Goal: Task Accomplishment & Management: Use online tool/utility

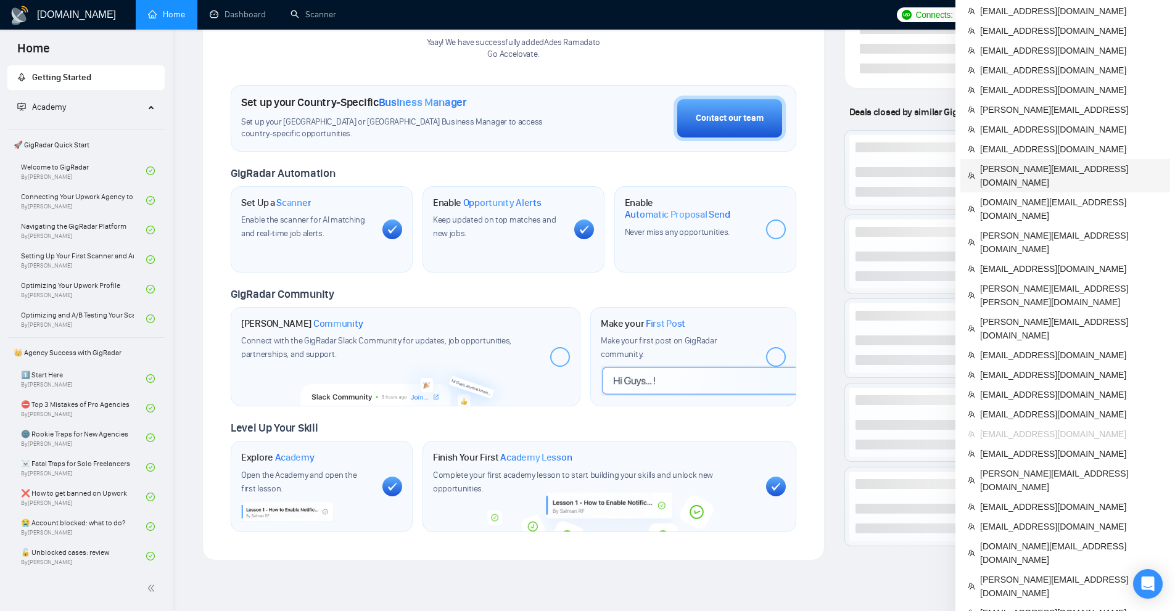
scroll to position [403, 0]
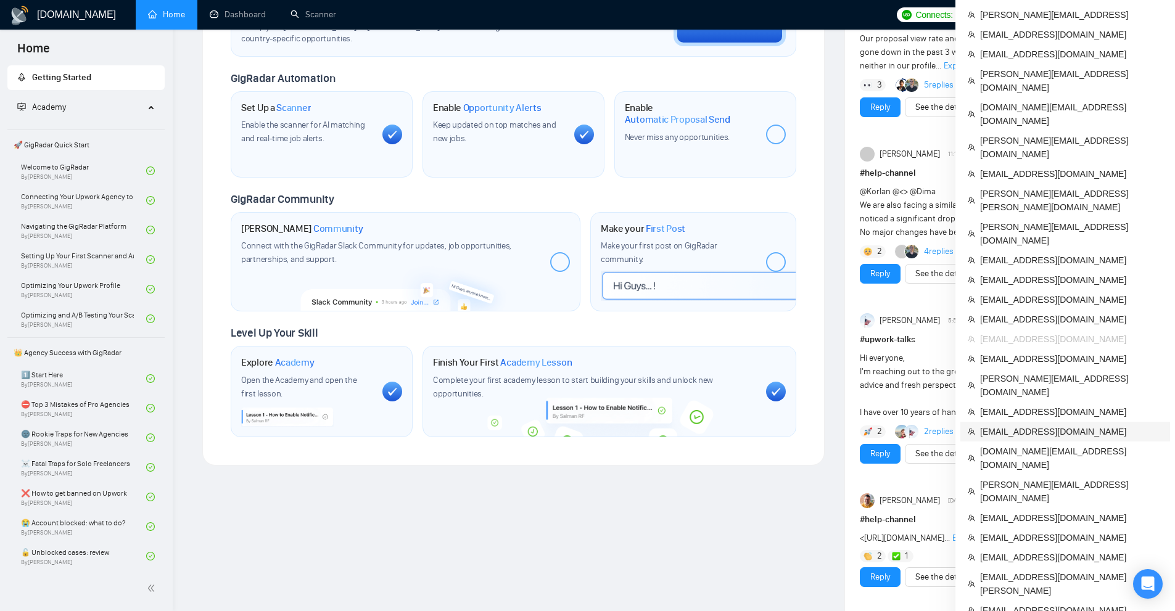
click at [1016, 422] on li "[EMAIL_ADDRESS][DOMAIN_NAME]" at bounding box center [1065, 432] width 210 height 20
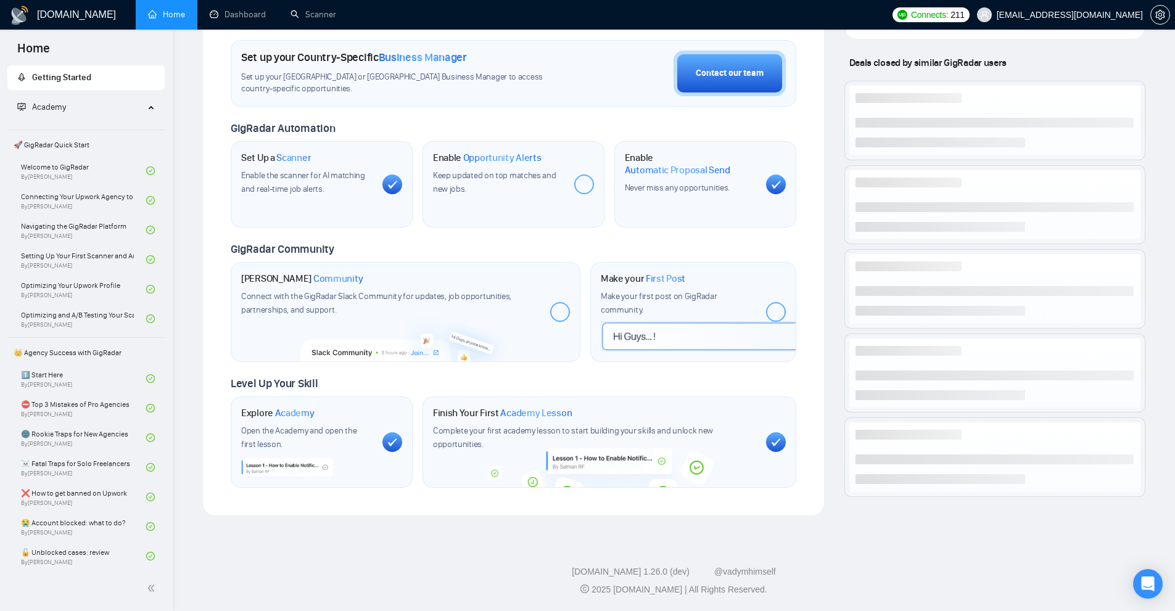
scroll to position [403, 0]
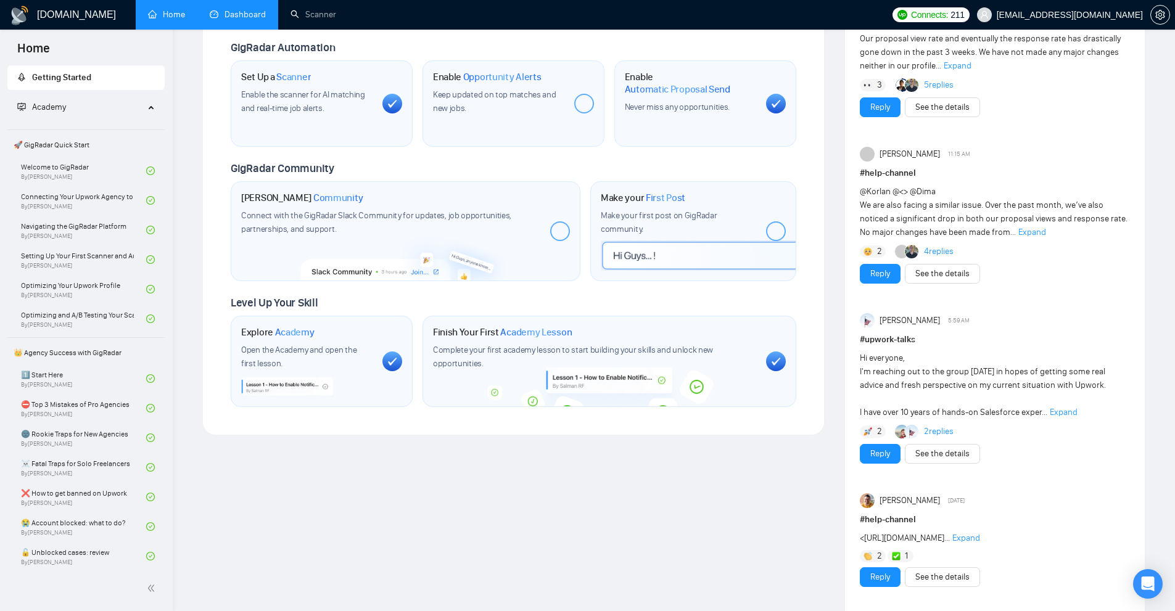
click at [265, 18] on link "Dashboard" at bounding box center [238, 14] width 56 height 10
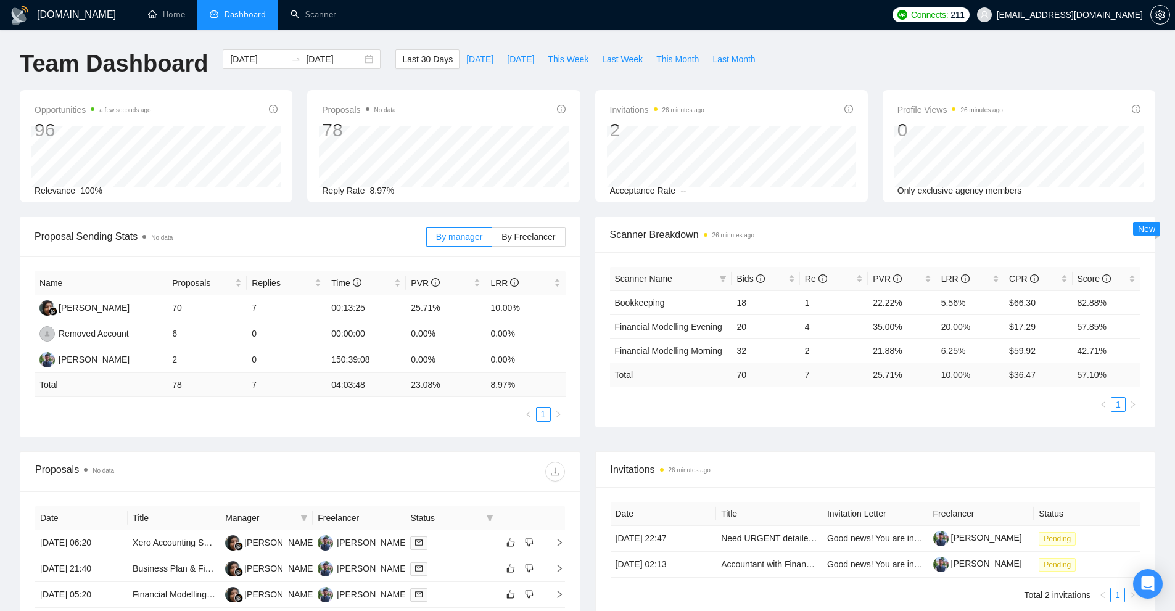
scroll to position [185, 0]
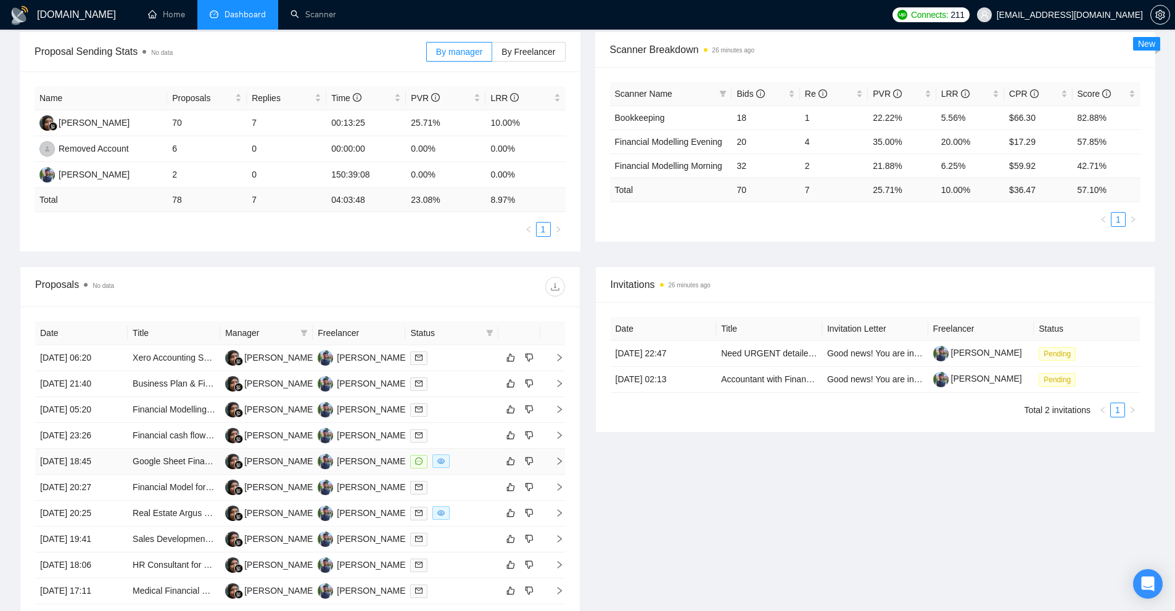
click at [462, 459] on div at bounding box center [451, 461] width 83 height 14
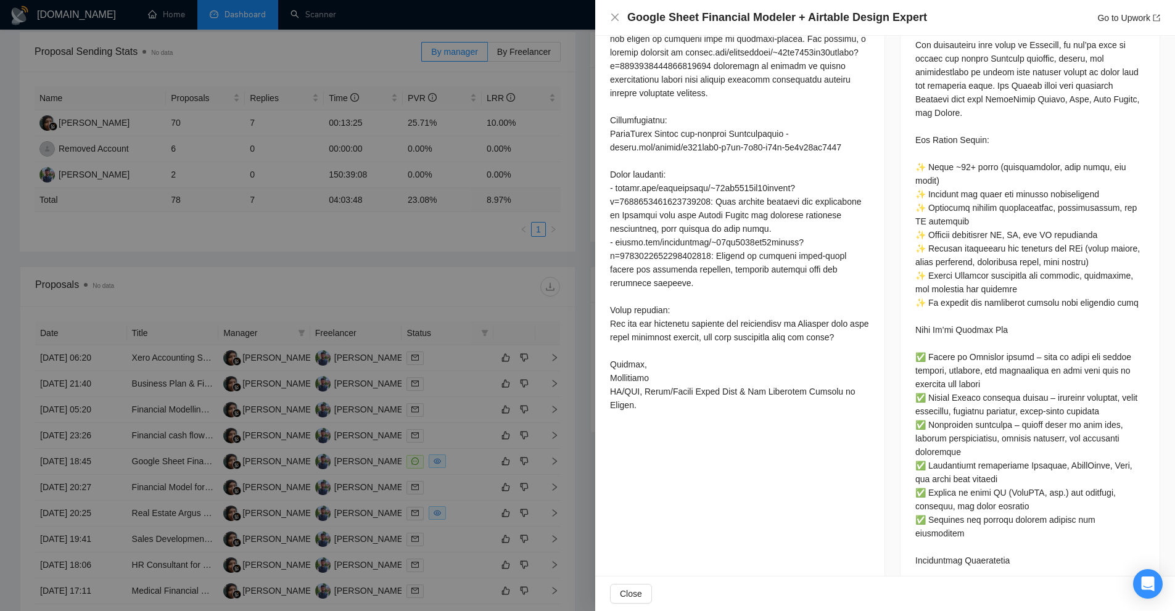
scroll to position [800, 0]
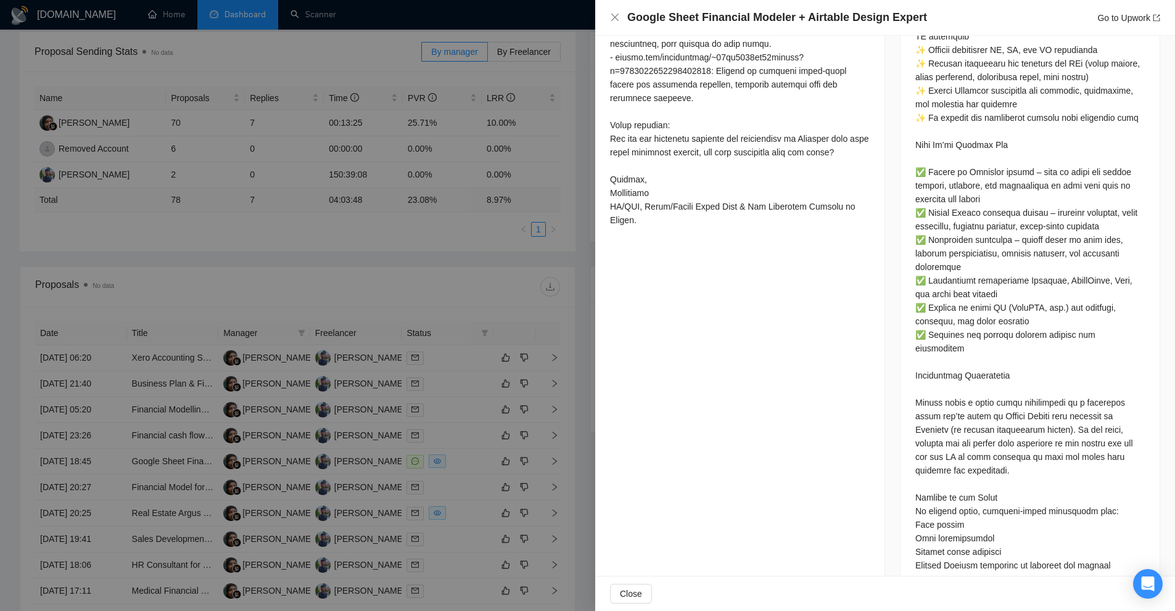
click at [546, 289] on div at bounding box center [587, 305] width 1175 height 611
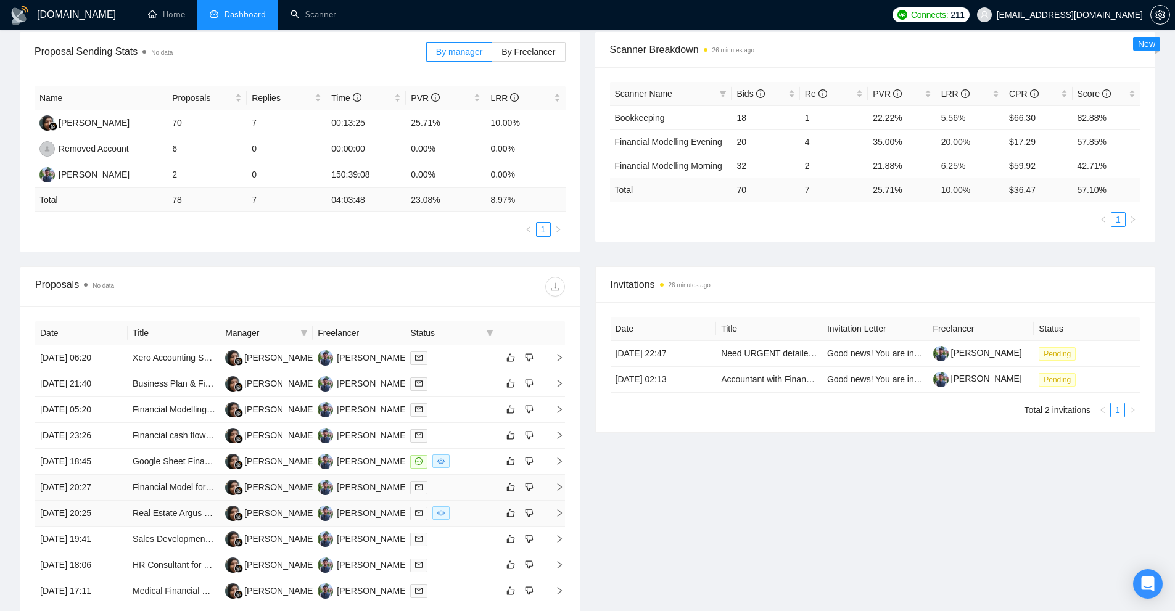
click at [459, 519] on div at bounding box center [451, 513] width 83 height 14
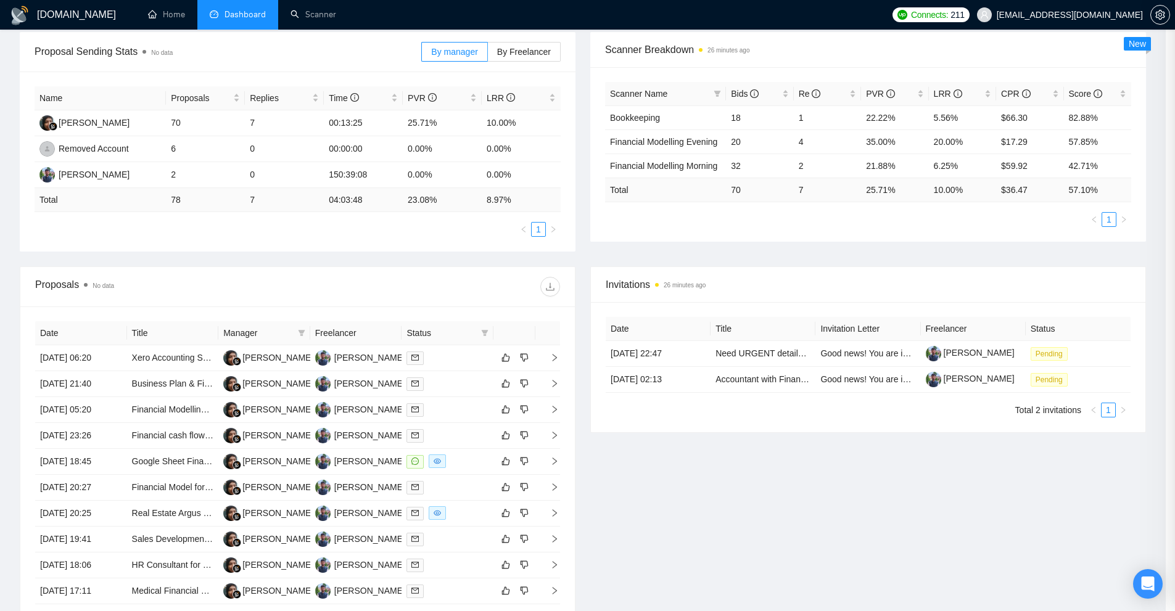
scroll to position [430, 0]
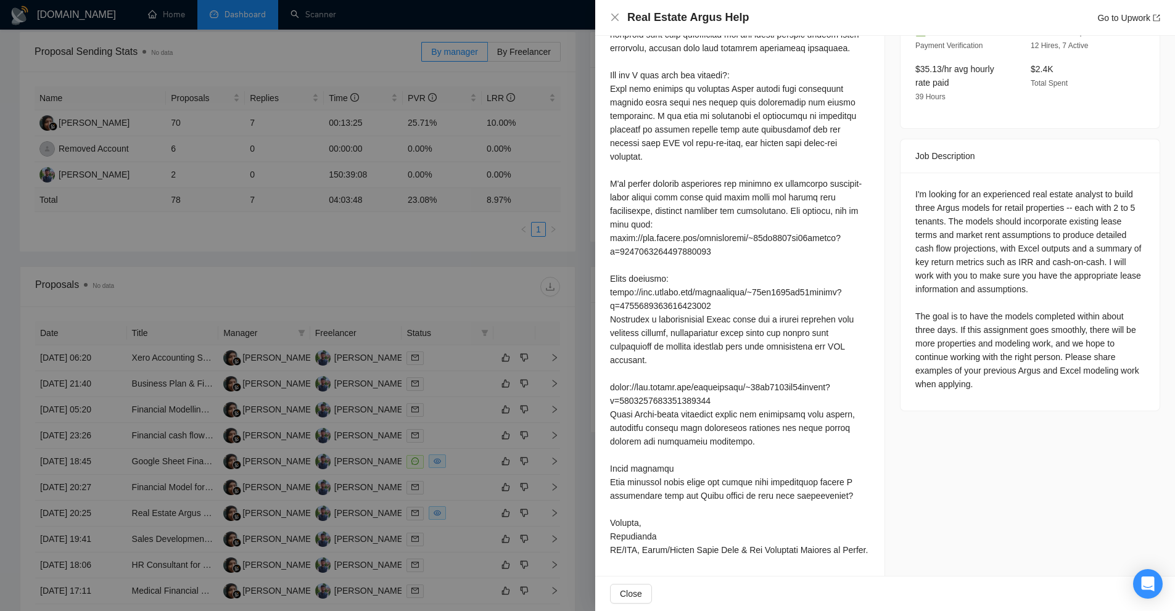
click at [524, 368] on div at bounding box center [587, 305] width 1175 height 611
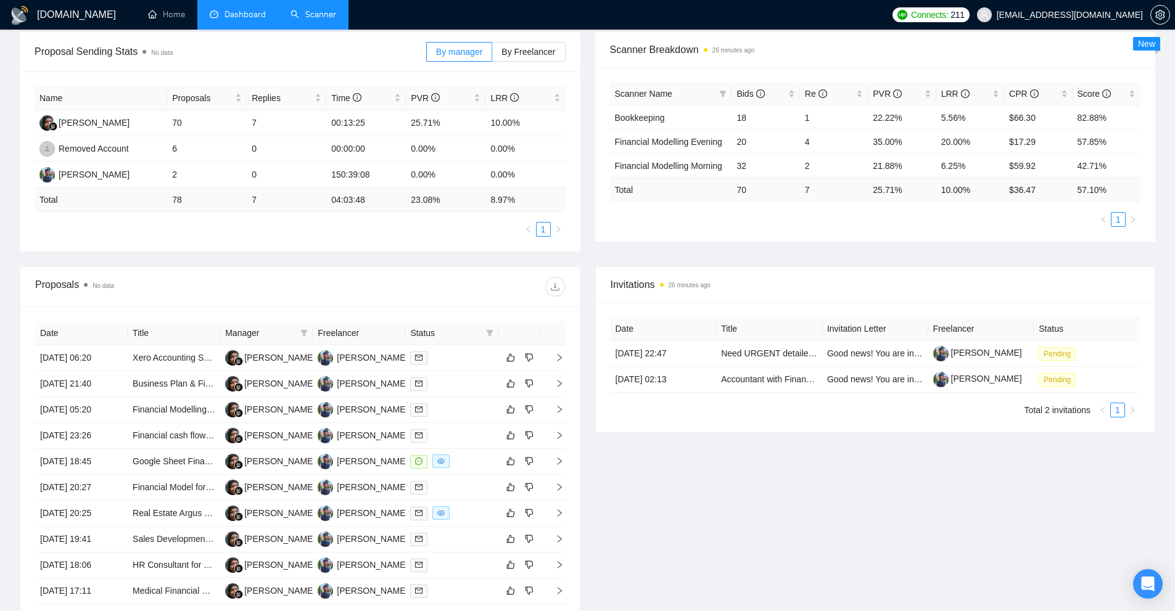
click at [311, 19] on link "Scanner" at bounding box center [313, 14] width 46 height 10
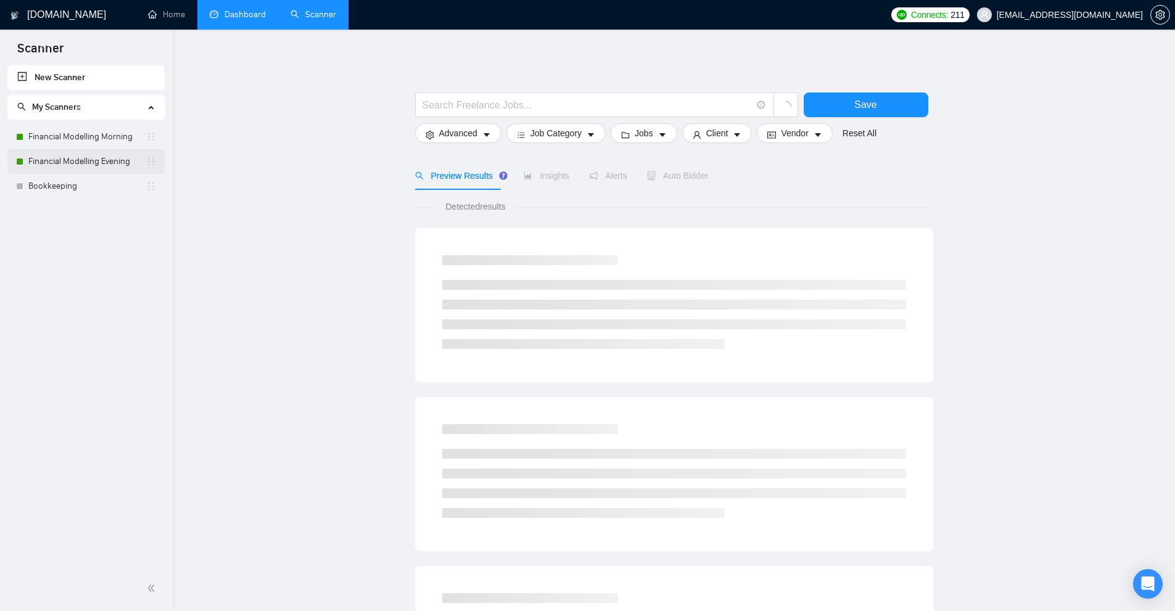
click at [84, 152] on link "Financial Modelling Evening" at bounding box center [87, 161] width 118 height 25
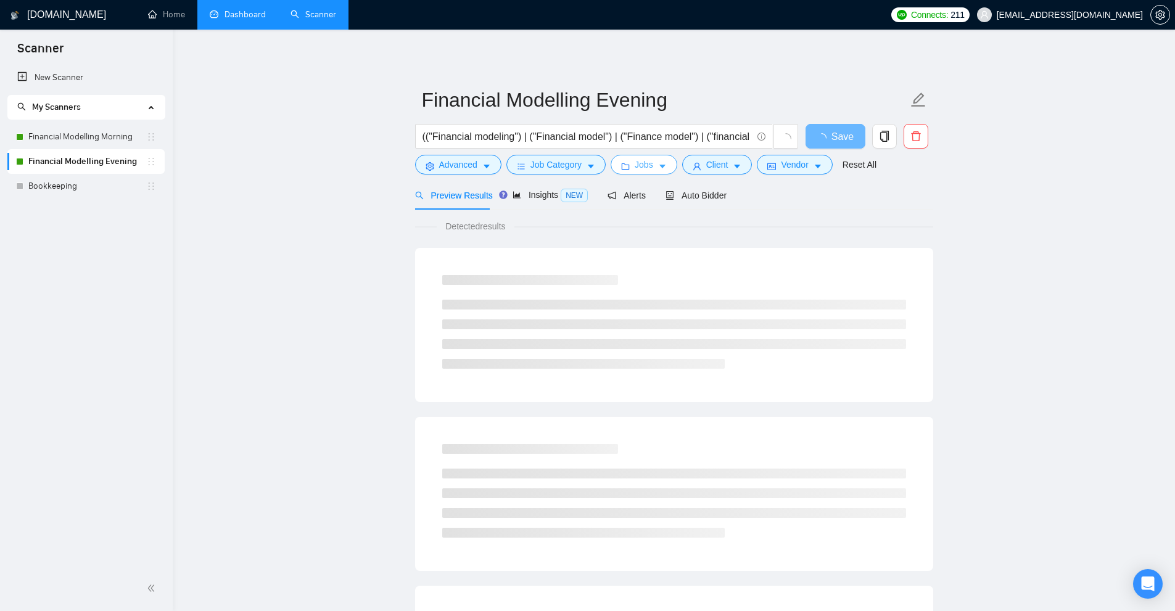
click at [645, 167] on span "Jobs" at bounding box center [643, 165] width 18 height 14
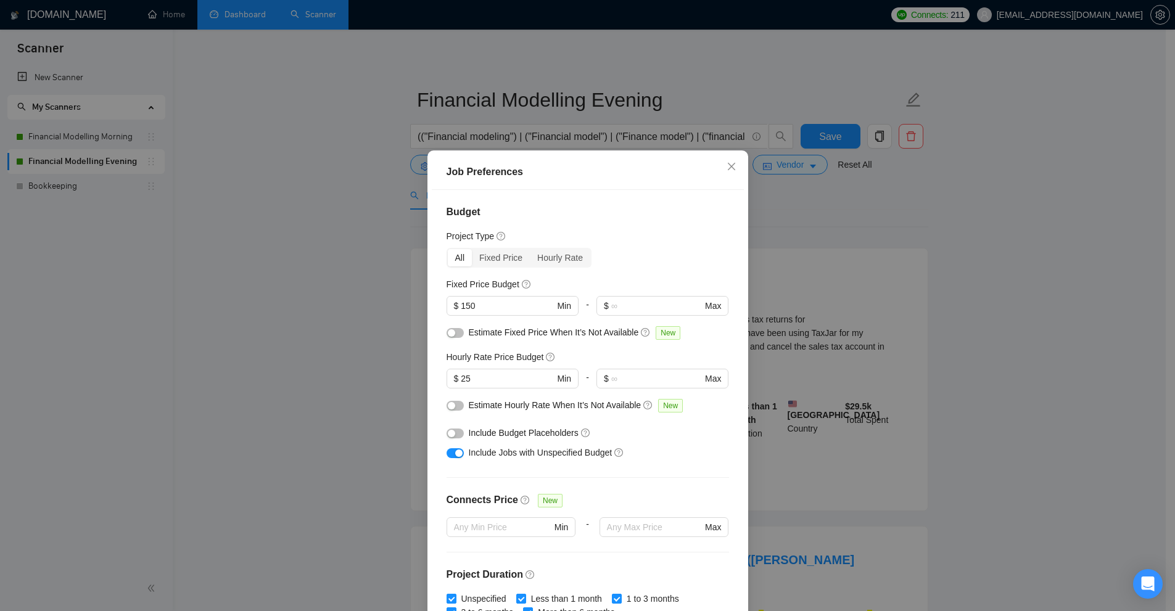
scroll to position [61, 0]
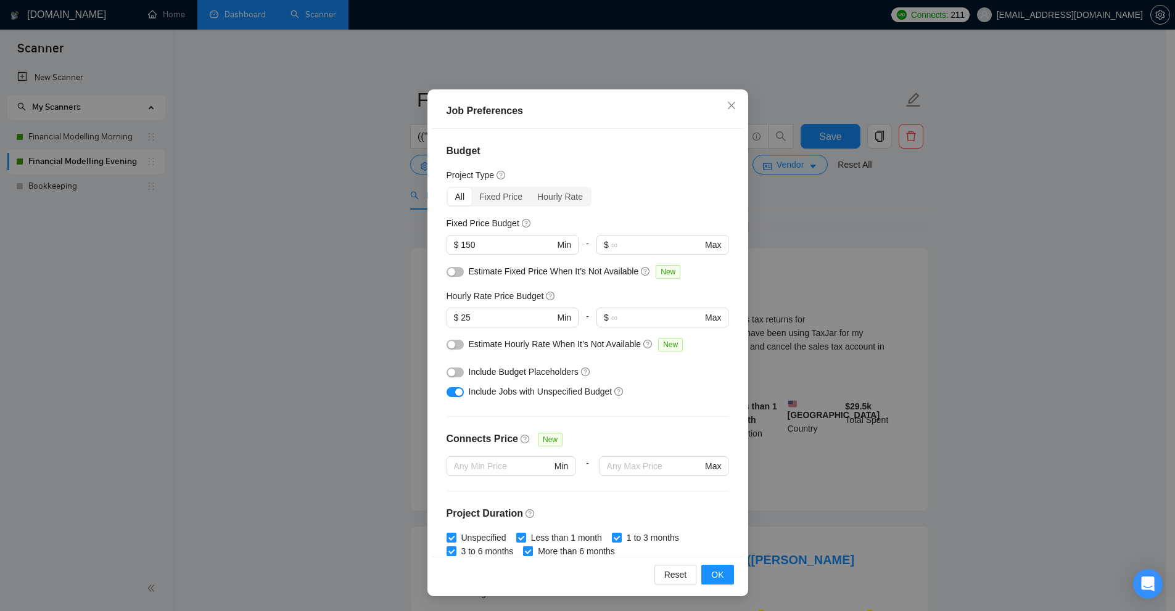
click at [757, 143] on div "Job Preferences Budget Project Type All Fixed Price Hourly Rate Fixed Price Bud…" at bounding box center [587, 305] width 1175 height 611
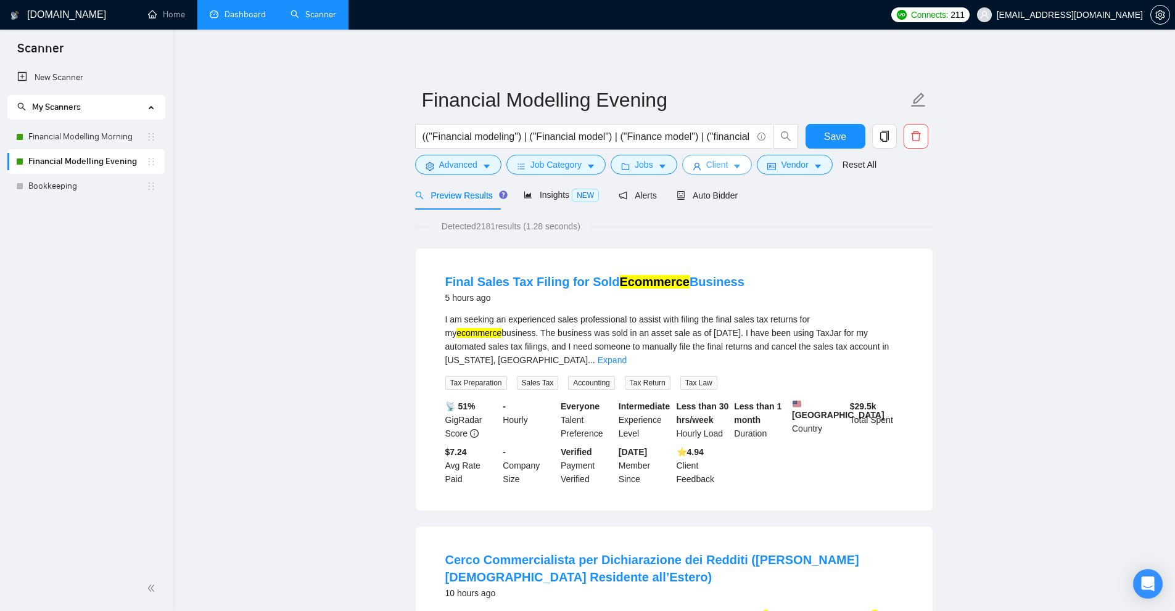
click at [732, 157] on button "Client" at bounding box center [717, 165] width 70 height 20
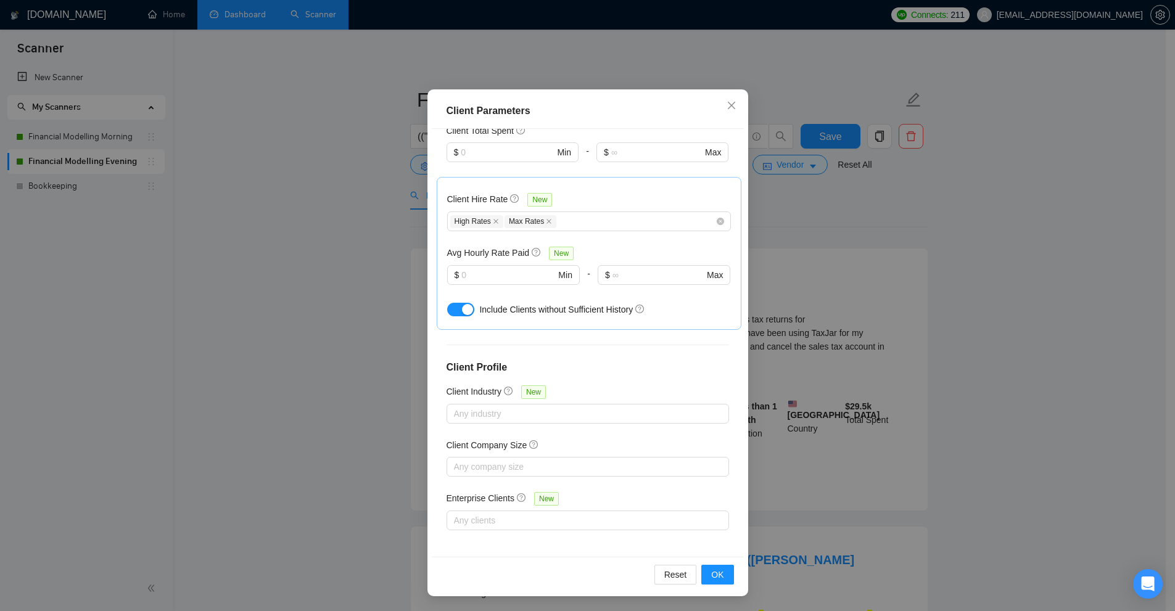
scroll to position [31, 0]
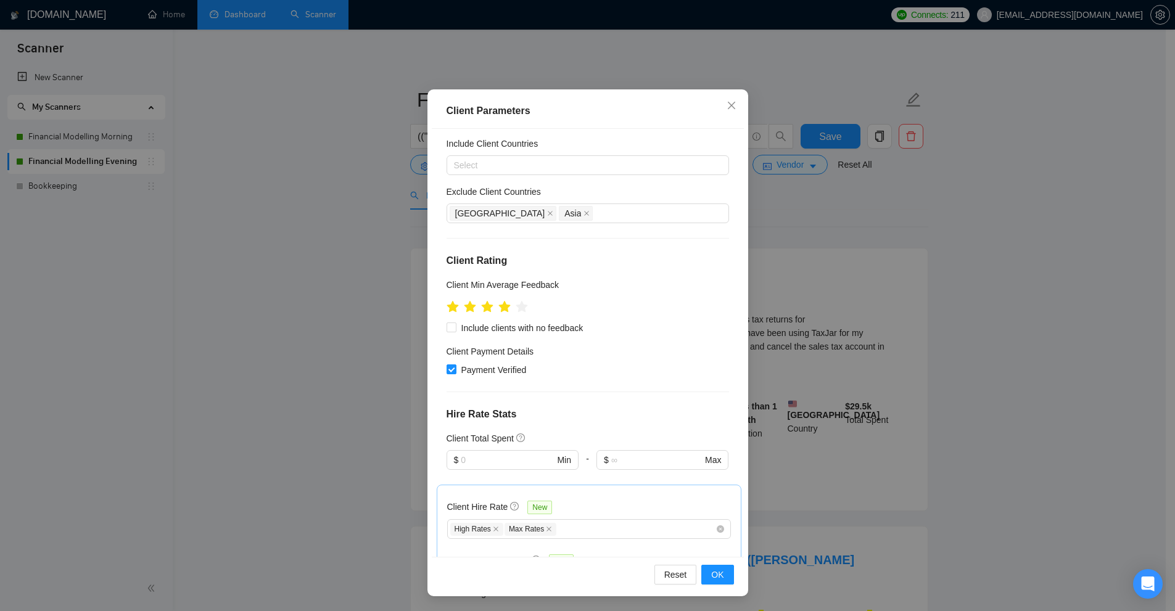
click at [648, 236] on div "Client Location Include Client Countries Select Exclude Client Countries Africa…" at bounding box center [588, 343] width 312 height 428
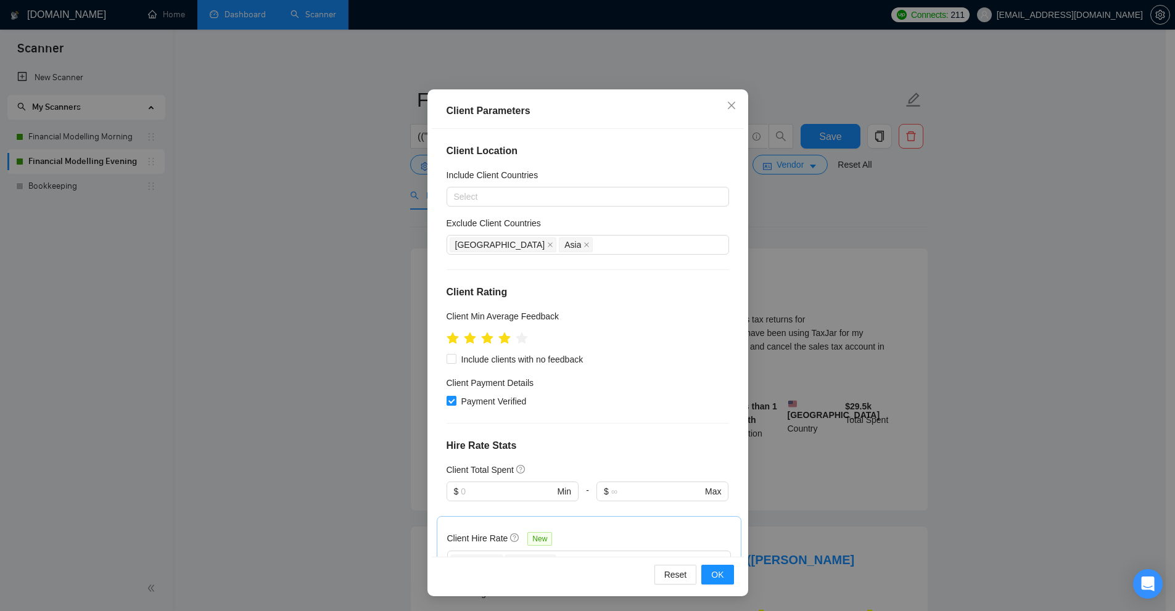
scroll to position [0, 0]
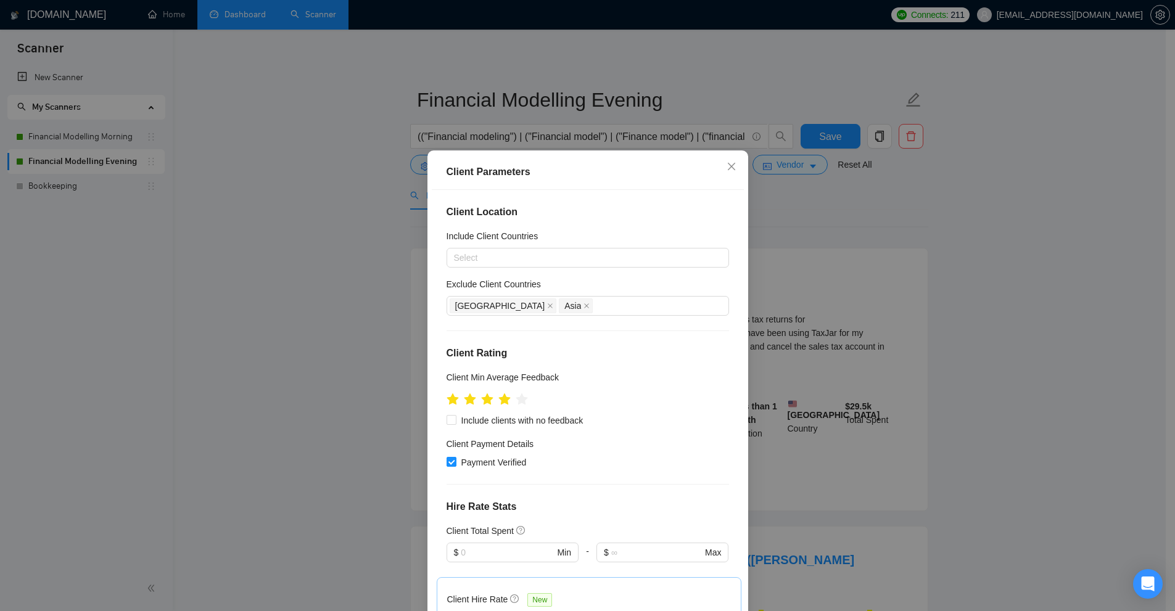
click at [834, 195] on div "Client Parameters Client Location Include Client Countries Select Exclude Clien…" at bounding box center [587, 305] width 1175 height 611
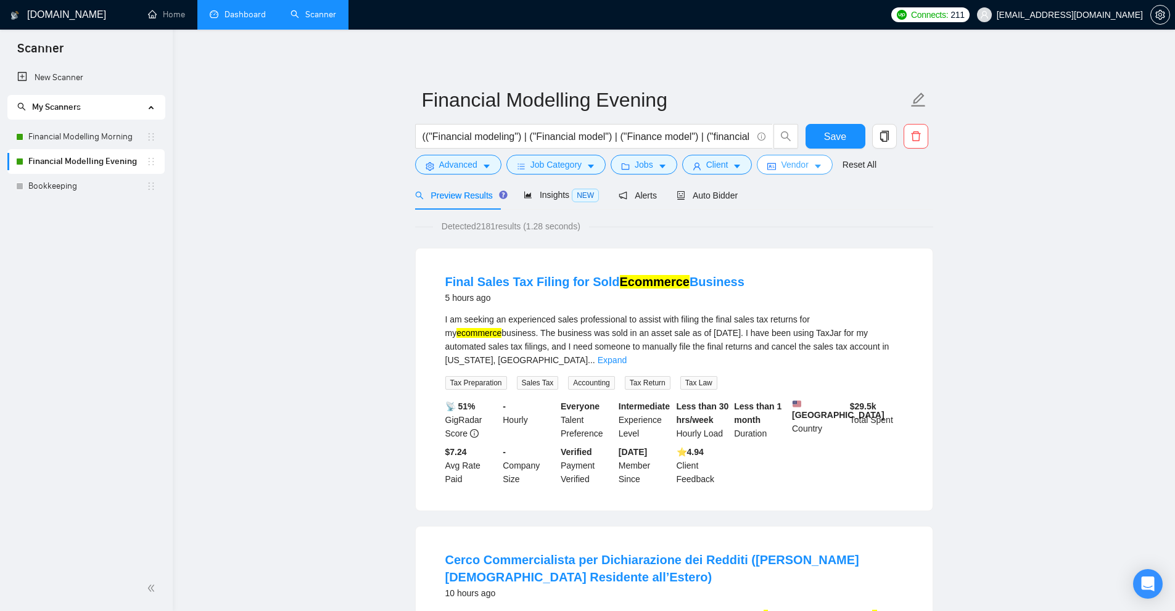
click at [776, 162] on button "Vendor" at bounding box center [794, 165] width 75 height 20
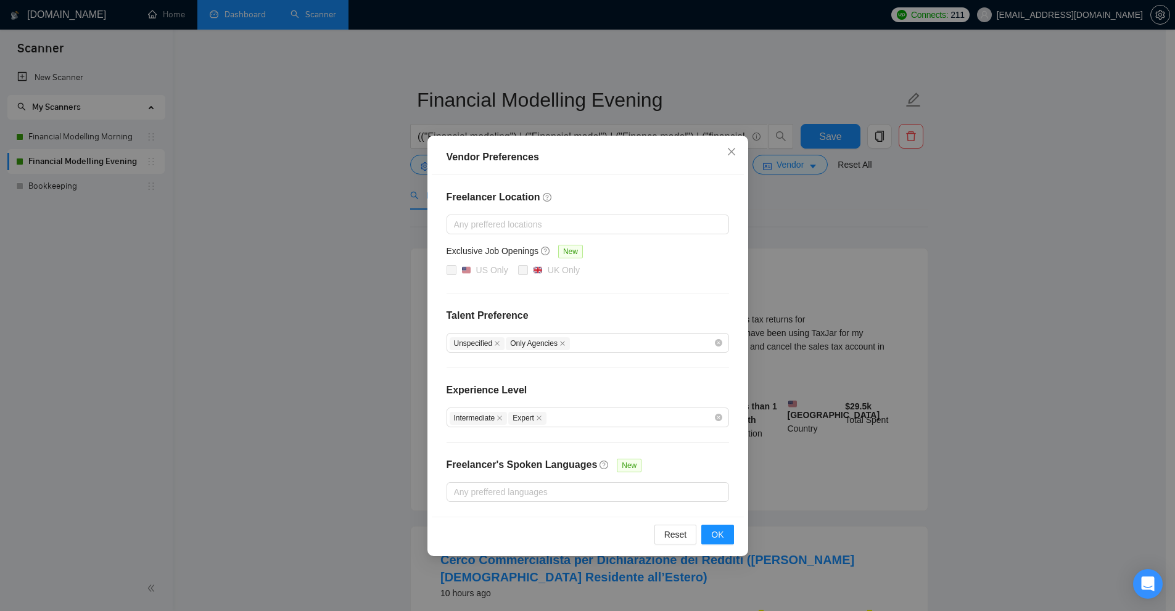
click at [784, 177] on div "Vendor Preferences Freelancer Location Any preffered locations Exclusive Job Op…" at bounding box center [587, 305] width 1175 height 611
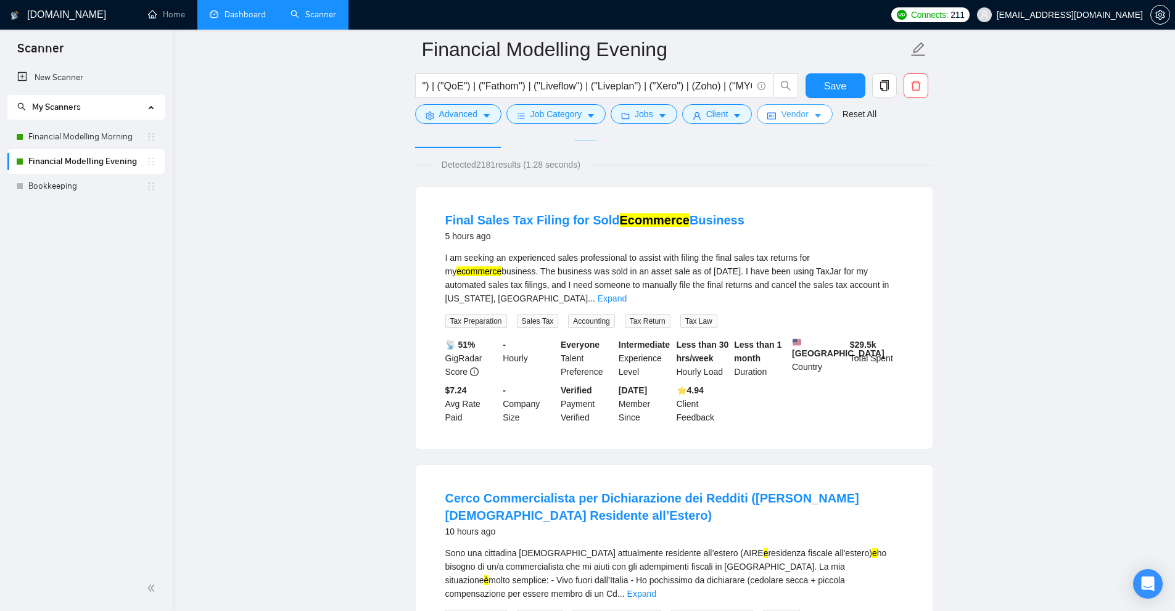
scroll to position [185, 0]
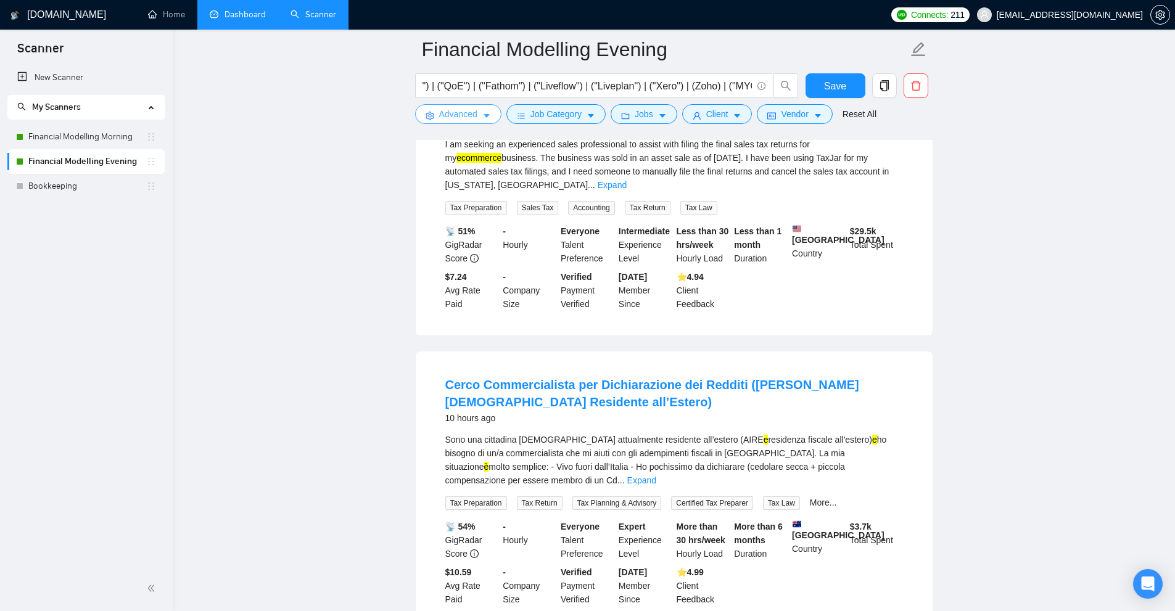
click at [444, 114] on span "Advanced" at bounding box center [458, 114] width 38 height 14
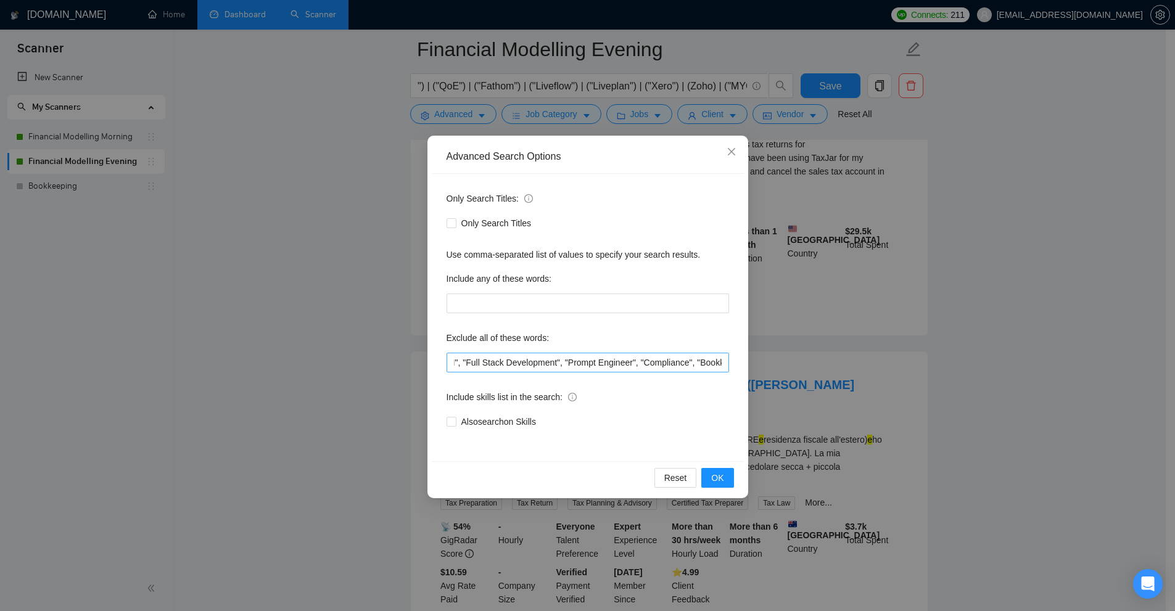
scroll to position [0, 636]
click at [907, 364] on div "Advanced Search Options Only Search Titles: Only Search Titles Use comma-separa…" at bounding box center [587, 305] width 1175 height 611
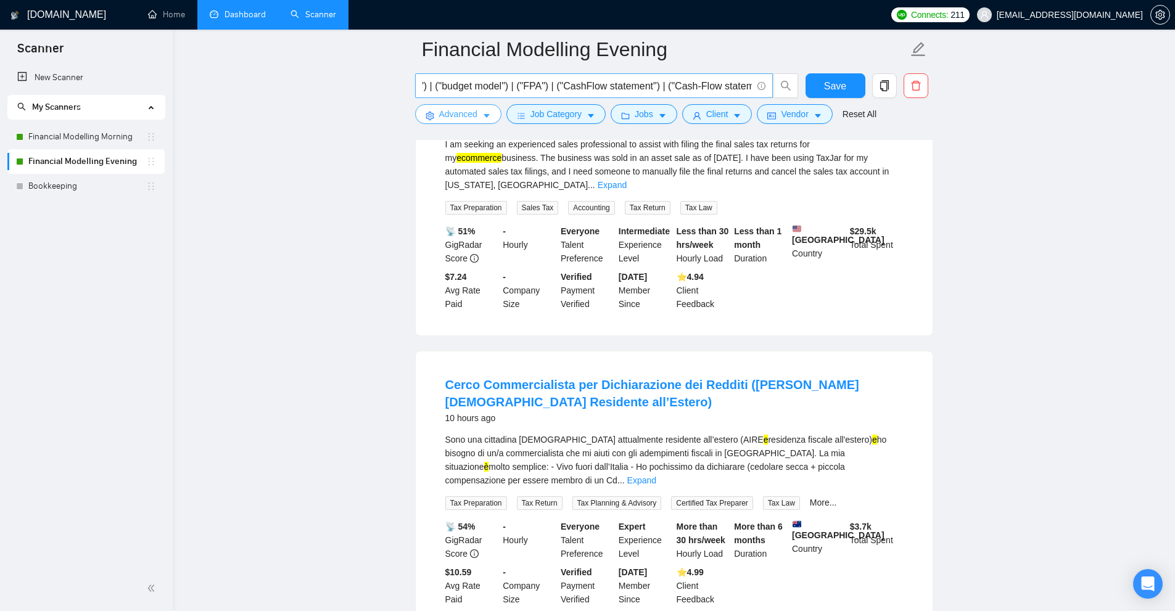
scroll to position [0, 863]
click at [595, 78] on input "(("Financial modeling") | ("Financial model") | ("Finance model") | ("financial…" at bounding box center [586, 85] width 329 height 15
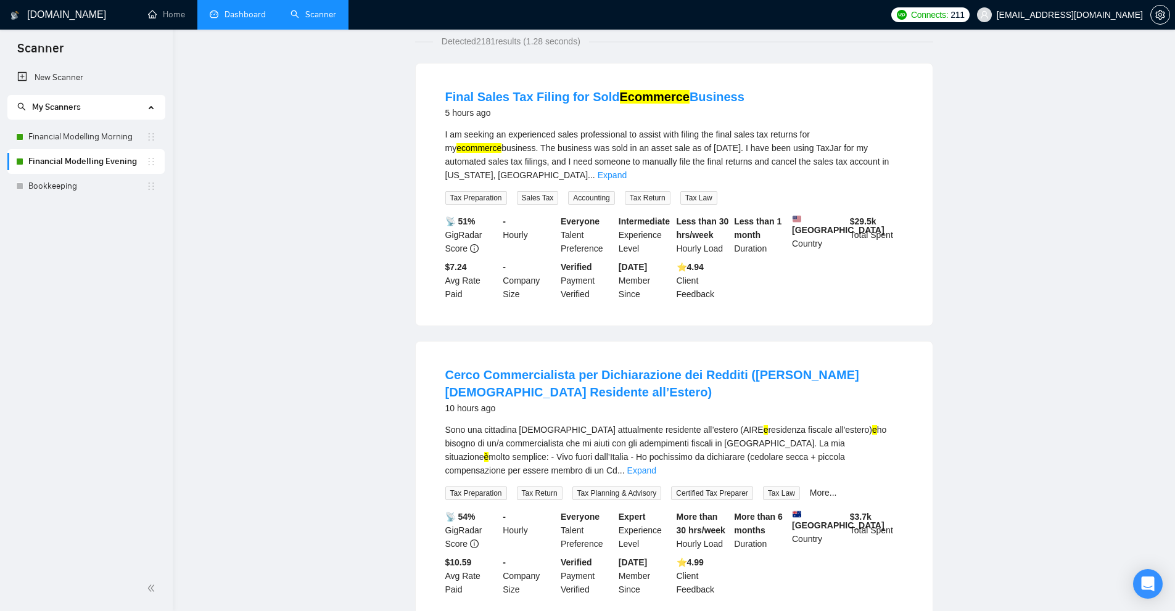
scroll to position [0, 0]
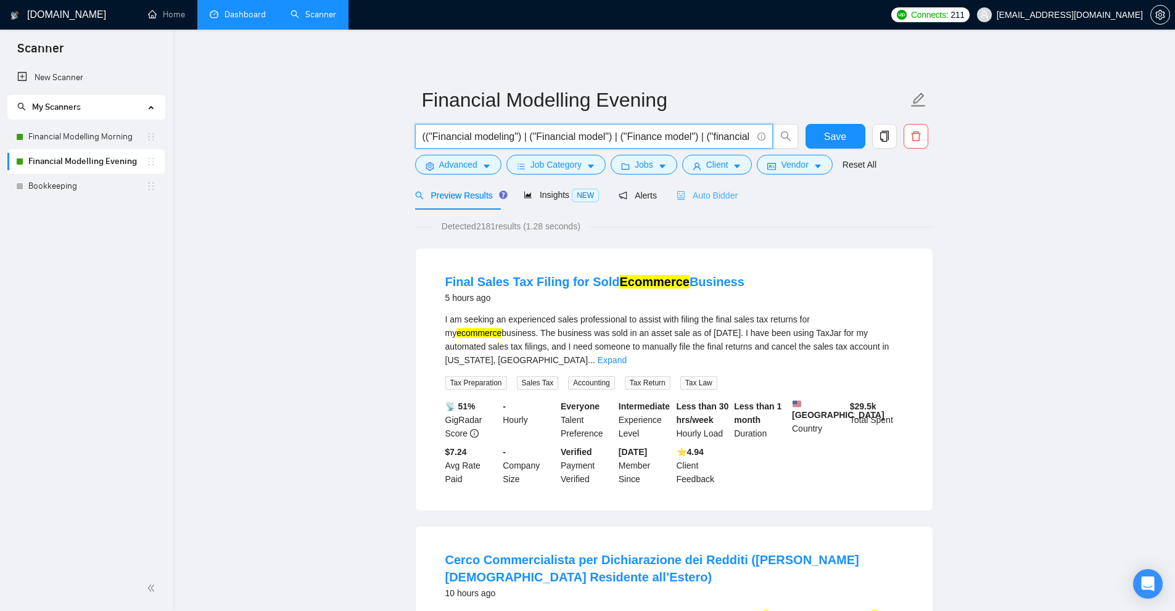
click at [706, 202] on div "Auto Bidder" at bounding box center [706, 195] width 61 height 29
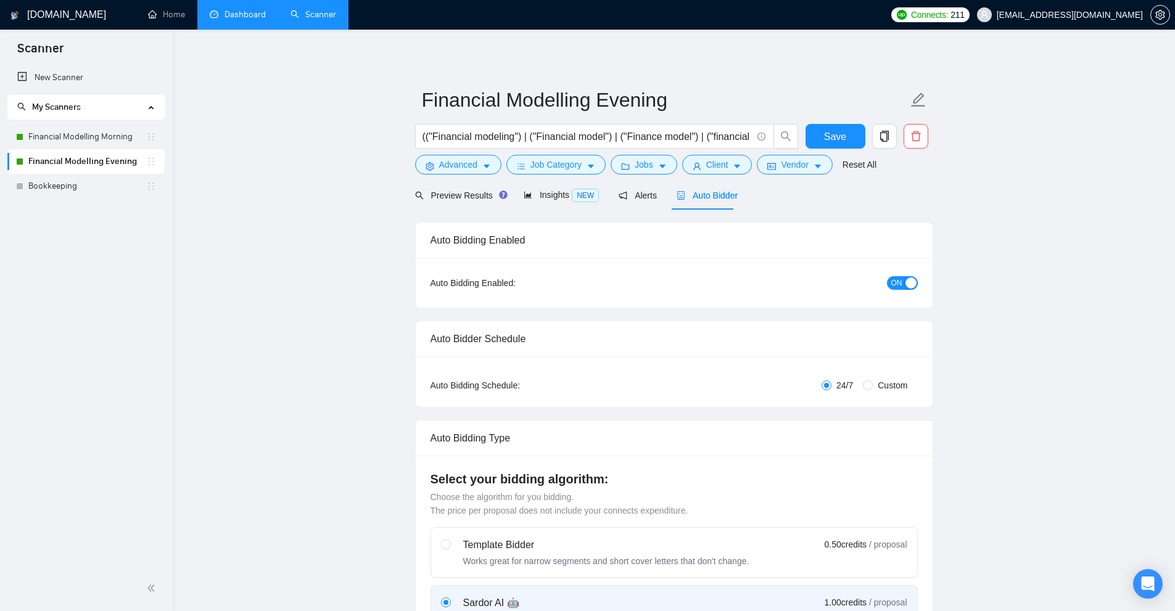
radio input "false"
radio input "true"
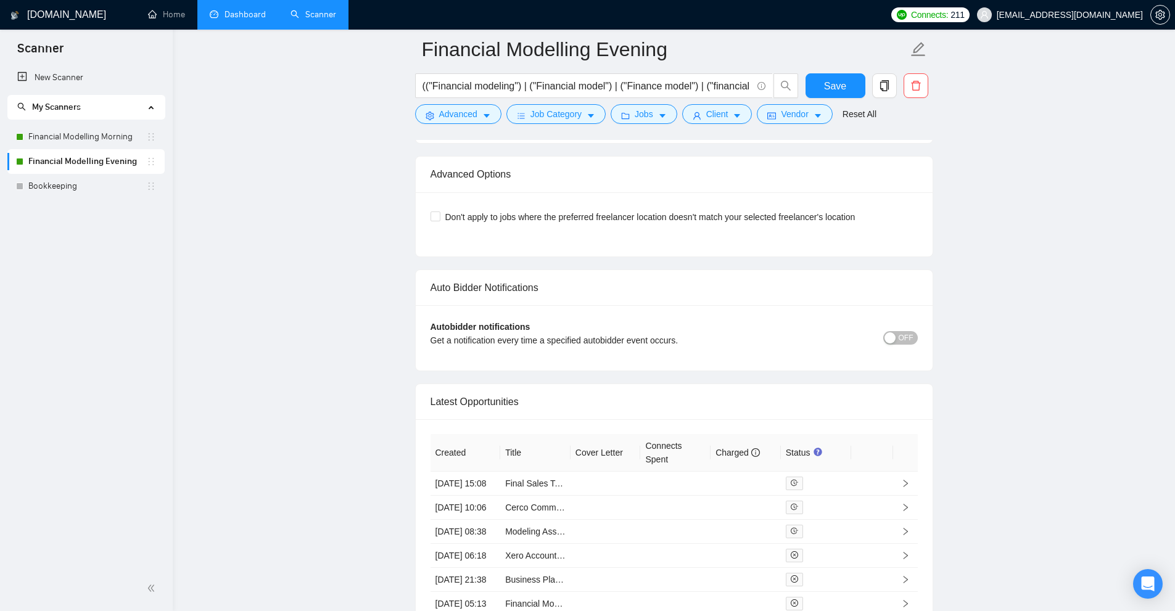
scroll to position [3206, 0]
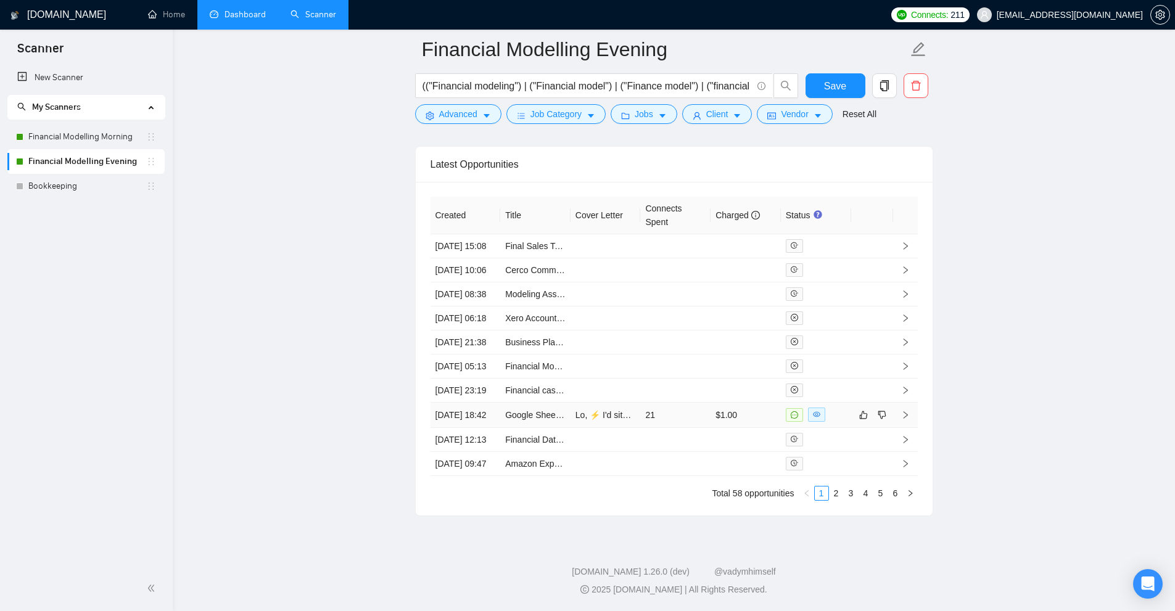
click at [750, 428] on td "$1.00" at bounding box center [745, 415] width 70 height 25
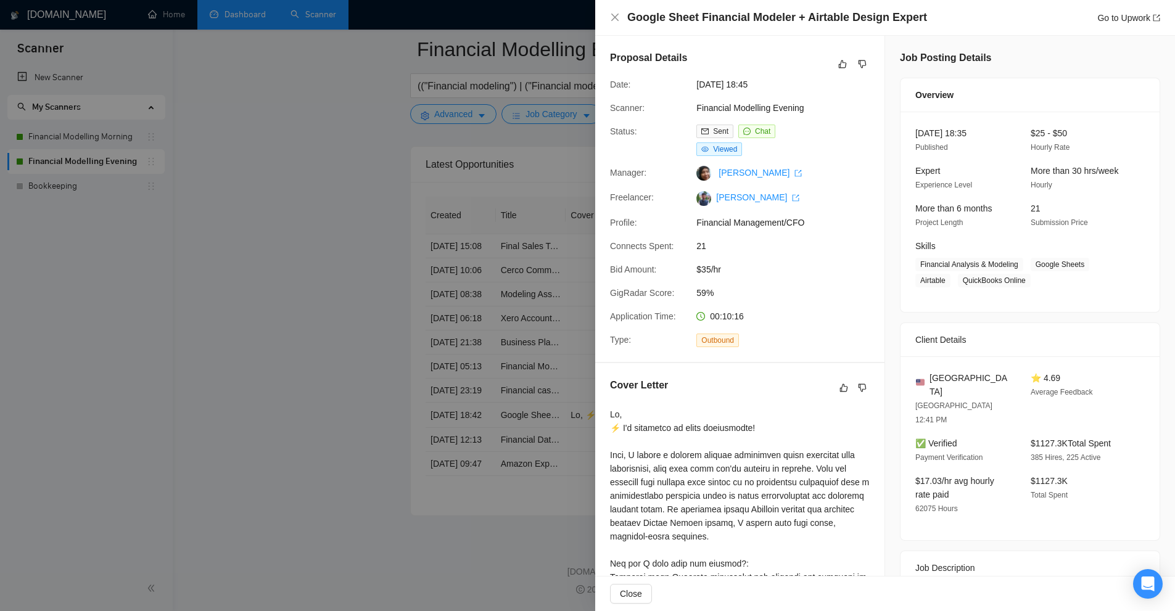
scroll to position [308, 0]
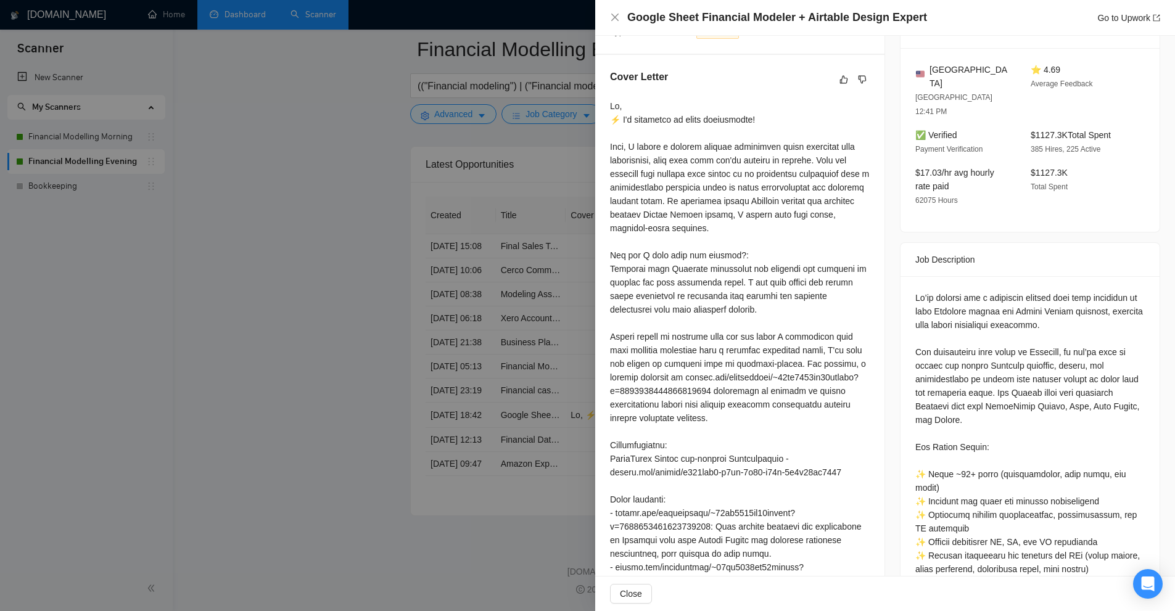
click at [532, 300] on div at bounding box center [587, 305] width 1175 height 611
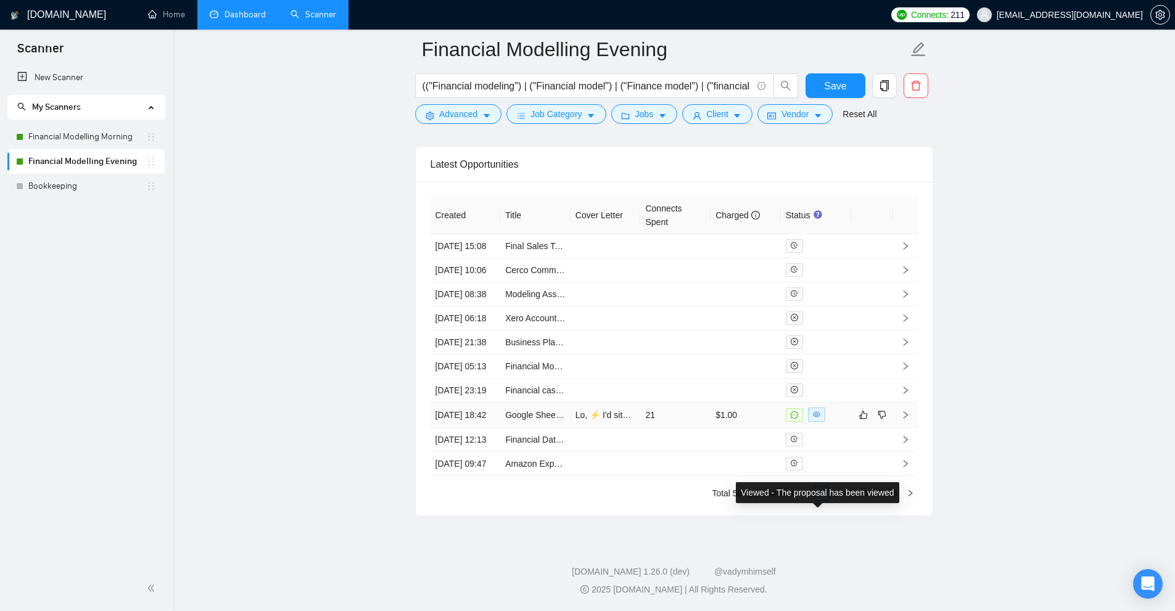
click at [831, 422] on div at bounding box center [815, 415] width 60 height 14
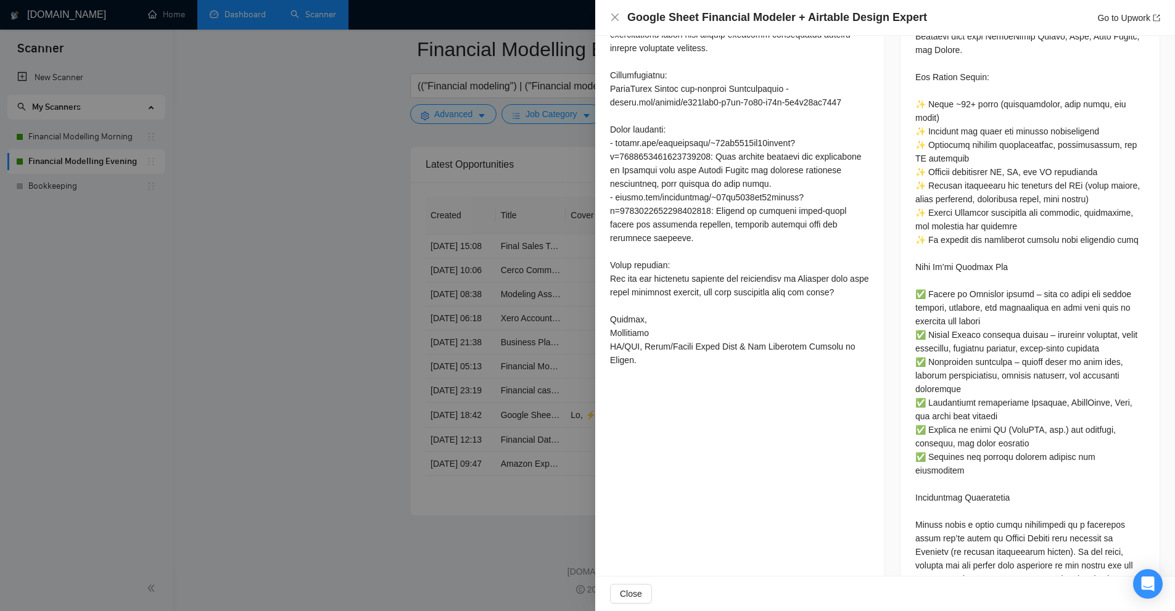
scroll to position [800, 0]
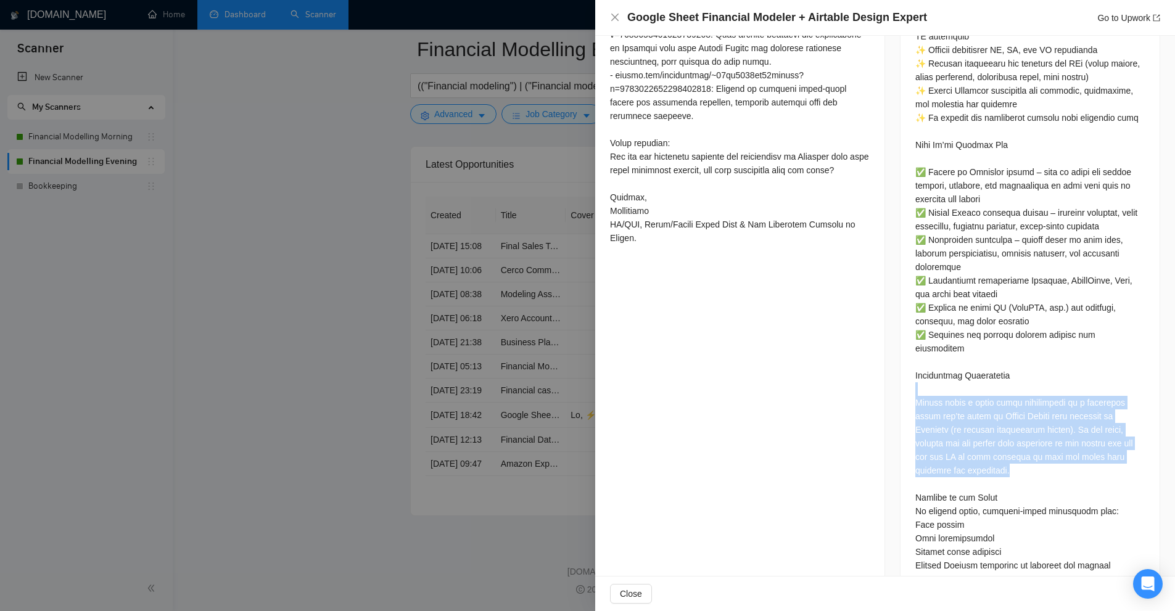
drag, startPoint x: 902, startPoint y: 363, endPoint x: 1045, endPoint y: 438, distance: 161.3
click at [1045, 438] on div at bounding box center [1029, 188] width 259 height 808
click at [1045, 438] on div at bounding box center [1029, 185] width 229 height 773
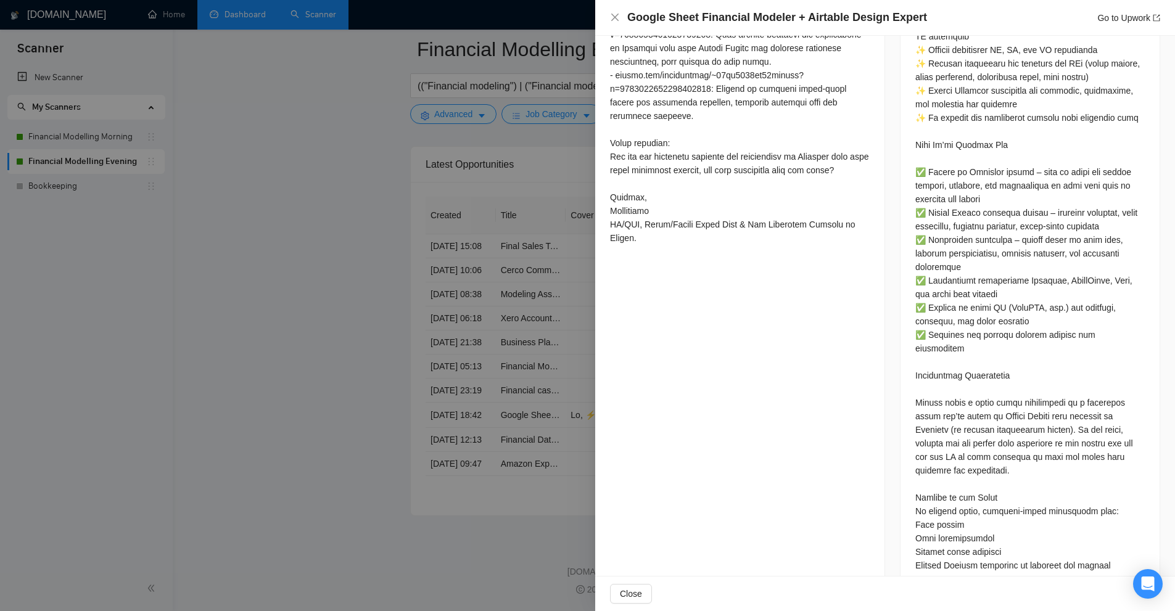
click at [493, 269] on div at bounding box center [587, 305] width 1175 height 611
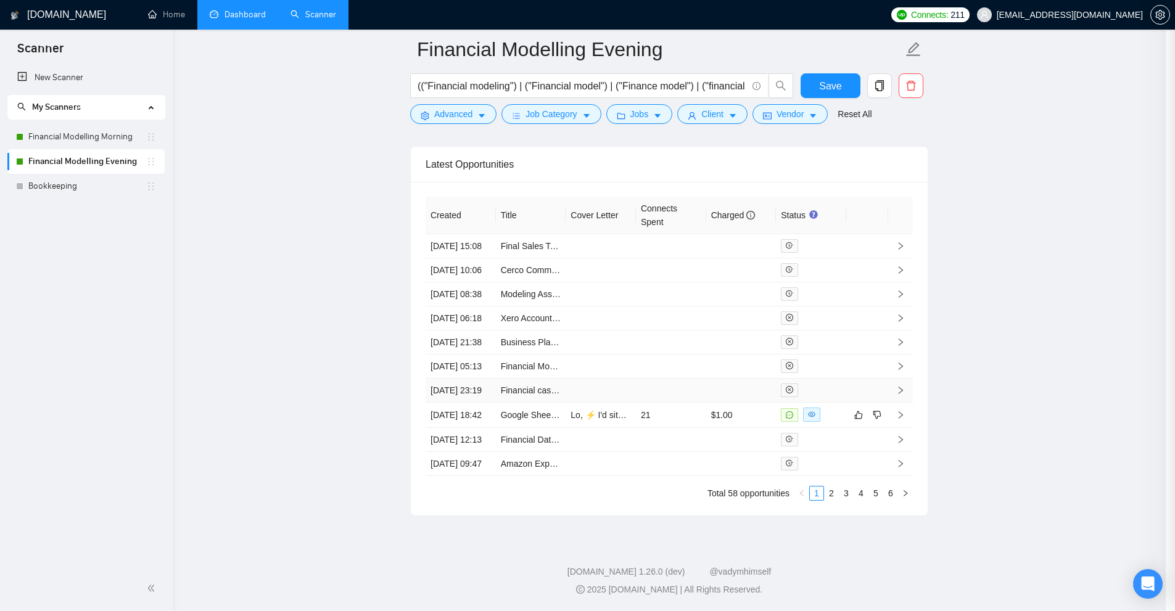
scroll to position [3331, 0]
click at [839, 494] on link "2" at bounding box center [836, 493] width 14 height 14
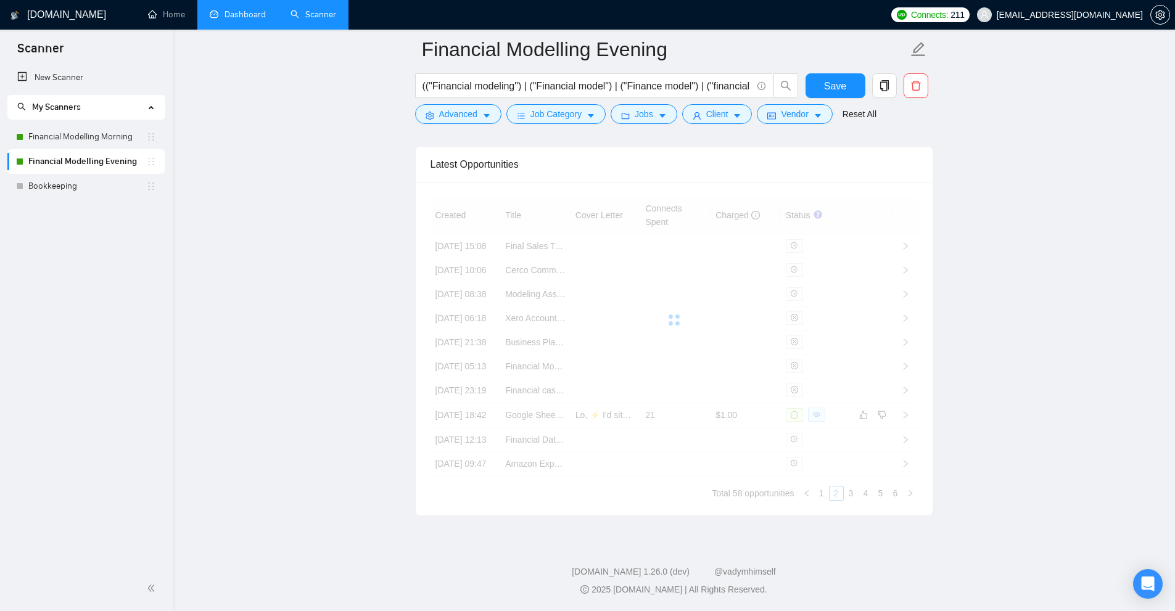
scroll to position [3146, 0]
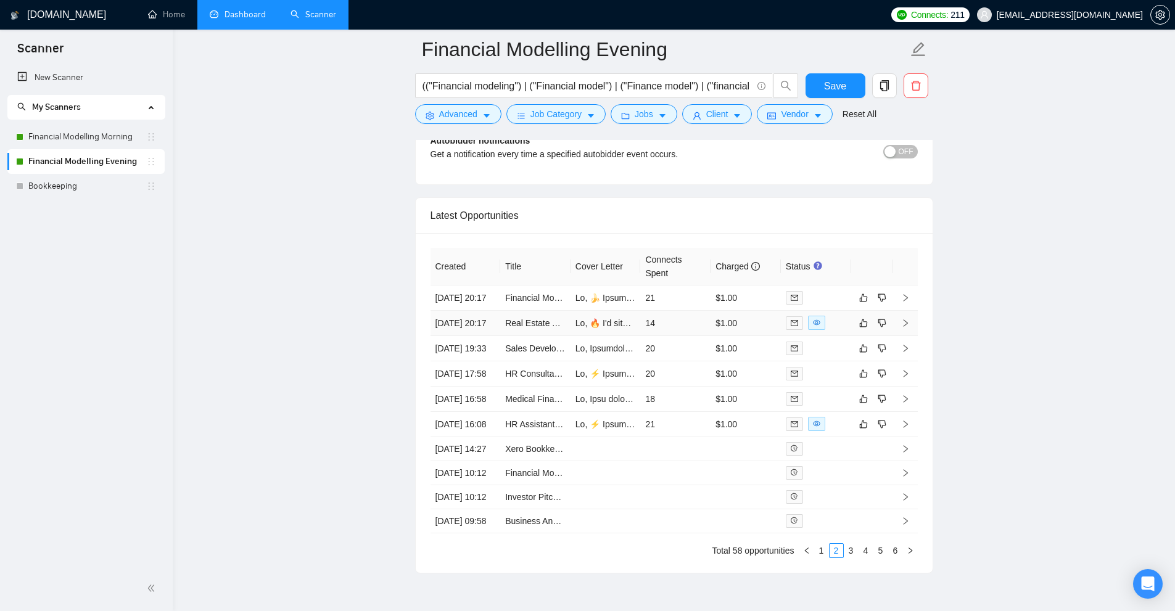
click at [747, 336] on td "$1.00" at bounding box center [745, 323] width 70 height 25
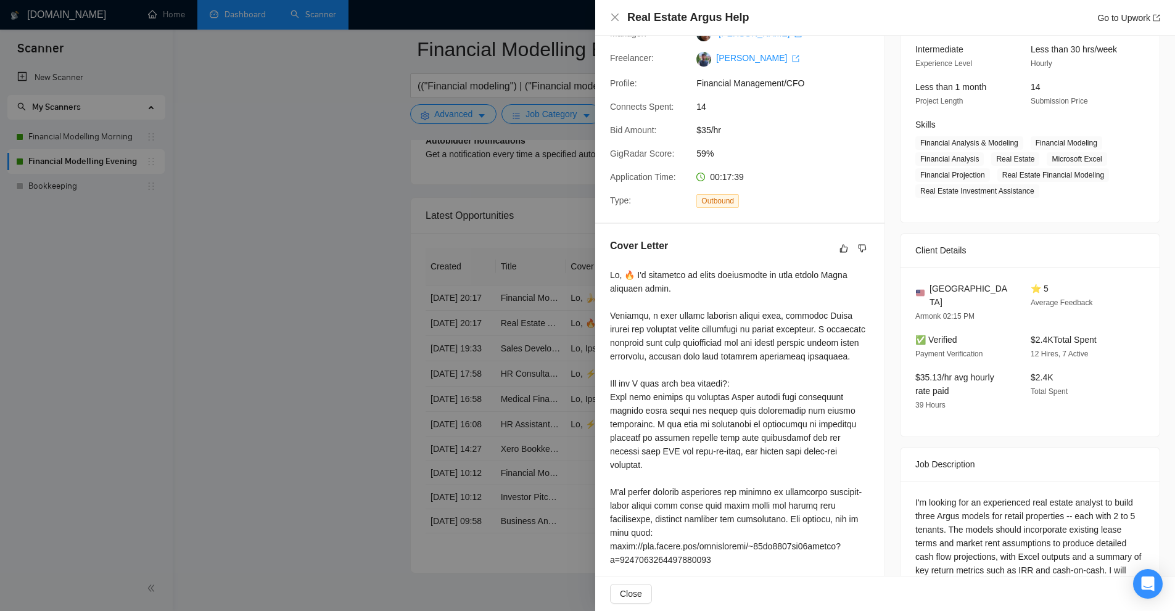
scroll to position [368, 0]
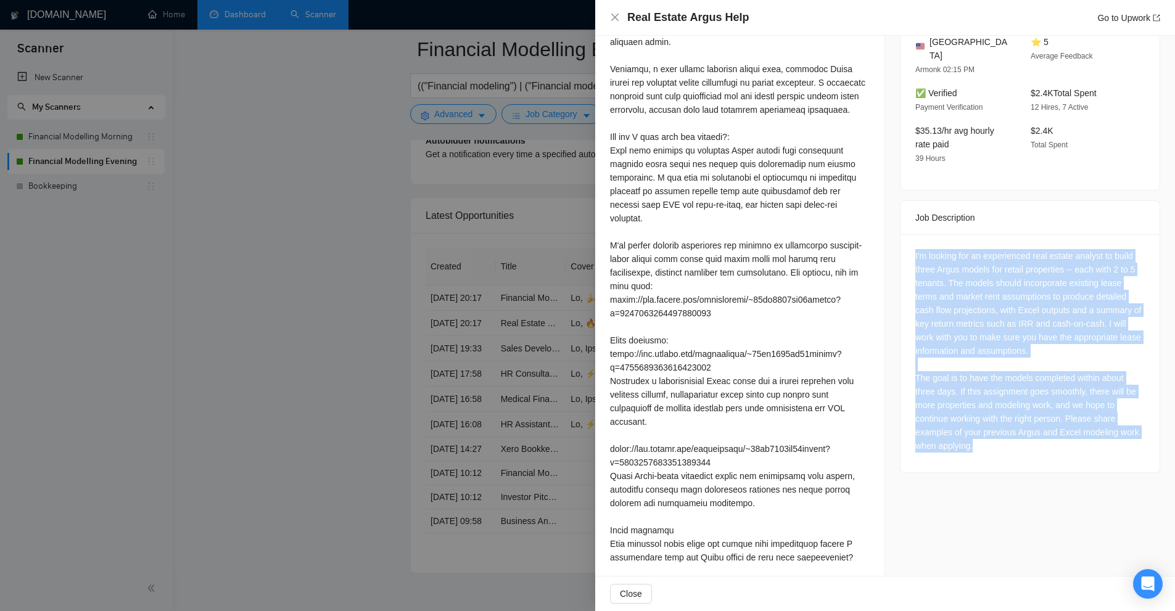
drag, startPoint x: 906, startPoint y: 239, endPoint x: 1022, endPoint y: 454, distance: 245.2
click at [1022, 454] on div "I'm looking for an experienced real estate analyst to build three Argus models …" at bounding box center [1029, 353] width 259 height 238
copy div "I'm looking for an experienced real estate analyst to build three Argus models …"
click at [909, 300] on div "I'm looking for an experienced real estate analyst to build three Argus models …" at bounding box center [1029, 353] width 259 height 238
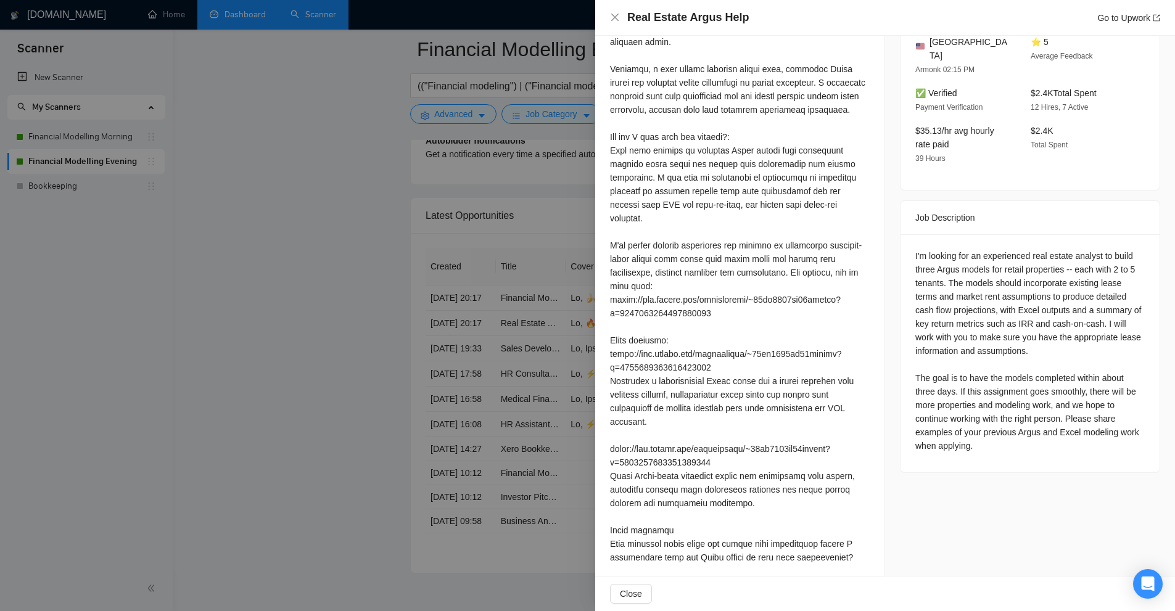
click at [964, 269] on div "I'm looking for an experienced real estate analyst to build three Argus models …" at bounding box center [1029, 350] width 229 height 203
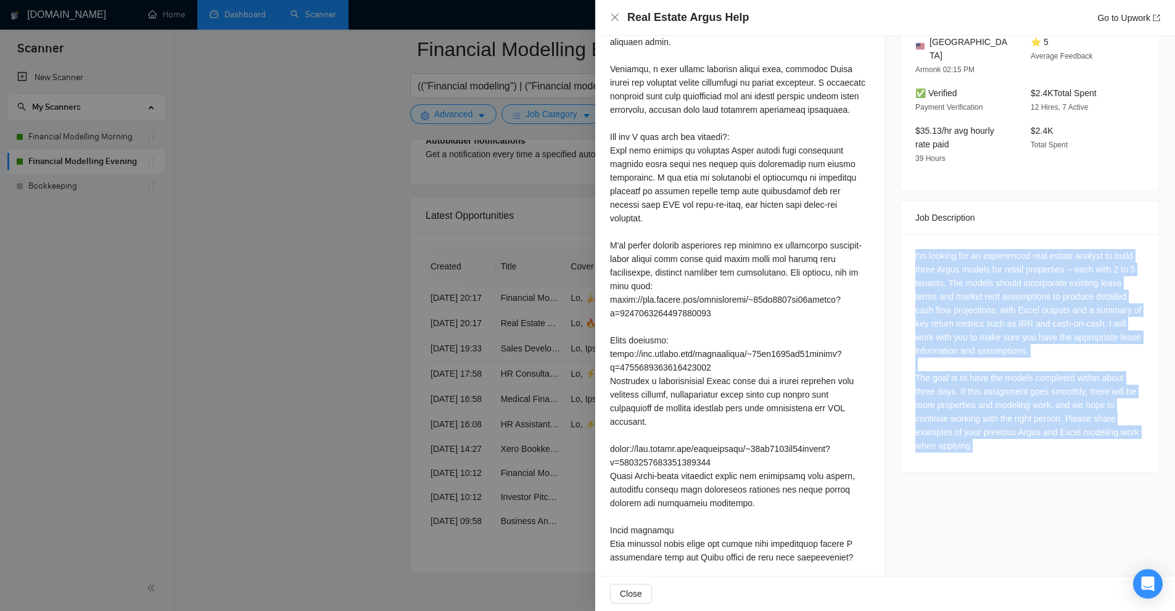
drag, startPoint x: 964, startPoint y: 269, endPoint x: 960, endPoint y: 425, distance: 156.7
click at [960, 425] on div "I'm looking for an experienced real estate analyst to build three Argus models …" at bounding box center [1029, 350] width 229 height 203
copy div "I'm looking for an experienced real estate analyst to build three Argus models …"
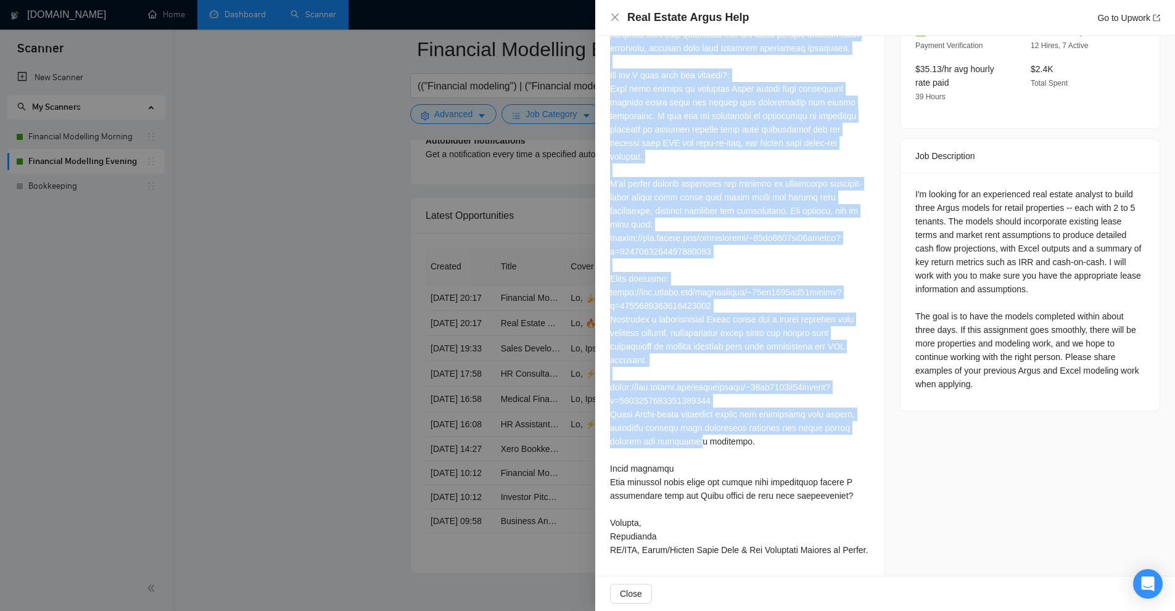
scroll to position [3331, 0]
drag, startPoint x: 607, startPoint y: 277, endPoint x: 675, endPoint y: 558, distance: 289.4
click at [675, 558] on div "Cover Letter" at bounding box center [739, 246] width 289 height 661
copy div "𝑯𝒊, 🔥 I'm available to start immediately on your urgent Argus modeling needs. R…"
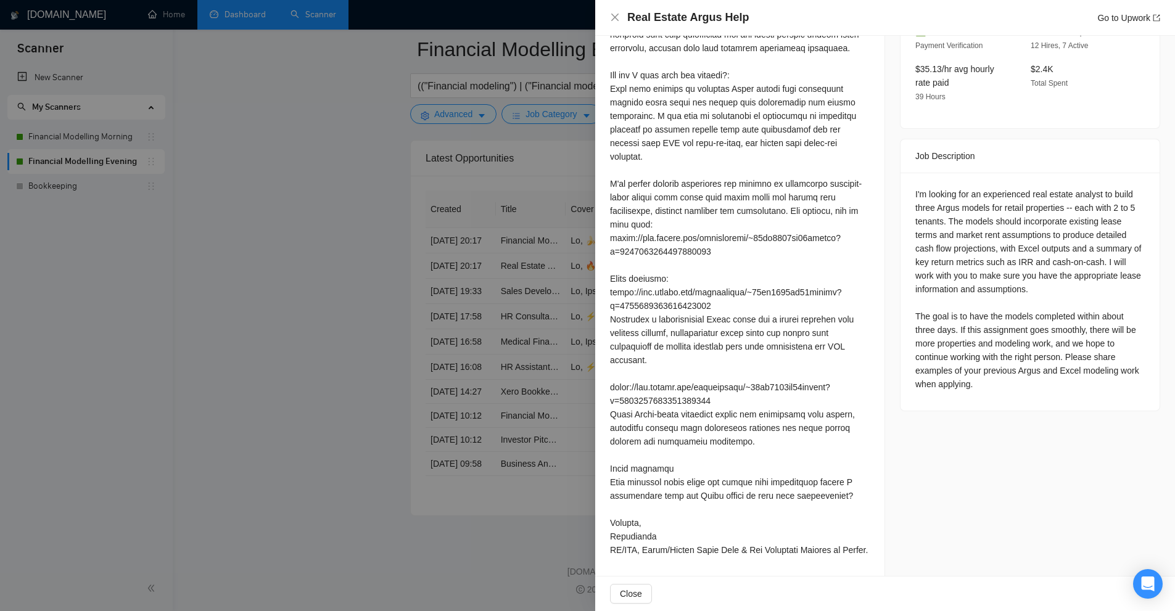
click at [573, 200] on div at bounding box center [587, 305] width 1175 height 611
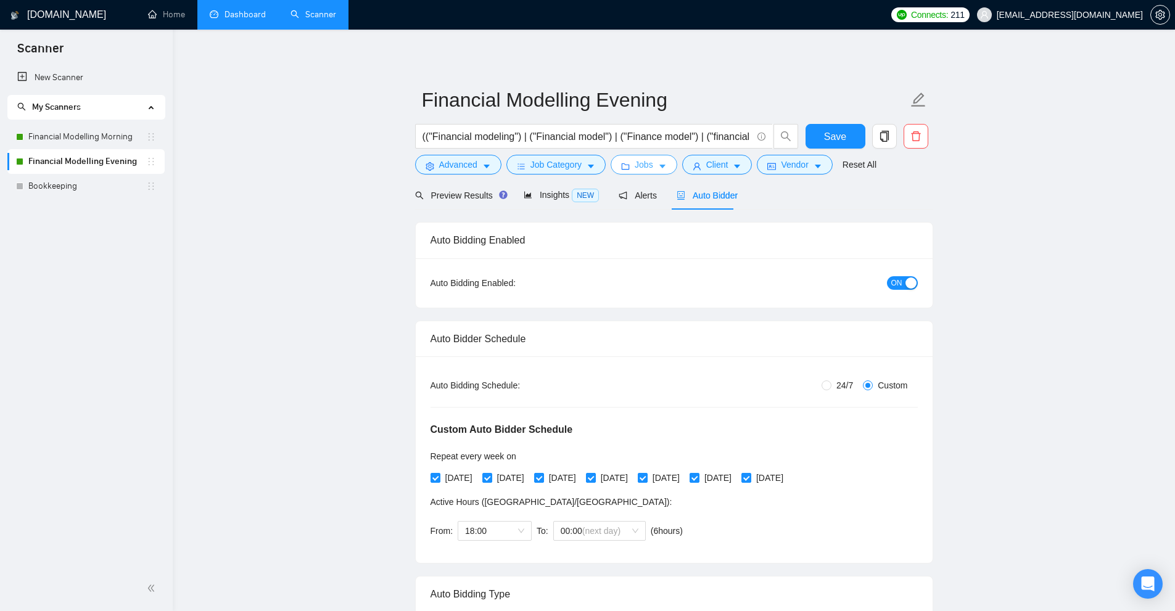
click at [612, 167] on button "Jobs" at bounding box center [643, 165] width 67 height 20
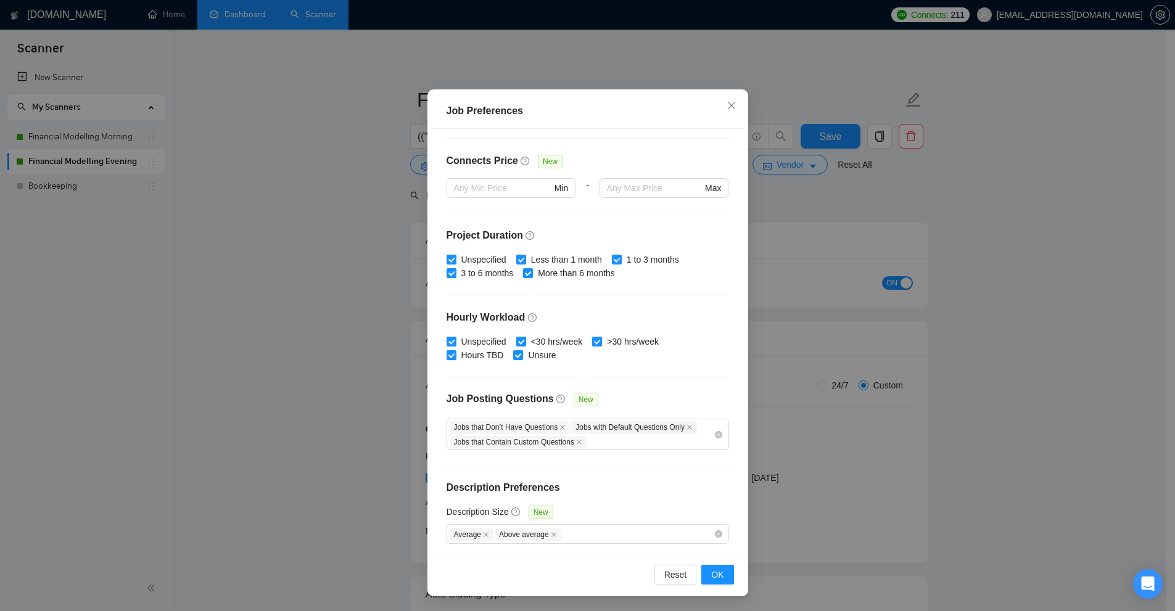
scroll to position [93, 0]
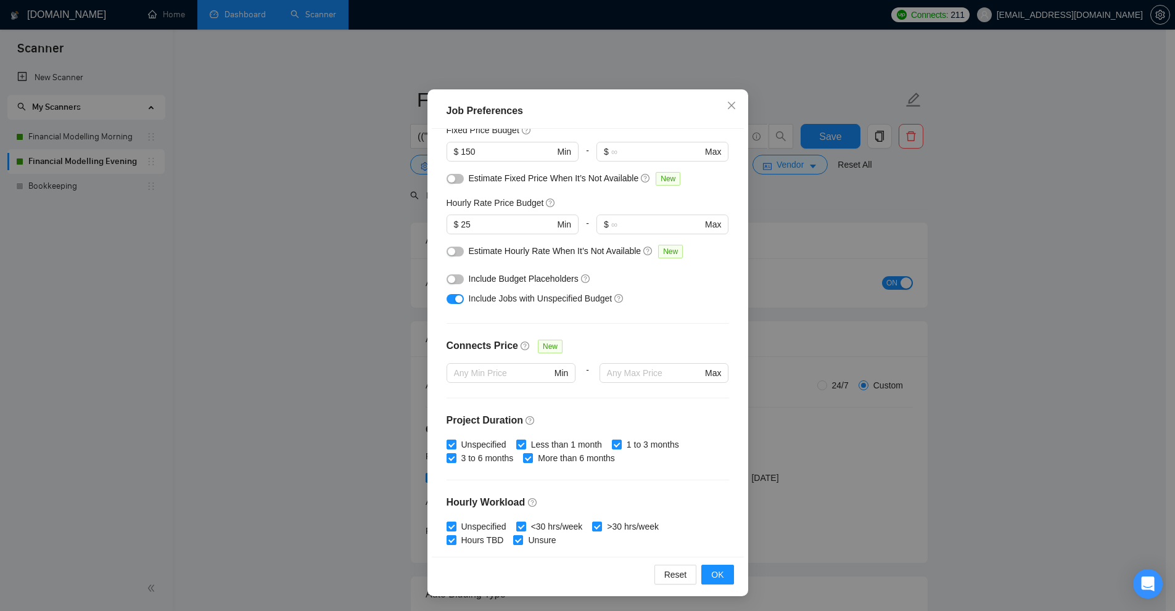
click at [811, 294] on div "Job Preferences Budget Project Type All Fixed Price Hourly Rate Fixed Price Bud…" at bounding box center [587, 305] width 1175 height 611
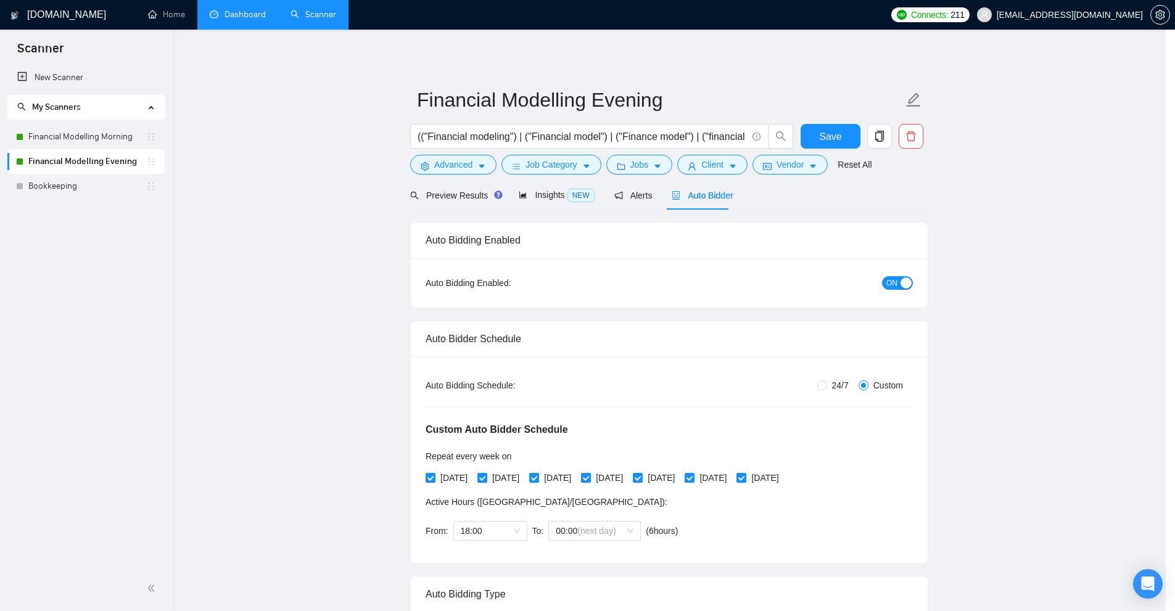
scroll to position [0, 0]
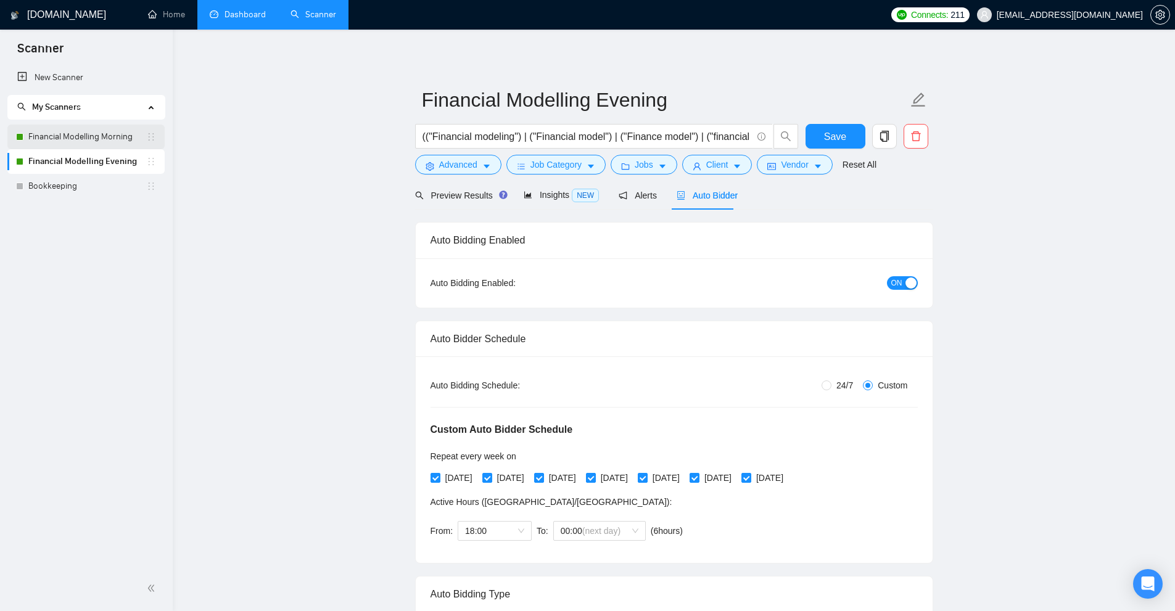
click at [68, 130] on link "Financial Modelling Morning" at bounding box center [87, 137] width 118 height 25
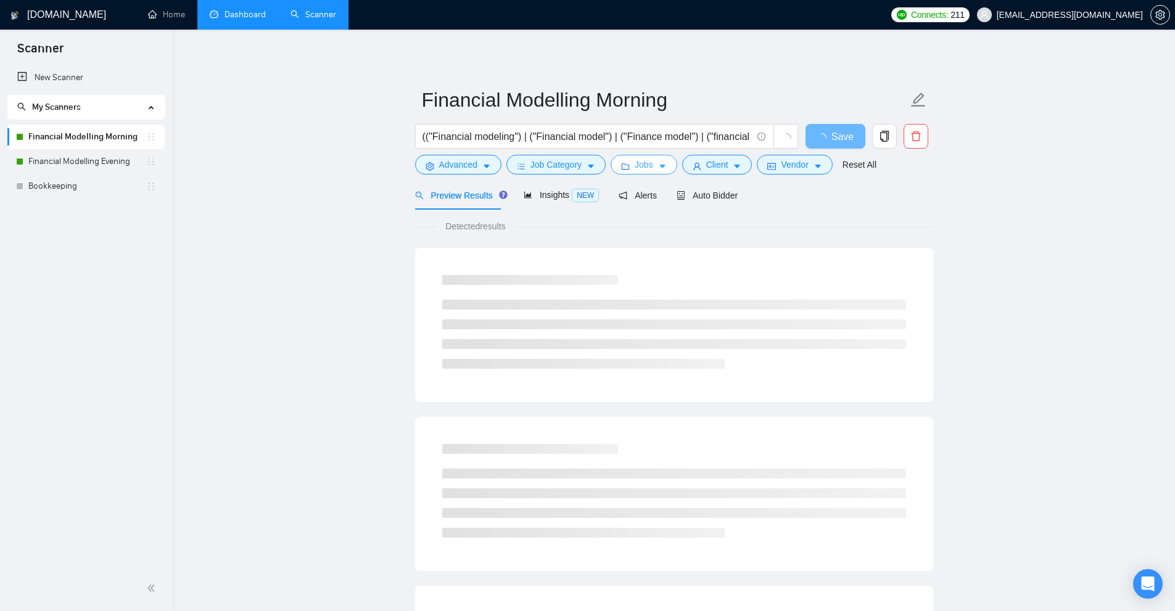
click at [647, 166] on span "Jobs" at bounding box center [643, 165] width 18 height 14
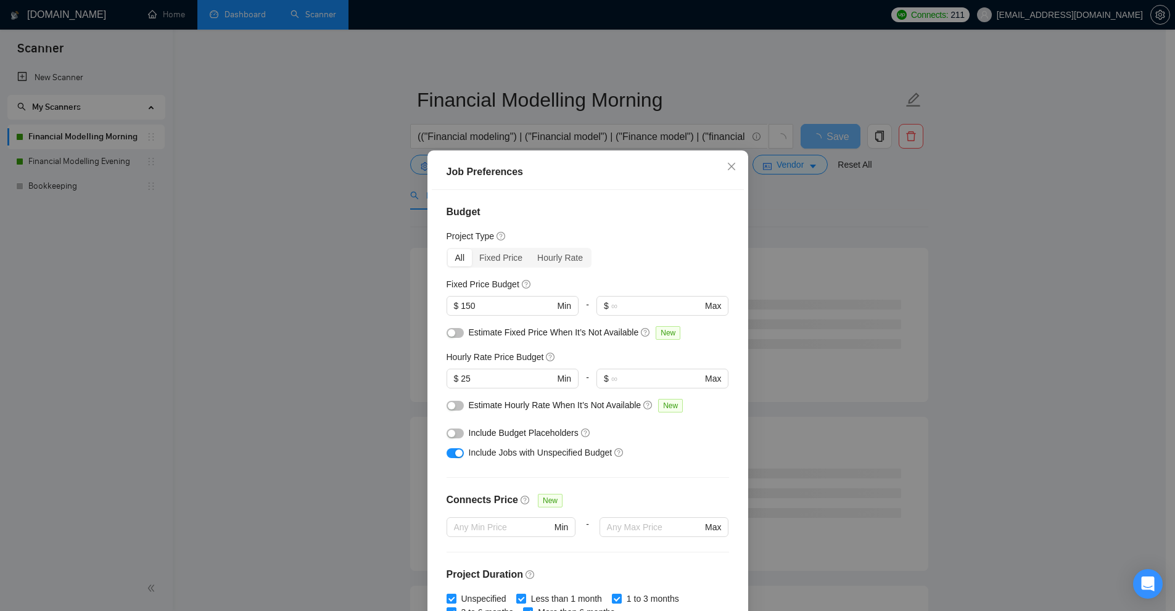
click at [789, 240] on div "Job Preferences Budget Project Type All Fixed Price Hourly Rate Fixed Price Bud…" at bounding box center [587, 305] width 1175 height 611
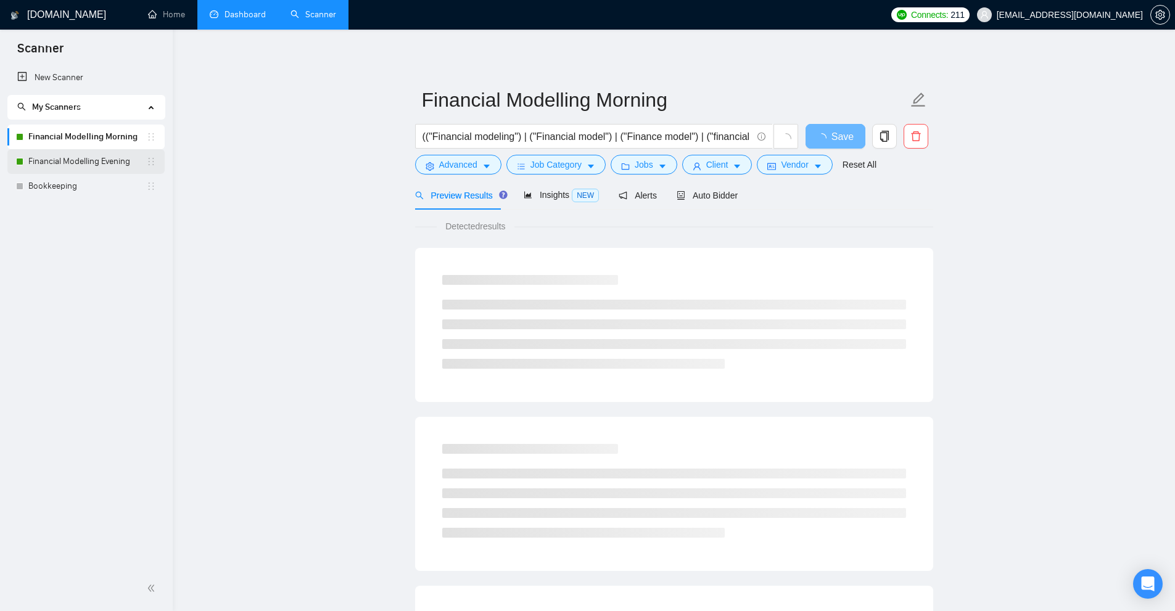
click at [57, 152] on link "Financial Modelling Evening" at bounding box center [87, 161] width 118 height 25
click at [578, 160] on span "Job Category" at bounding box center [555, 165] width 51 height 14
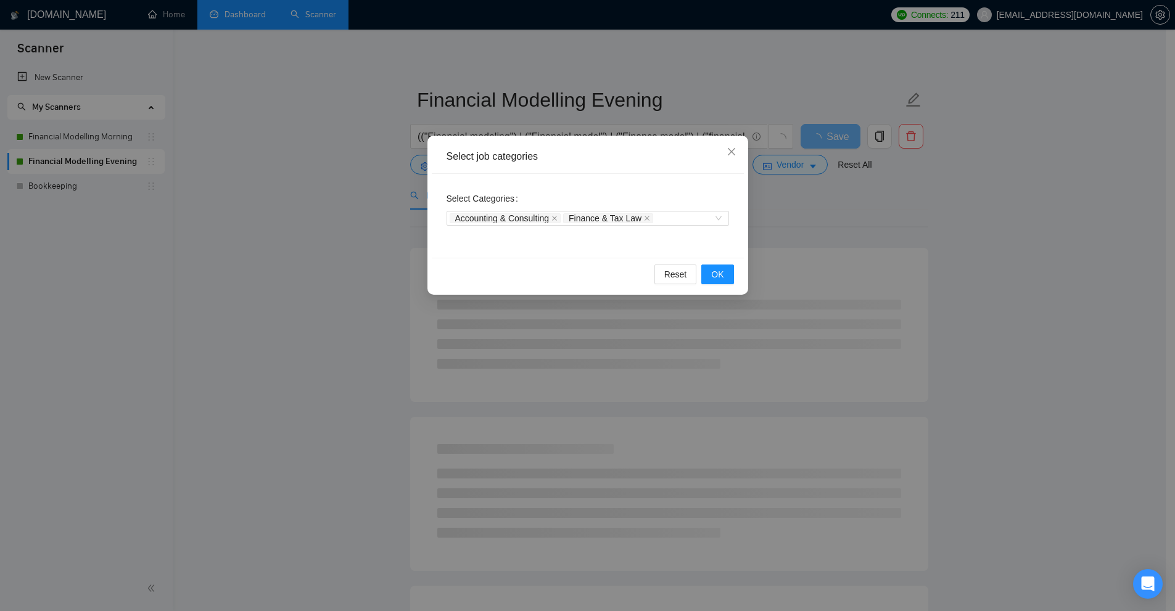
click at [501, 118] on div "Select job categories Select Categories Accounting & Consulting Finance & Tax L…" at bounding box center [587, 305] width 1175 height 611
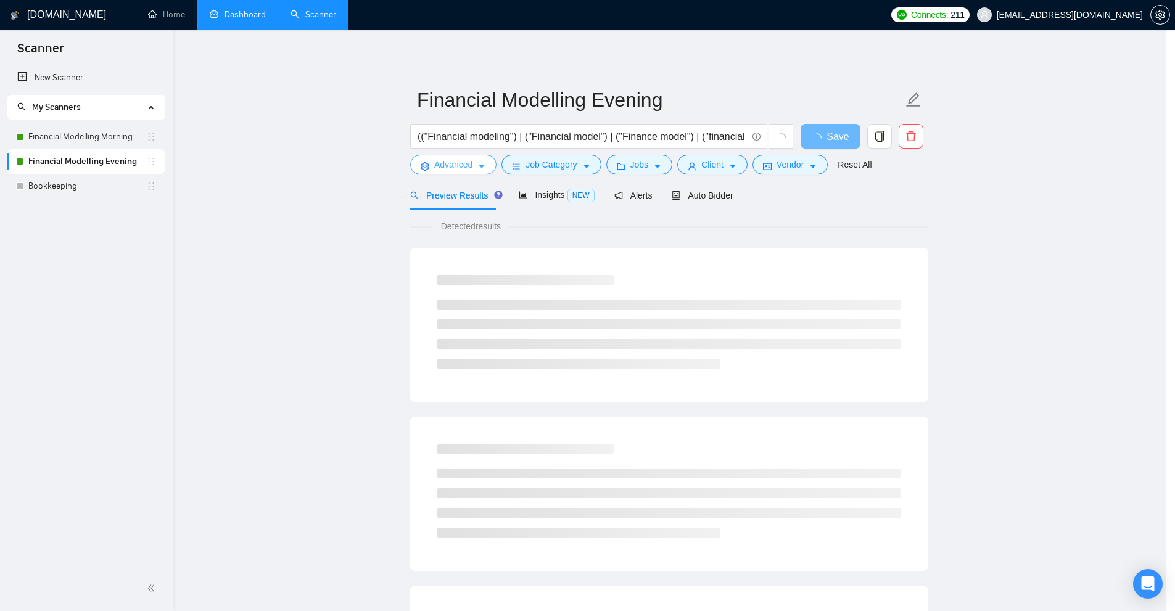
click at [465, 165] on span "Advanced" at bounding box center [453, 165] width 38 height 14
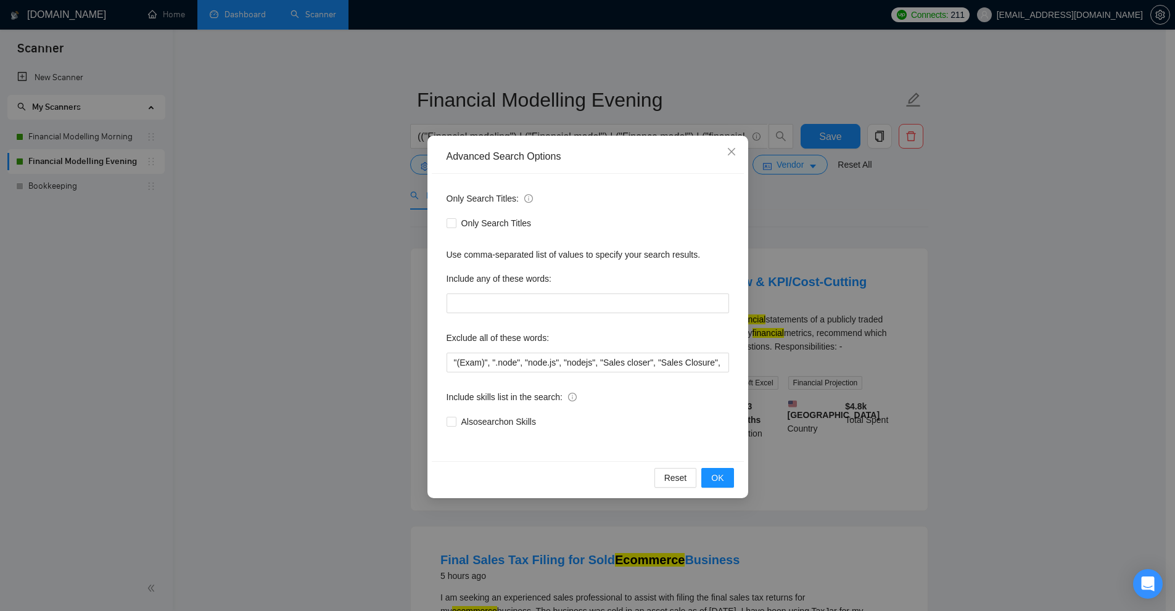
click at [969, 321] on div "Advanced Search Options Only Search Titles: Only Search Titles Use comma-separa…" at bounding box center [587, 305] width 1175 height 611
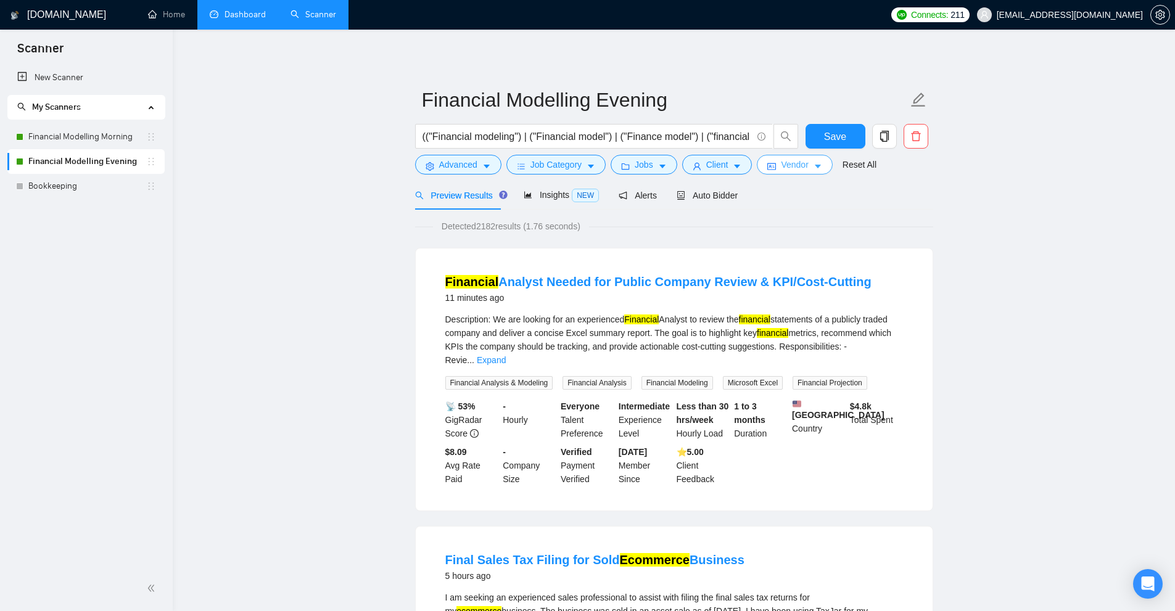
click at [785, 165] on span "Vendor" at bounding box center [794, 165] width 27 height 14
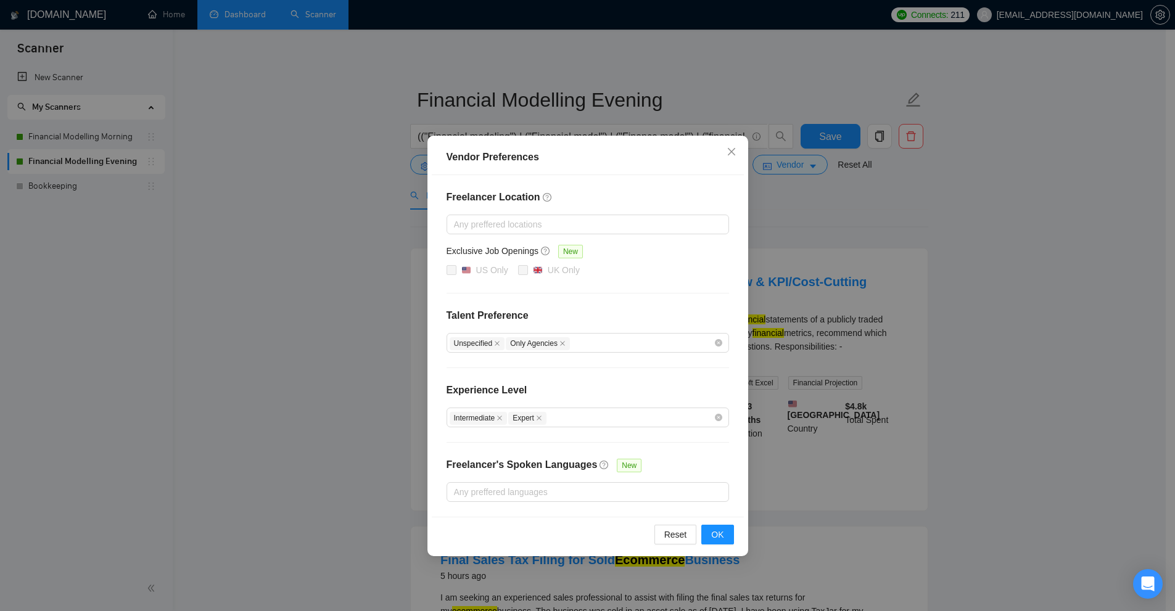
click at [757, 171] on div "Vendor Preferences Freelancer Location Any preffered locations Exclusive Job Op…" at bounding box center [587, 305] width 1175 height 611
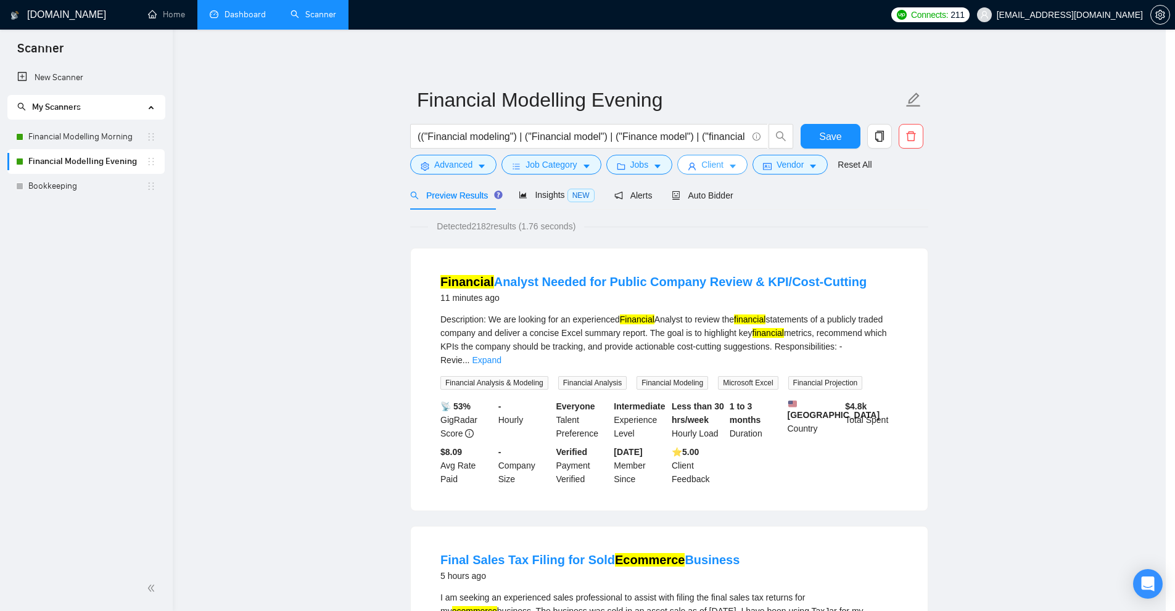
click at [718, 167] on span "Client" at bounding box center [712, 165] width 22 height 14
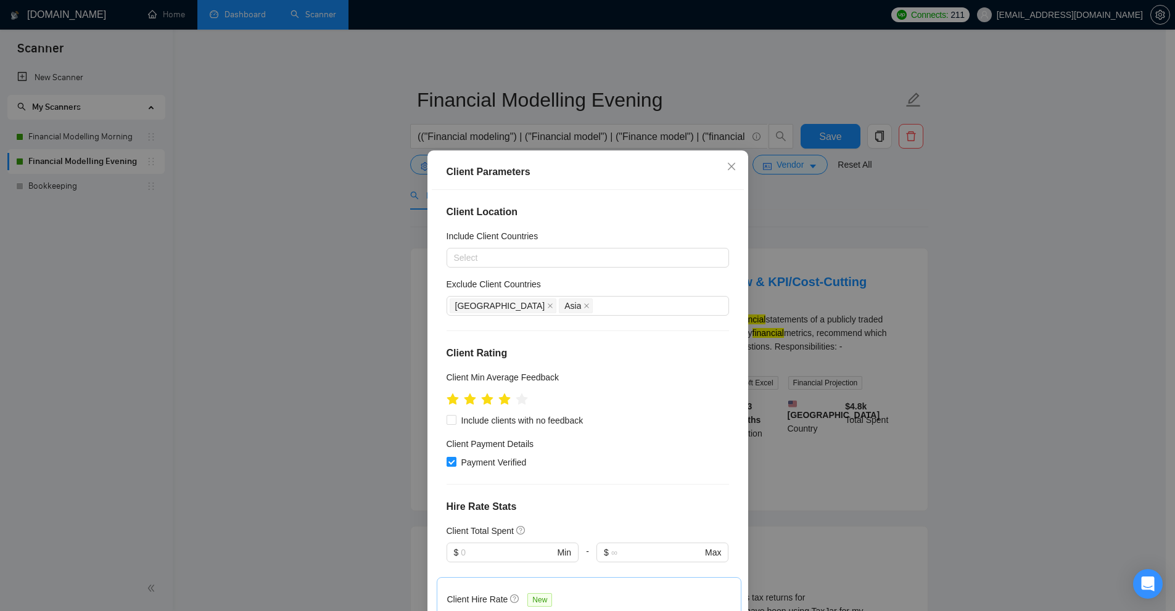
click at [930, 259] on div "Client Parameters Client Location Include Client Countries Select Exclude Clien…" at bounding box center [587, 305] width 1175 height 611
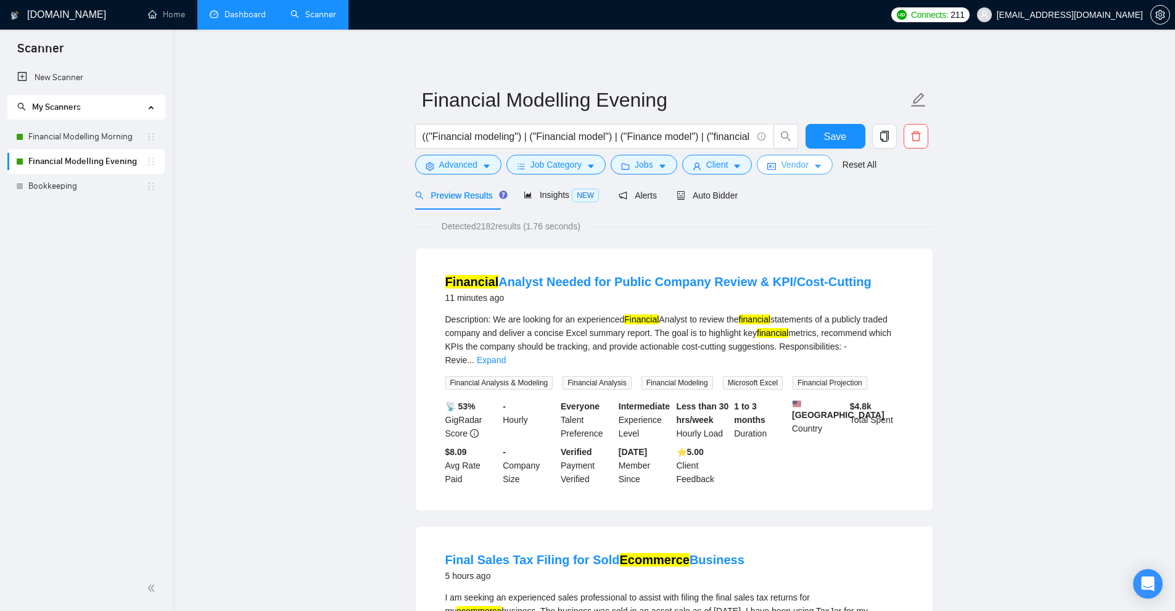
click at [784, 161] on span "Vendor" at bounding box center [794, 165] width 27 height 14
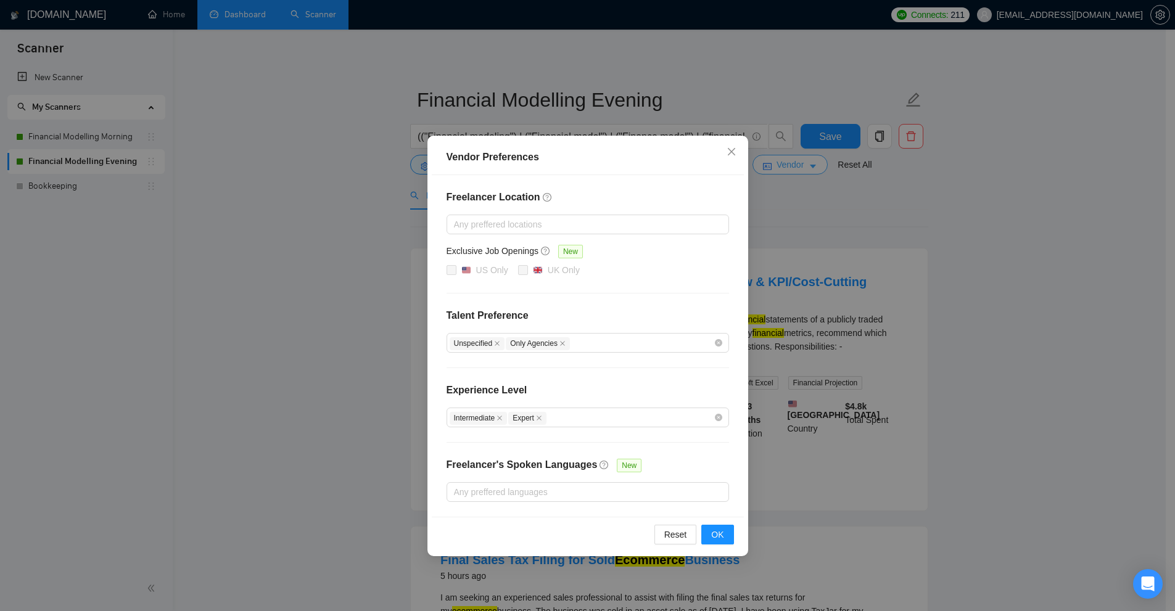
click at [784, 161] on div "Vendor Preferences Freelancer Location Any preffered locations Exclusive Job Op…" at bounding box center [587, 305] width 1175 height 611
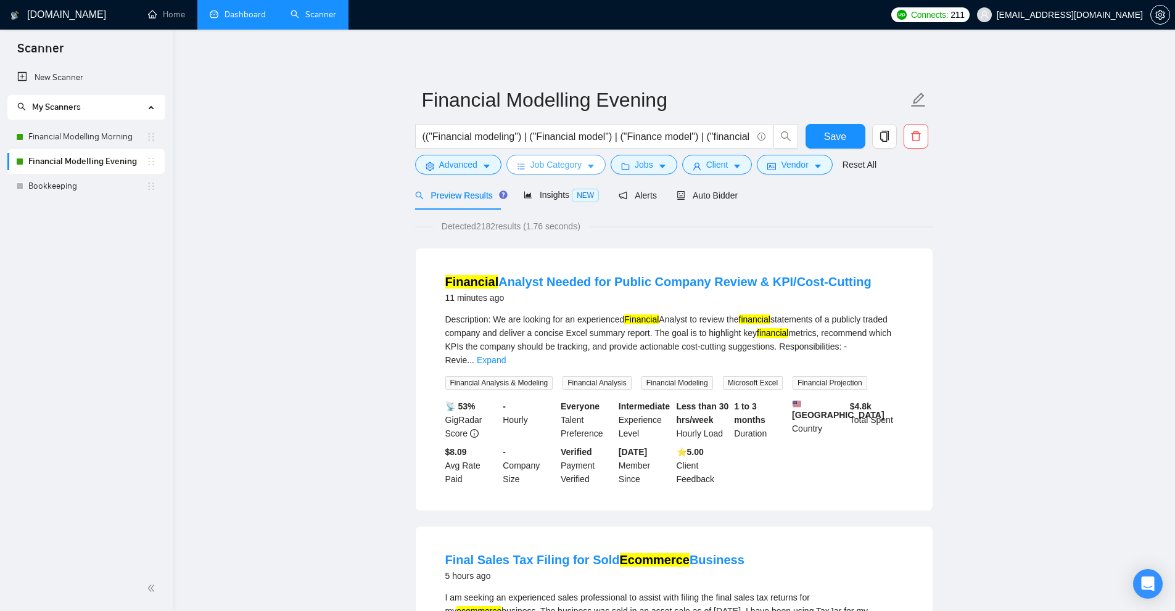
click at [595, 163] on button "Job Category" at bounding box center [555, 165] width 99 height 20
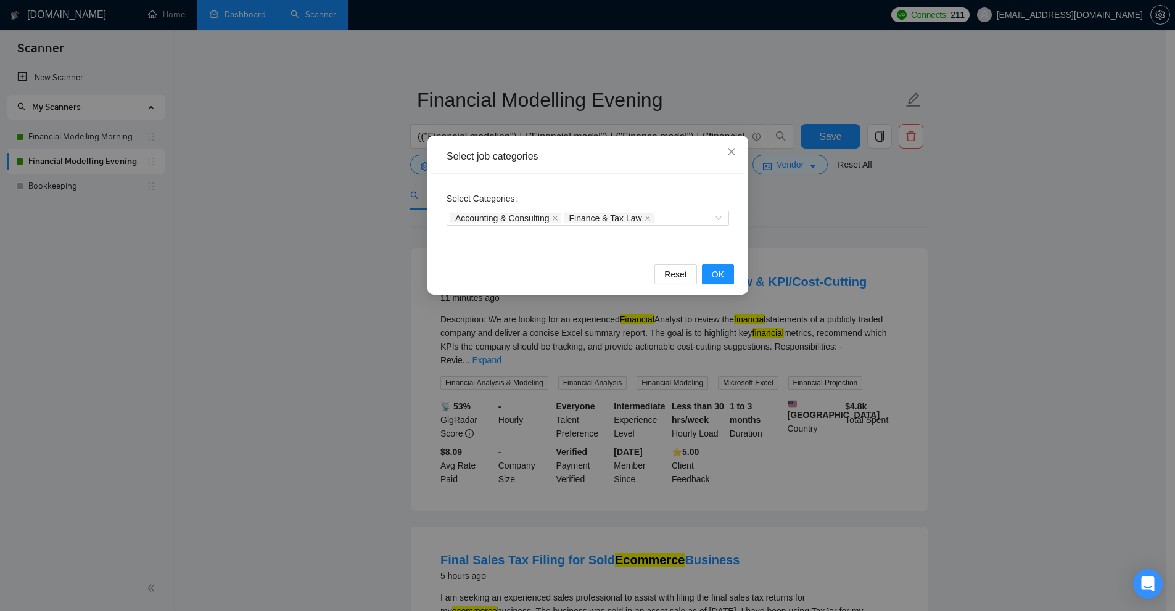
click at [879, 197] on div "Select job categories Select Categories Accounting & Consulting Finance & Tax L…" at bounding box center [587, 305] width 1175 height 611
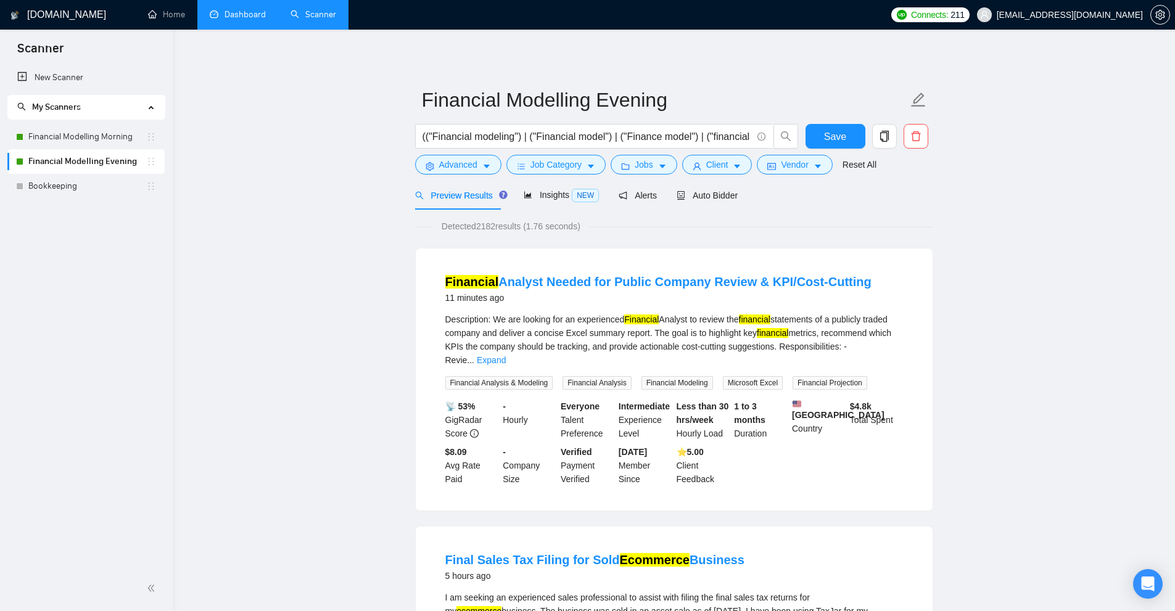
click at [638, 154] on div "(("Financial modeling") | ("Financial model") | ("Finance model") | ("financial…" at bounding box center [606, 139] width 388 height 31
click at [622, 163] on icon "folder" at bounding box center [625, 166] width 9 height 9
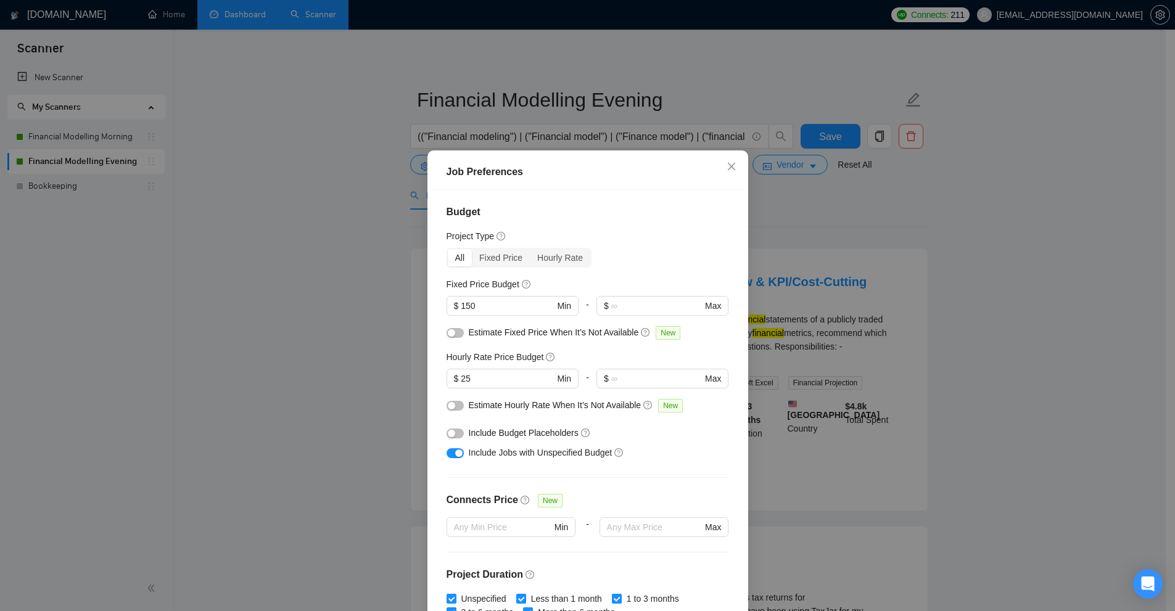
click at [924, 178] on div "Job Preferences Budget Project Type All Fixed Price Hourly Rate Fixed Price Bud…" at bounding box center [587, 305] width 1175 height 611
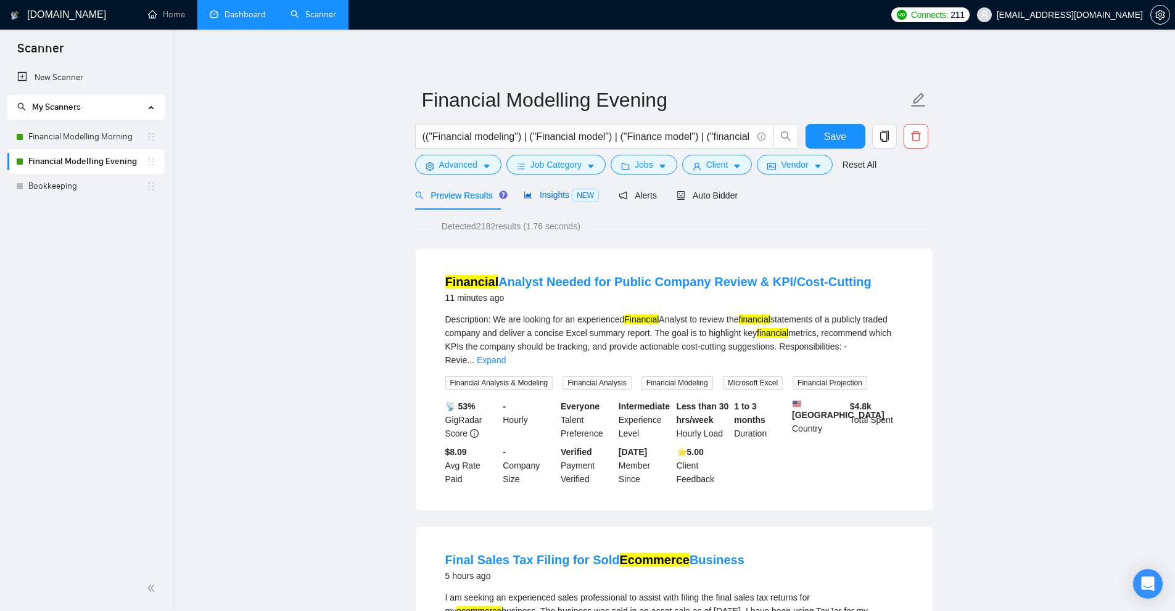
click at [560, 190] on span "Insights NEW" at bounding box center [560, 195] width 75 height 10
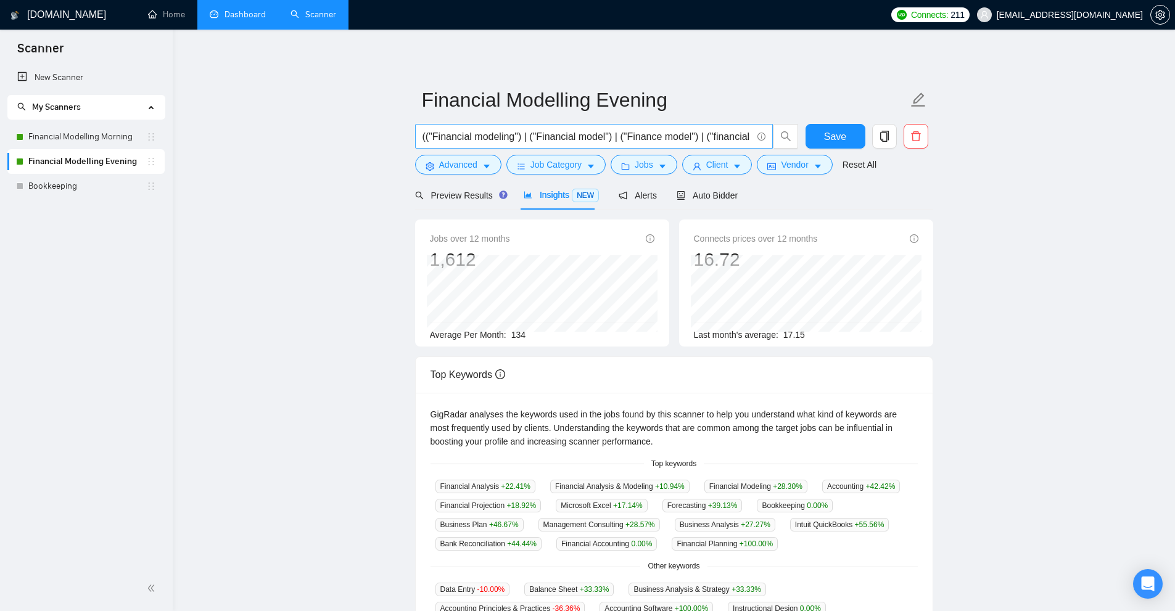
click at [559, 136] on input "(("Financial modeling") | ("Financial model") | ("Finance model") | ("financial…" at bounding box center [586, 136] width 329 height 15
drag, startPoint x: 559, startPoint y: 136, endPoint x: 582, endPoint y: 134, distance: 23.5
click at [582, 134] on input "(("Financial modeling") | ("Financial model") | ("Finance model") | ("financial…" at bounding box center [586, 136] width 329 height 15
click at [660, 136] on input "(("Financial modeling") | ("Financial model") | ("Finance model") | ("financial…" at bounding box center [586, 136] width 329 height 15
drag, startPoint x: 660, startPoint y: 136, endPoint x: 650, endPoint y: 138, distance: 10.2
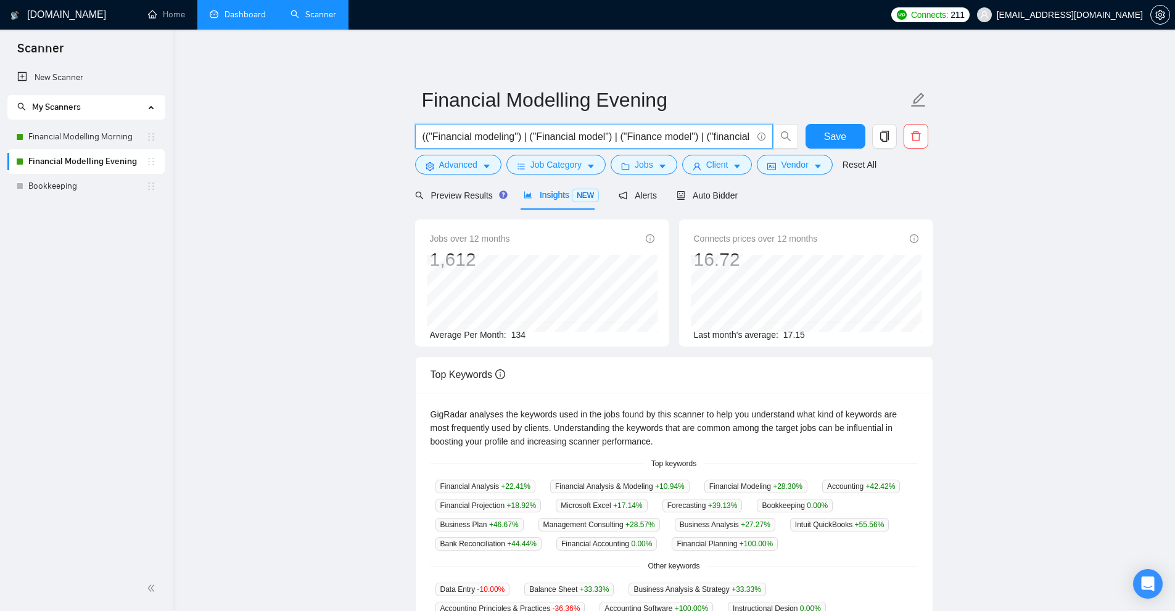
click at [650, 138] on input "(("Financial modeling") | ("Financial model") | ("Finance model") | ("financial…" at bounding box center [586, 136] width 329 height 15
click at [687, 131] on input "(("Financial modeling") | ("Financial model") | ("Finance model") | ("financial…" at bounding box center [586, 136] width 329 height 15
click at [55, 81] on link "New Scanner" at bounding box center [85, 77] width 137 height 25
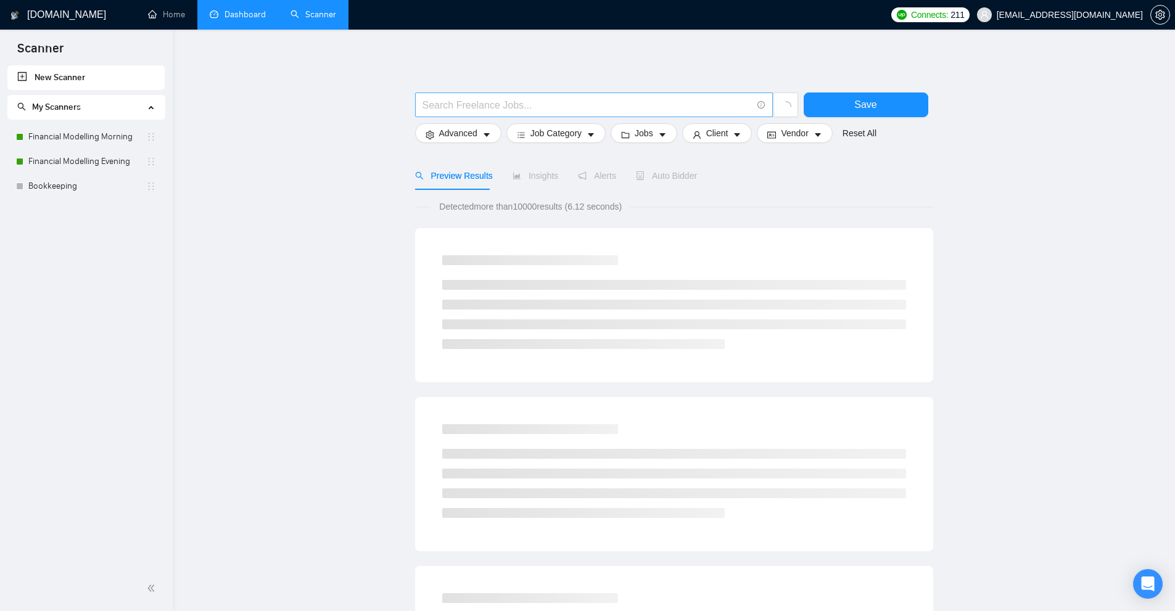
click at [576, 104] on input "text" at bounding box center [586, 104] width 329 height 15
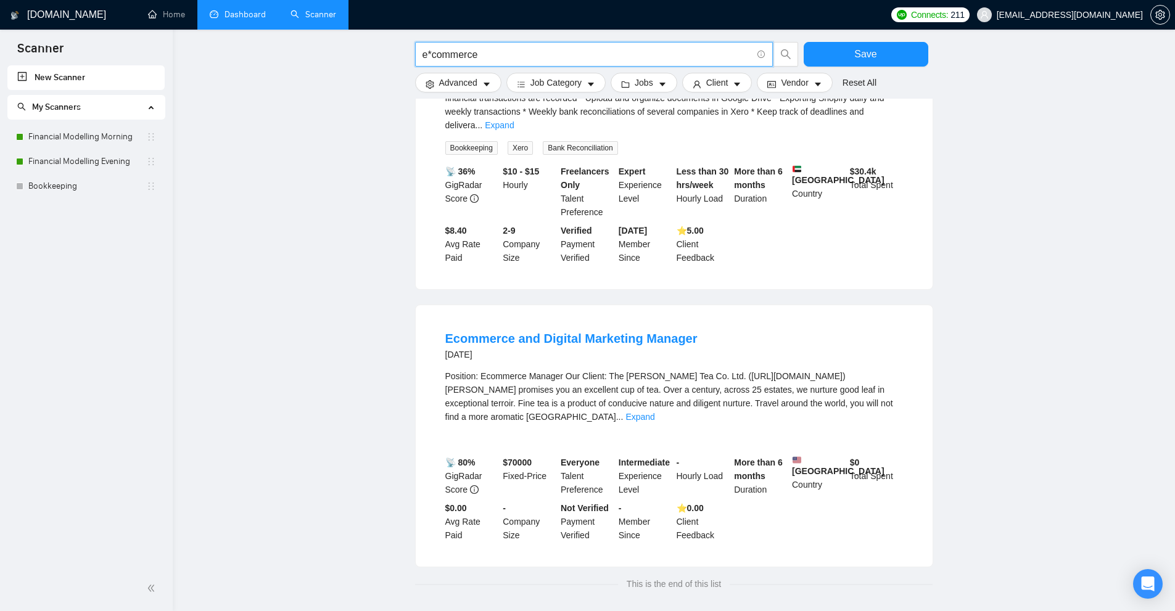
scroll to position [553, 0]
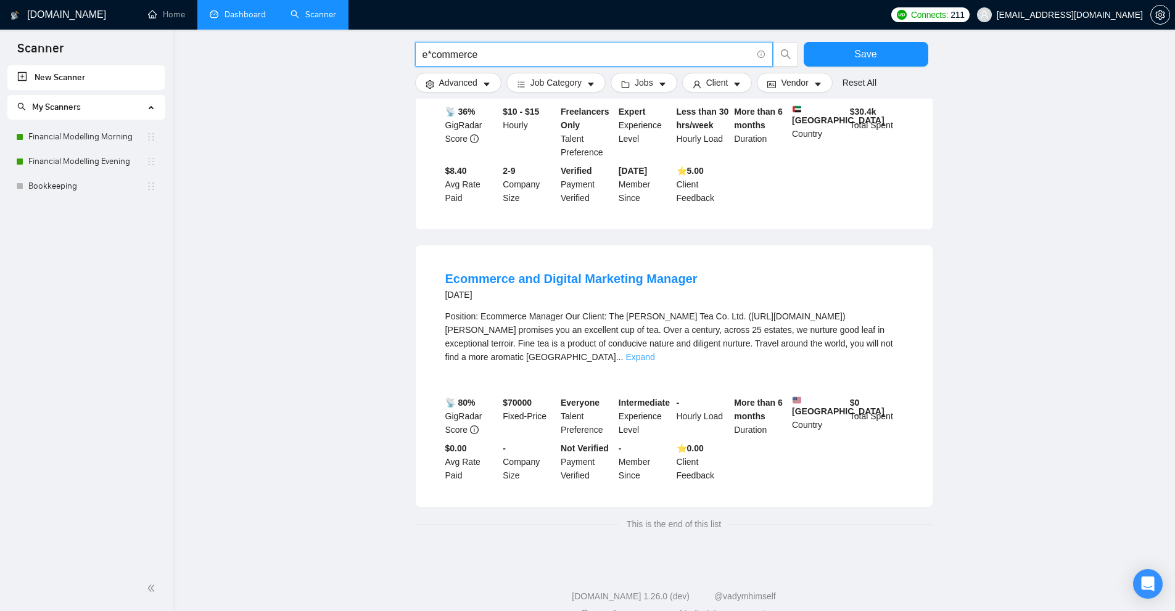
type input "e*commerce"
click at [654, 352] on link "Expand" at bounding box center [639, 357] width 29 height 10
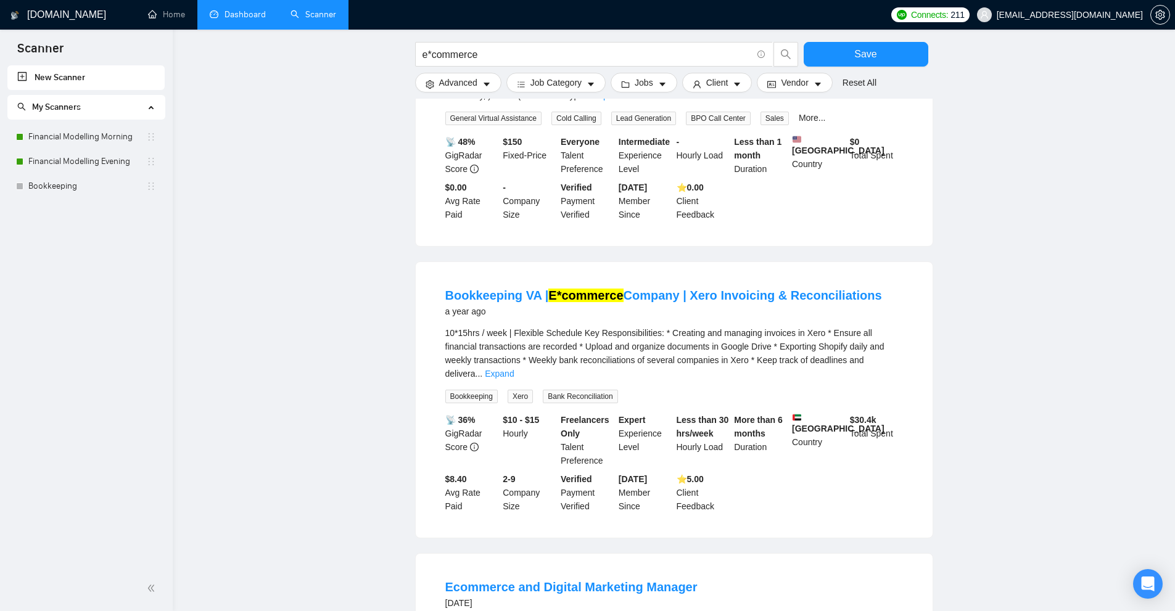
scroll to position [0, 0]
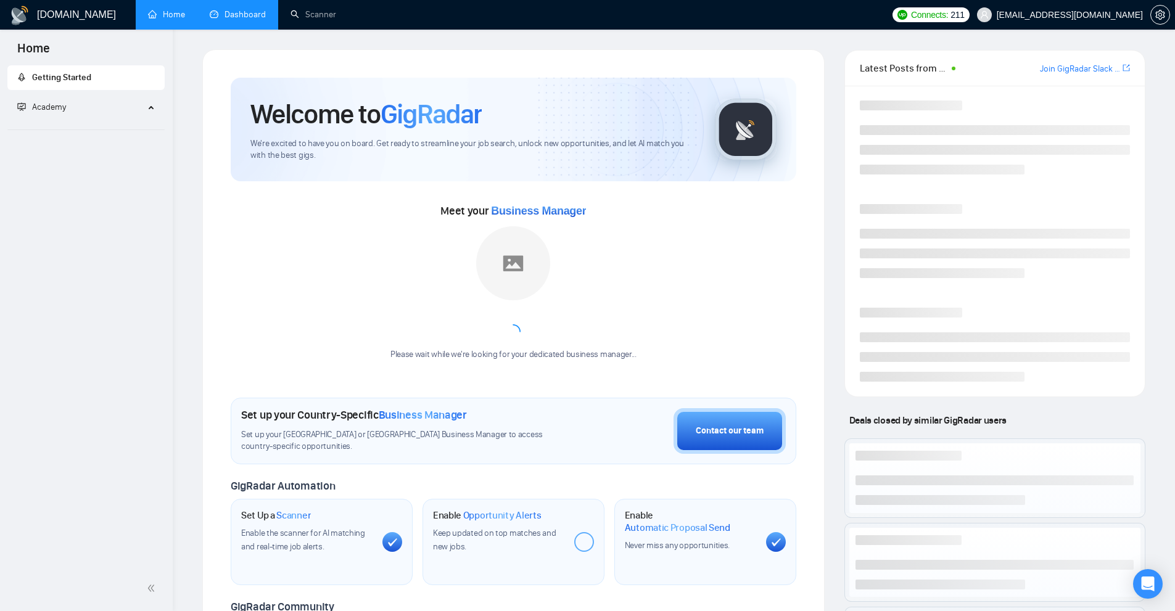
click at [266, 17] on link "Dashboard" at bounding box center [238, 14] width 56 height 10
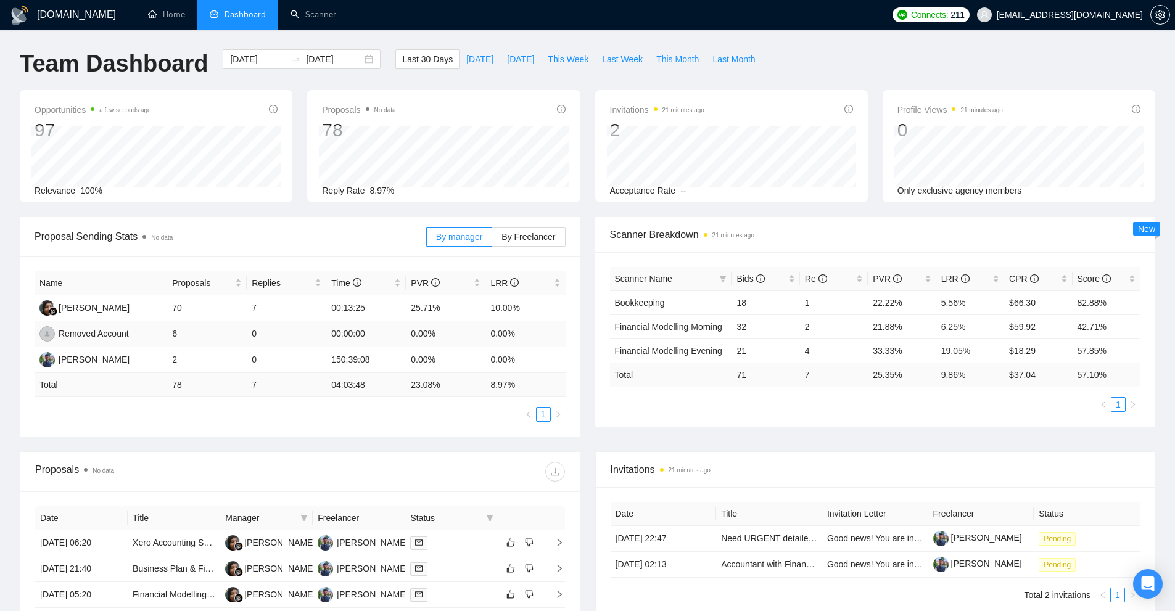
scroll to position [185, 0]
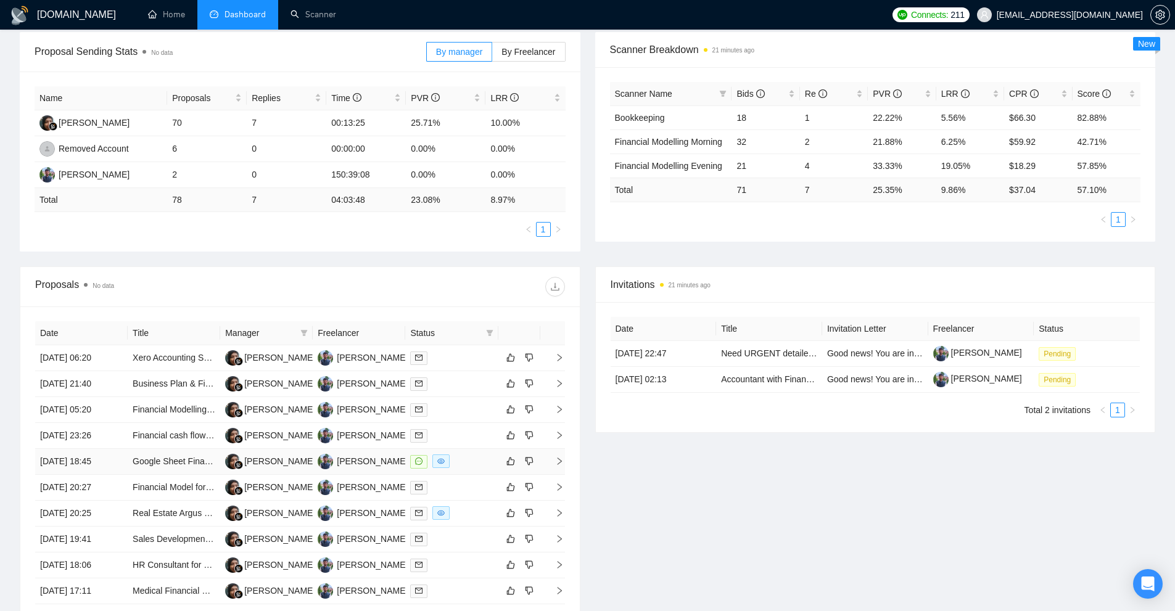
click at [474, 461] on div at bounding box center [451, 461] width 83 height 14
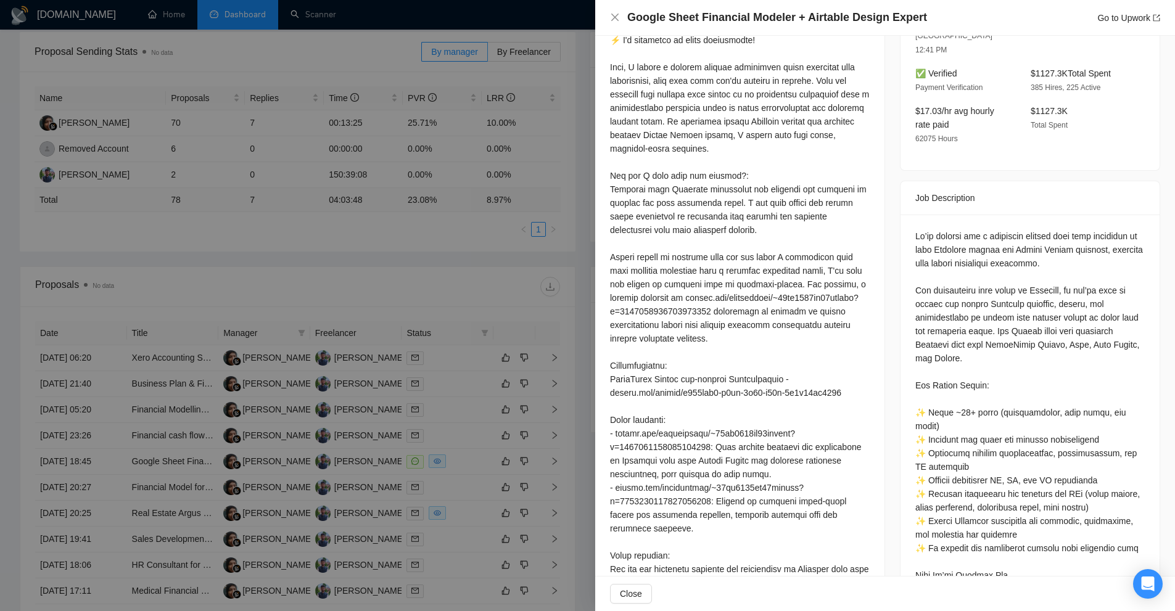
scroll to position [740, 0]
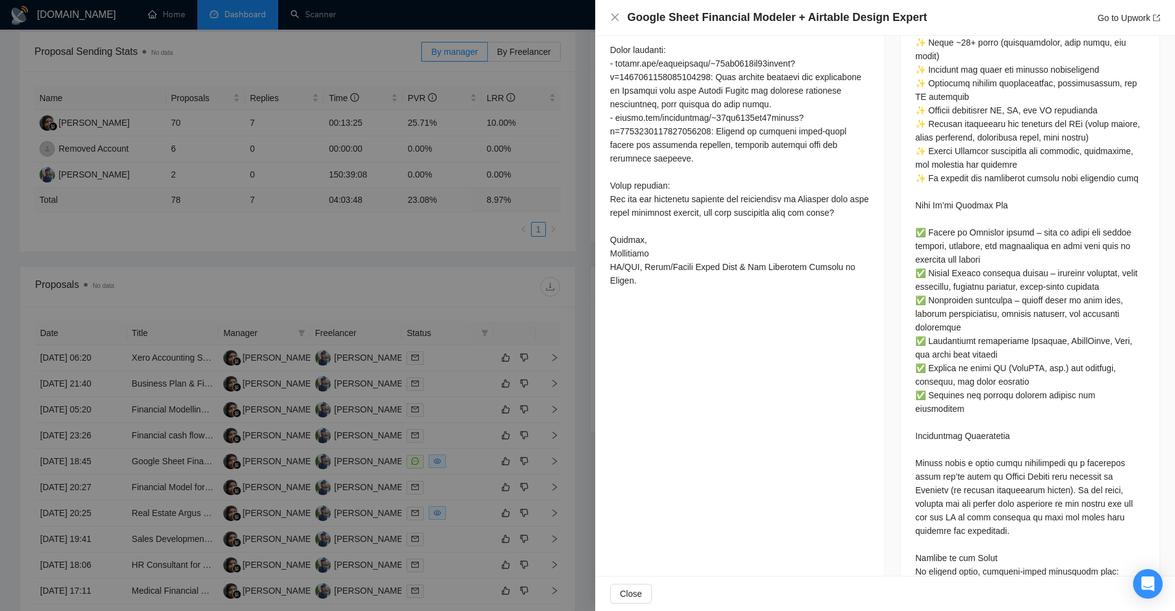
click at [497, 302] on div at bounding box center [587, 305] width 1175 height 611
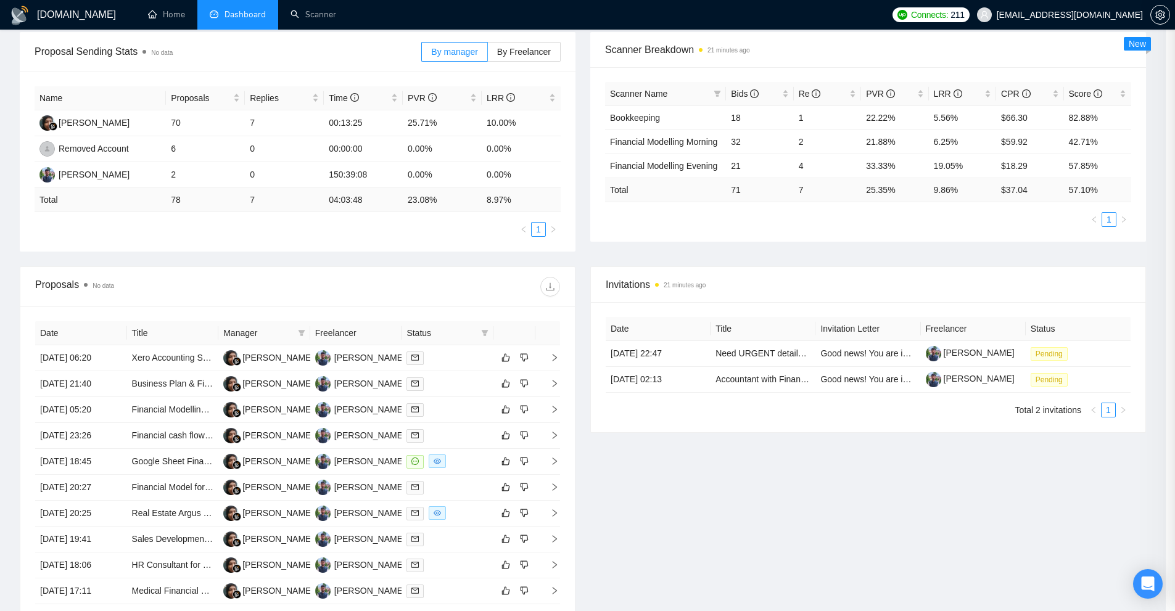
scroll to position [0, 0]
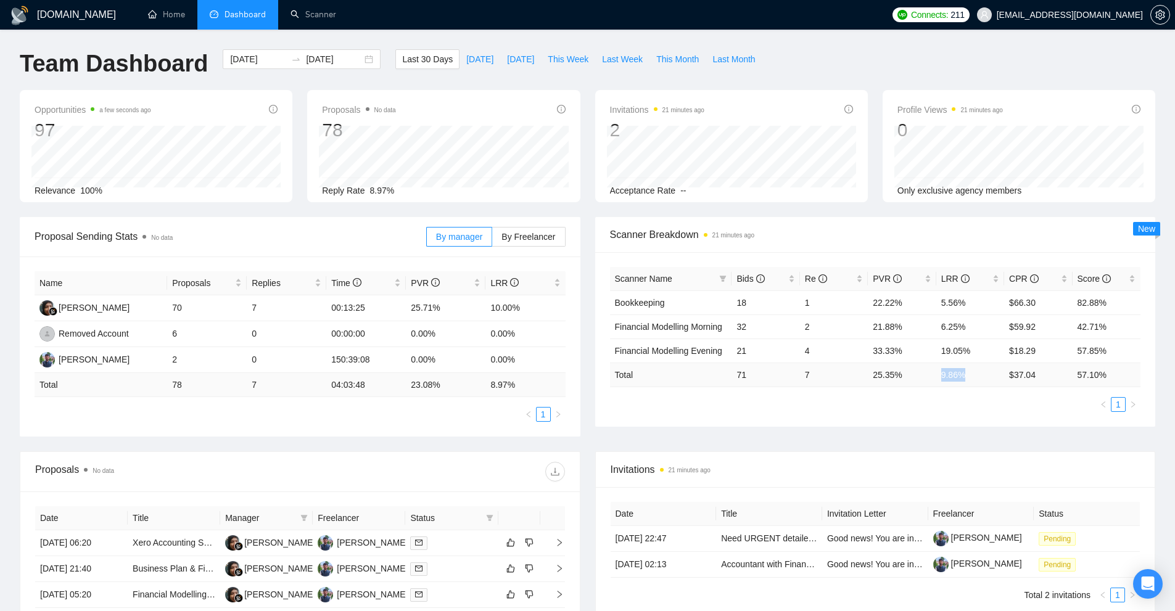
drag, startPoint x: 937, startPoint y: 367, endPoint x: 969, endPoint y: 372, distance: 33.0
click at [969, 372] on td "9.86 %" at bounding box center [970, 375] width 68 height 24
click at [972, 374] on td "9.86 %" at bounding box center [970, 375] width 68 height 24
drag, startPoint x: 973, startPoint y: 359, endPoint x: 842, endPoint y: 355, distance: 130.8
click at [842, 355] on tr "Financial Modelling Evening 21 4 33.33% 19.05% $18.29 57.85%" at bounding box center [875, 350] width 531 height 24
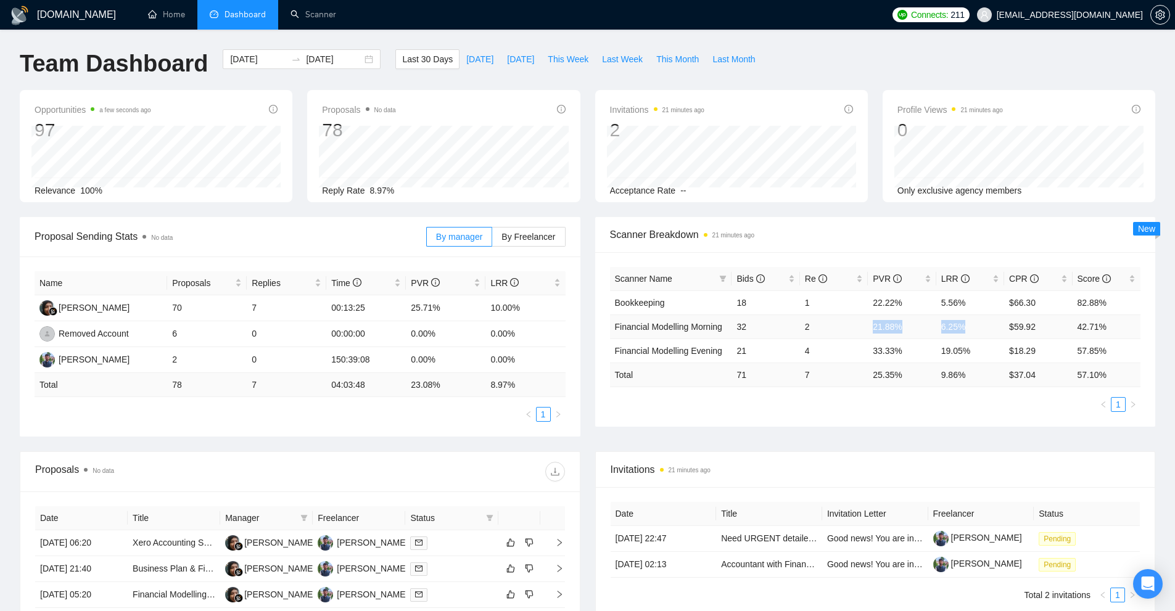
drag, startPoint x: 857, startPoint y: 338, endPoint x: 980, endPoint y: 328, distance: 123.1
click at [980, 328] on tr "Financial Modelling Morning 32 2 21.88% 6.25% $59.92 42.71%" at bounding box center [875, 326] width 531 height 24
click at [980, 328] on td "6.25%" at bounding box center [970, 326] width 68 height 24
drag, startPoint x: 986, startPoint y: 326, endPoint x: 845, endPoint y: 330, distance: 141.9
click at [845, 330] on tr "Financial Modelling Morning 32 2 21.88% 6.25% $59.92 42.71%" at bounding box center [875, 326] width 531 height 24
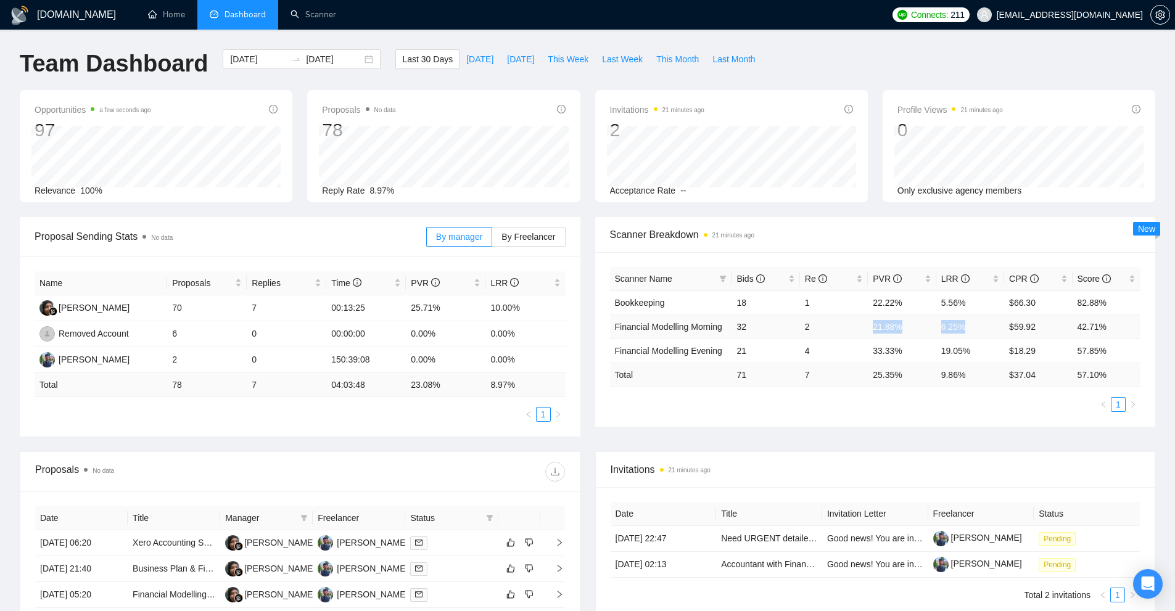
click at [845, 330] on td "2" at bounding box center [834, 326] width 68 height 24
drag, startPoint x: 850, startPoint y: 326, endPoint x: 978, endPoint y: 323, distance: 128.3
click at [978, 323] on tr "Financial Modelling Morning 32 2 21.88% 6.25% $59.92 42.71%" at bounding box center [875, 326] width 531 height 24
click at [978, 323] on td "6.25%" at bounding box center [970, 326] width 68 height 24
drag, startPoint x: 982, startPoint y: 322, endPoint x: 861, endPoint y: 328, distance: 121.0
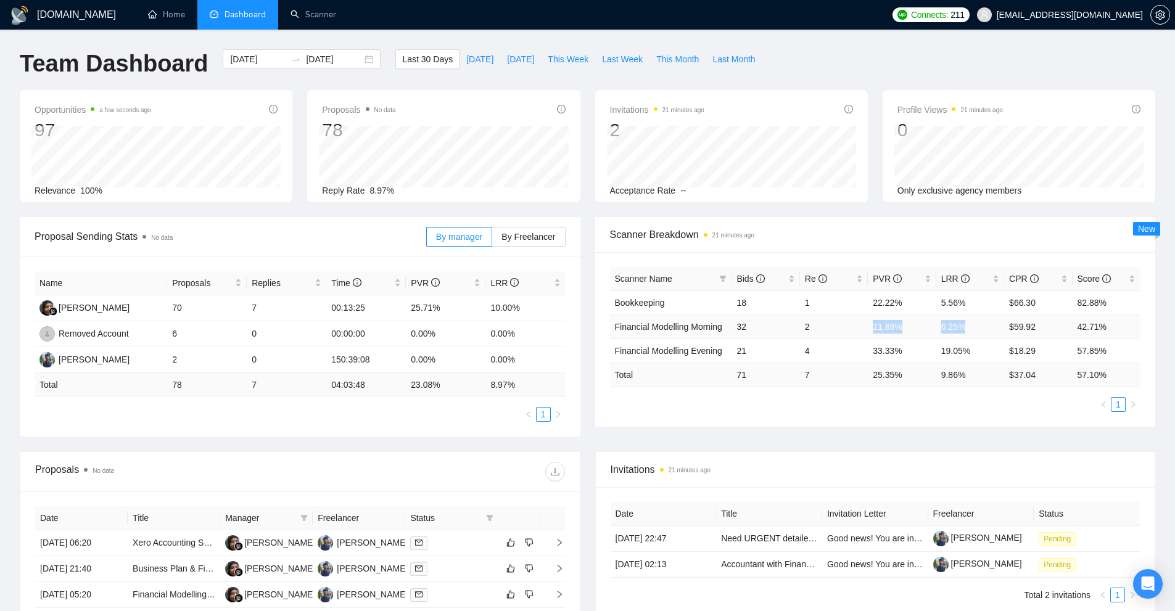
click at [861, 328] on tr "Financial Modelling Morning 32 2 21.88% 6.25% $59.92 42.71%" at bounding box center [875, 326] width 531 height 24
click at [315, 20] on link "Scanner" at bounding box center [313, 14] width 46 height 10
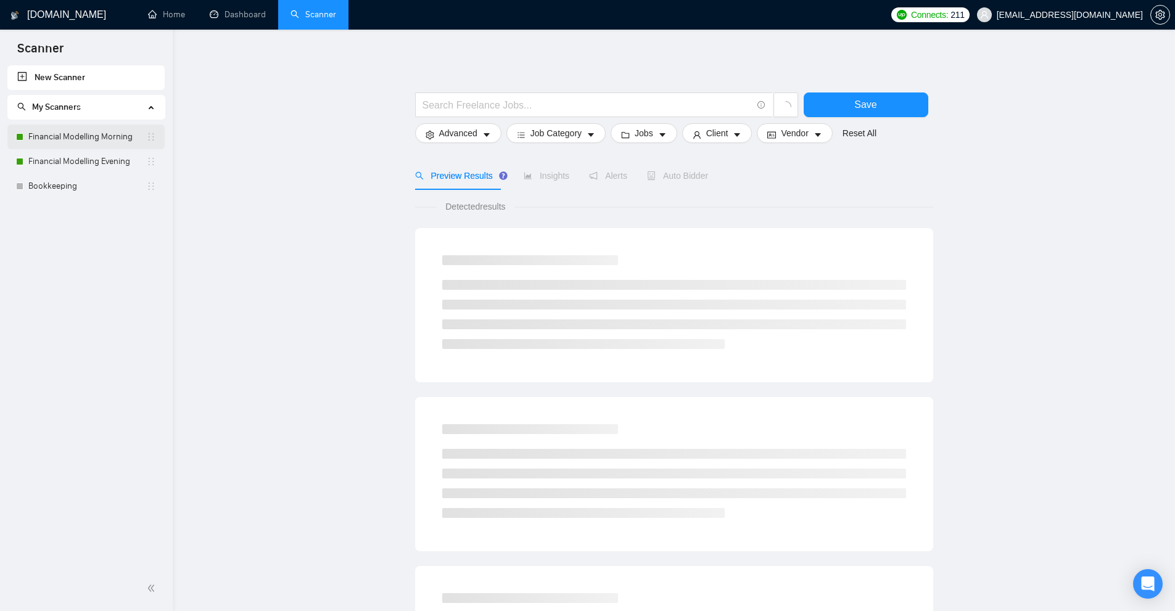
click at [36, 132] on link "Financial Modelling Morning" at bounding box center [87, 137] width 118 height 25
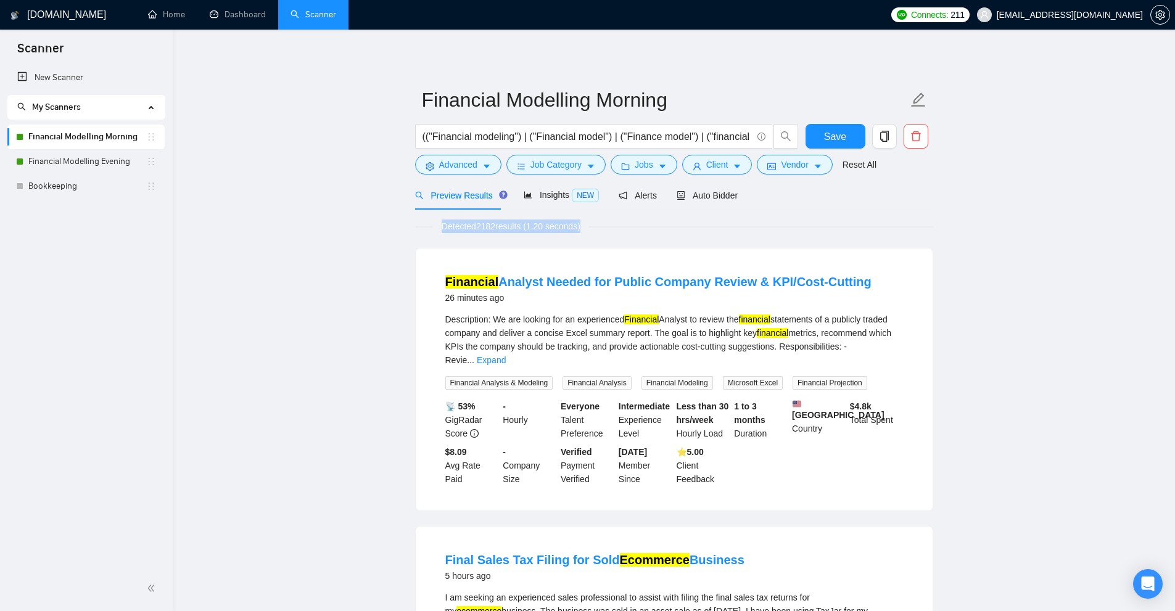
drag, startPoint x: 593, startPoint y: 232, endPoint x: 427, endPoint y: 231, distance: 165.9
click at [427, 231] on div "Detected 2182 results (1.20 seconds)" at bounding box center [674, 226] width 518 height 14
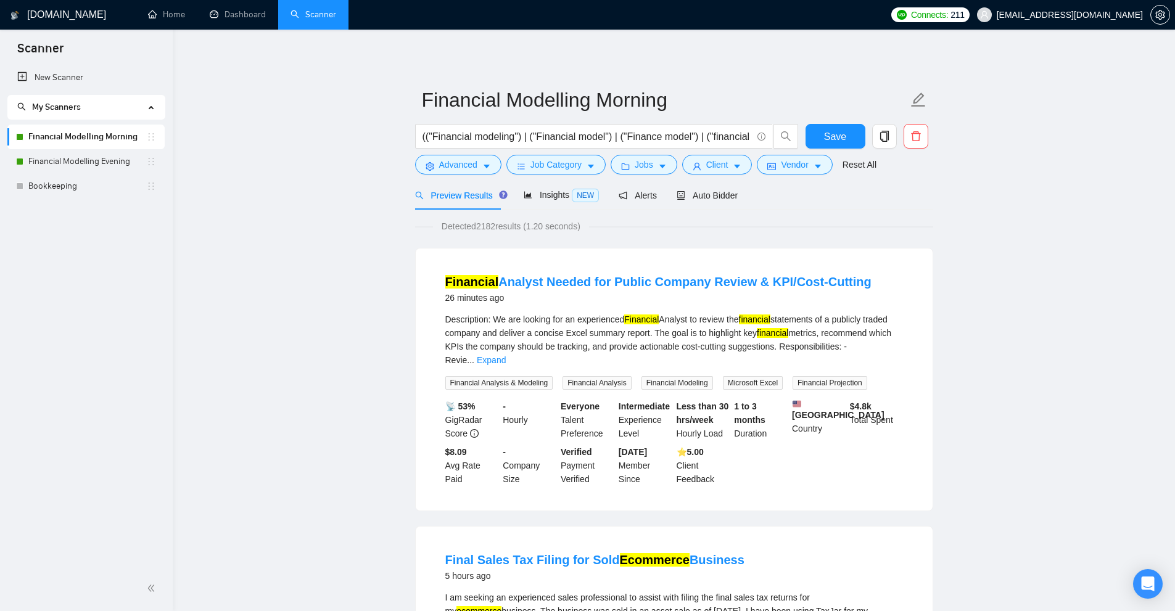
click at [495, 301] on div "26 minutes ago" at bounding box center [658, 297] width 426 height 15
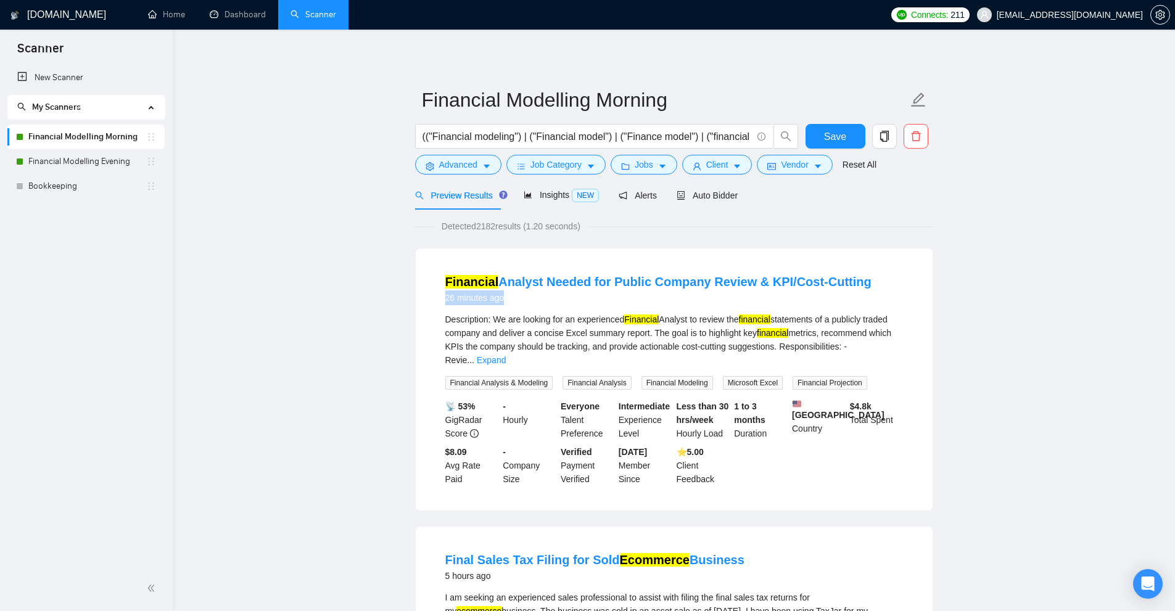
click at [495, 301] on div "26 minutes ago" at bounding box center [658, 297] width 426 height 15
click at [658, 169] on icon "caret-down" at bounding box center [662, 166] width 9 height 9
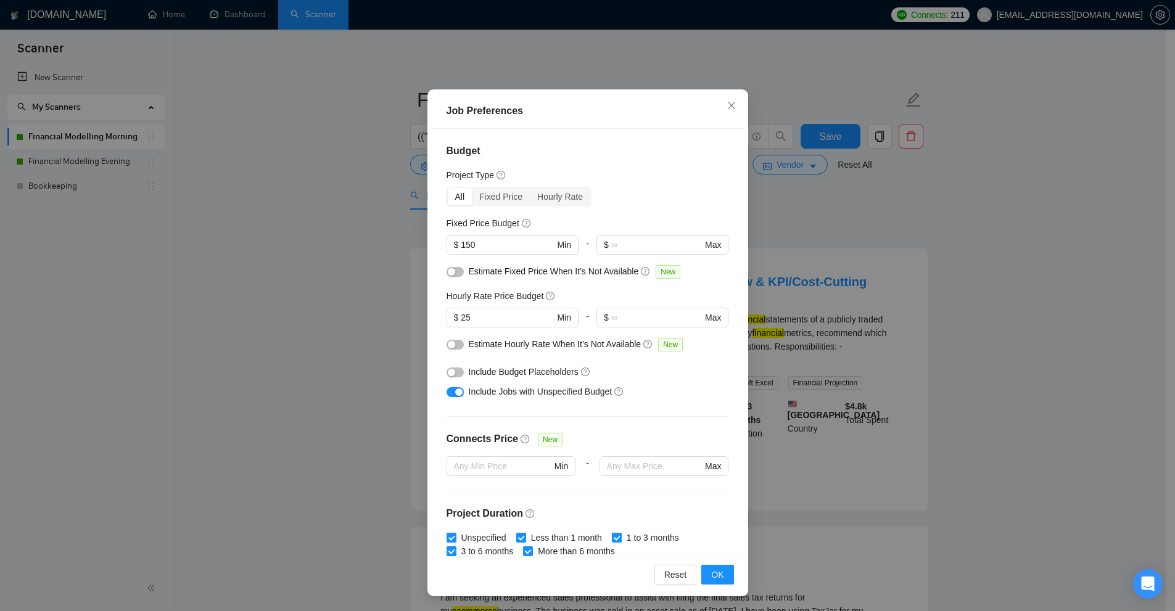
click at [763, 190] on div "Job Preferences Budget Project Type All Fixed Price Hourly Rate Fixed Price Bud…" at bounding box center [587, 305] width 1175 height 611
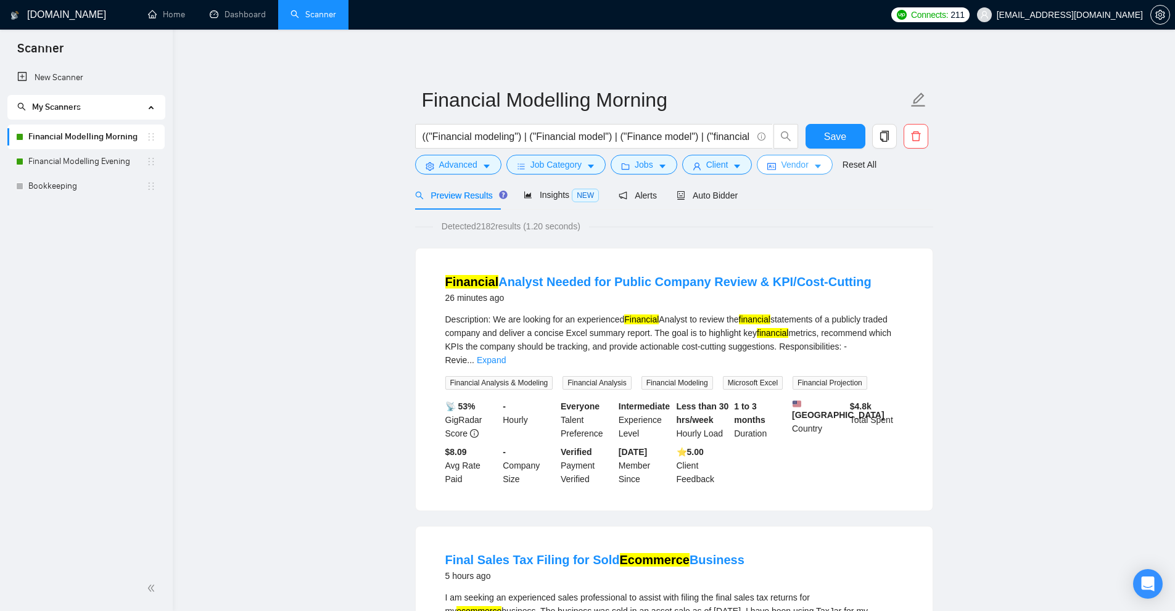
click at [769, 162] on span "idcard" at bounding box center [771, 166] width 9 height 9
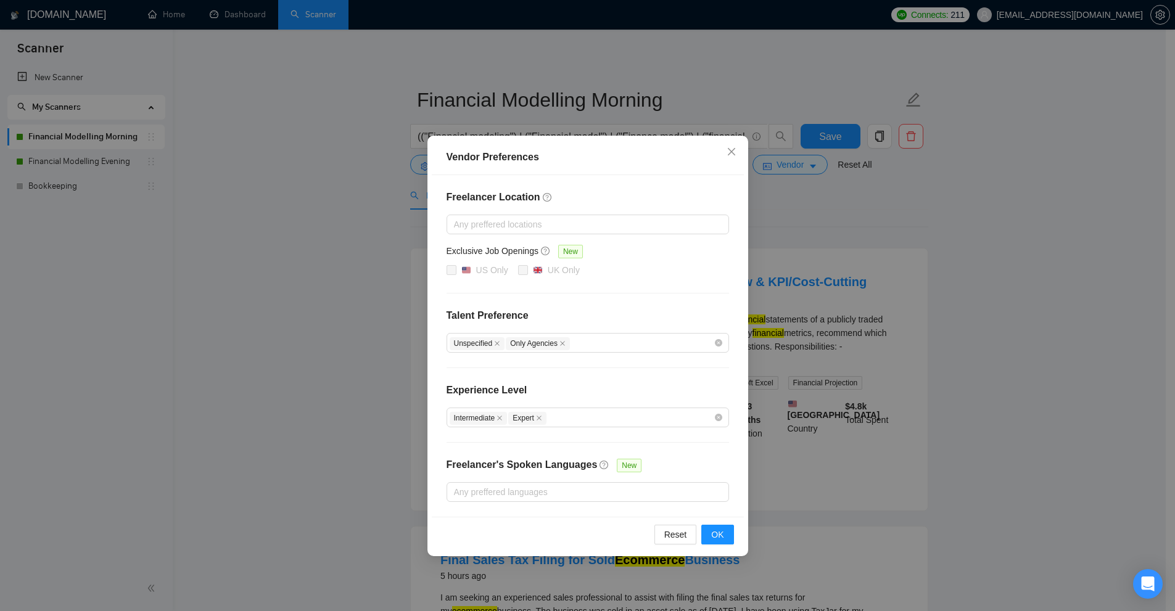
click at [788, 232] on div "Vendor Preferences Freelancer Location Any preffered locations Exclusive Job Op…" at bounding box center [587, 305] width 1175 height 611
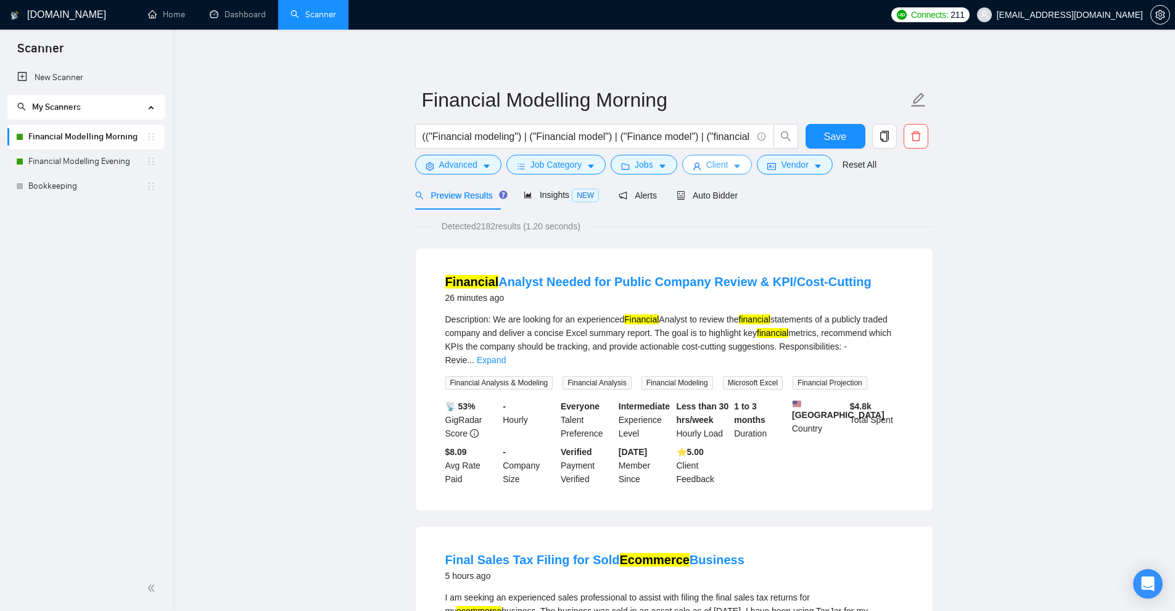
click at [709, 172] on button "Client" at bounding box center [717, 165] width 70 height 20
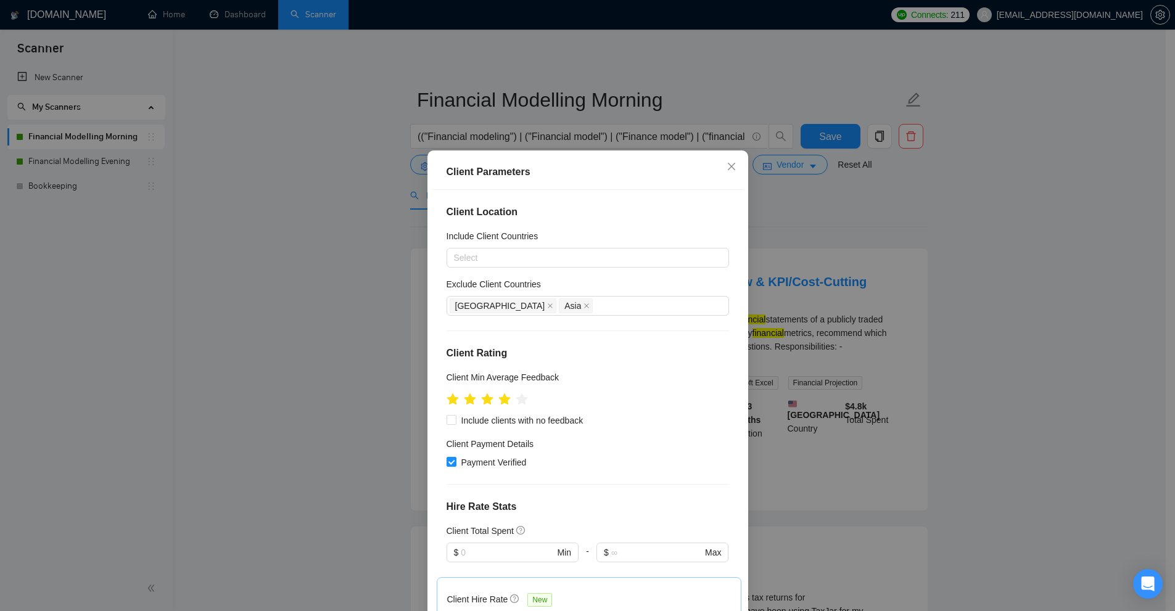
click at [698, 219] on h4 "Client Location" at bounding box center [587, 212] width 282 height 15
click at [1048, 467] on div "Client Parameters Client Location Include Client Countries Select Exclude Clien…" at bounding box center [587, 305] width 1175 height 611
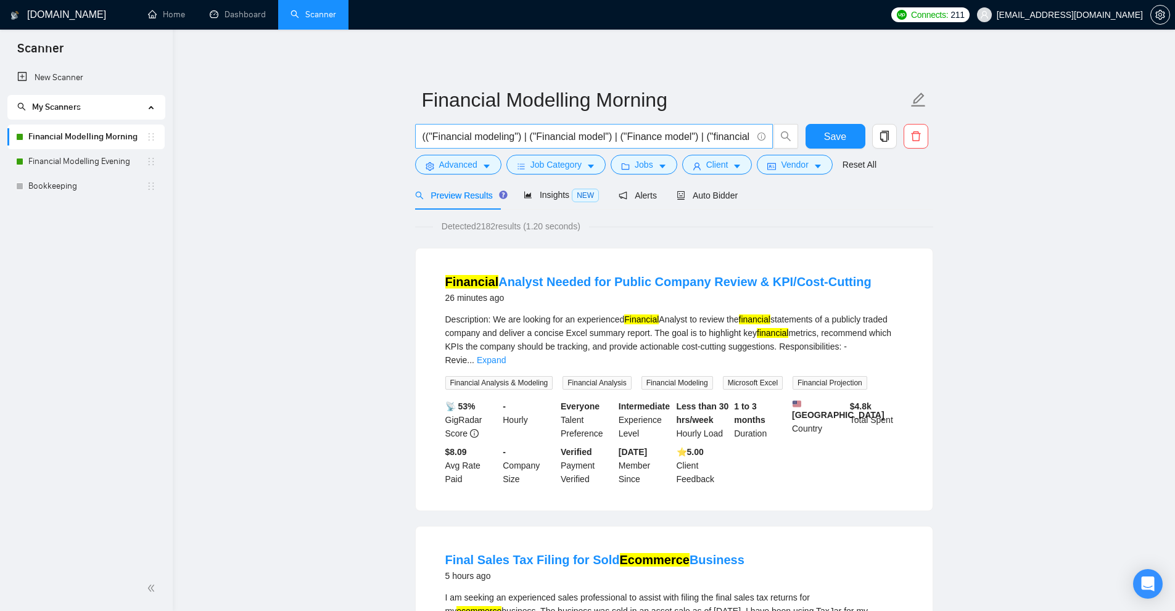
click at [515, 140] on input "(("Financial modeling") | ("Financial model") | ("Finance model") | ("financial…" at bounding box center [586, 136] width 329 height 15
click at [501, 139] on input "(("Financial modeling") | ("Financial model") | ("Finance model") | ("financial…" at bounding box center [586, 136] width 329 height 15
drag, startPoint x: 501, startPoint y: 139, endPoint x: 462, endPoint y: 139, distance: 38.8
click at [463, 139] on input "(("Financial modeling") | ("Financial model") | ("Finance model") | ("financial…" at bounding box center [586, 136] width 329 height 15
click at [154, 99] on div "My Scanners" at bounding box center [86, 107] width 158 height 25
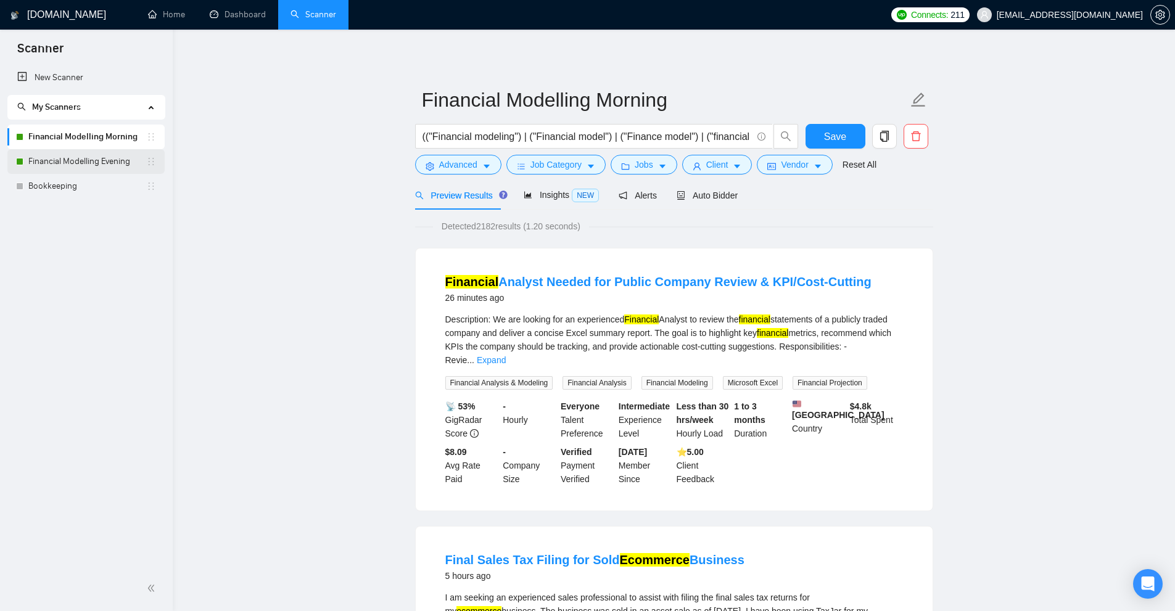
click at [73, 165] on link "Financial Modelling Evening" at bounding box center [87, 161] width 118 height 25
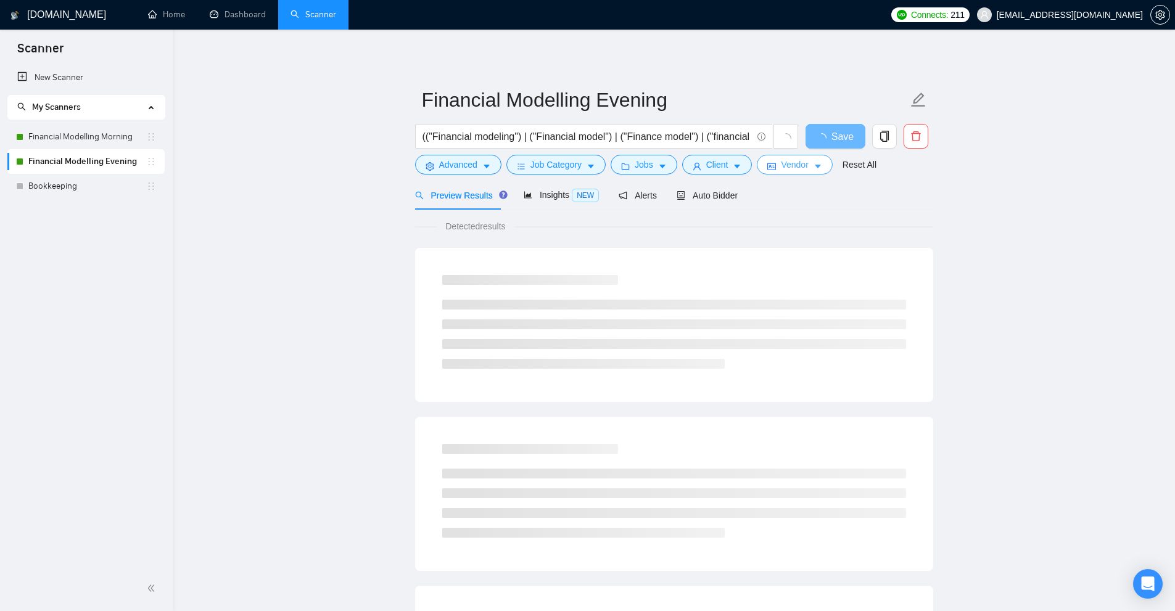
click at [773, 168] on button "Vendor" at bounding box center [794, 165] width 75 height 20
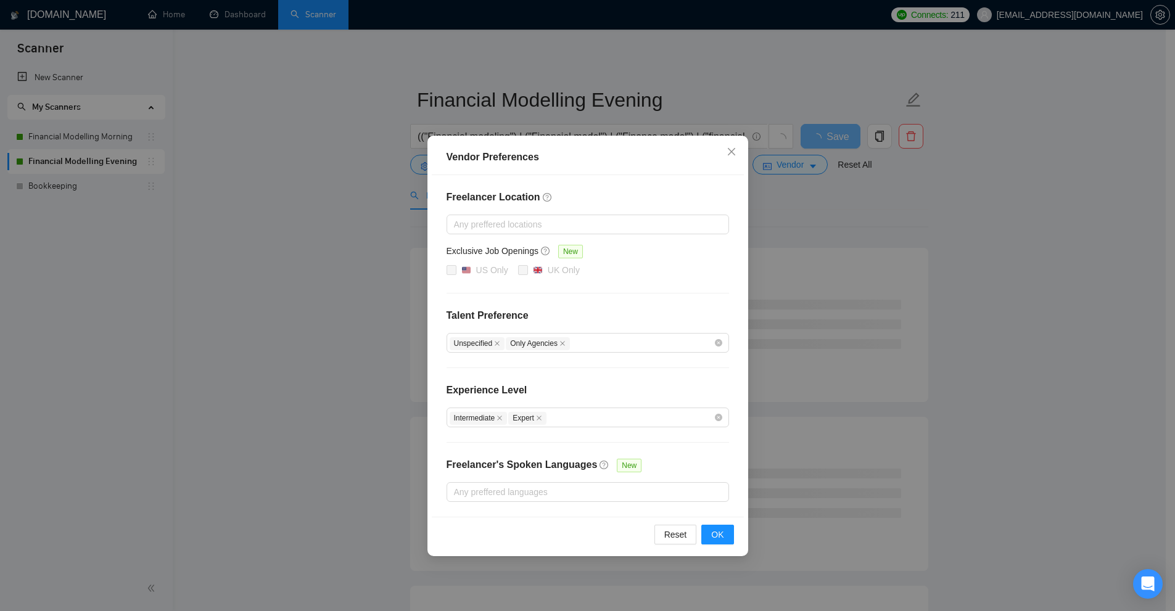
click at [861, 219] on div "Vendor Preferences Freelancer Location Any preffered locations Exclusive Job Op…" at bounding box center [587, 305] width 1175 height 611
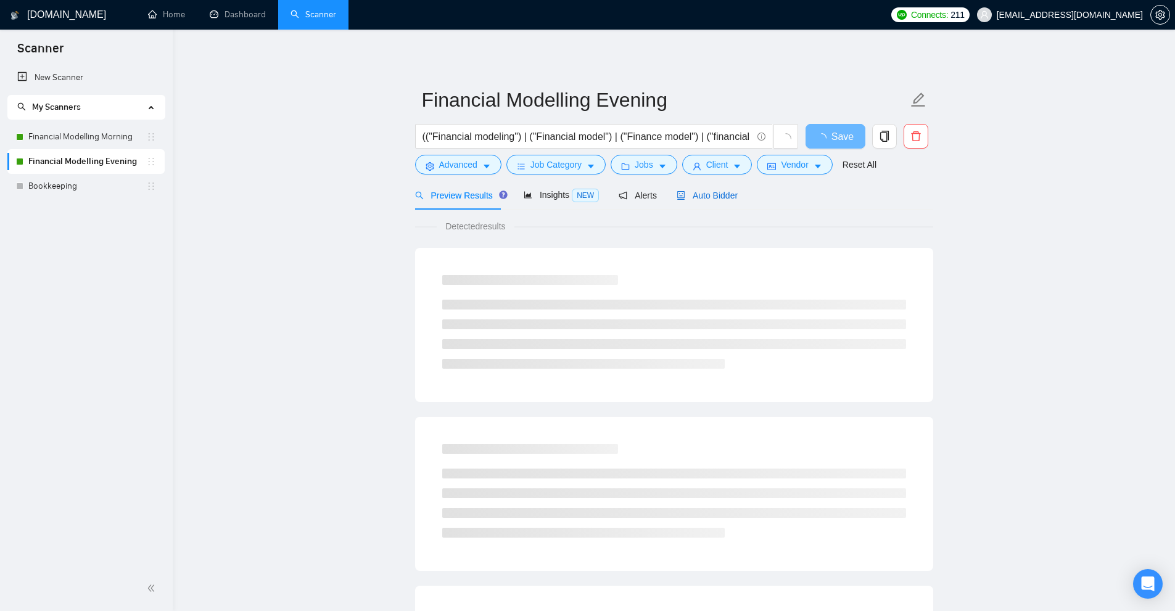
click at [700, 202] on div "Auto Bidder" at bounding box center [706, 196] width 61 height 14
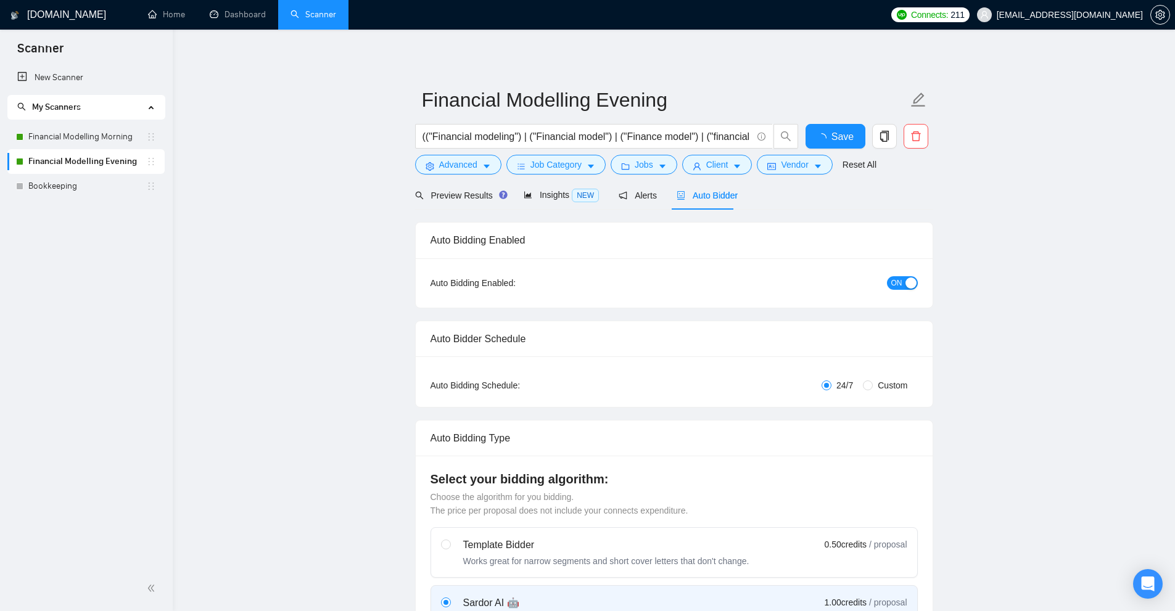
radio input "false"
radio input "true"
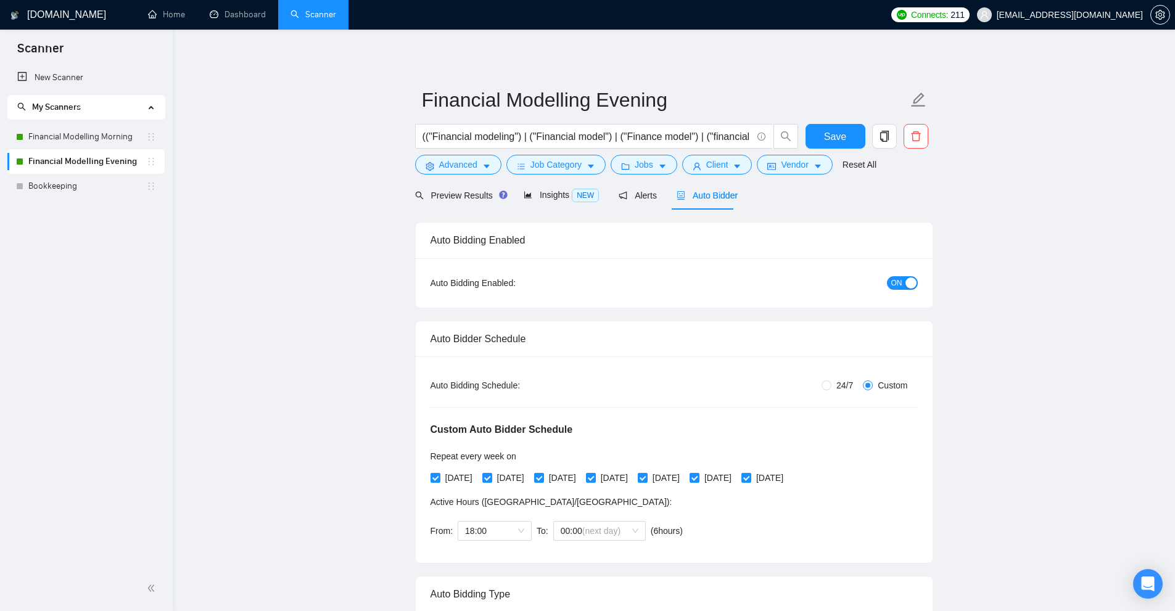
click at [578, 189] on span "NEW" at bounding box center [585, 196] width 27 height 14
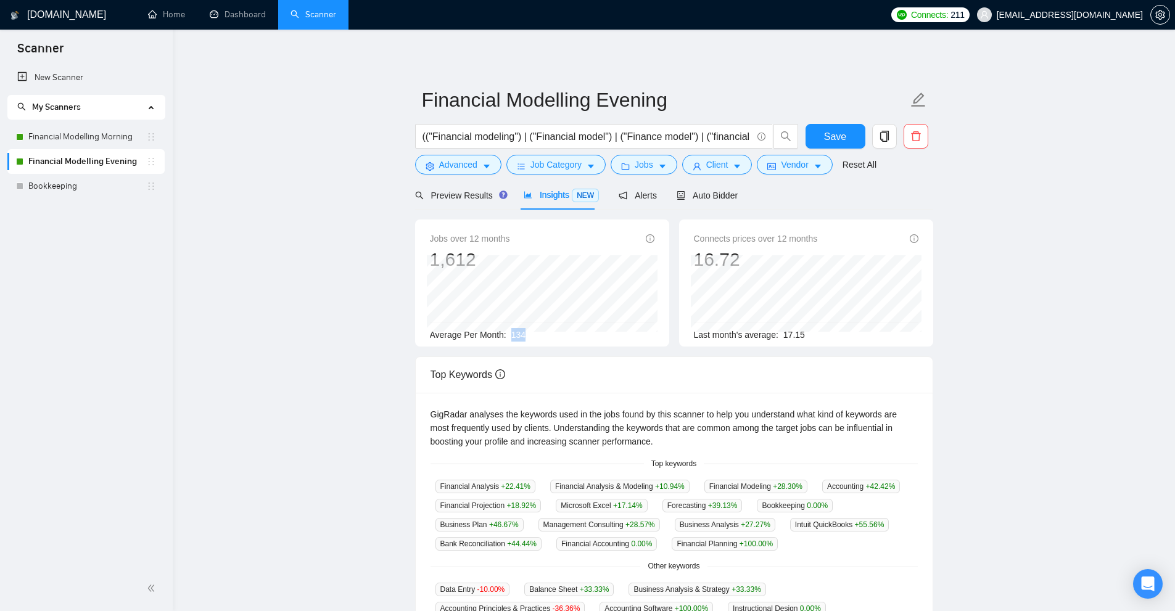
drag, startPoint x: 521, startPoint y: 339, endPoint x: 551, endPoint y: 339, distance: 30.2
click at [551, 339] on div "Jobs over 12 months 1,612 Average Per Month: 134" at bounding box center [542, 282] width 254 height 127
click at [117, 141] on link "Financial Modelling Morning" at bounding box center [87, 137] width 118 height 25
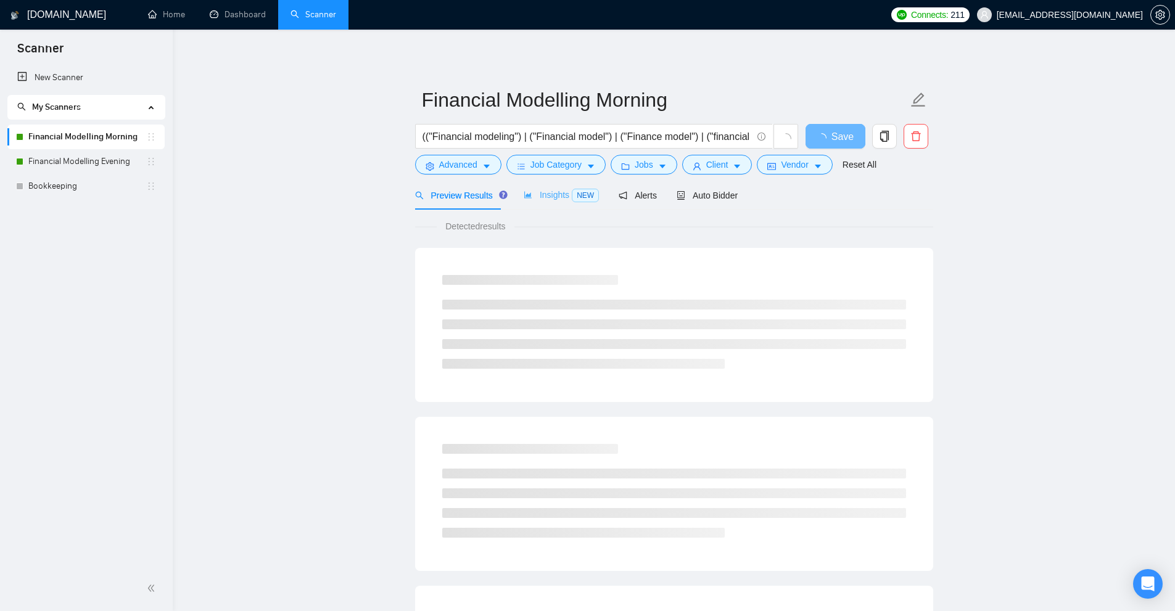
click at [564, 186] on div "Insights NEW" at bounding box center [560, 195] width 75 height 29
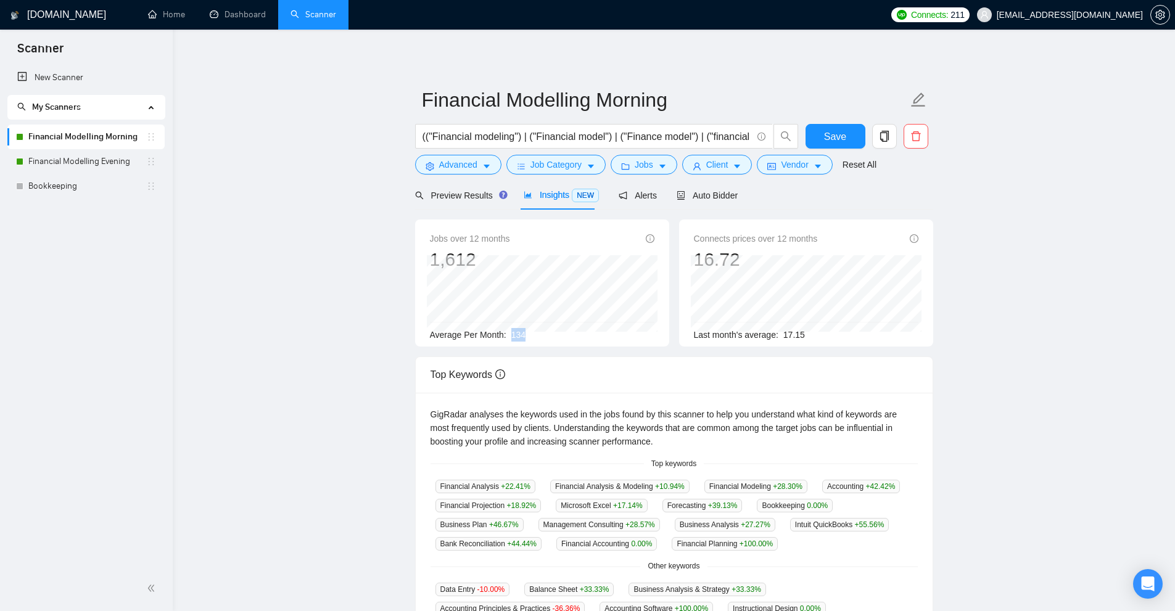
drag, startPoint x: 530, startPoint y: 334, endPoint x: 511, endPoint y: 335, distance: 18.5
click at [511, 335] on div "Average Per Month: 134" at bounding box center [542, 335] width 224 height 14
click at [108, 165] on link "Financial Modelling Evening" at bounding box center [87, 161] width 118 height 25
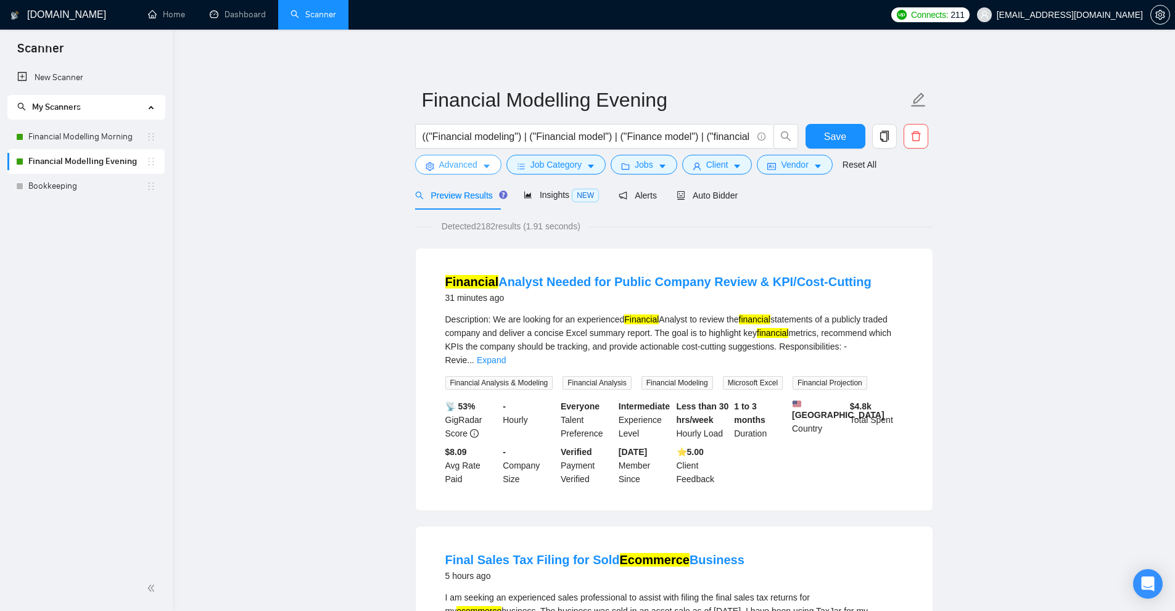
click at [475, 160] on span "Advanced" at bounding box center [458, 165] width 38 height 14
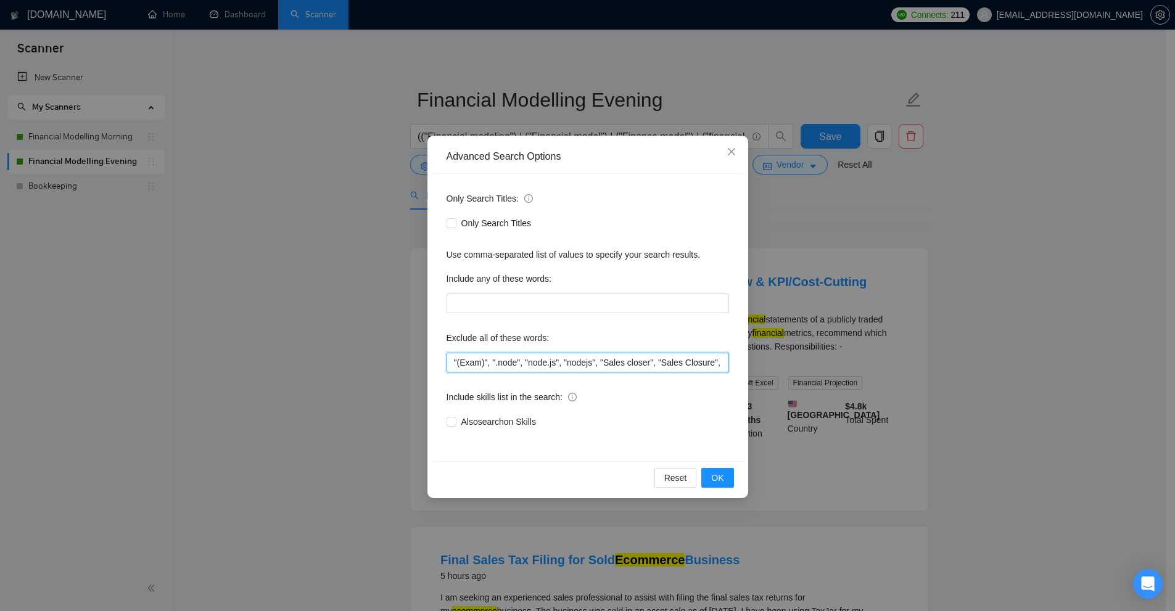
drag, startPoint x: 464, startPoint y: 359, endPoint x: 18, endPoint y: 359, distance: 446.4
click at [6, 356] on div "Advanced Search Options Only Search Titles: Only Search Titles Use comma-separa…" at bounding box center [587, 305] width 1175 height 611
click at [898, 314] on div "Advanced Search Options Only Search Titles: Only Search Titles Use comma-separa…" at bounding box center [587, 305] width 1175 height 611
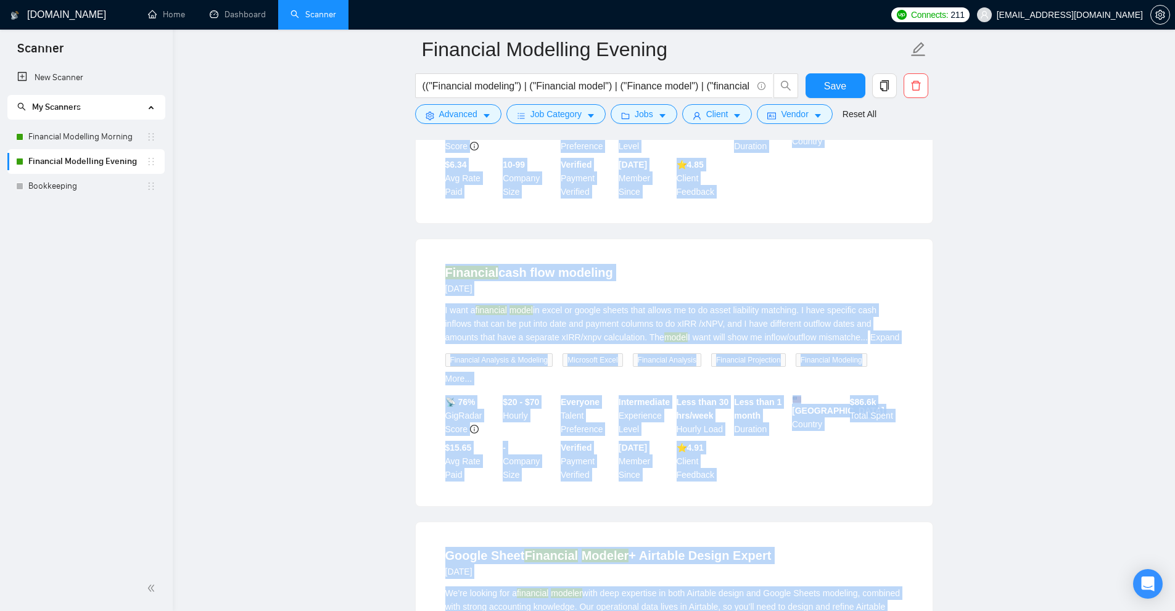
scroll to position [2455, 0]
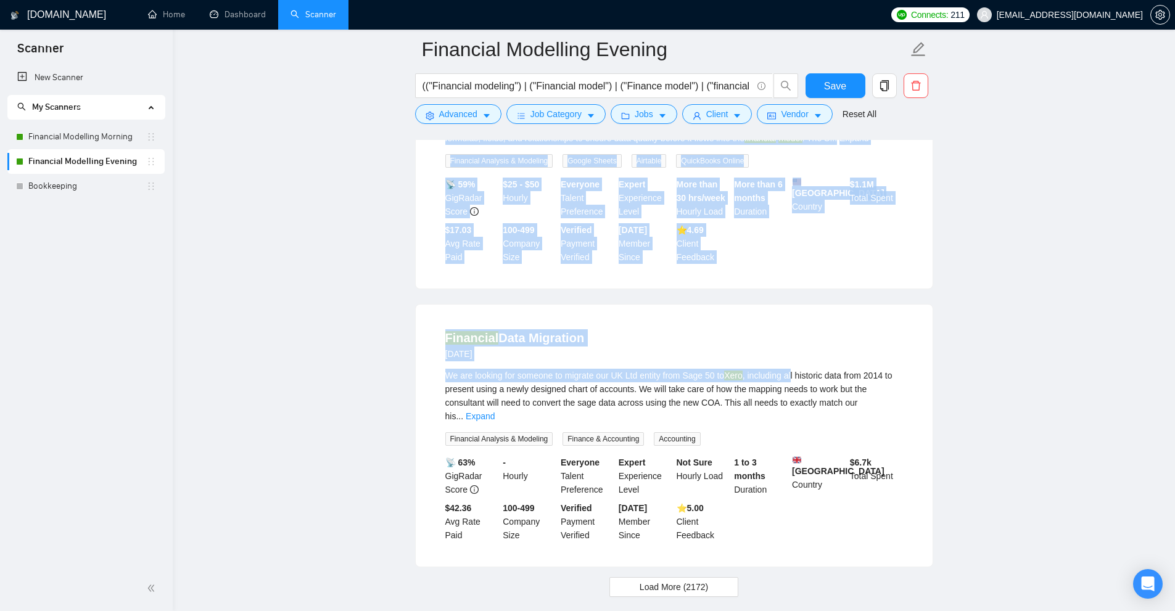
drag, startPoint x: 481, startPoint y: 245, endPoint x: 794, endPoint y: 293, distance: 316.9
click at [794, 369] on div "We are looking for someone to migrate our UK Ltd entity from Sage 50 to Xero , …" at bounding box center [673, 396] width 457 height 54
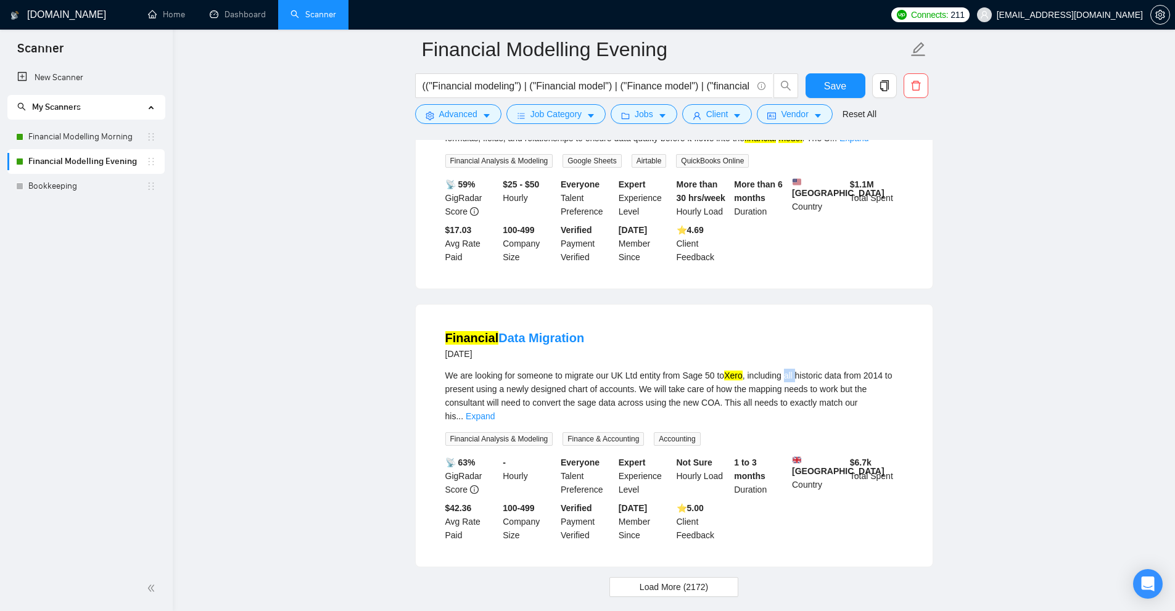
click at [794, 369] on div "We are looking for someone to migrate our UK Ltd entity from Sage 50 to Xero , …" at bounding box center [673, 396] width 457 height 54
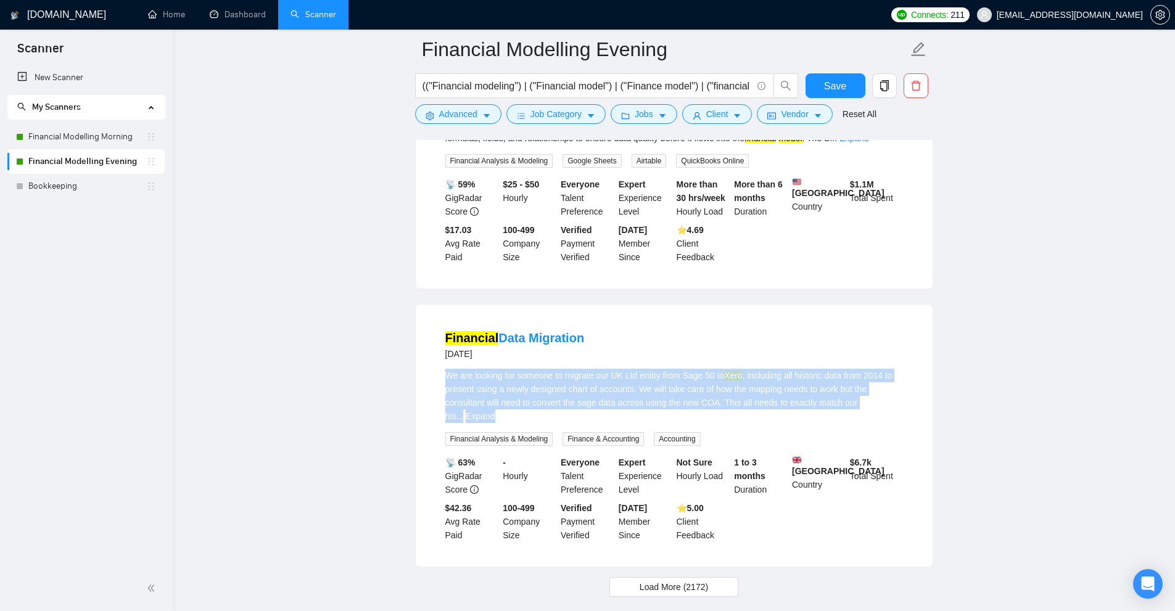
click at [794, 369] on div "We are looking for someone to migrate our UK Ltd entity from Sage 50 to Xero , …" at bounding box center [673, 396] width 457 height 54
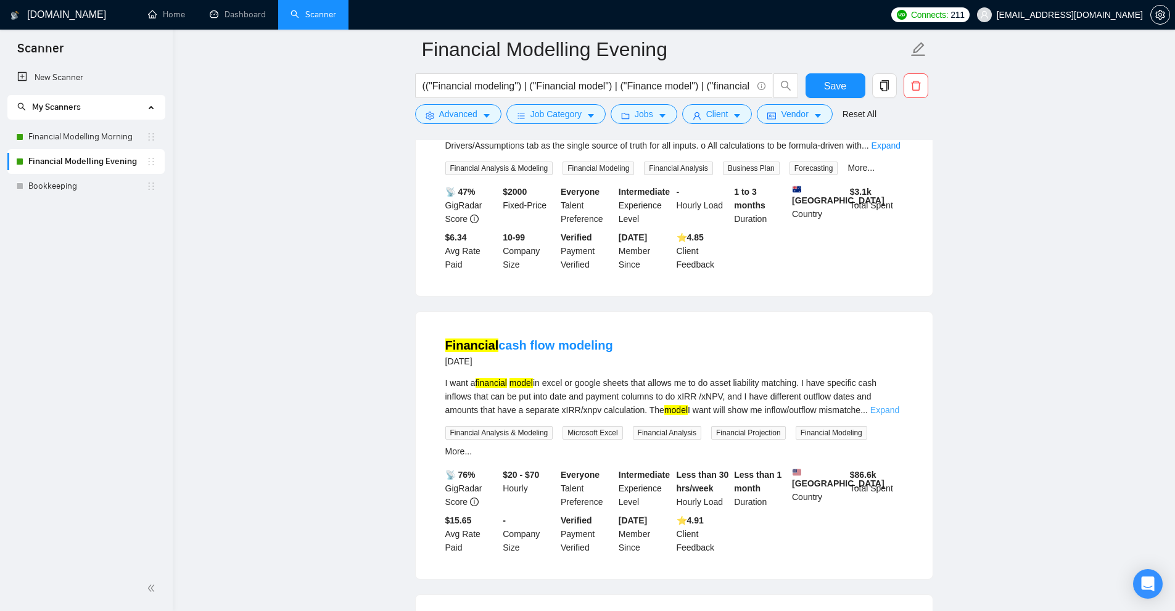
click at [874, 405] on link "Expand" at bounding box center [884, 410] width 29 height 10
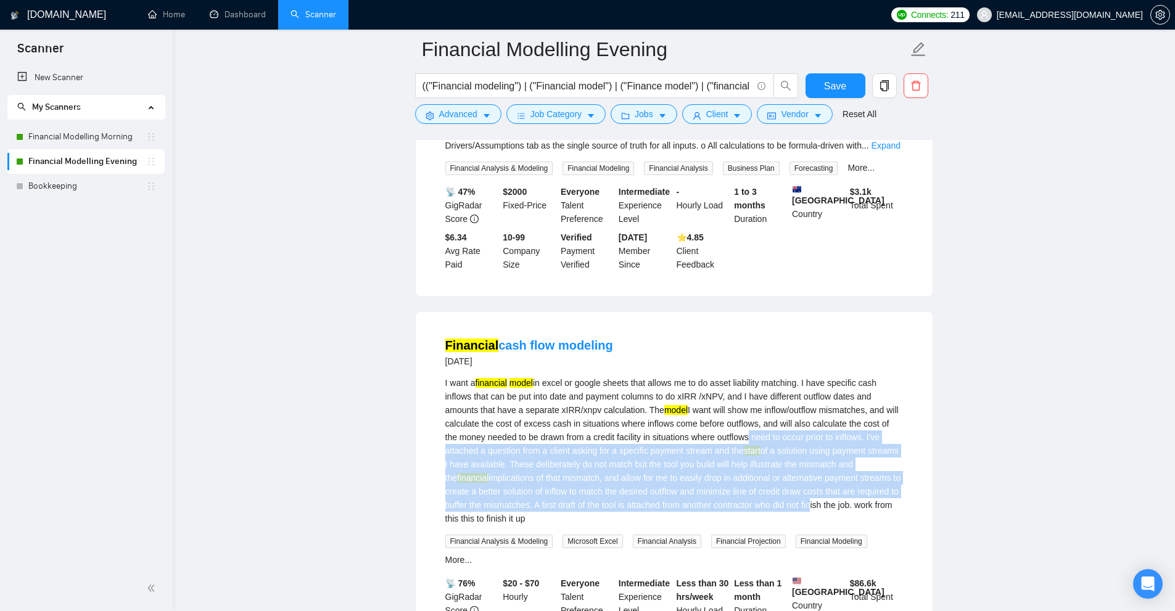
drag, startPoint x: 834, startPoint y: 440, endPoint x: 848, endPoint y: 445, distance: 14.4
click at [845, 444] on div "I want a financial model in excel or google sheets that allows me to do asset l…" at bounding box center [673, 450] width 457 height 149
click at [861, 441] on div "I want a financial model in excel or google sheets that allows me to do asset l…" at bounding box center [673, 450] width 457 height 149
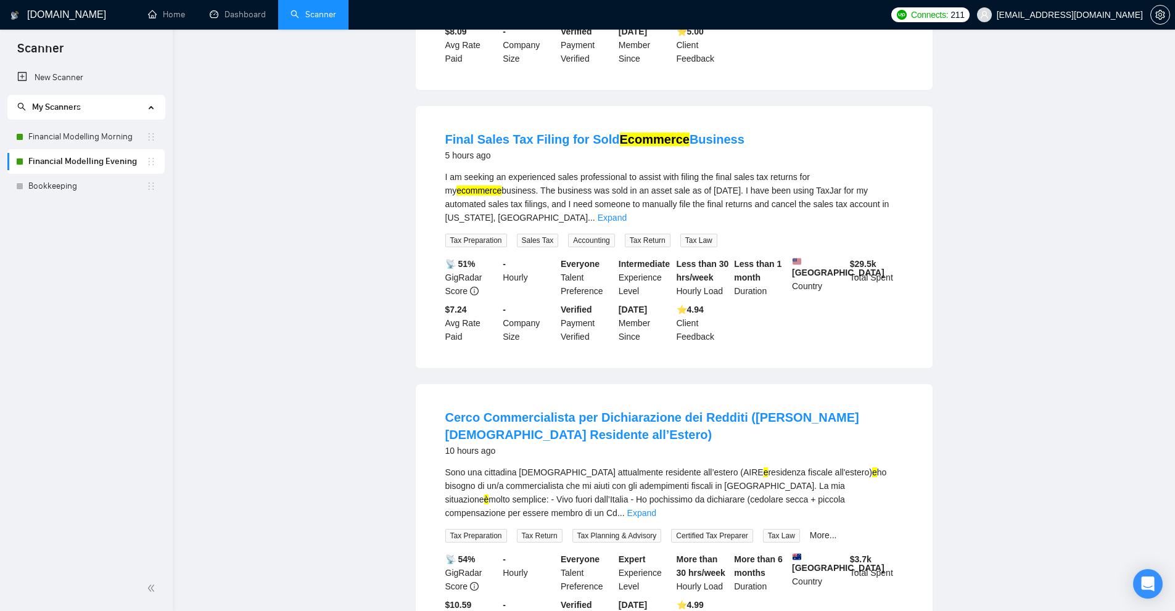
scroll to position [0, 0]
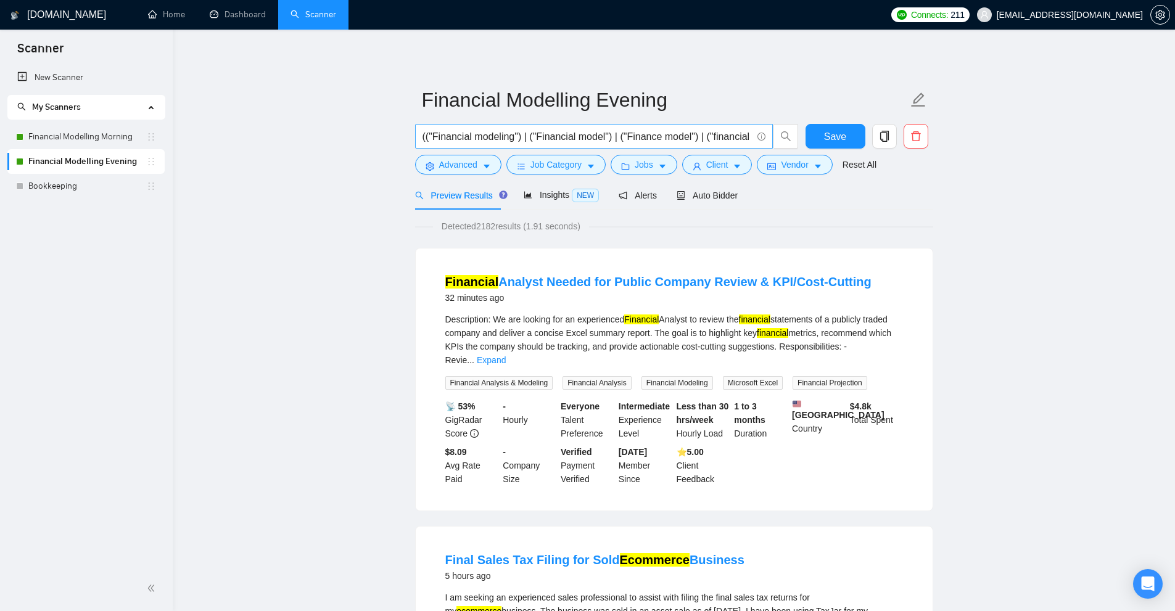
click at [444, 134] on input "(("Financial modeling") | ("Financial model") | ("Finance model") | ("financial…" at bounding box center [586, 136] width 329 height 15
drag, startPoint x: 444, startPoint y: 134, endPoint x: 13, endPoint y: 163, distance: 431.9
drag, startPoint x: 728, startPoint y: 194, endPoint x: 708, endPoint y: 202, distance: 21.1
click at [727, 194] on span "Auto Bidder" at bounding box center [706, 196] width 61 height 10
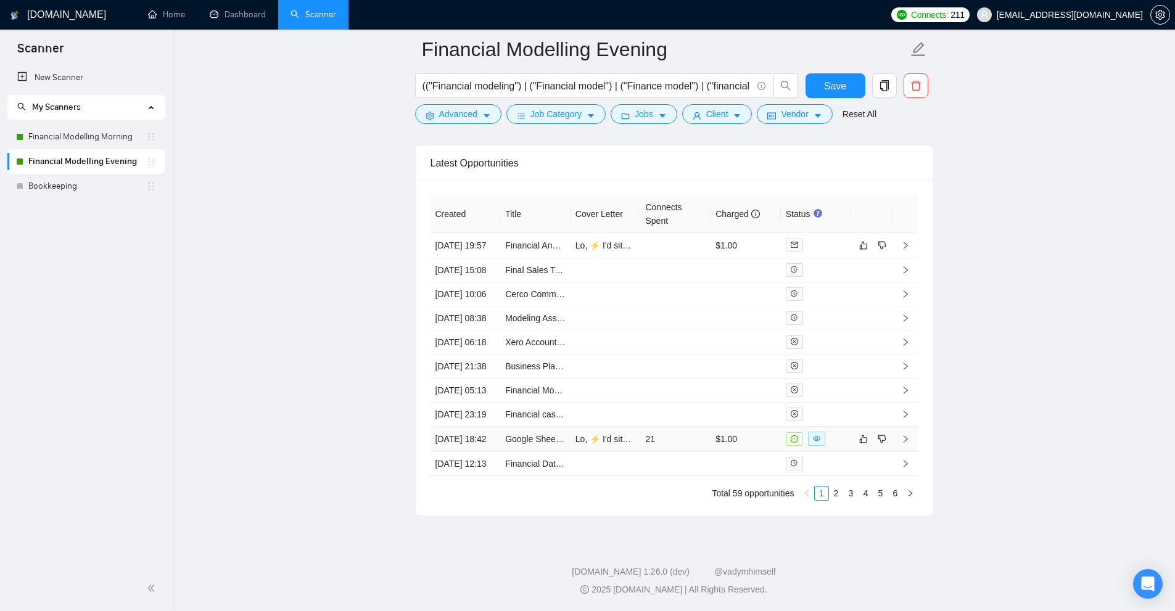
scroll to position [3331, 0]
click at [855, 499] on link "3" at bounding box center [851, 493] width 14 height 14
click at [890, 493] on link "6" at bounding box center [895, 493] width 14 height 14
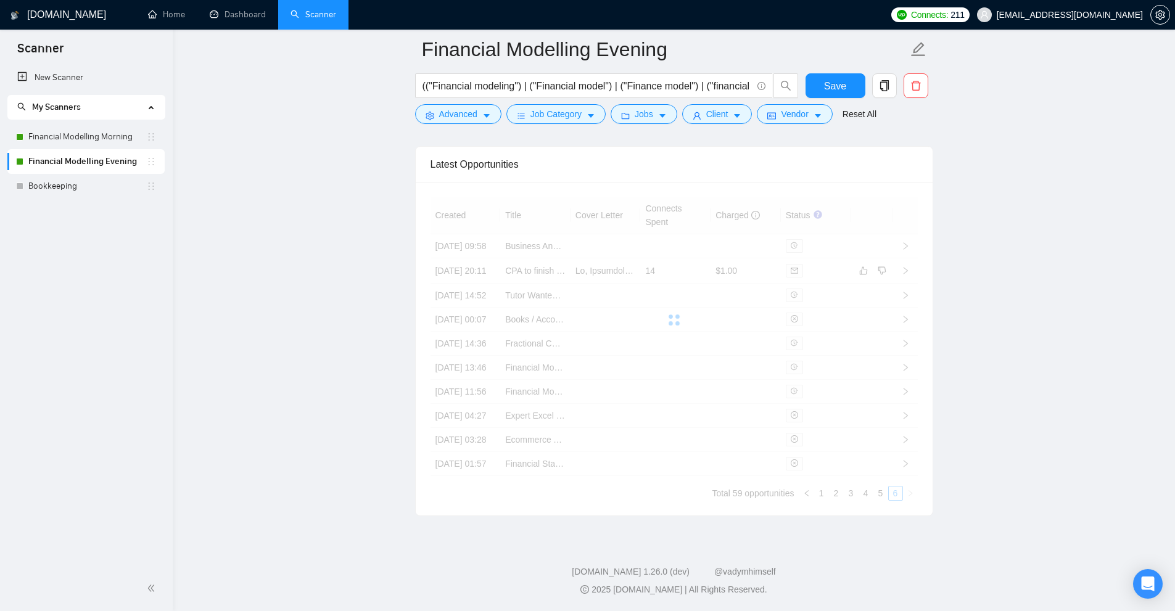
scroll to position [3207, 0]
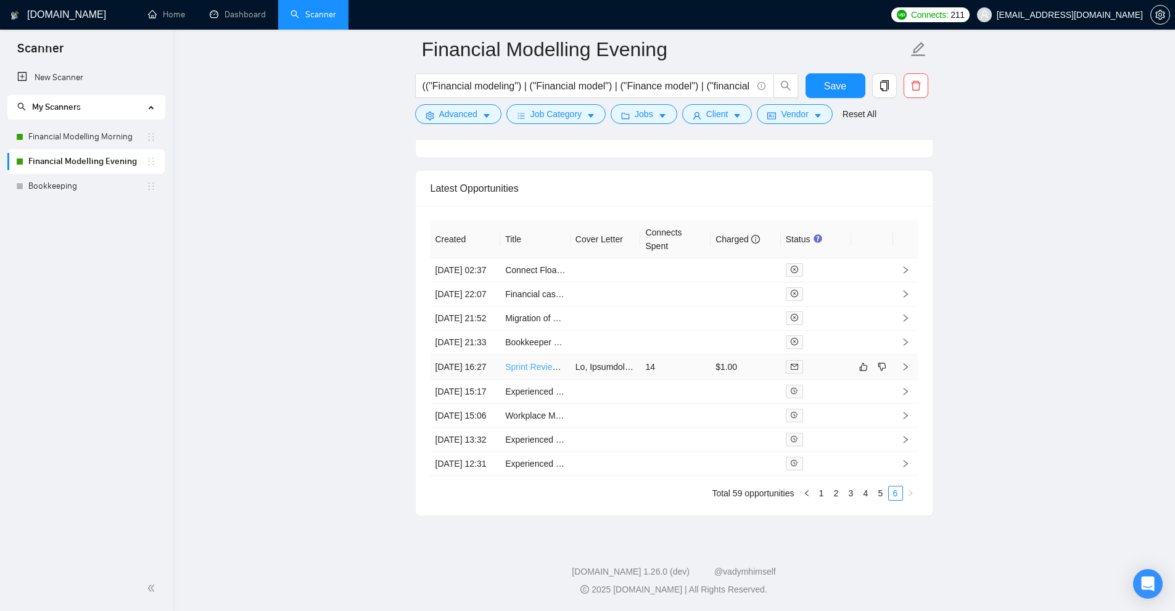
click at [527, 372] on link "Sprint Review 13-week cash flow financial model" at bounding box center [598, 367] width 187 height 10
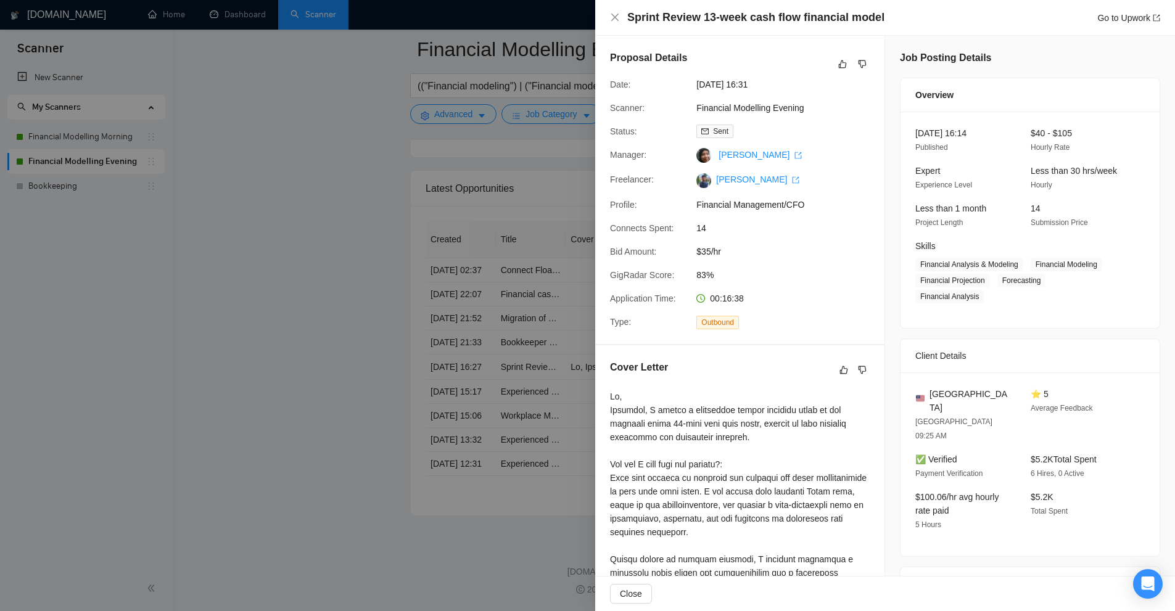
click at [444, 121] on div at bounding box center [587, 305] width 1175 height 611
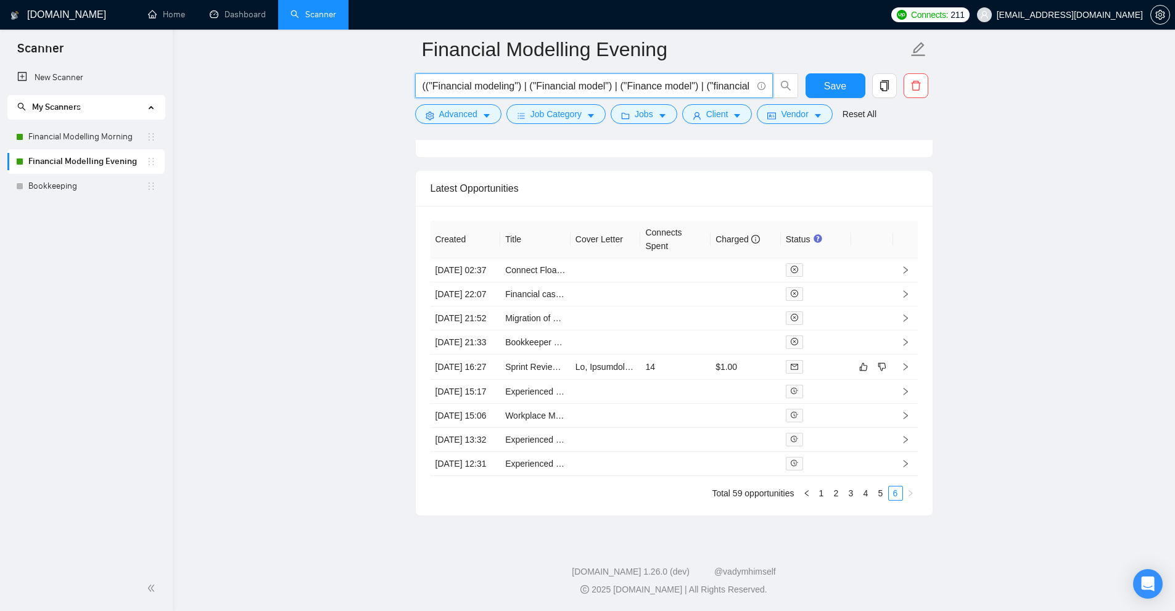
click at [731, 86] on input "(("Financial modeling") | ("Financial model") | ("Finance model") | ("financial…" at bounding box center [586, 85] width 329 height 15
drag, startPoint x: 731, startPoint y: 86, endPoint x: 1590, endPoint y: 120, distance: 860.1
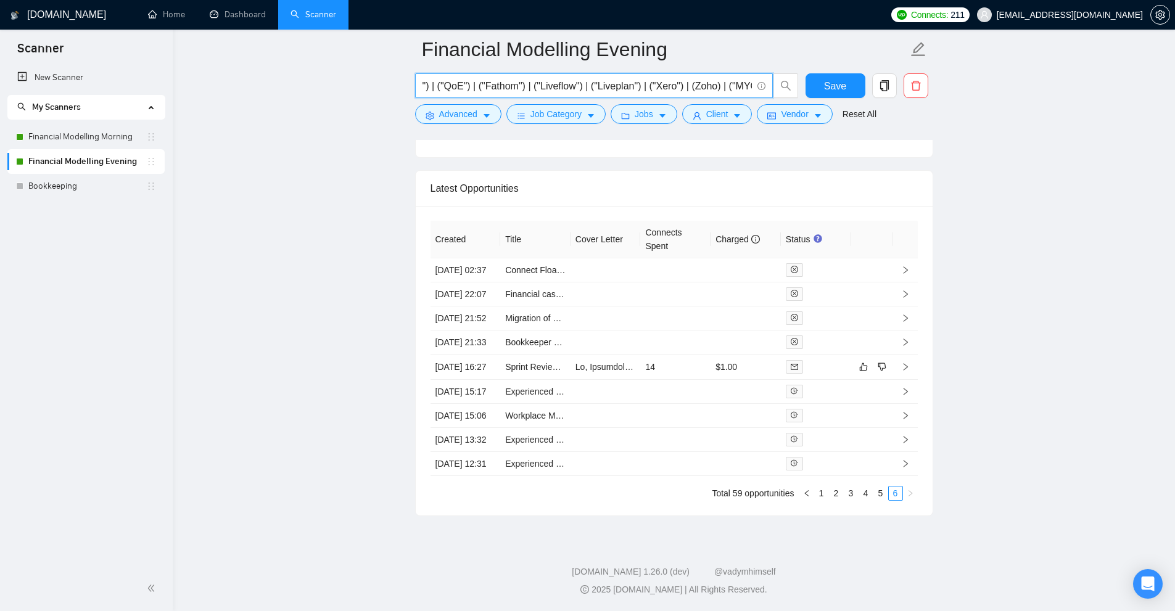
click at [726, 84] on input "(("Financial modeling") | ("Financial model") | ("Finance model") | ("financial…" at bounding box center [586, 85] width 329 height 15
click at [502, 86] on input "(("Financial modeling") | ("Financial model") | ("Finance model") | ("financial…" at bounding box center [586, 85] width 329 height 15
drag, startPoint x: 502, startPoint y: 86, endPoint x: 440, endPoint y: 86, distance: 61.7
click at [440, 86] on input "(("Financial modeling") | ("Financial model") | ("Finance model") | ("financial…" at bounding box center [586, 85] width 329 height 15
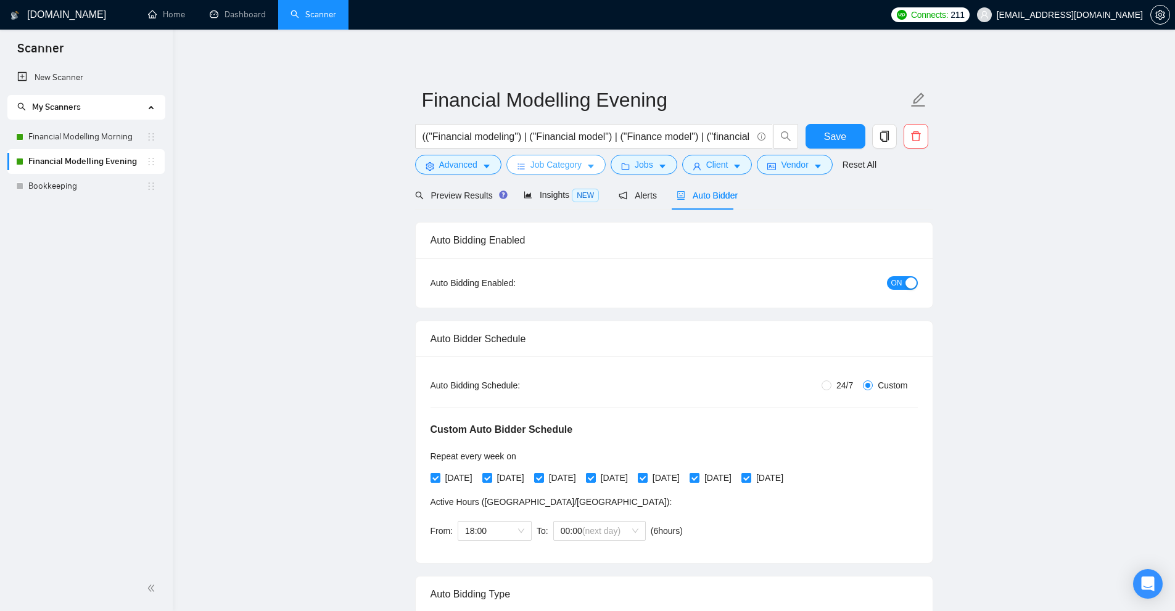
click at [570, 163] on span "Job Category" at bounding box center [555, 165] width 51 height 14
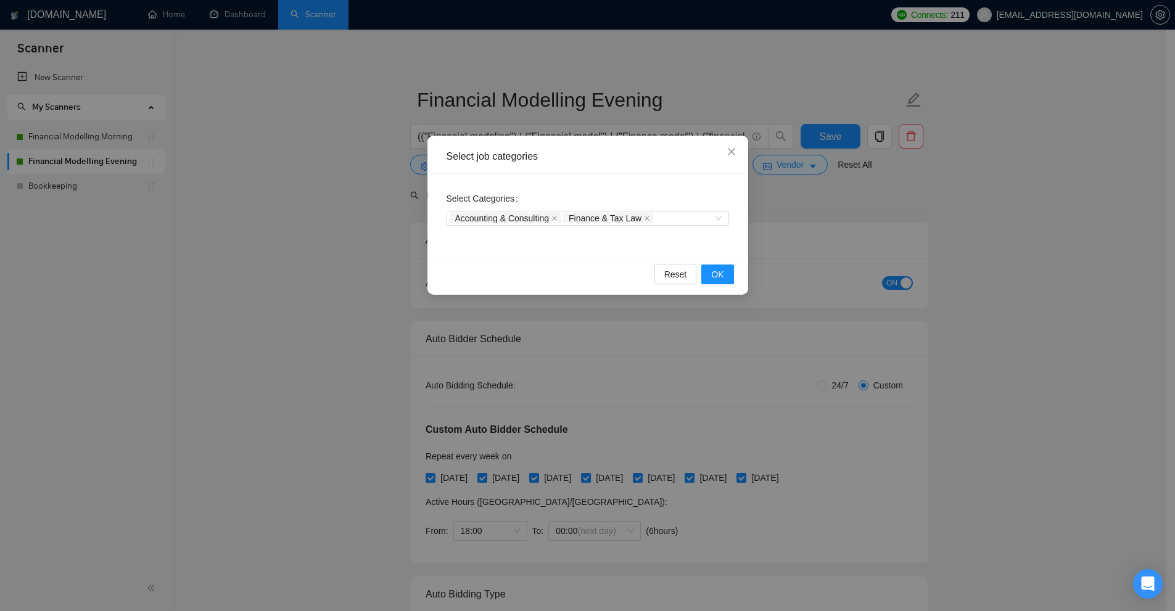
click at [646, 117] on div "Select job categories Select Categories Accounting & Consulting Finance & Tax L…" at bounding box center [587, 305] width 1175 height 611
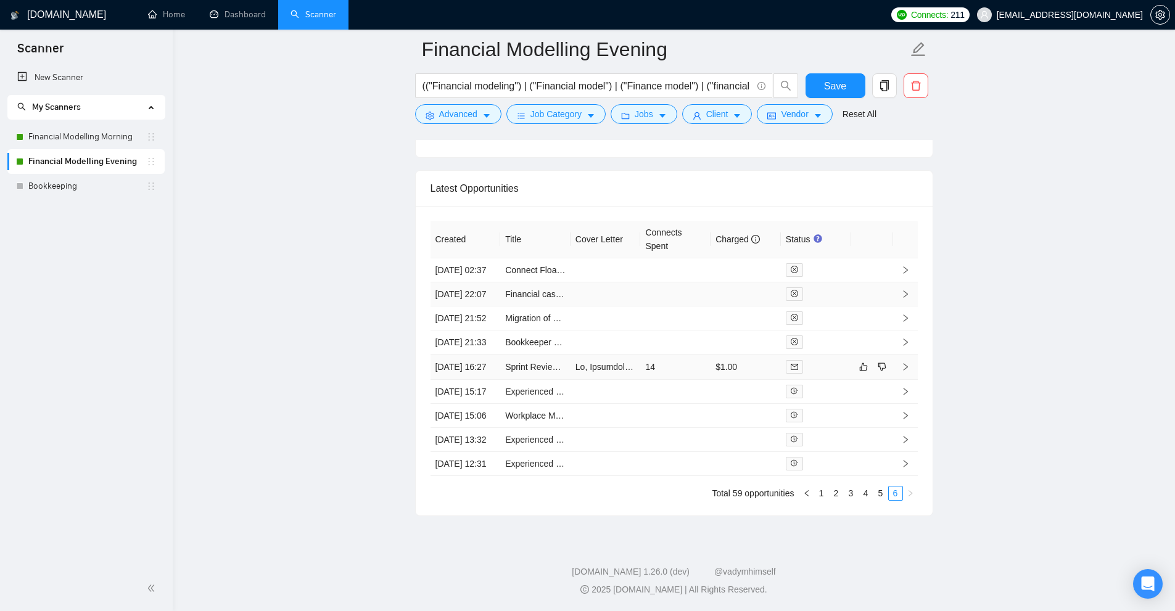
scroll to position [3293, 0]
click at [478, 107] on button "Advanced" at bounding box center [458, 114] width 86 height 20
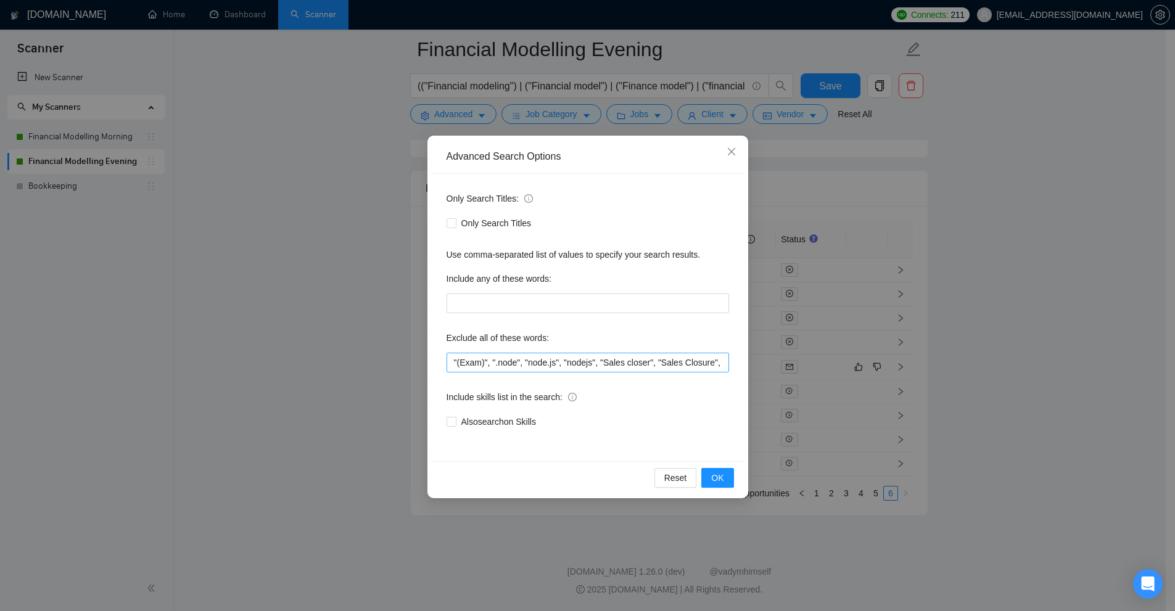
scroll to position [0, 247]
click at [606, 364] on input ""(Exam)", ".node", "node.js", "nodejs", "Sales closer", "Sales Closure", (API (…" at bounding box center [587, 363] width 282 height 20
click at [591, 361] on input ""(Exam)", ".node", "node.js", "nodejs", "Sales closer", "Sales Closure", (API (…" at bounding box center [587, 363] width 282 height 20
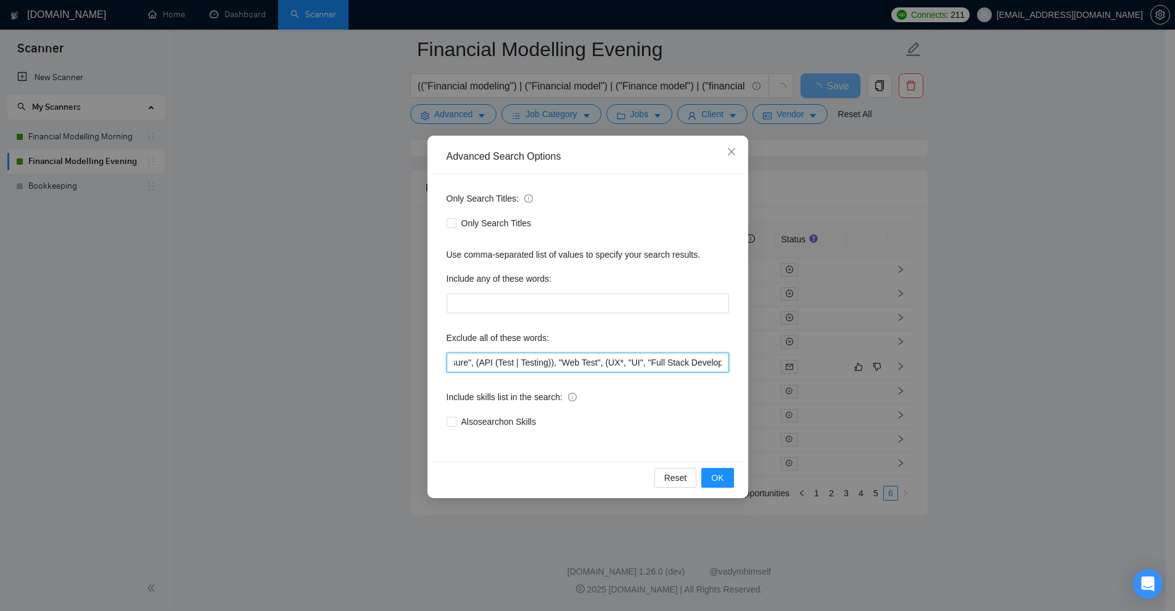
click at [604, 364] on input ""(Exam)", ".node", "node.js", "nodejs", "Sales closer", "Sales Closure", (API (…" at bounding box center [587, 363] width 282 height 20
click at [606, 363] on input ""(Exam)", ".node", "node.js", "nodejs", "Sales closer", "Sales Closure", (API (…" at bounding box center [587, 363] width 282 height 20
click at [613, 361] on input ""(Exam)", ".node", "node.js", "nodejs", "Sales closer", "Sales Closure", (API (…" at bounding box center [587, 363] width 282 height 20
click at [623, 358] on input ""(Exam)", ".node", "node.js", "nodejs", "Sales closer", "Sales Closure", (API (…" at bounding box center [587, 363] width 282 height 20
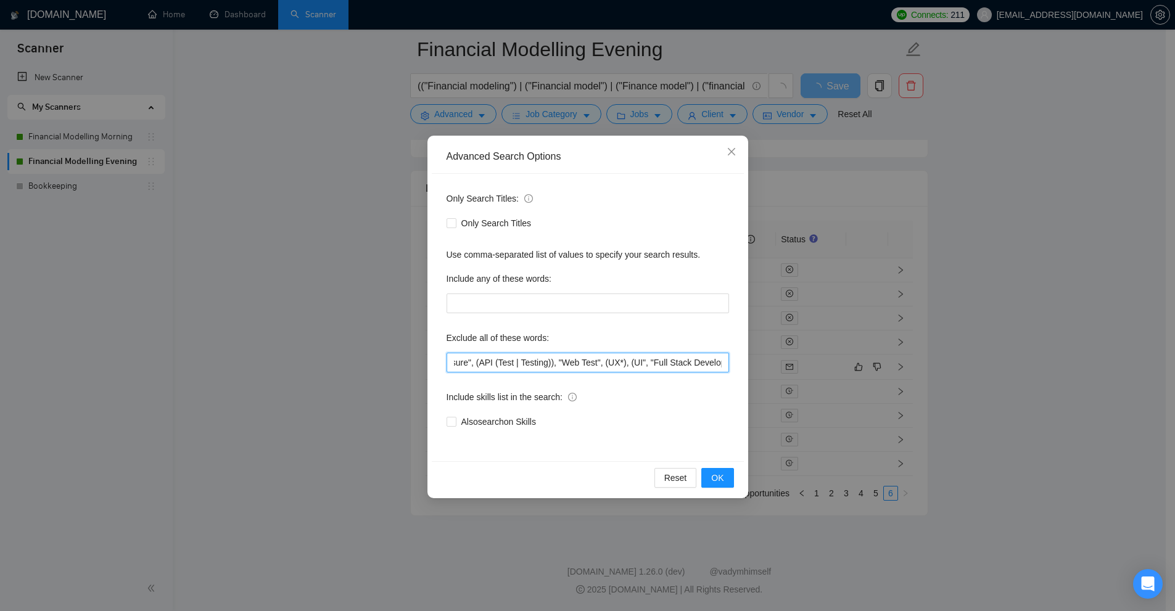
click at [625, 358] on input ""(Exam)", ".node", "node.js", "nodejs", "Sales closer", "Sales Closure", (API (…" at bounding box center [587, 363] width 282 height 20
click at [626, 363] on input ""(Exam)", ".node", "node.js", "nodejs", "Sales closer", "Sales Closure", (API (…" at bounding box center [587, 363] width 282 height 20
drag, startPoint x: 627, startPoint y: 360, endPoint x: 589, endPoint y: 356, distance: 38.4
click at [589, 356] on input ""(Exam)", ".node", "node.js", "nodejs", "Sales closer", "Sales Closure", (API (…" at bounding box center [587, 363] width 282 height 20
click at [591, 359] on input ""(Exam)", ".node", "node.js", "nodejs", "Sales closer", "Sales Closure", (API (…" at bounding box center [587, 363] width 282 height 20
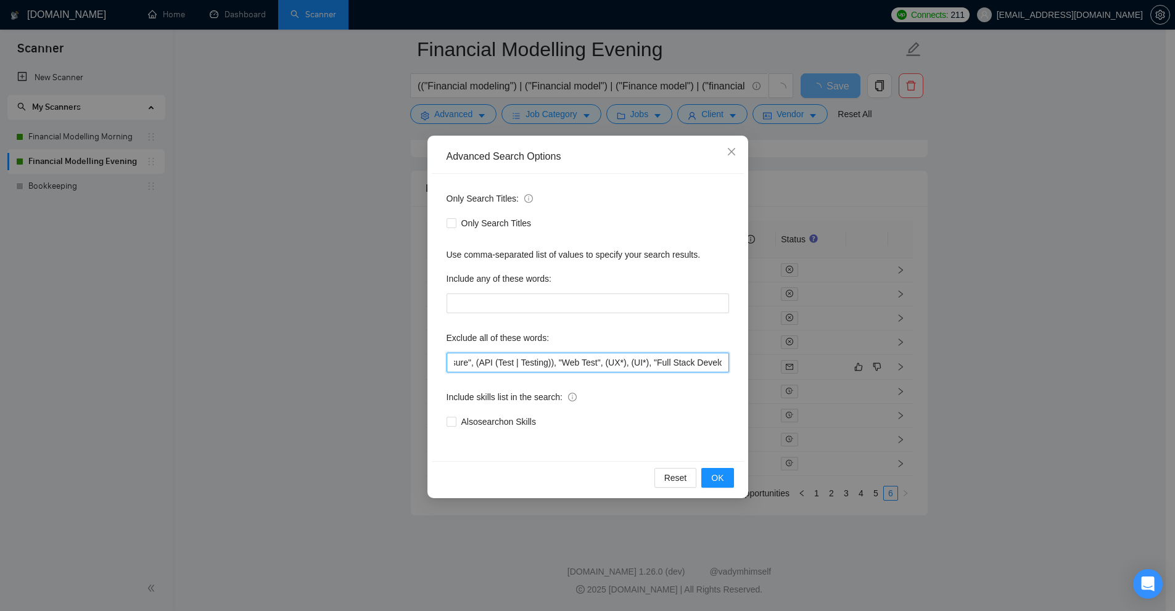
drag, startPoint x: 589, startPoint y: 363, endPoint x: 636, endPoint y: 367, distance: 47.1
click at [636, 367] on input ""(Exam)", ".node", "node.js", "nodejs", "Sales closer", "Sales Closure", (API (…" at bounding box center [587, 363] width 282 height 20
drag, startPoint x: 630, startPoint y: 366, endPoint x: 617, endPoint y: 367, distance: 13.0
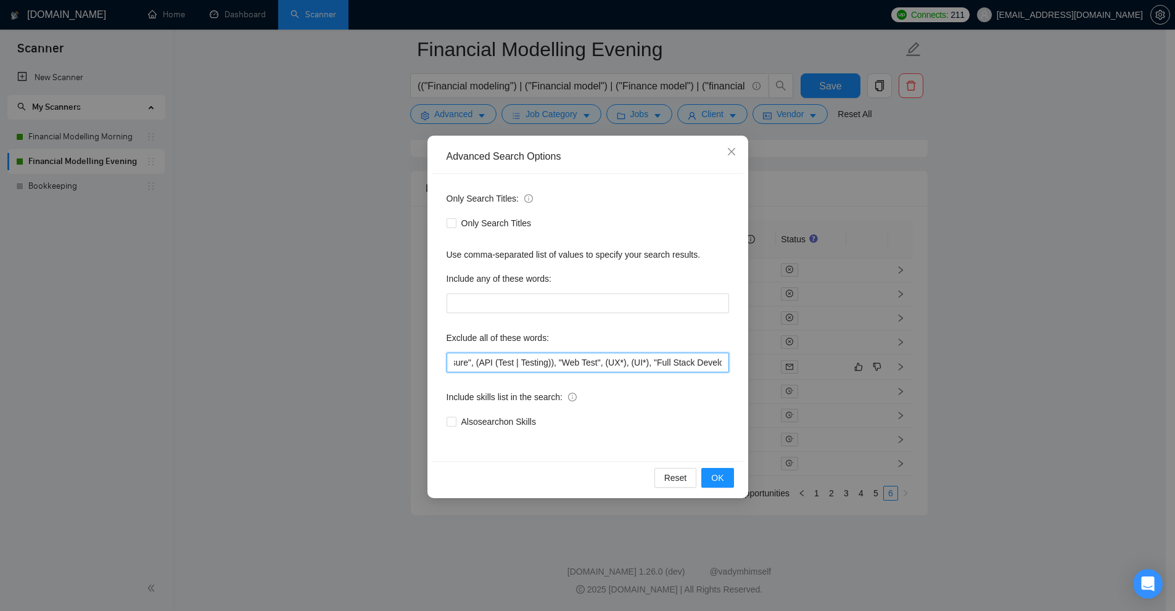
click at [617, 367] on input ""(Exam)", ".node", "node.js", "nodejs", "Sales closer", "Sales Closure", (API (…" at bounding box center [587, 363] width 282 height 20
click at [609, 369] on input ""(Exam)", ".node", "node.js", "nodejs", "Sales closer", "Sales Closure", (API (…" at bounding box center [587, 363] width 282 height 20
drag, startPoint x: 617, startPoint y: 364, endPoint x: 627, endPoint y: 363, distance: 10.6
click at [627, 363] on input ""(Exam)", ".node", "node.js", "nodejs", "Sales closer", "Sales Closure", (API (…" at bounding box center [587, 363] width 282 height 20
click at [648, 362] on input ""(Exam)", ".node", "node.js", "nodejs", "Sales closer", "Sales Closure", (API (…" at bounding box center [587, 363] width 282 height 20
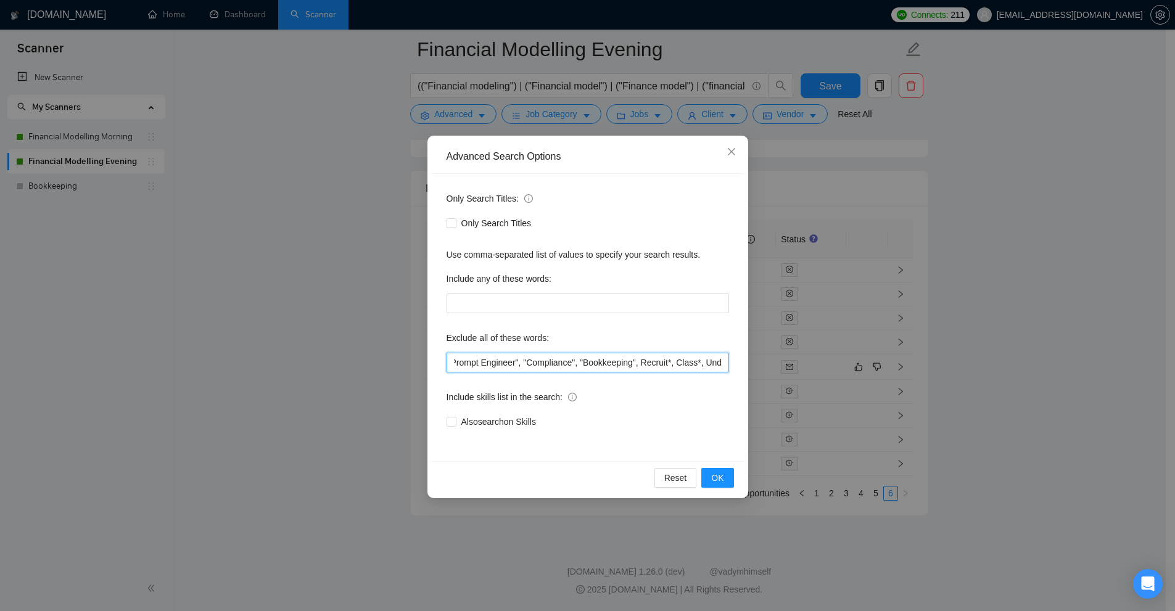
scroll to position [0, 641]
type input ""(Exam)", ".node", "node.js", "nodejs", "Sales closer", "Sales Closure", (API (…"
click at [883, 363] on div "Advanced Search Options Only Search Titles: Only Search Titles Use comma-separa…" at bounding box center [587, 305] width 1175 height 611
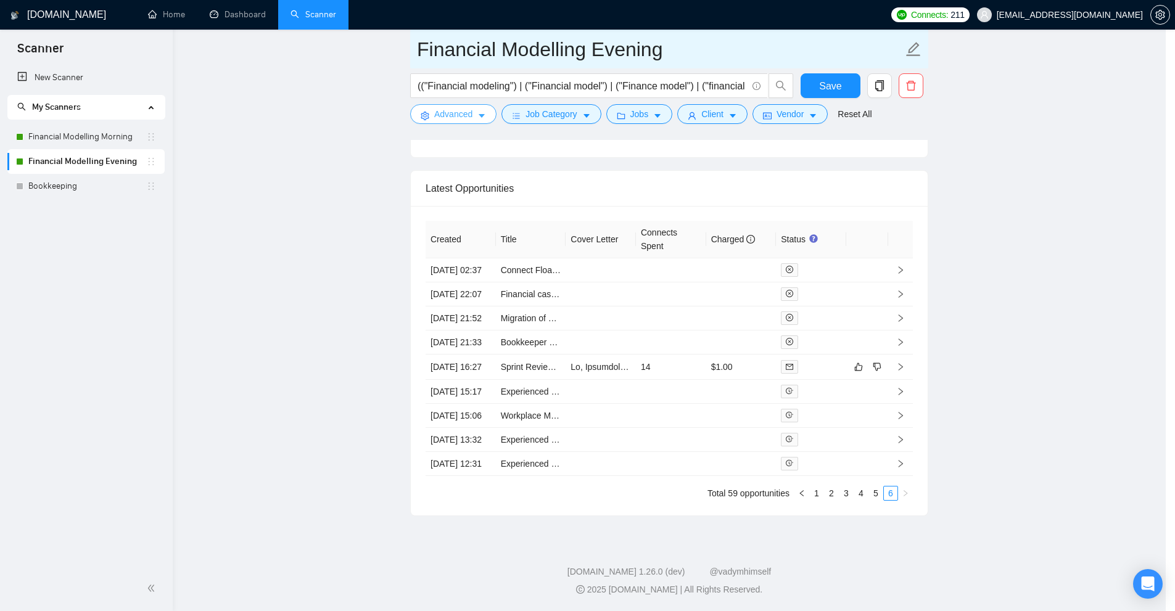
scroll to position [2923, 0]
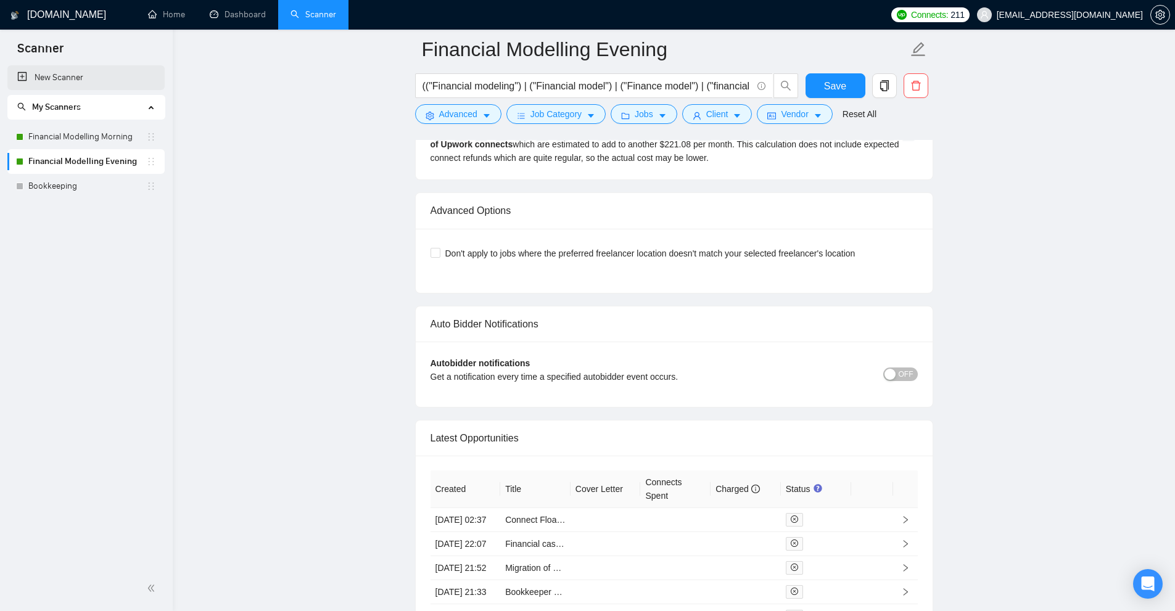
click at [80, 76] on link "New Scanner" at bounding box center [85, 77] width 137 height 25
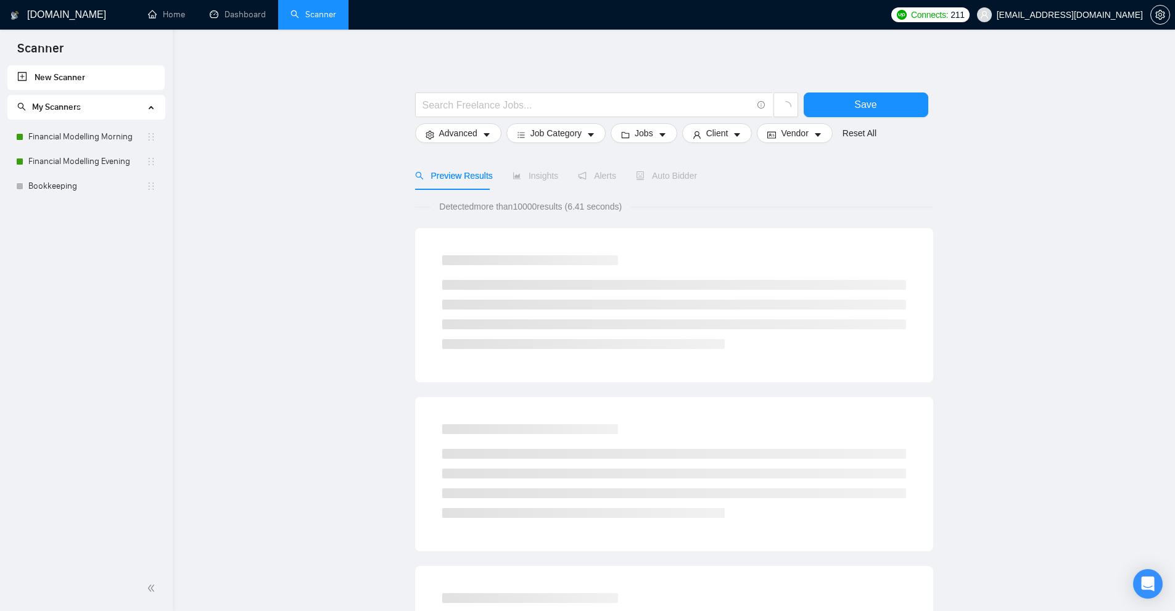
click at [453, 83] on div at bounding box center [674, 86] width 518 height 12
click at [482, 136] on icon "caret-down" at bounding box center [486, 135] width 9 height 9
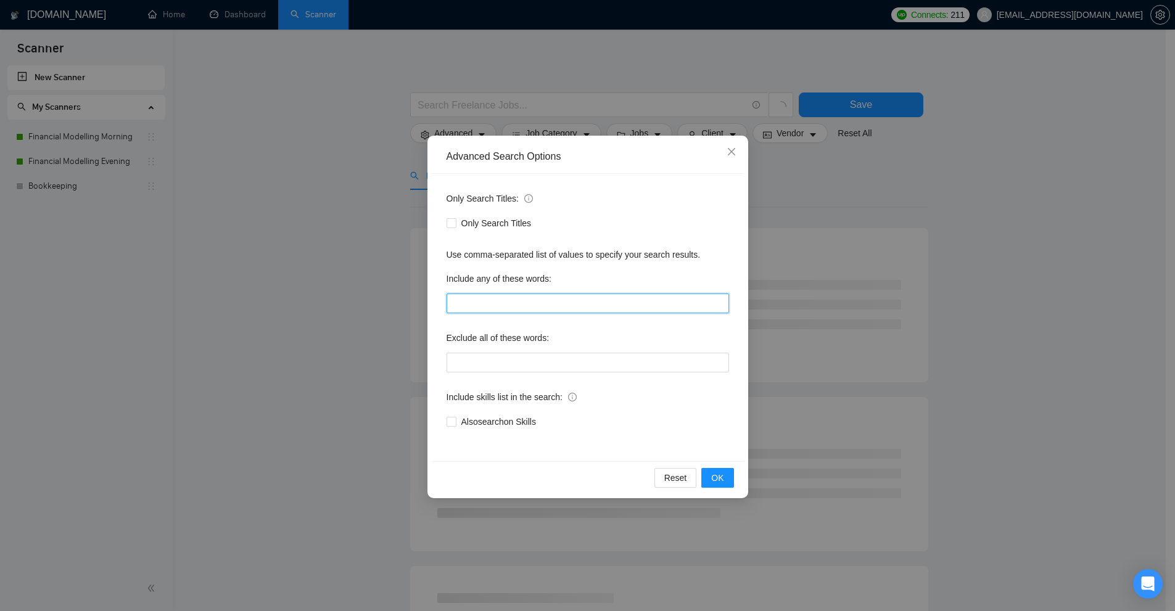
click at [502, 297] on input "text" at bounding box center [587, 303] width 282 height 20
paste input "le, les, un, une, des, du, "de la", à, sur, sous, chez, avec, dans, vers, ou, m…"
type input "le, les, un, une, des, du, "de la", à, sur, sous, chez, avec, dans, vers, ou, m…"
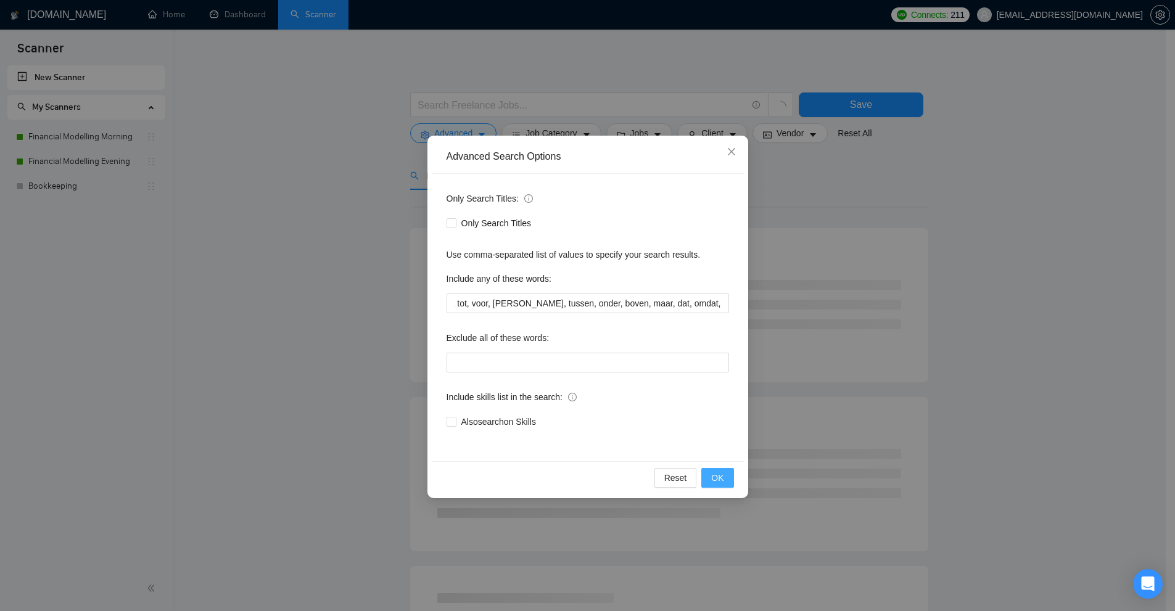
scroll to position [0, 0]
click at [713, 482] on span "OK" at bounding box center [717, 478] width 12 height 14
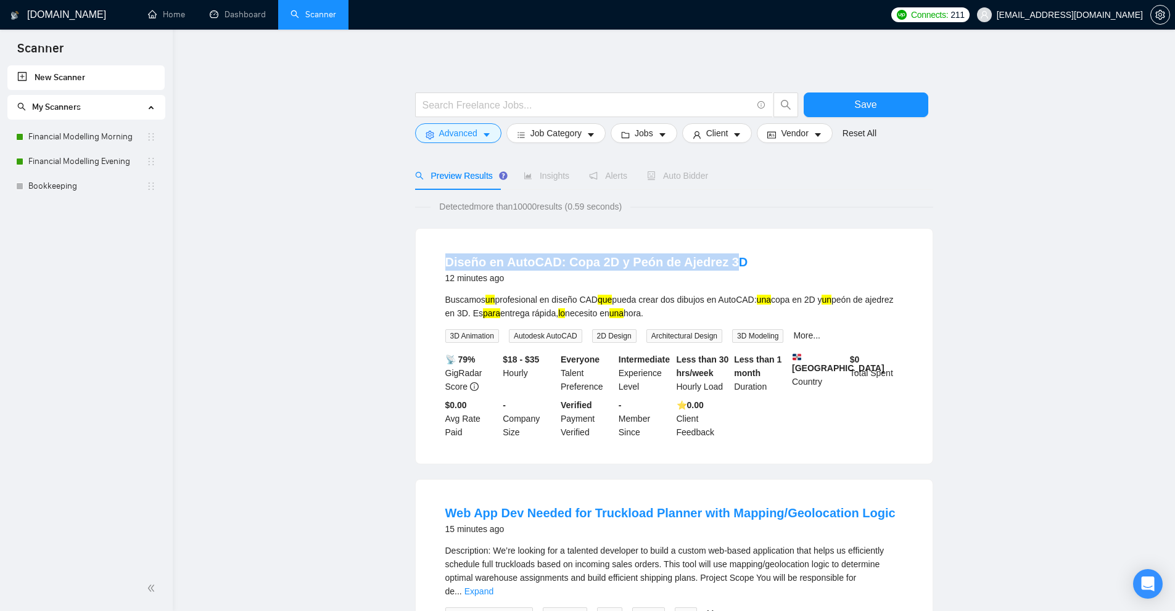
drag, startPoint x: 745, startPoint y: 259, endPoint x: 727, endPoint y: 232, distance: 32.8
click at [727, 232] on div "Diseño en AutoCAD: Copa 2D y Peón de Ajedrez [DATE] Buscamos un profesional en …" at bounding box center [674, 346] width 517 height 235
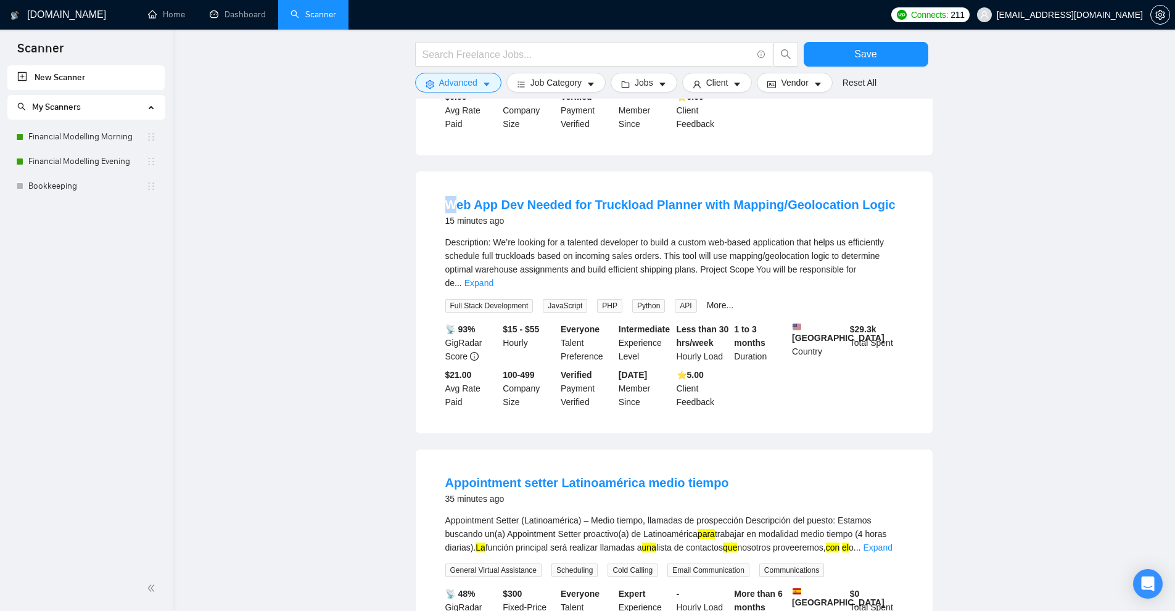
drag, startPoint x: 436, startPoint y: 210, endPoint x: 713, endPoint y: 272, distance: 283.7
click at [461, 213] on main "Save Advanced Job Category Jobs Client Vendor Reset All Preview Results Insight…" at bounding box center [673, 512] width 962 height 1543
drag, startPoint x: 739, startPoint y: 276, endPoint x: 787, endPoint y: 281, distance: 48.3
click at [740, 276] on div "Description: We’re looking for a talented developer to build a custom web-based…" at bounding box center [673, 263] width 457 height 54
click at [493, 279] on link "Expand" at bounding box center [478, 283] width 29 height 10
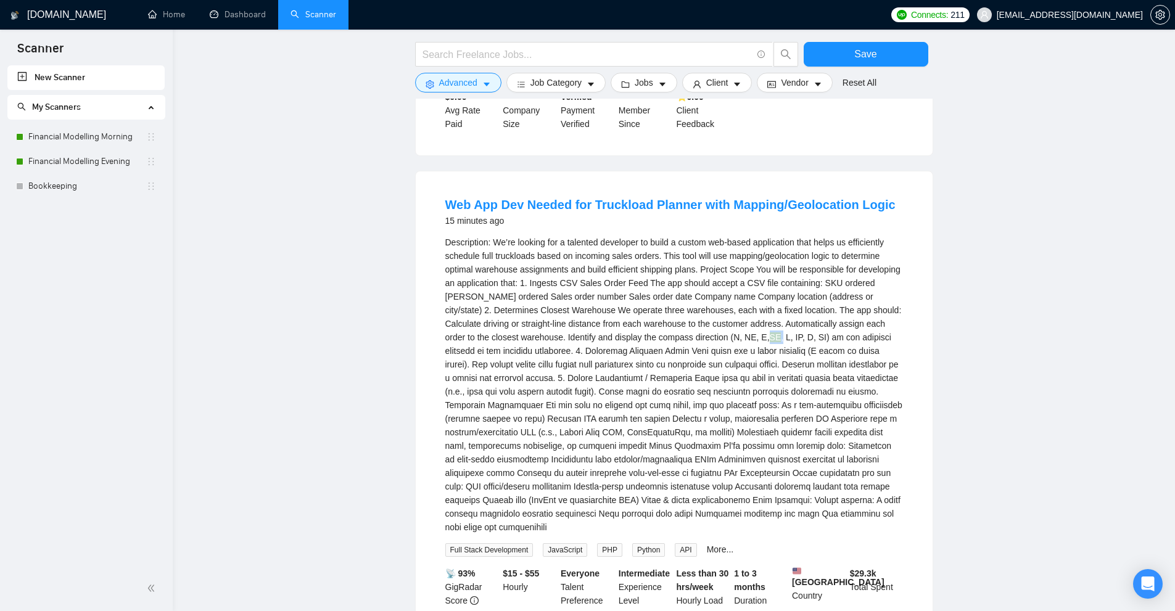
drag, startPoint x: 693, startPoint y: 347, endPoint x: 699, endPoint y: 350, distance: 6.9
click at [700, 348] on div "Description: We’re looking for a talented developer to build a custom web-based…" at bounding box center [673, 385] width 457 height 298
click at [685, 396] on div "Description: We’re looking for a talented developer to build a custom web-based…" at bounding box center [673, 385] width 457 height 298
drag, startPoint x: 694, startPoint y: 337, endPoint x: 692, endPoint y: 347, distance: 10.6
click at [689, 344] on div "Description: We’re looking for a talented developer to build a custom web-based…" at bounding box center [673, 385] width 457 height 298
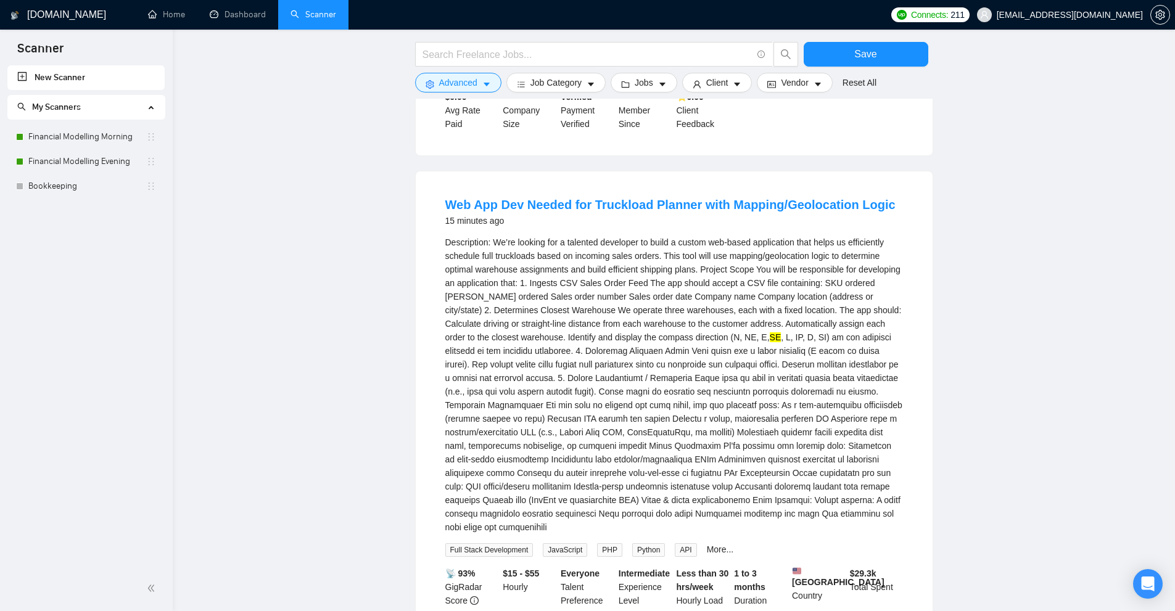
click at [769, 342] on mark "SE" at bounding box center [775, 337] width 12 height 10
drag, startPoint x: 686, startPoint y: 347, endPoint x: 699, endPoint y: 348, distance: 13.6
click at [699, 348] on div "Description: We’re looking for a talented developer to build a custom web-based…" at bounding box center [673, 385] width 457 height 298
drag, startPoint x: 699, startPoint y: 350, endPoint x: 686, endPoint y: 358, distance: 14.7
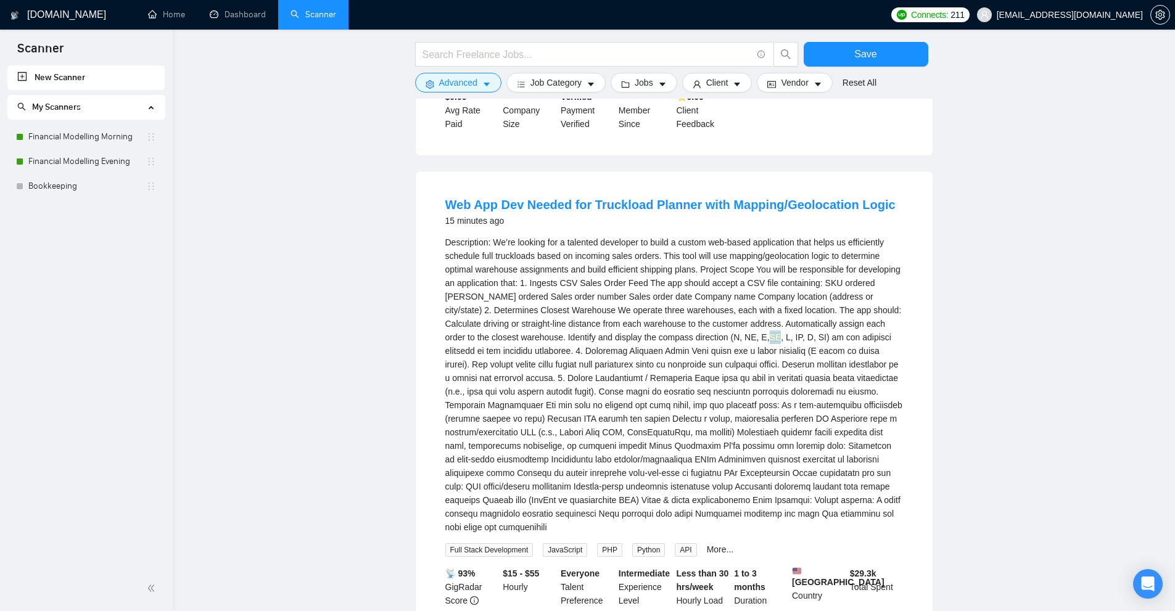
click at [769, 342] on mark "SE" at bounding box center [775, 337] width 12 height 10
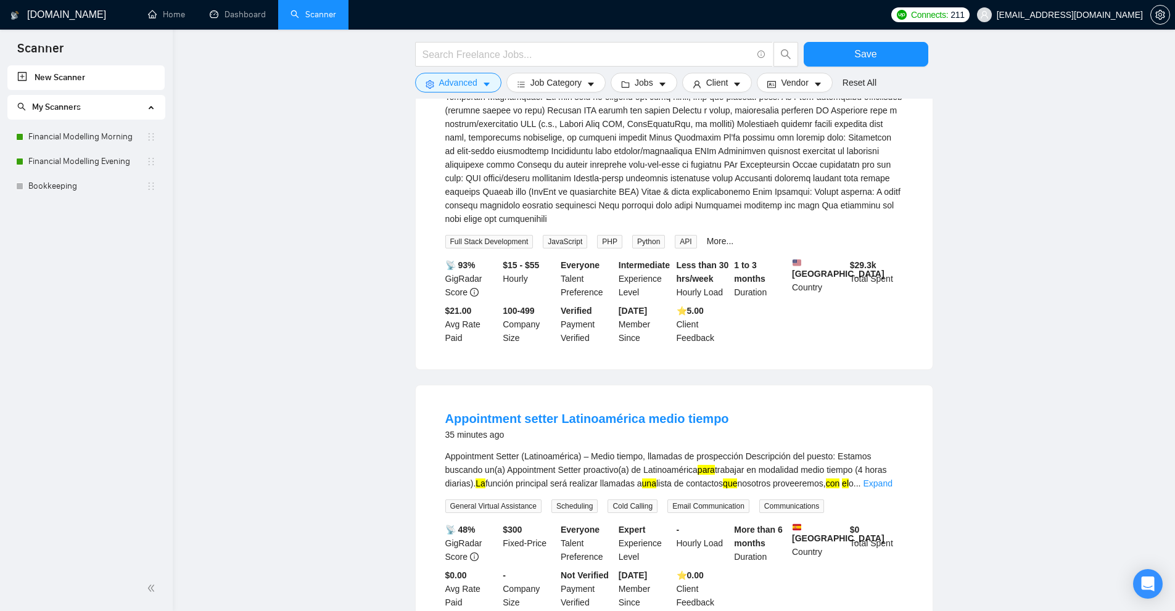
scroll to position [863, 0]
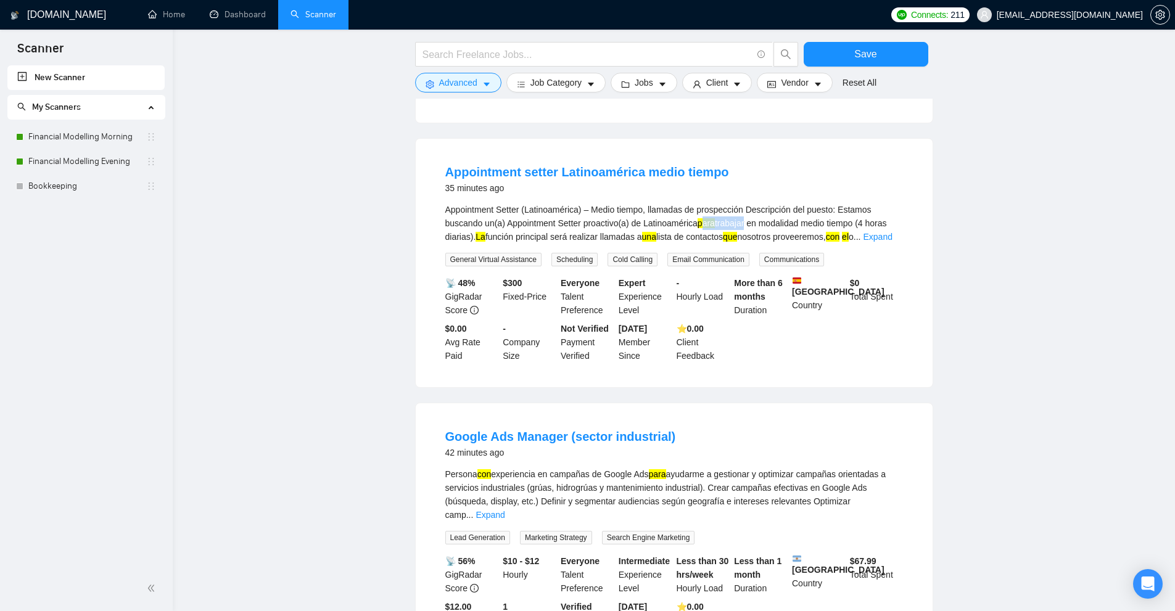
drag, startPoint x: 736, startPoint y: 238, endPoint x: 757, endPoint y: 243, distance: 20.9
click at [744, 238] on div "Appointment Setter (Latinoamérica) – Medio tiempo, llamadas de prospección Desc…" at bounding box center [673, 223] width 457 height 41
click at [830, 244] on div "Appointment Setter (Latinoamérica) – Medio tiempo, llamadas de prospección Desc…" at bounding box center [673, 223] width 457 height 41
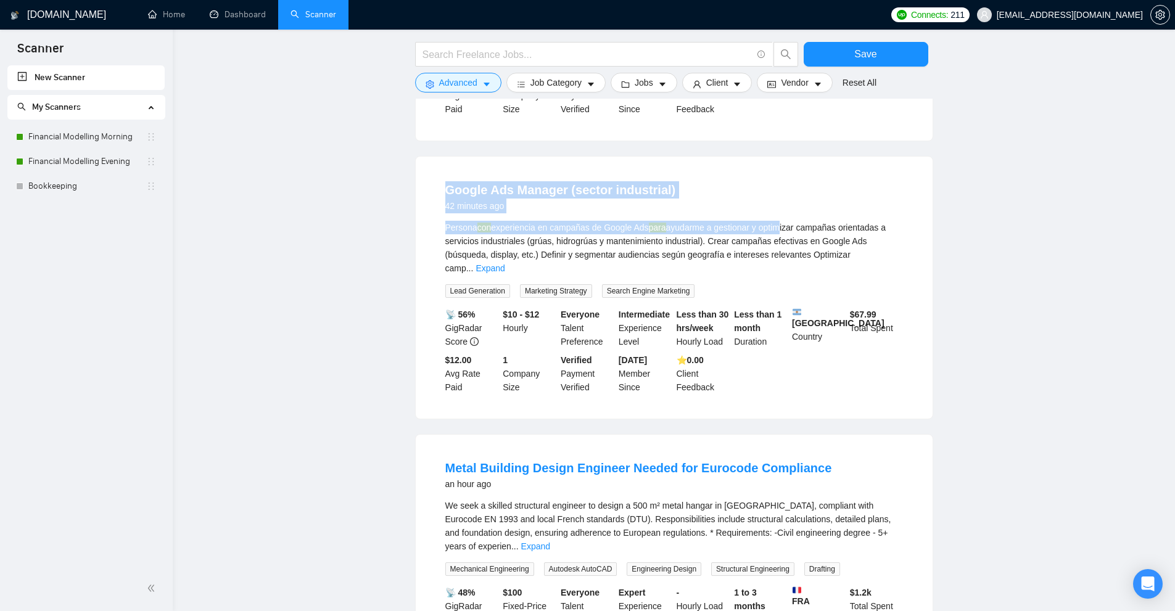
drag, startPoint x: 430, startPoint y: 207, endPoint x: 778, endPoint y: 244, distance: 350.2
click at [778, 244] on li "Google Ads Manager (sector industrial) 42 minutes ago Persona con experiencia e…" at bounding box center [673, 287] width 487 height 232
click at [774, 245] on div "Persona con experiencia en campañas de Google Ads para ayudarme a gestionar y o…" at bounding box center [673, 248] width 457 height 54
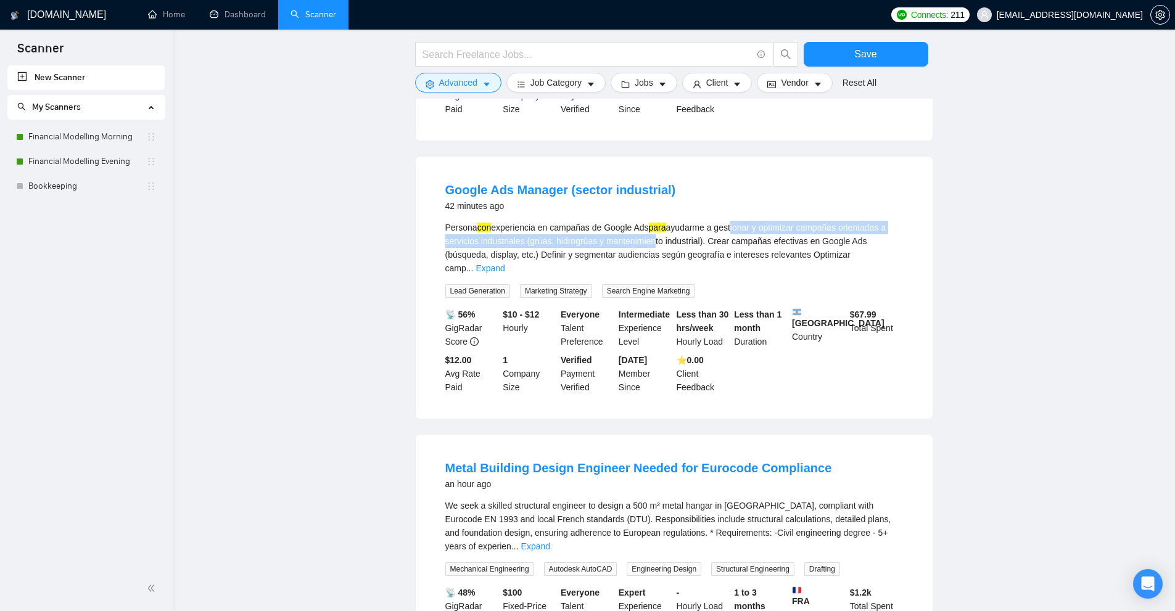
drag, startPoint x: 647, startPoint y: 250, endPoint x: 764, endPoint y: 247, distance: 116.6
click at [757, 244] on div "Persona con experiencia en campañas de Google Ads para ayudarme a gestionar y o…" at bounding box center [673, 248] width 457 height 54
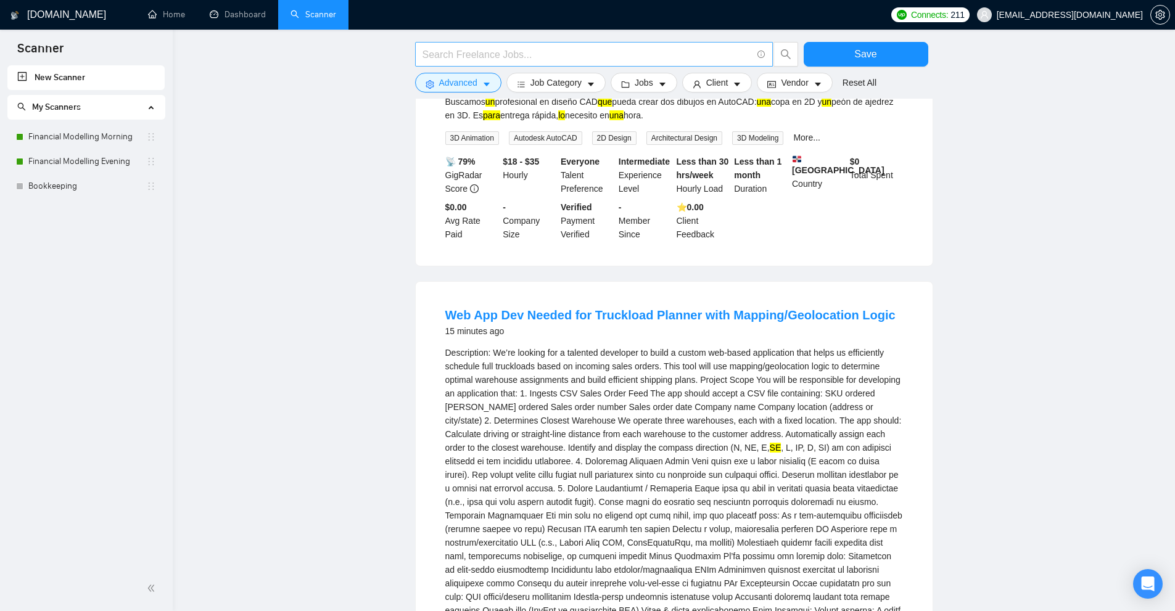
scroll to position [0, 0]
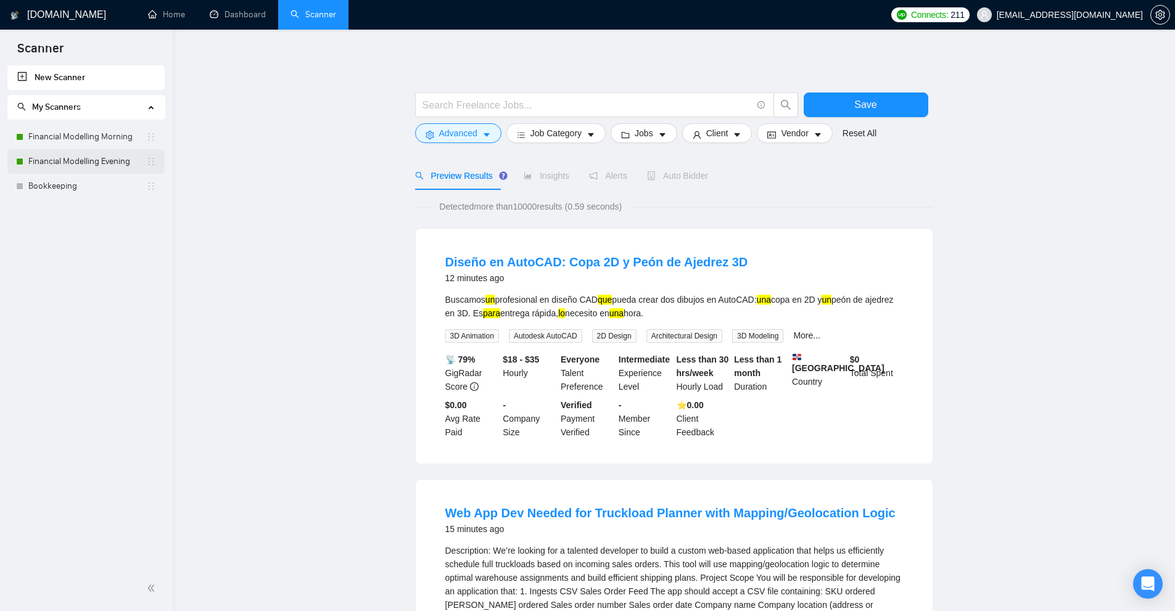
click at [63, 166] on link "Financial Modelling Evening" at bounding box center [87, 161] width 118 height 25
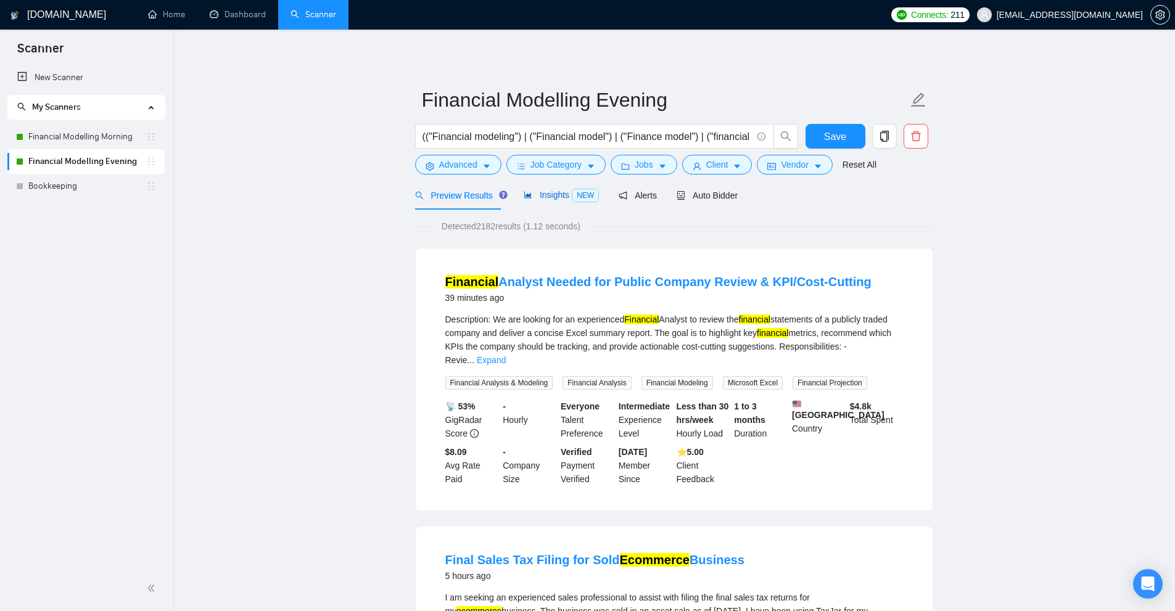
click at [538, 193] on span "Insights NEW" at bounding box center [560, 195] width 75 height 10
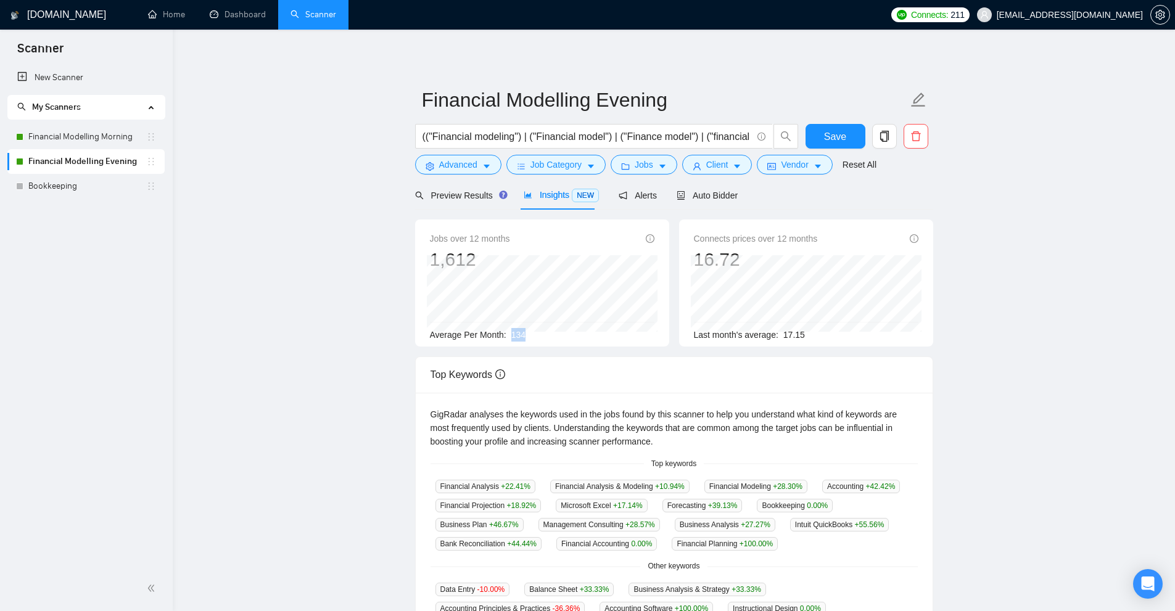
drag, startPoint x: 512, startPoint y: 334, endPoint x: 551, endPoint y: 333, distance: 38.8
click at [551, 333] on div "Average Per Month: 134" at bounding box center [542, 335] width 224 height 14
click at [471, 156] on button "Advanced" at bounding box center [458, 165] width 86 height 20
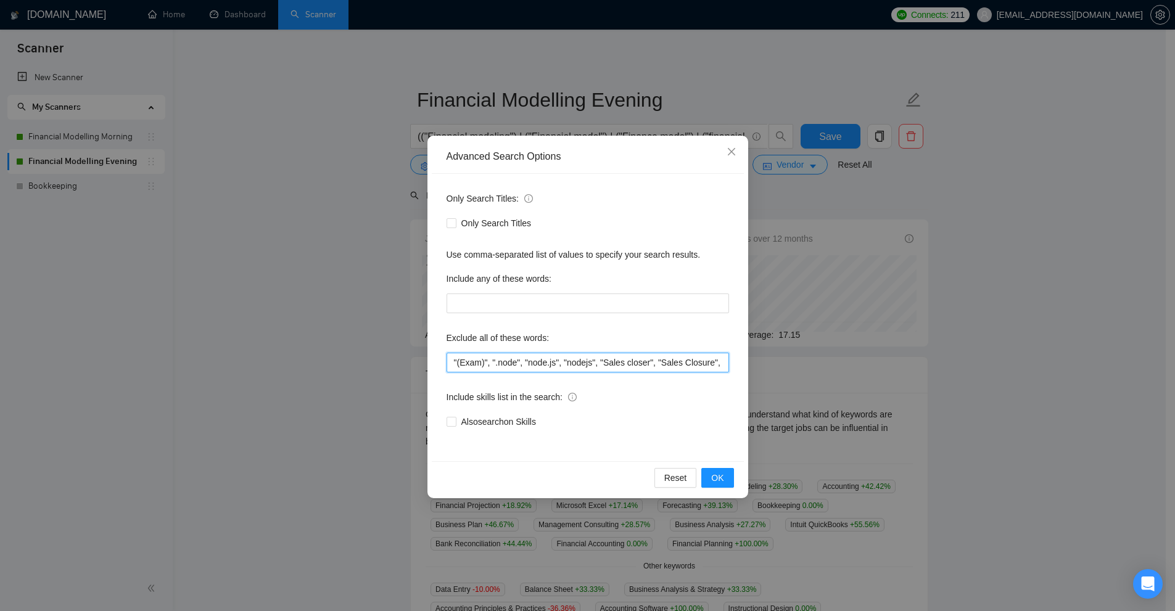
click at [609, 365] on input ""(Exam)", ".node", "node.js", "nodejs", "Sales closer", "Sales Closure", (API (…" at bounding box center [587, 363] width 282 height 20
paste input "le, les, un, une, des, du, "de la", à, sur, sous, chez, avec, dans, vers, ou, m…"
type input ""(Exam)", ".node", "node.js", "nodejs", "Sales closer", "Sales Closure", (API (…"
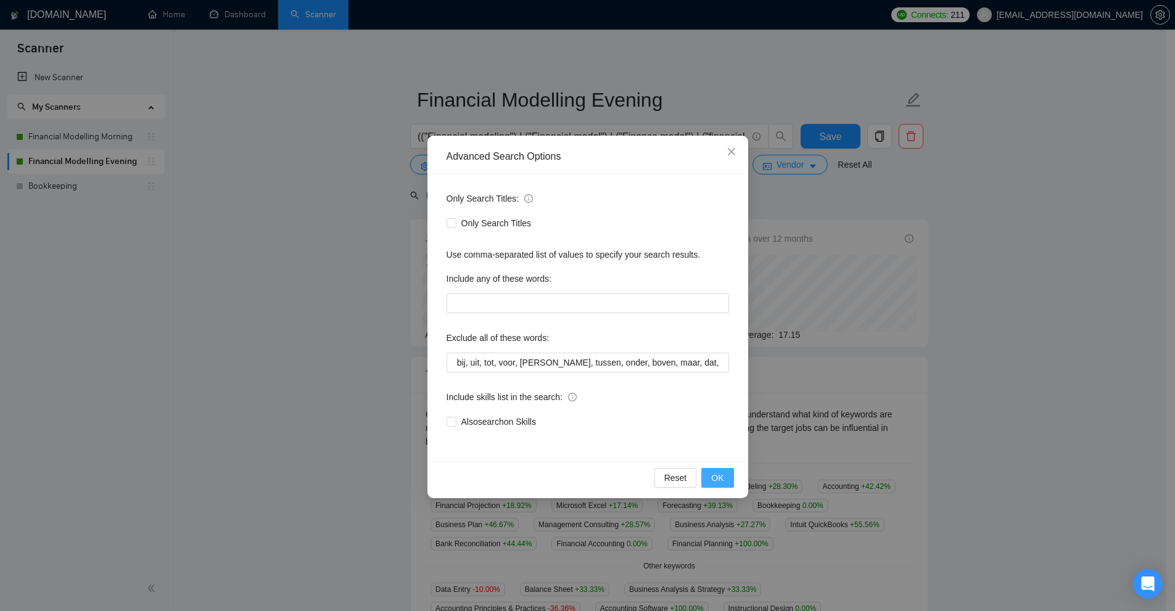
click at [713, 475] on span "OK" at bounding box center [717, 478] width 12 height 14
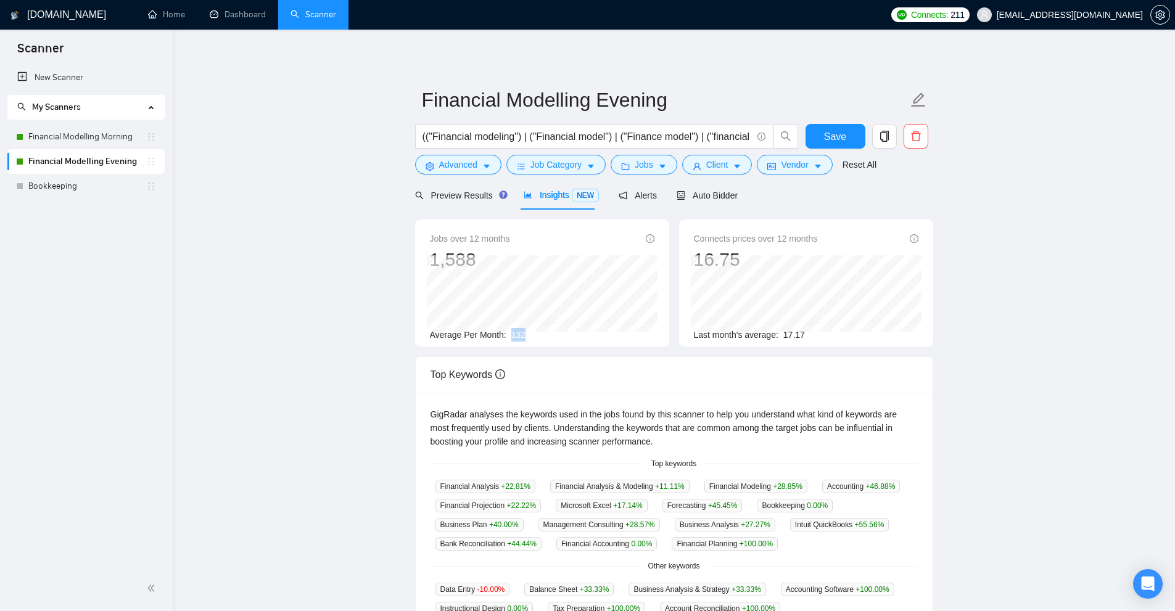
click at [536, 333] on div "Average Per Month: 132" at bounding box center [542, 335] width 224 height 14
drag, startPoint x: 509, startPoint y: 337, endPoint x: 575, endPoint y: 335, distance: 66.0
click at [575, 335] on div "Average Per Month: 132" at bounding box center [542, 335] width 224 height 14
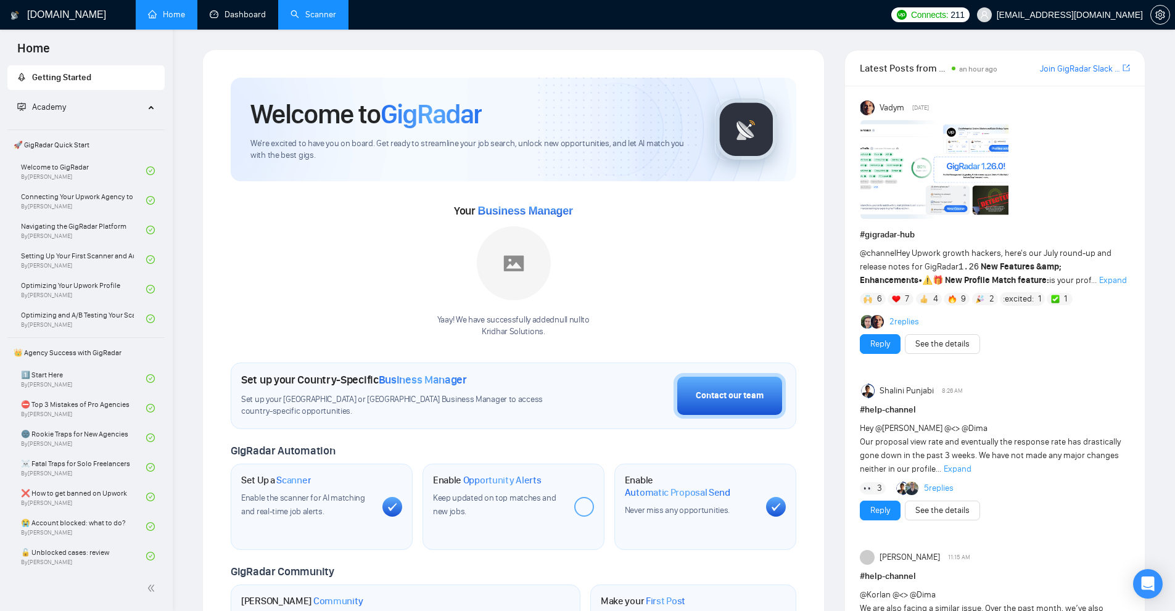
click at [290, 12] on link "Scanner" at bounding box center [313, 14] width 46 height 10
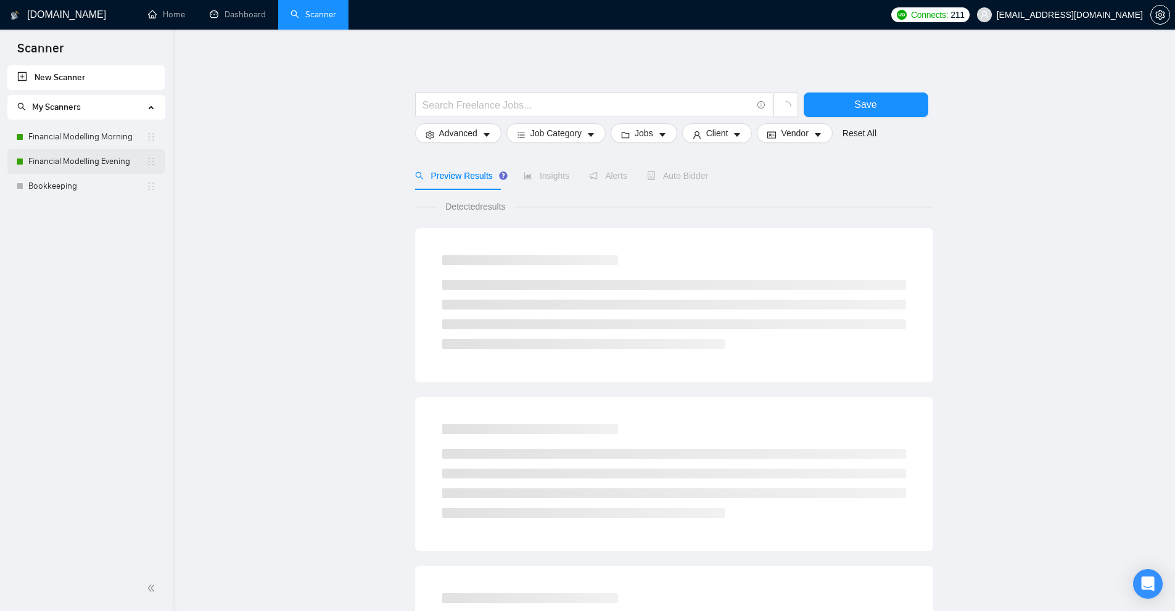
click at [87, 169] on link "Financial Modelling Evening" at bounding box center [87, 161] width 118 height 25
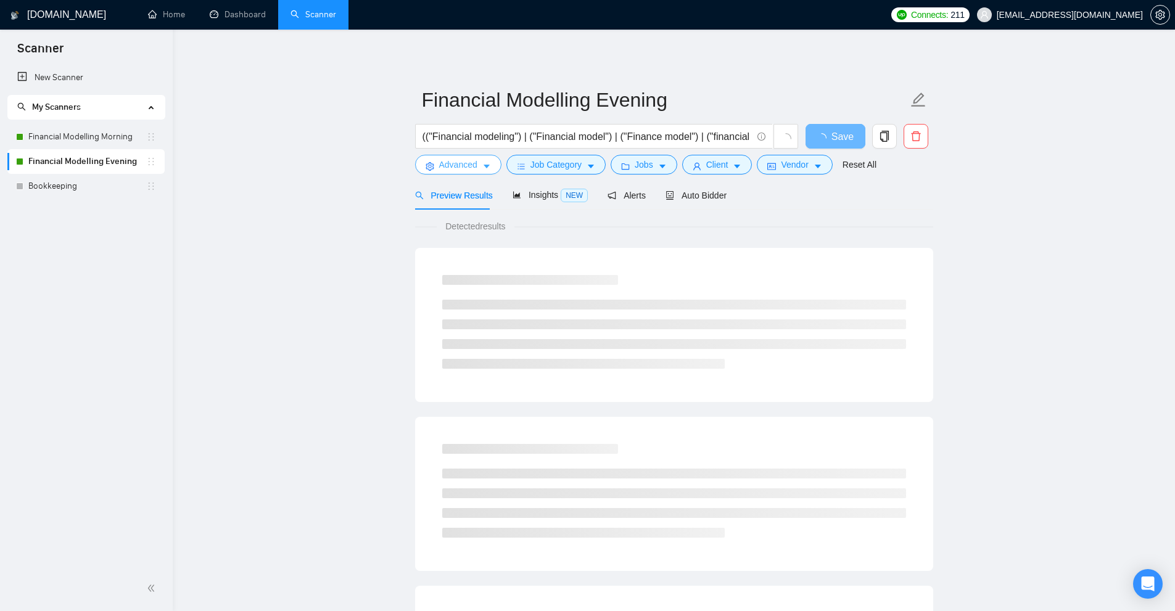
click at [477, 166] on button "Advanced" at bounding box center [458, 165] width 86 height 20
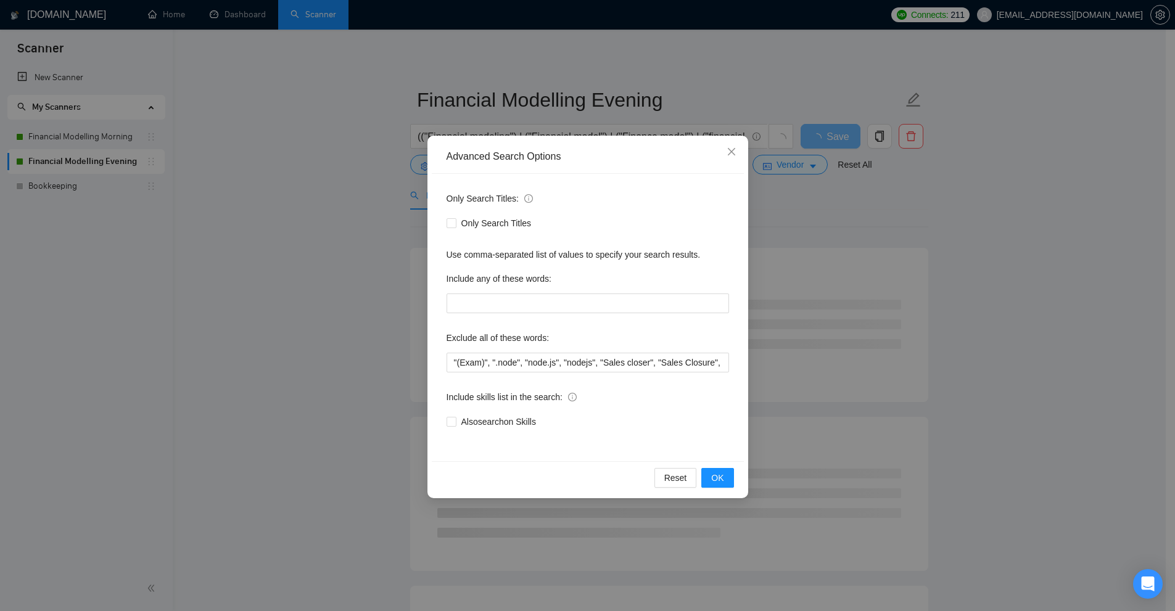
click at [531, 290] on div "Include any of these words:" at bounding box center [587, 281] width 282 height 25
click at [533, 301] on input "text" at bounding box center [587, 303] width 282 height 20
paste input "le, les, un, une, des, du, "de la", à, sur, sous, chez, avec, dans, vers, ou, m…"
type input "le, les, un, une, des, du, "de la", à, sur, sous, chez, avec, dans, vers, ou, m…"
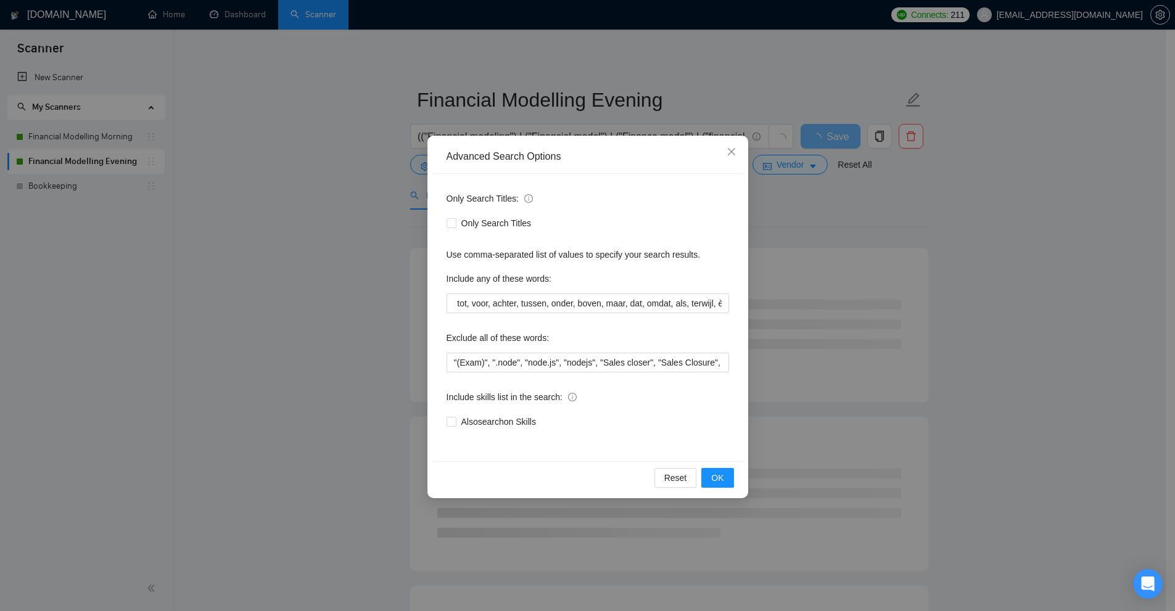
click at [901, 314] on div "Advanced Search Options Only Search Titles: Only Search Titles Use comma-separa…" at bounding box center [587, 305] width 1175 height 611
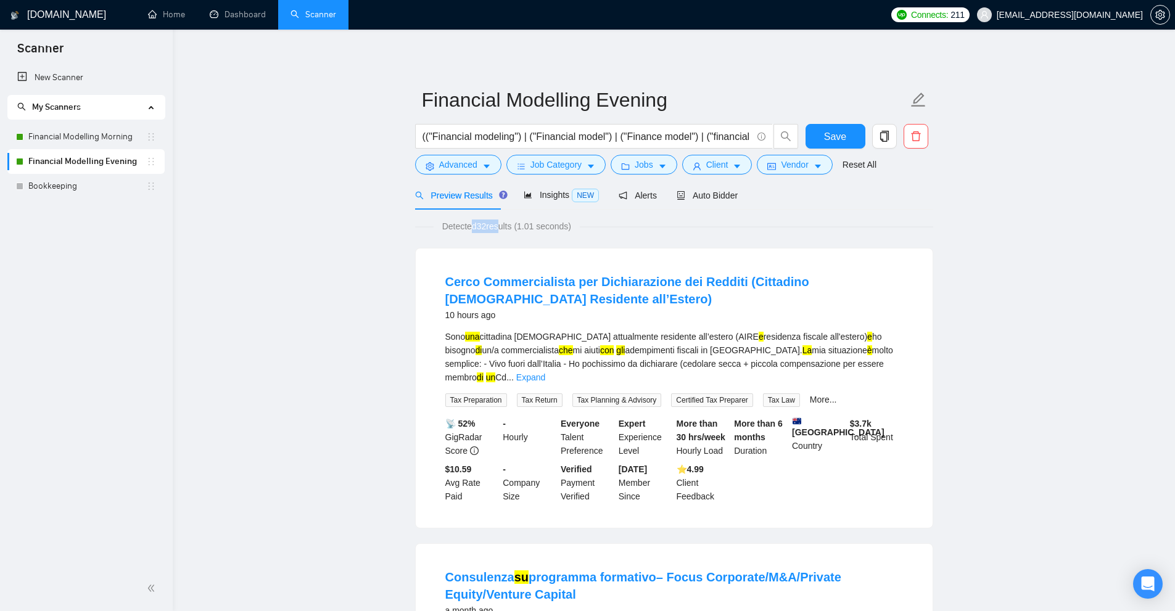
click at [497, 223] on span "Detected 32 results (1.01 seconds)" at bounding box center [506, 226] width 146 height 14
click at [499, 223] on span "Detected 32 results (1.01 seconds)" at bounding box center [506, 226] width 146 height 14
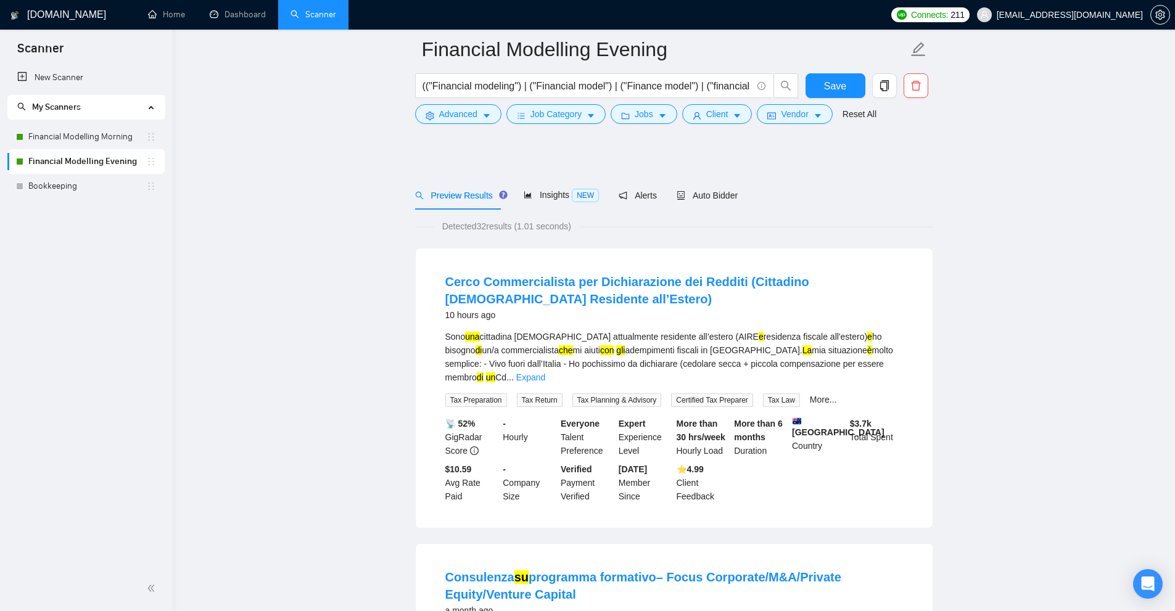
scroll to position [2281, 0]
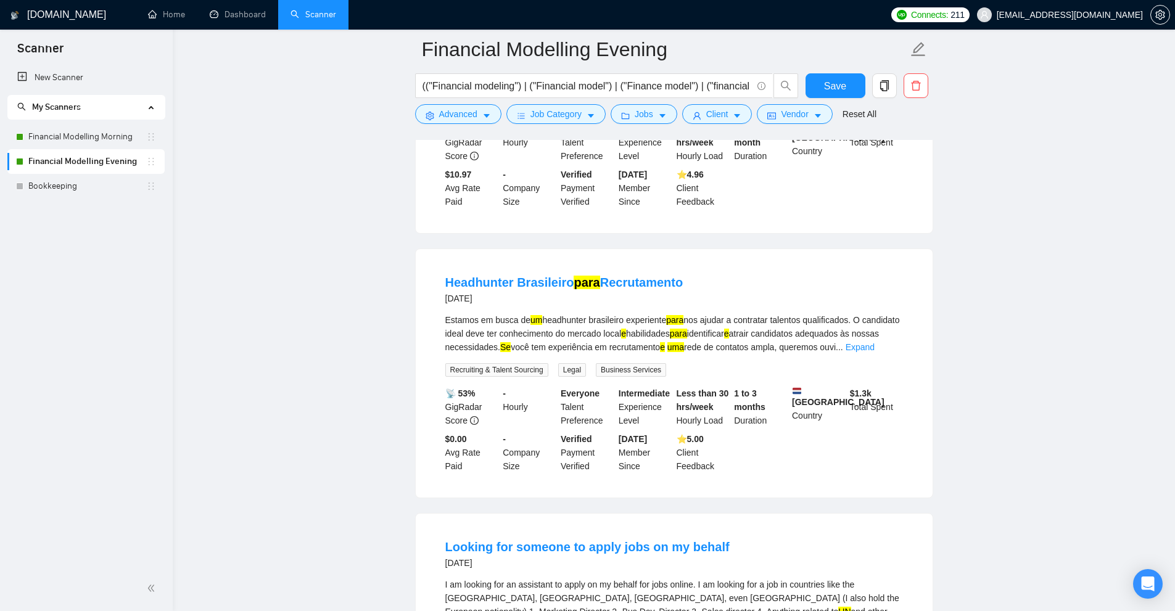
drag, startPoint x: 430, startPoint y: 247, endPoint x: 517, endPoint y: 261, distance: 87.6
click at [517, 264] on li "Headhunter Brasileiro para Recrutamento 4 months ago Estamos em busca de um hea…" at bounding box center [673, 373] width 487 height 219
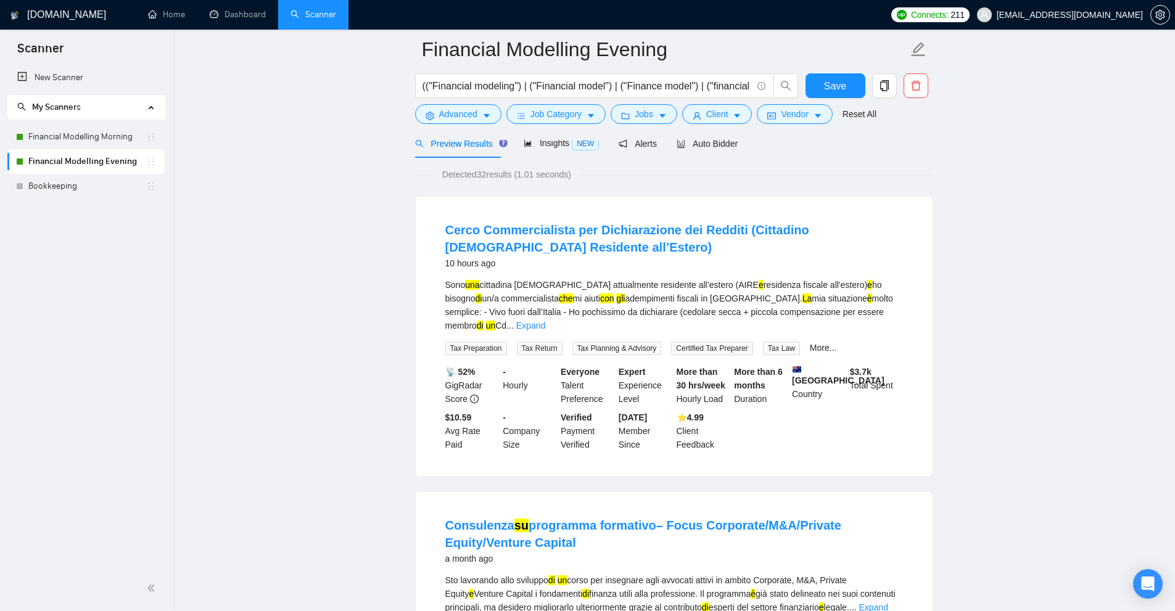
scroll to position [0, 0]
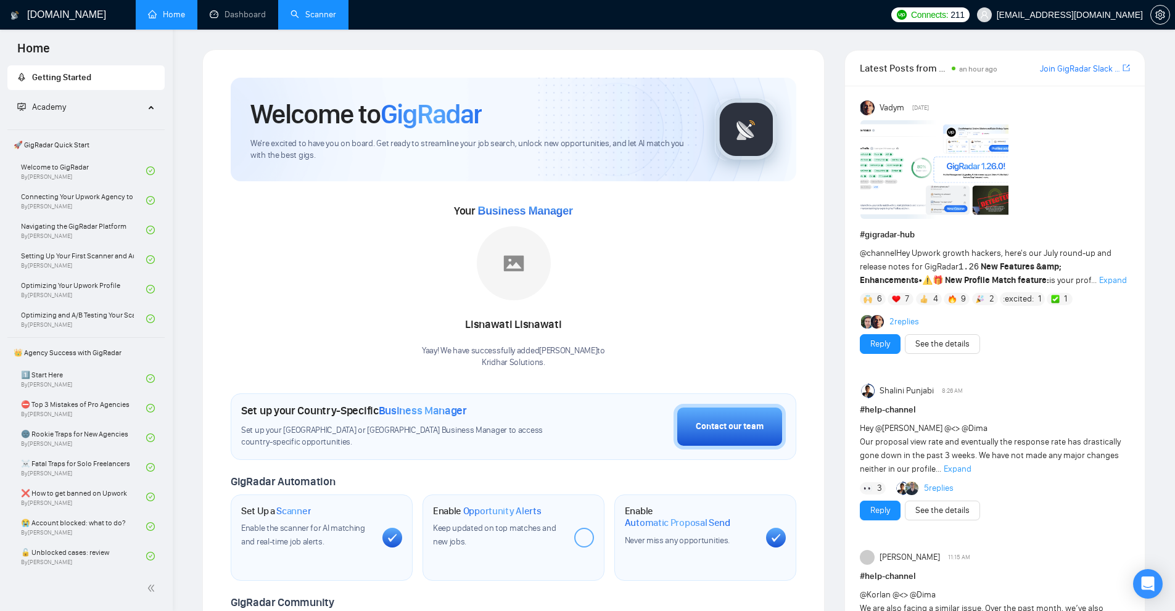
click at [302, 9] on link "Scanner" at bounding box center [313, 14] width 46 height 10
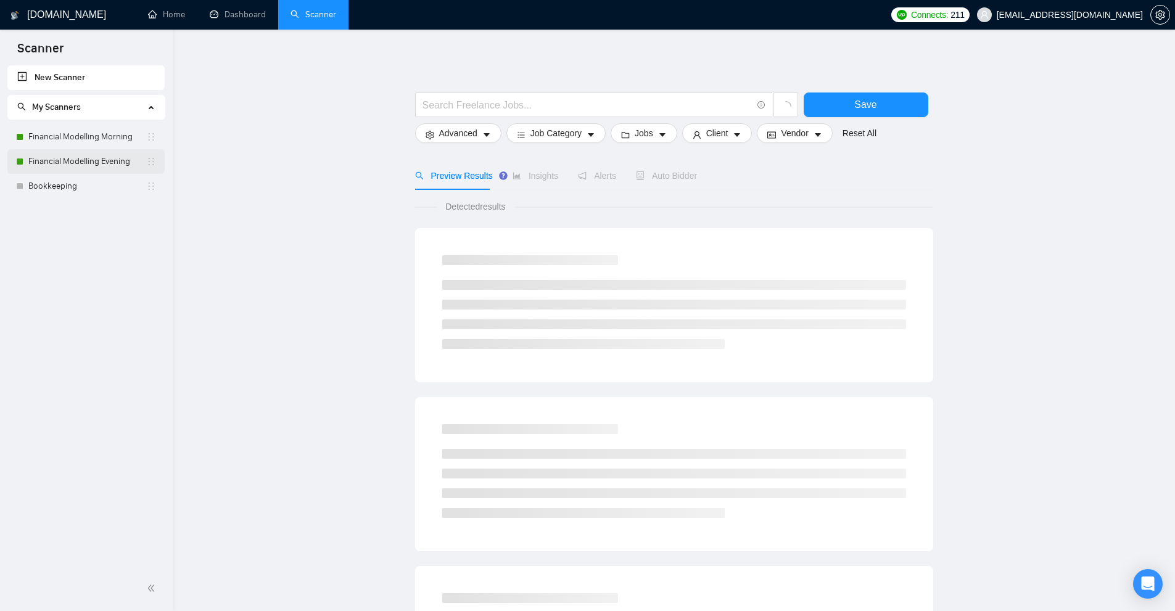
click at [120, 158] on link "Financial Modelling Evening" at bounding box center [87, 161] width 118 height 25
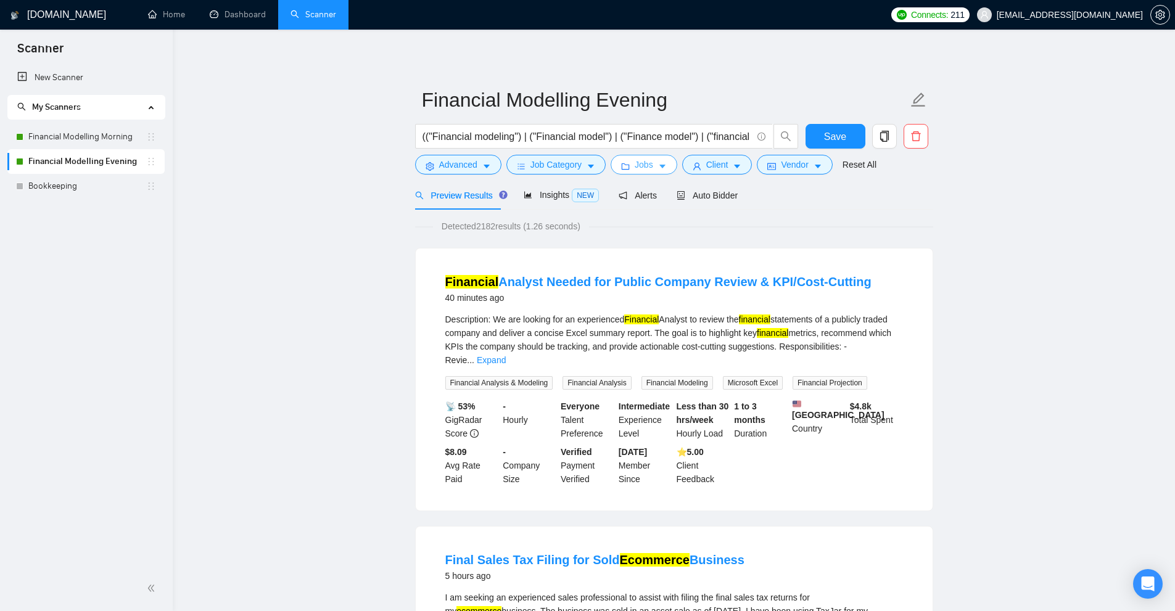
click at [634, 166] on span "Jobs" at bounding box center [643, 165] width 18 height 14
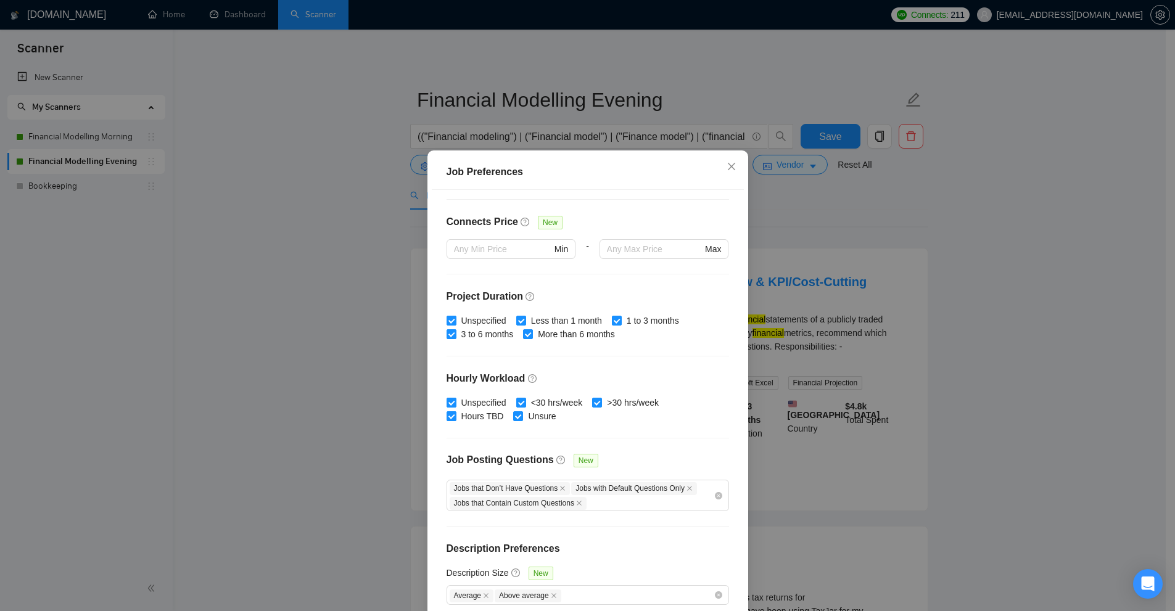
scroll to position [61, 0]
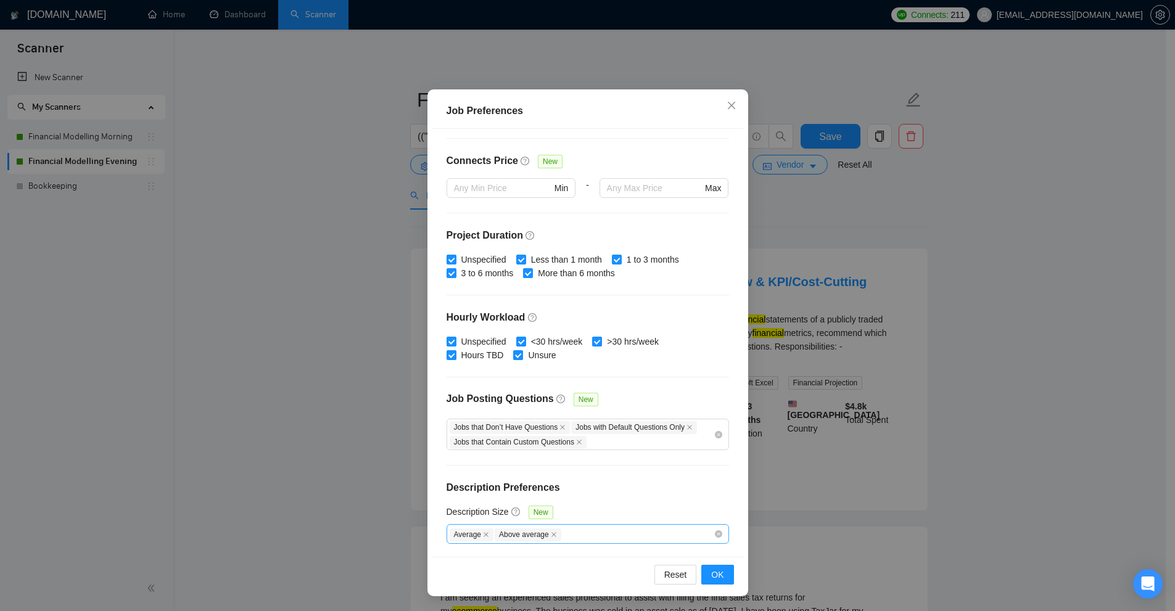
click at [592, 535] on div "Average Above average" at bounding box center [581, 534] width 264 height 15
click at [993, 328] on div "Job Preferences Budget Project Type All Fixed Price Hourly Rate Fixed Price Bud…" at bounding box center [587, 305] width 1175 height 611
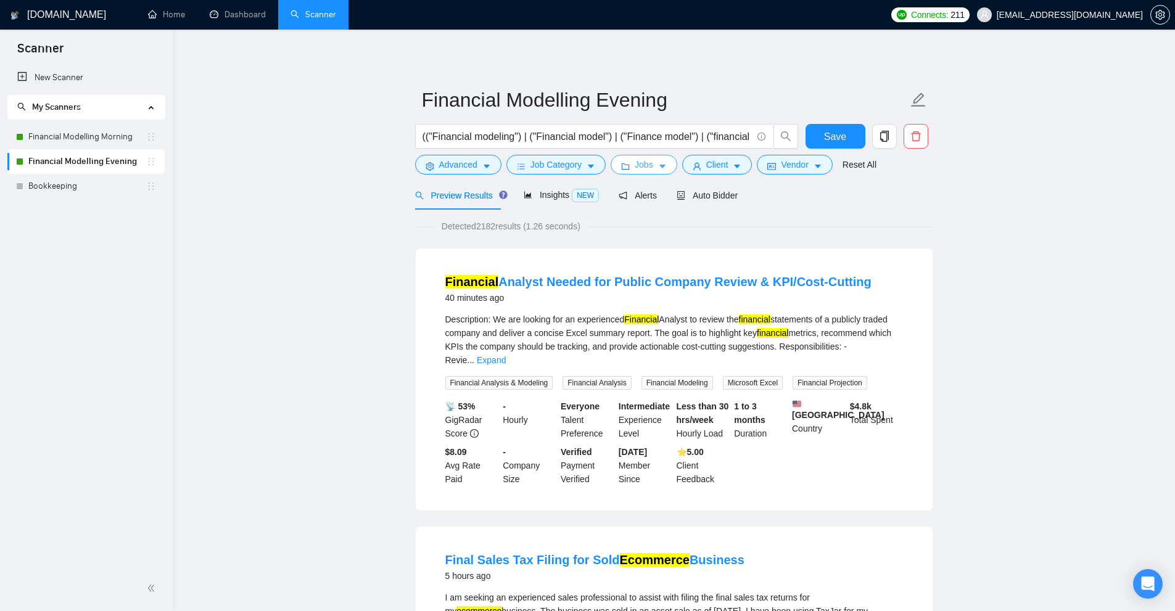
click at [626, 160] on button "Jobs" at bounding box center [643, 165] width 67 height 20
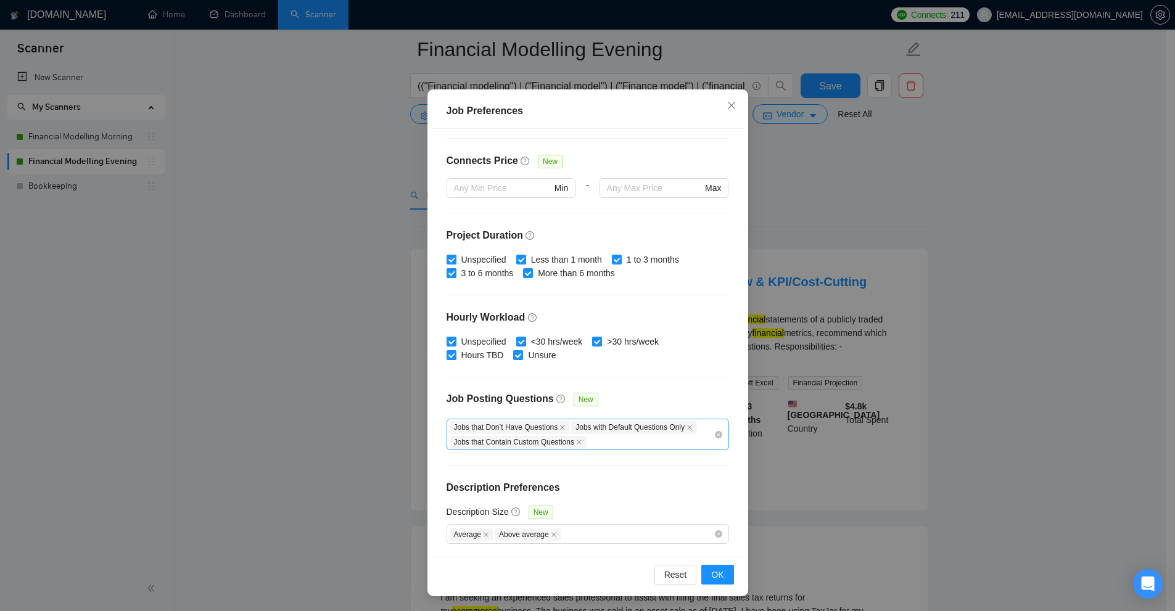
scroll to position [247, 0]
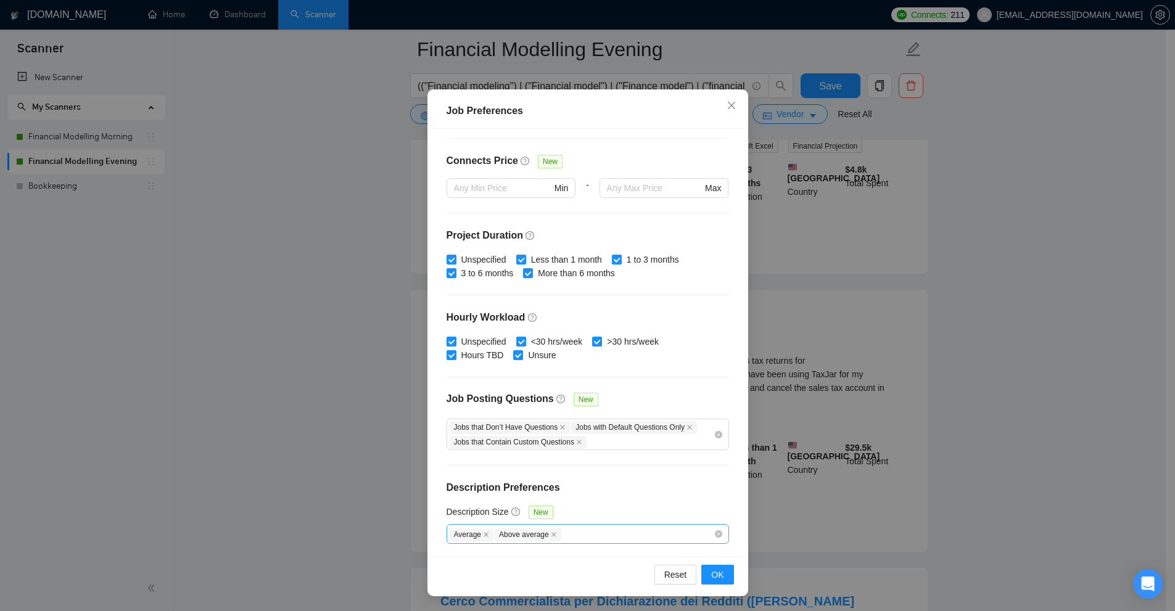
click at [562, 536] on div "Average Above average" at bounding box center [581, 534] width 264 height 15
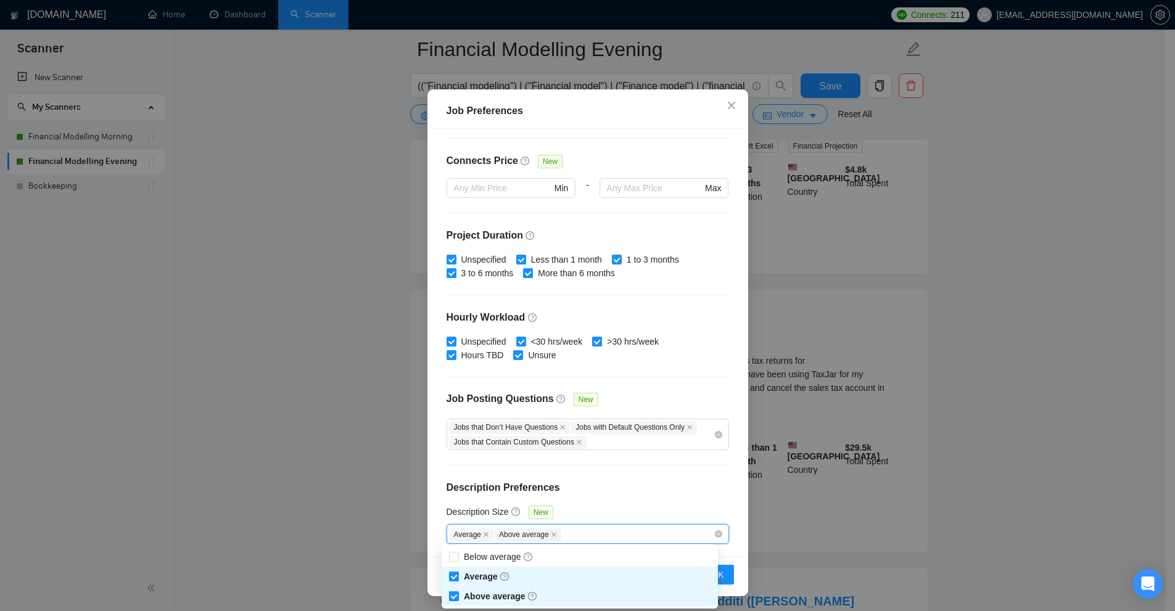
click at [464, 596] on span "Above average" at bounding box center [501, 596] width 74 height 10
click at [457, 596] on input "Above average" at bounding box center [453, 595] width 9 height 9
checkbox input "false"
drag, startPoint x: 461, startPoint y: 578, endPoint x: 456, endPoint y: 568, distance: 11.0
click at [461, 578] on span "Average" at bounding box center [487, 577] width 56 height 14
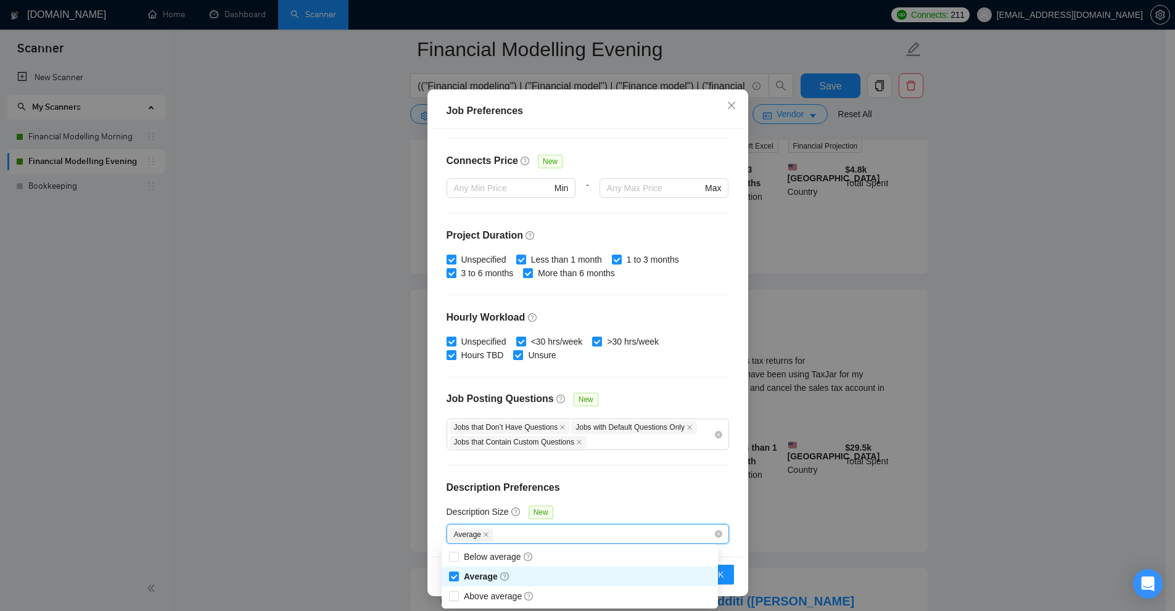
click at [457, 578] on input "Average" at bounding box center [453, 576] width 9 height 9
click at [454, 575] on input "Average" at bounding box center [453, 576] width 9 height 9
checkbox input "false"
click at [461, 560] on span "Below average" at bounding box center [499, 557] width 80 height 14
click at [457, 560] on input "Below average" at bounding box center [453, 556] width 9 height 9
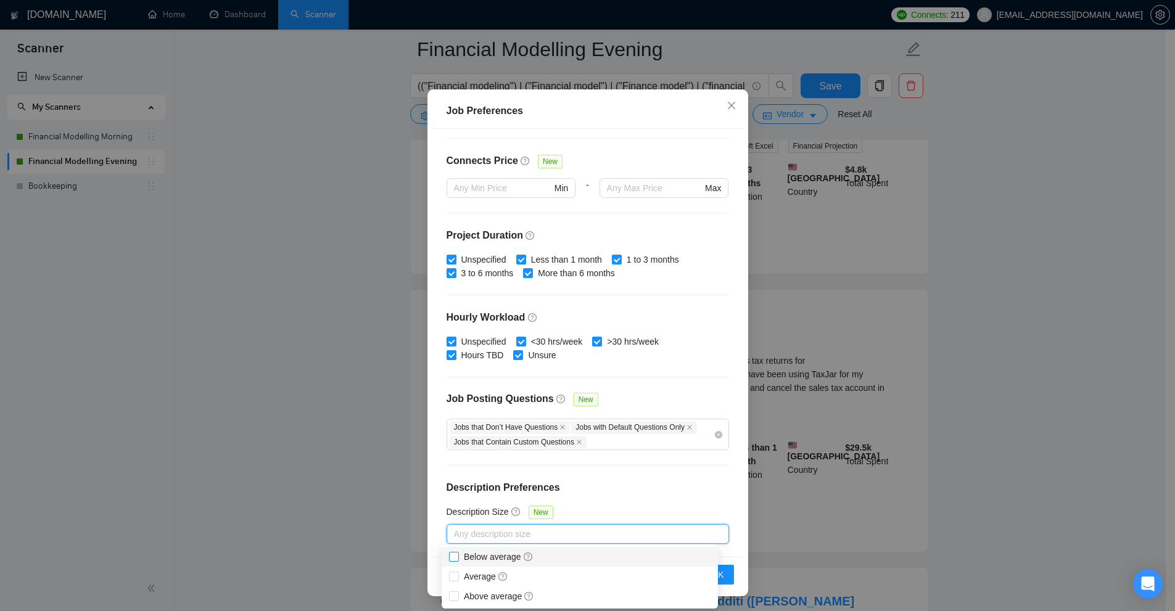
click at [483, 556] on span "Below average" at bounding box center [499, 557] width 70 height 10
click at [457, 556] on input "Below average" at bounding box center [453, 556] width 9 height 9
checkbox input "true"
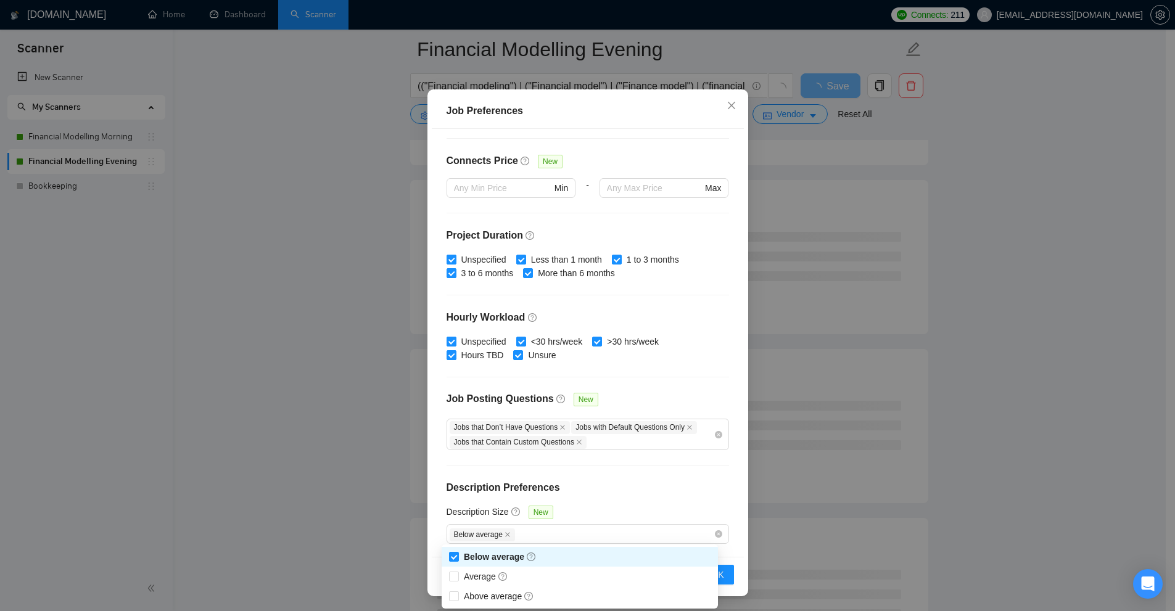
click at [980, 348] on div "Job Preferences Budget Project Type All Fixed Price Hourly Rate Fixed Price Bud…" at bounding box center [587, 305] width 1175 height 611
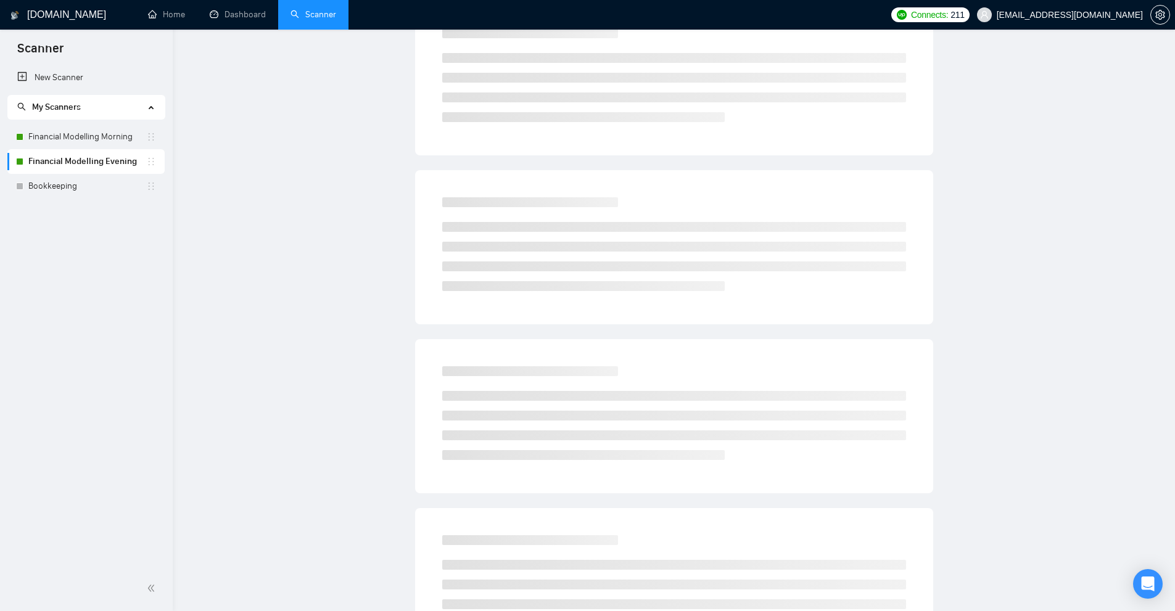
scroll to position [0, 0]
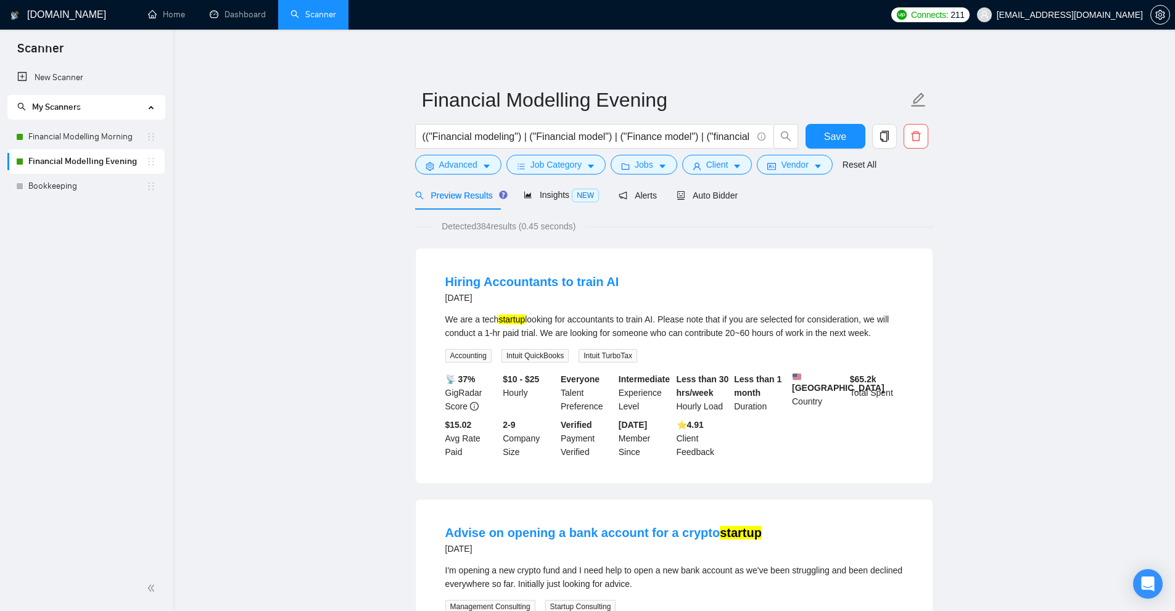
drag, startPoint x: 676, startPoint y: 326, endPoint x: 901, endPoint y: 329, distance: 224.4
click at [901, 329] on li "Hiring Accountants to train AI 12 days ago We are a tech startup looking for ac…" at bounding box center [673, 365] width 487 height 205
click at [901, 329] on div "We are a tech startup looking for accountants to train AI. Please note that if …" at bounding box center [673, 326] width 457 height 27
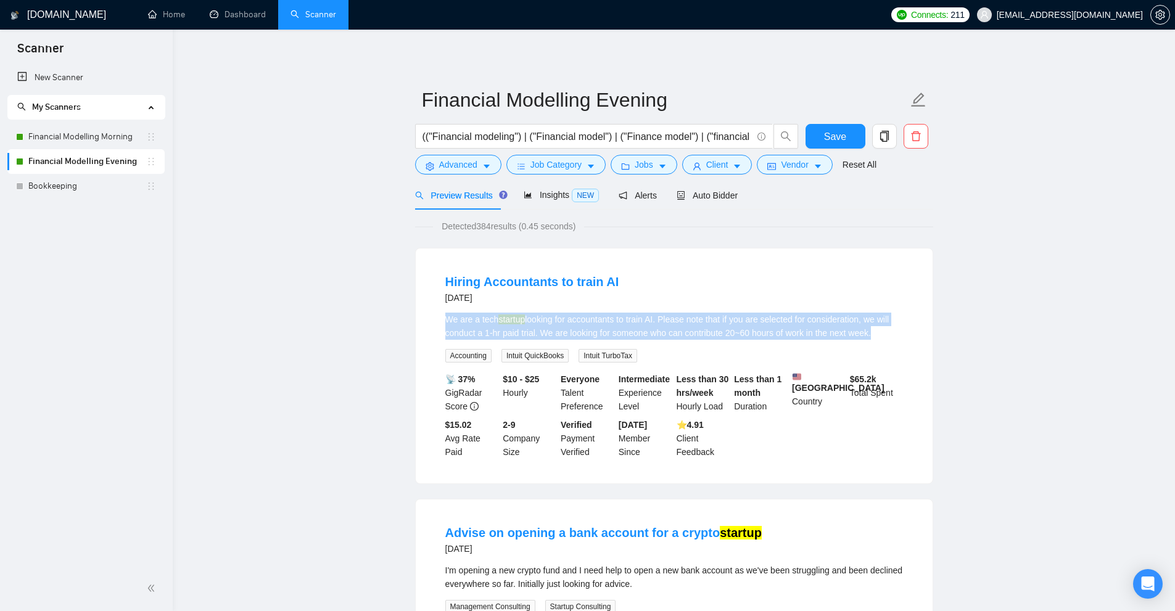
drag, startPoint x: 901, startPoint y: 329, endPoint x: 421, endPoint y: 319, distance: 479.8
click at [421, 319] on div "Hiring Accountants to train AI 12 days ago We are a tech startup looking for ac…" at bounding box center [674, 365] width 517 height 235
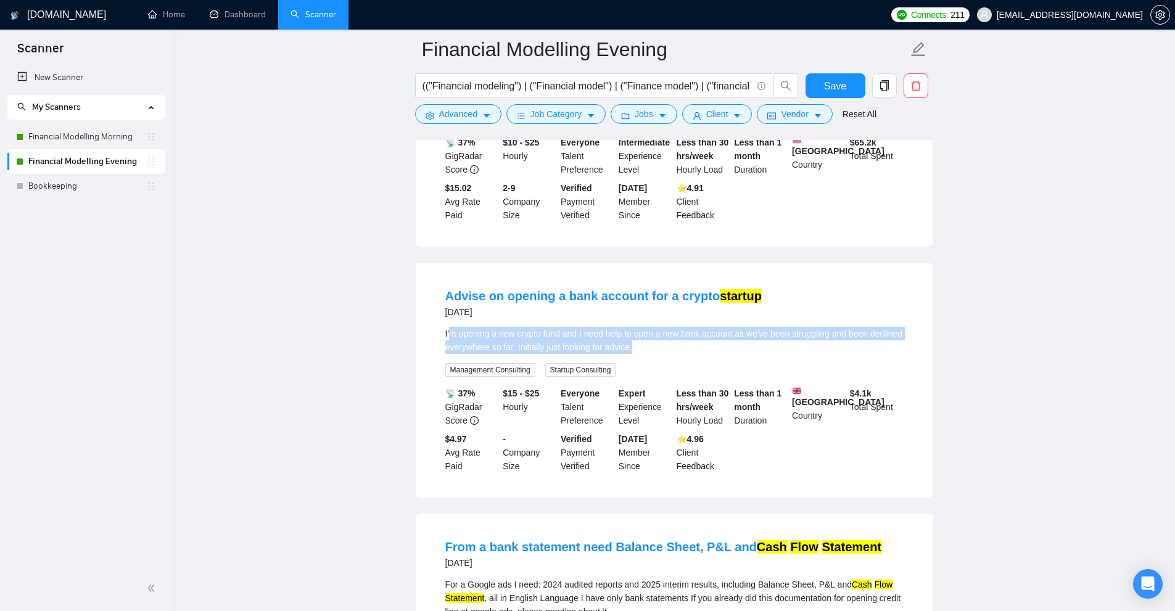
drag, startPoint x: 718, startPoint y: 347, endPoint x: 452, endPoint y: 334, distance: 266.0
click at [452, 334] on div "I'm opening a new crypto fund and I need help to open a new bank account as we'…" at bounding box center [673, 340] width 457 height 27
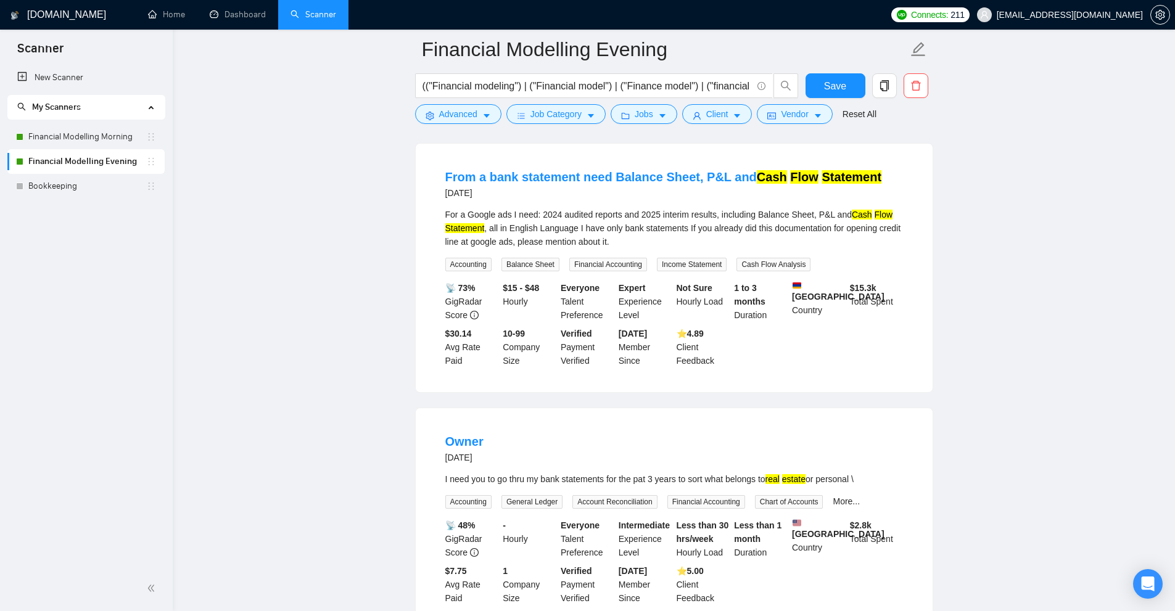
scroll to position [0, 0]
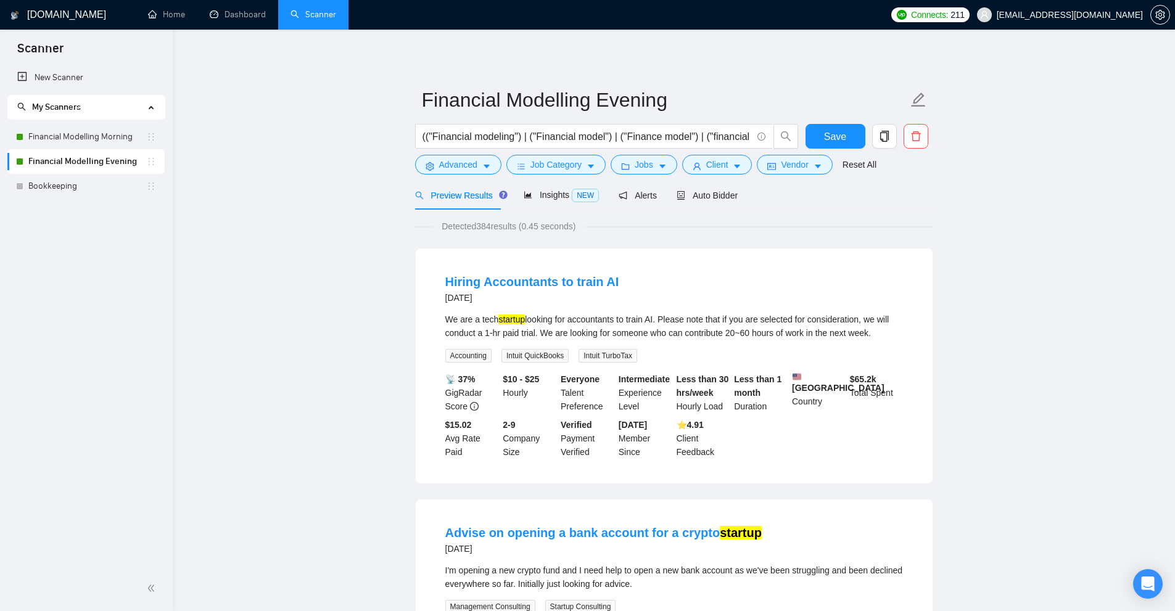
click at [867, 321] on div "We are a tech startup looking for accountants to train AI. Please note that if …" at bounding box center [673, 326] width 457 height 27
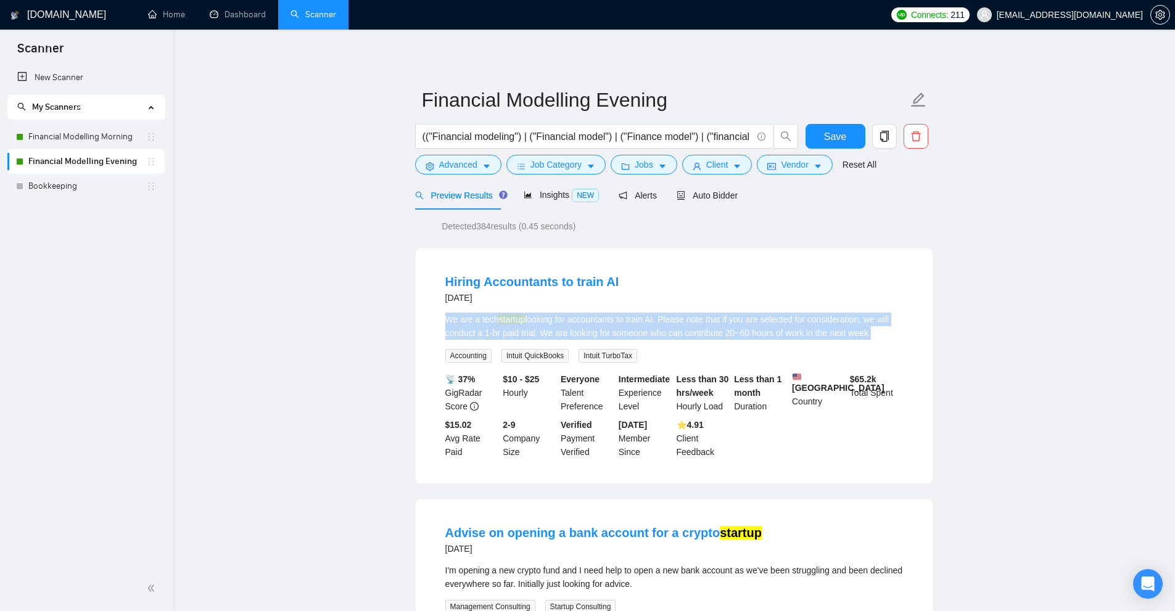
click at [867, 321] on div "We are a tech startup looking for accountants to train AI. Please note that if …" at bounding box center [673, 326] width 457 height 27
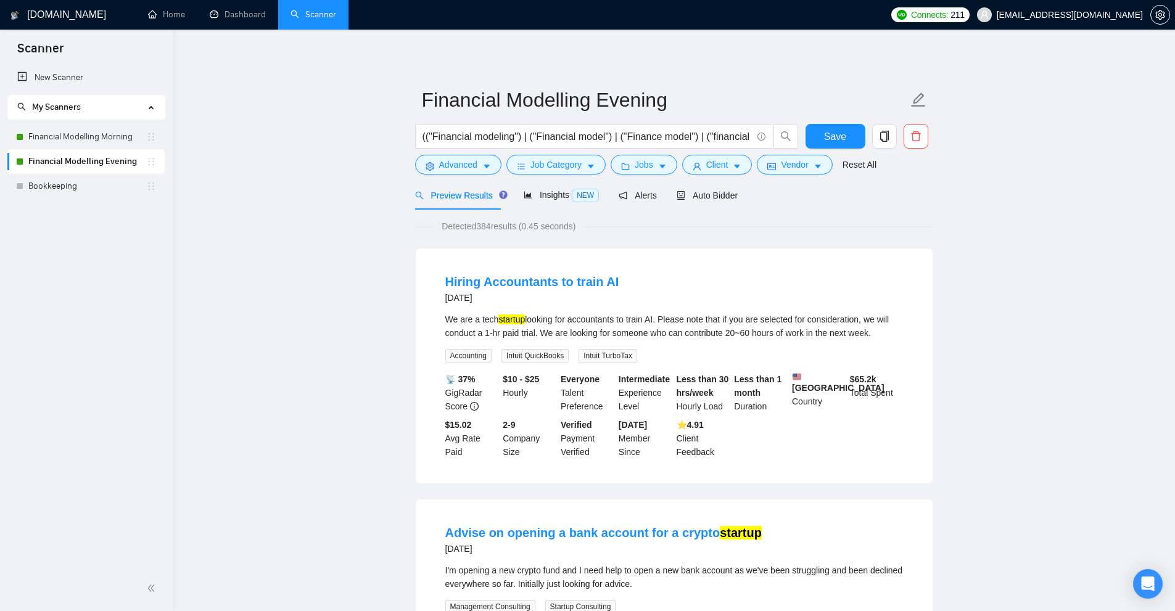
click at [795, 361] on div "We are a tech startup looking for accountants to train AI. Please note that if …" at bounding box center [673, 338] width 457 height 50
click at [882, 327] on div "We are a tech startup looking for accountants to train AI. Please note that if …" at bounding box center [673, 326] width 457 height 27
click at [695, 324] on div "We are a tech startup looking for accountants to train AI. Please note that if …" at bounding box center [673, 326] width 457 height 27
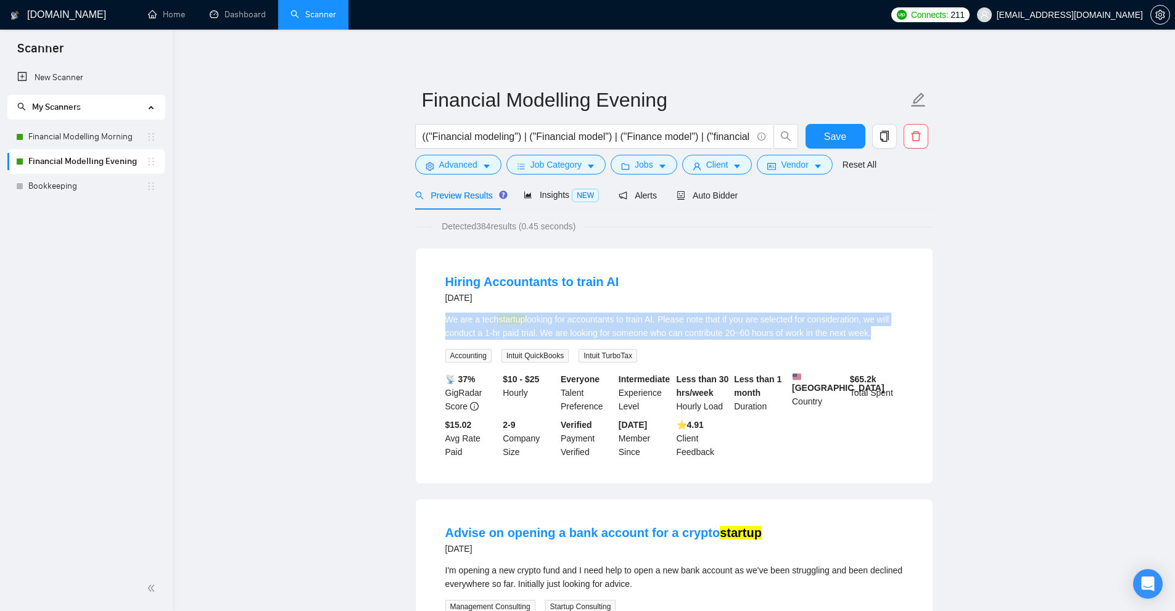
click at [695, 324] on div "We are a tech startup looking for accountants to train AI. Please note that if …" at bounding box center [673, 326] width 457 height 27
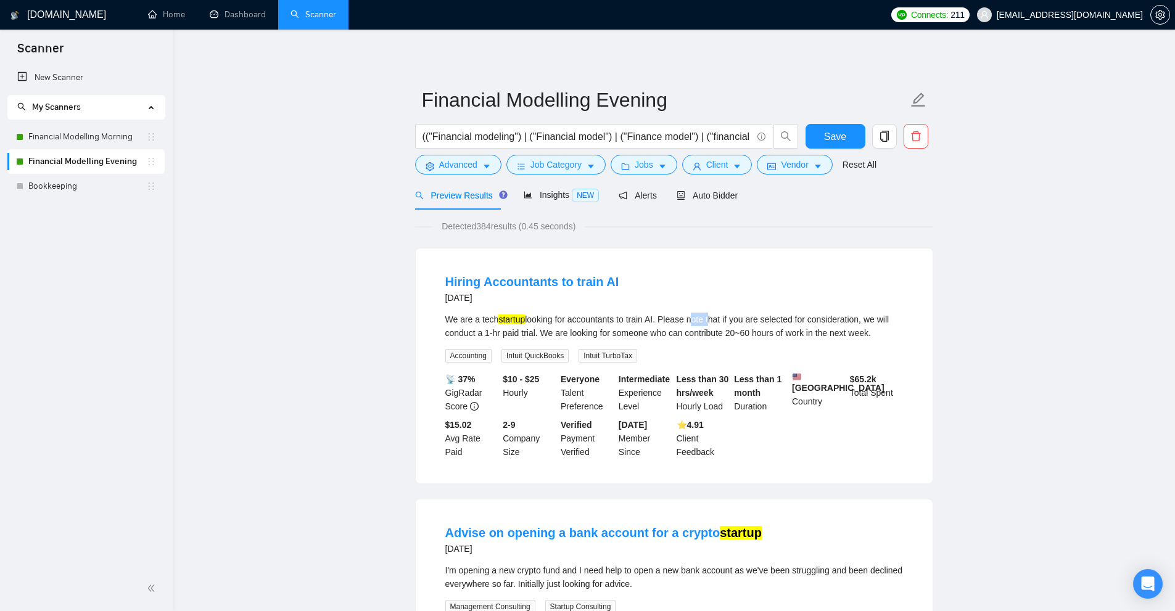
click at [695, 324] on div "We are a tech startup looking for accountants to train AI. Please note that if …" at bounding box center [673, 326] width 457 height 27
click at [109, 155] on link "Financial Modelling Evening" at bounding box center [87, 161] width 118 height 25
click at [699, 187] on div "Auto Bidder" at bounding box center [706, 195] width 61 height 29
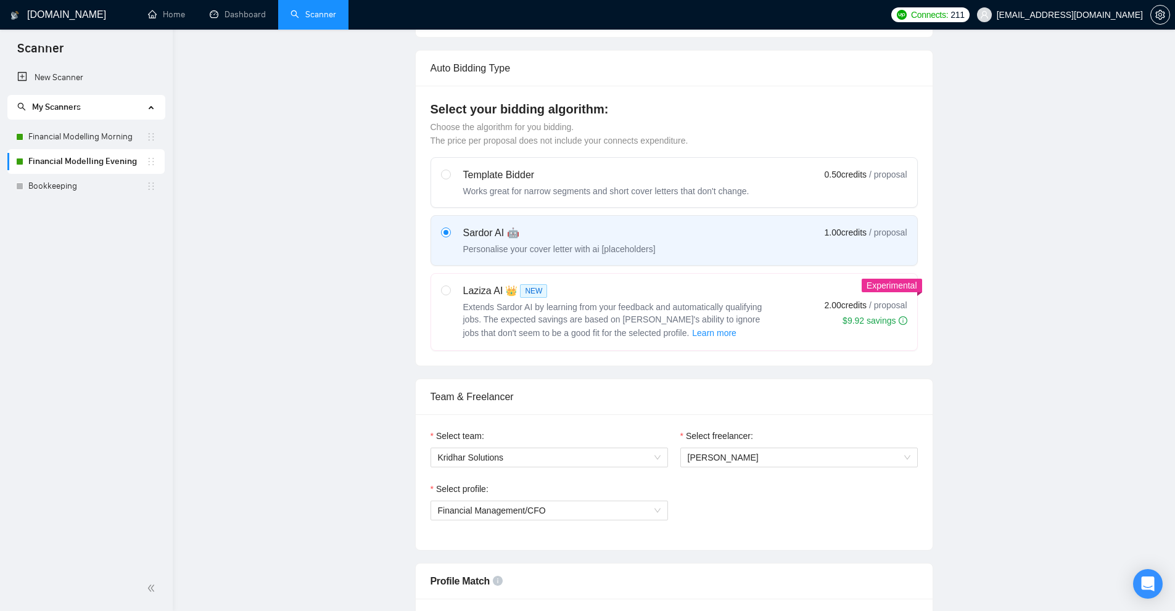
radio input "false"
radio input "true"
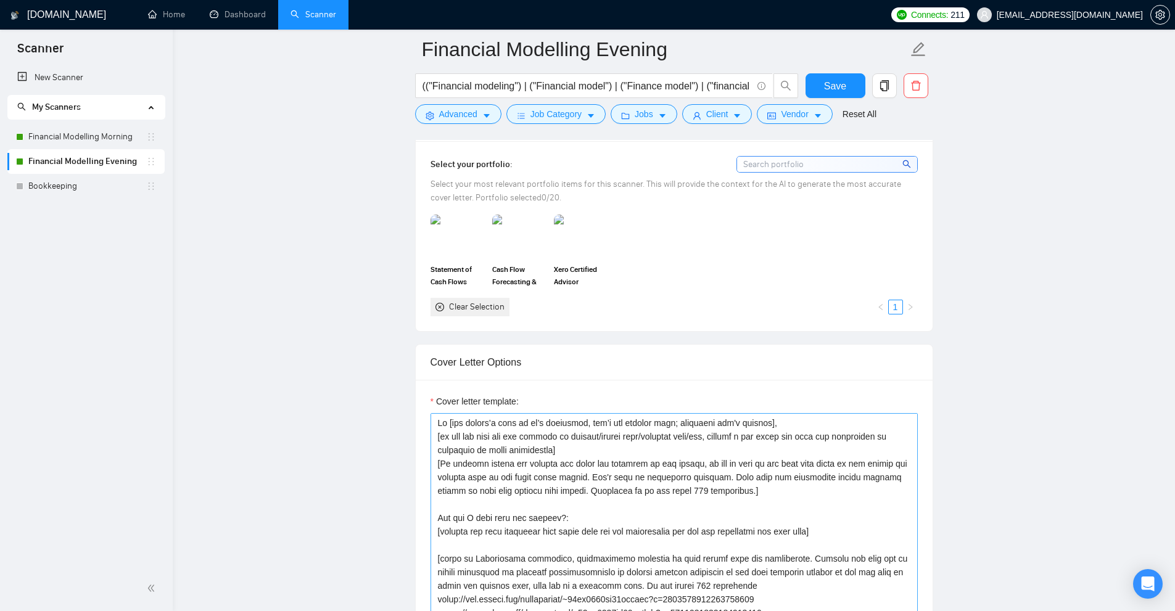
scroll to position [1541, 0]
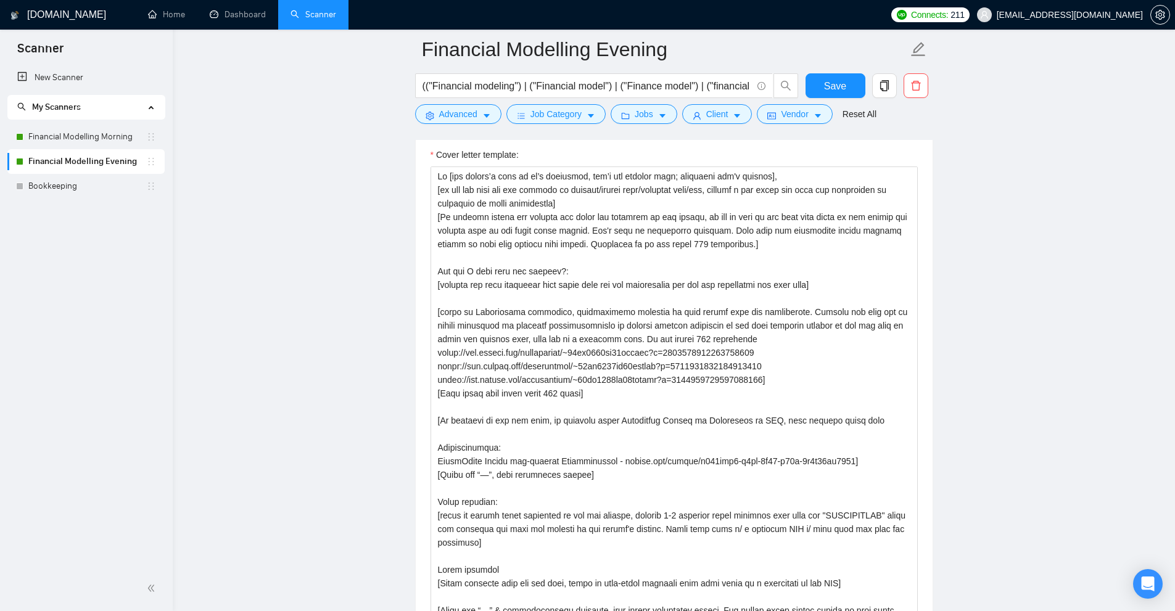
drag, startPoint x: 912, startPoint y: 437, endPoint x: 936, endPoint y: 612, distance: 176.7
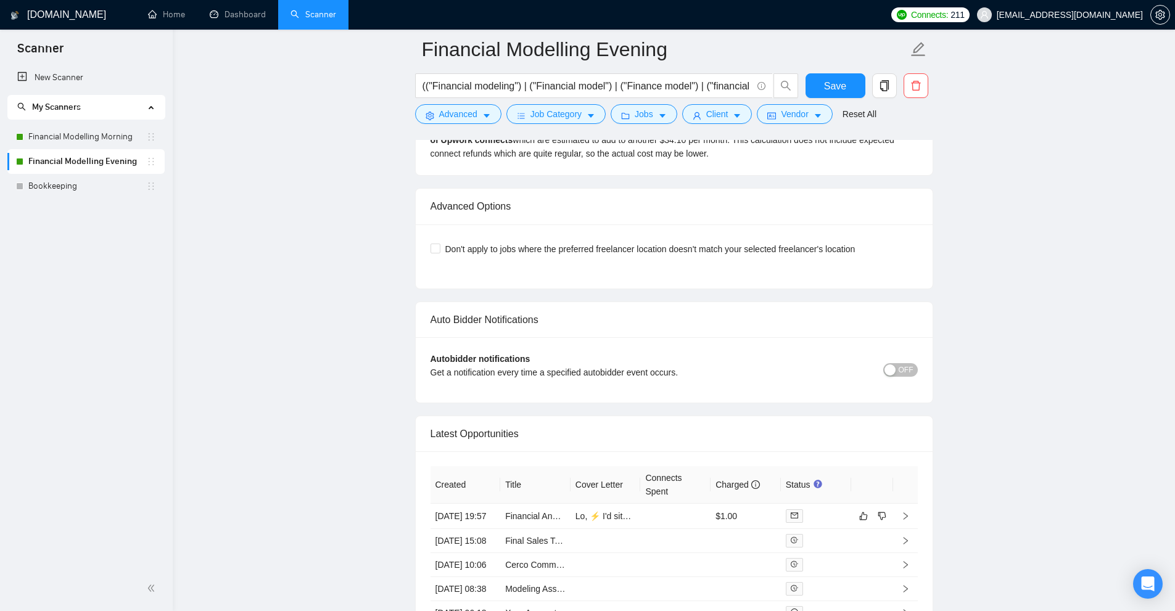
scroll to position [3486, 0]
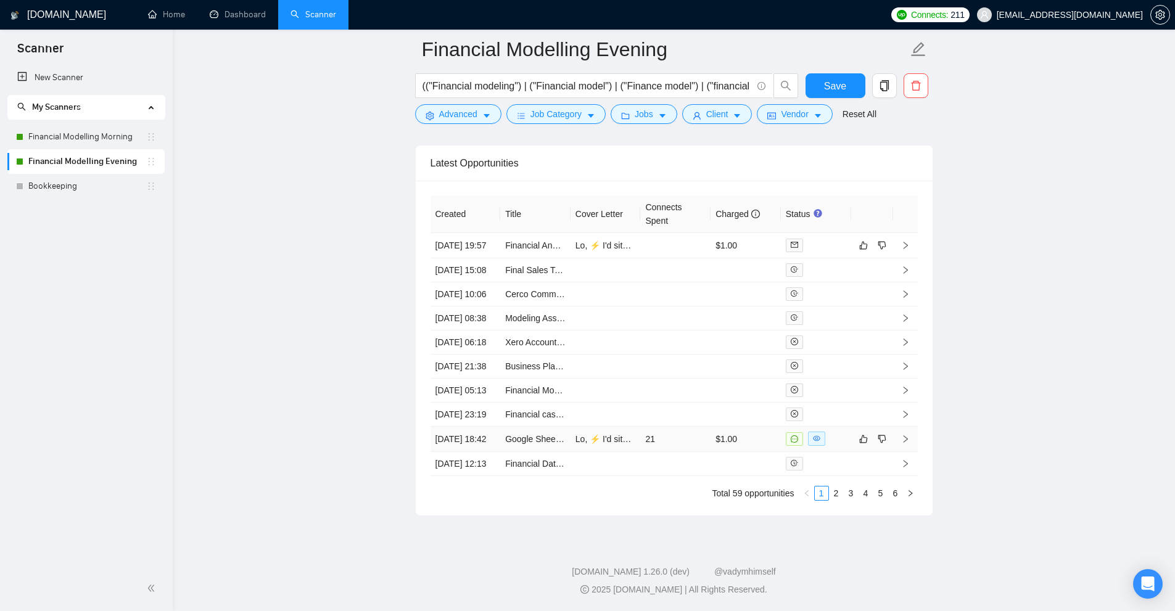
click at [699, 427] on td "21" at bounding box center [675, 439] width 70 height 25
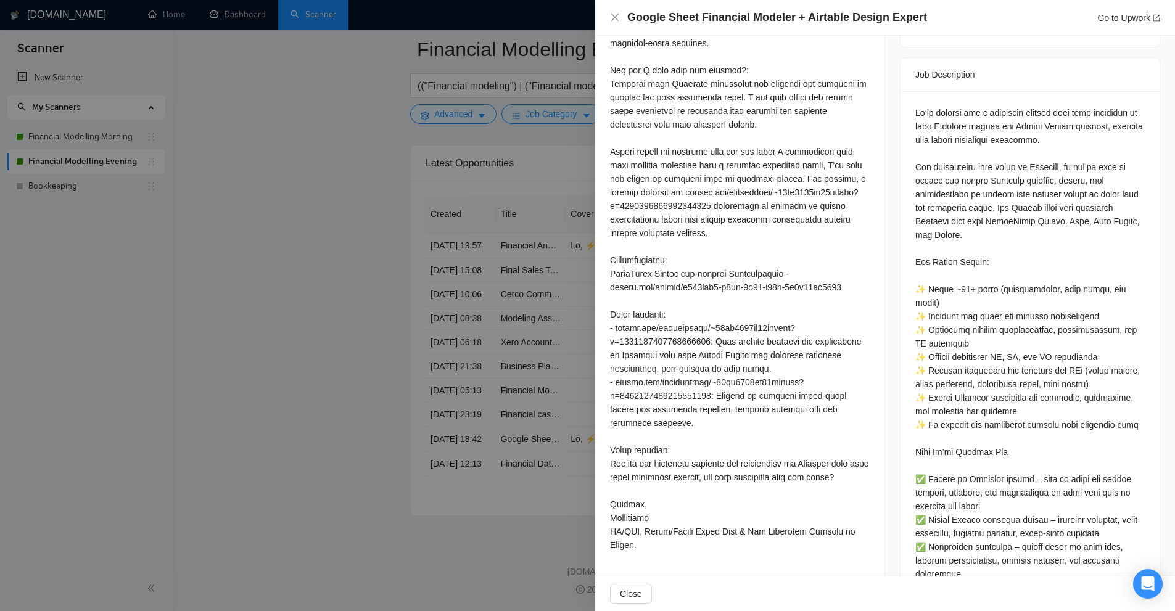
scroll to position [800, 0]
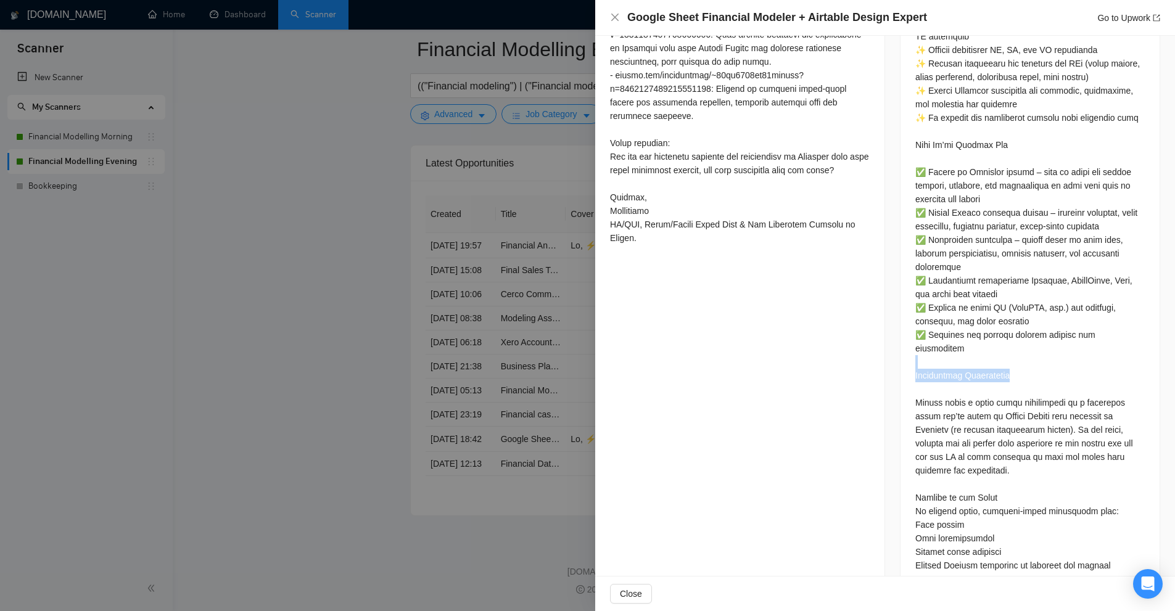
drag, startPoint x: 906, startPoint y: 337, endPoint x: 1048, endPoint y: 350, distance: 141.8
click at [1048, 350] on div at bounding box center [1029, 188] width 259 height 808
click at [1048, 350] on div at bounding box center [1029, 185] width 229 height 773
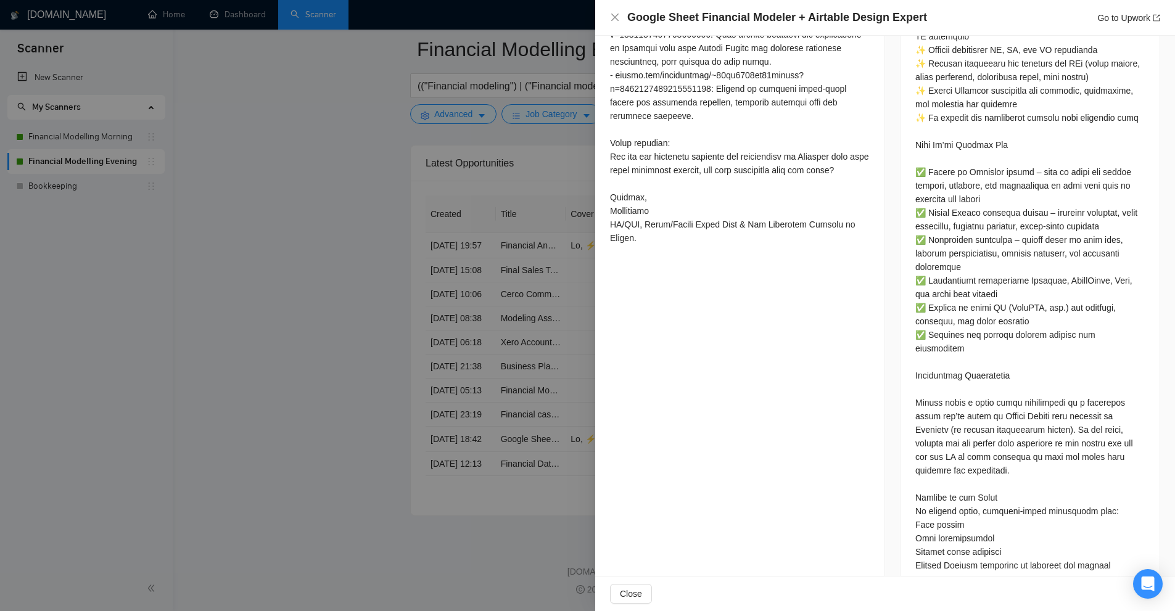
click at [943, 372] on div at bounding box center [1029, 185] width 229 height 773
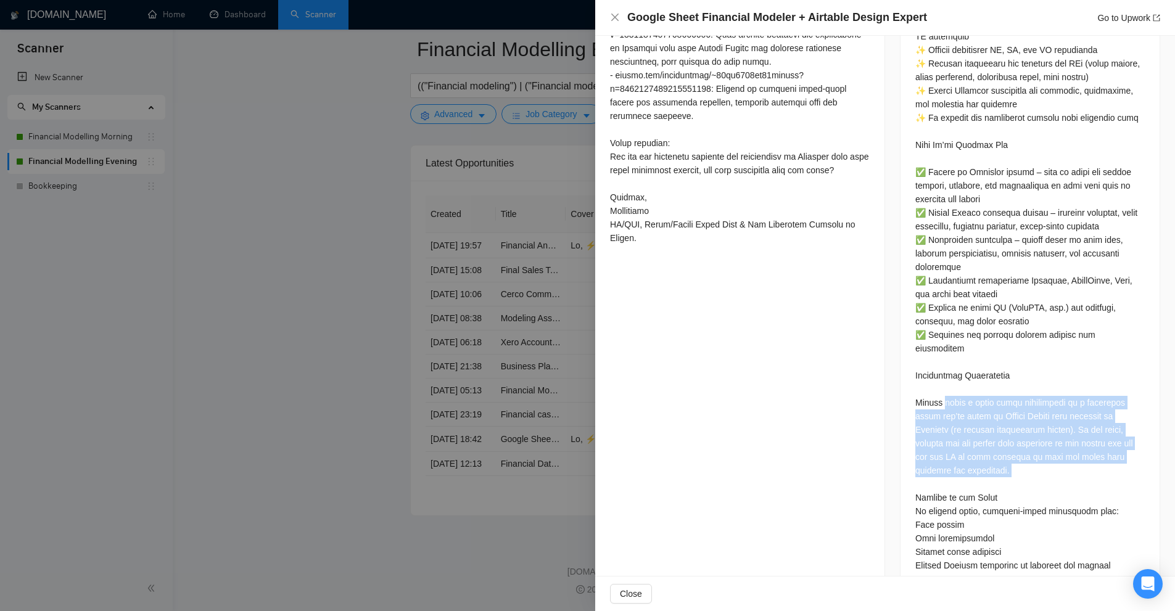
drag, startPoint x: 943, startPoint y: 372, endPoint x: 1038, endPoint y: 437, distance: 115.8
click at [1038, 437] on div at bounding box center [1029, 185] width 229 height 773
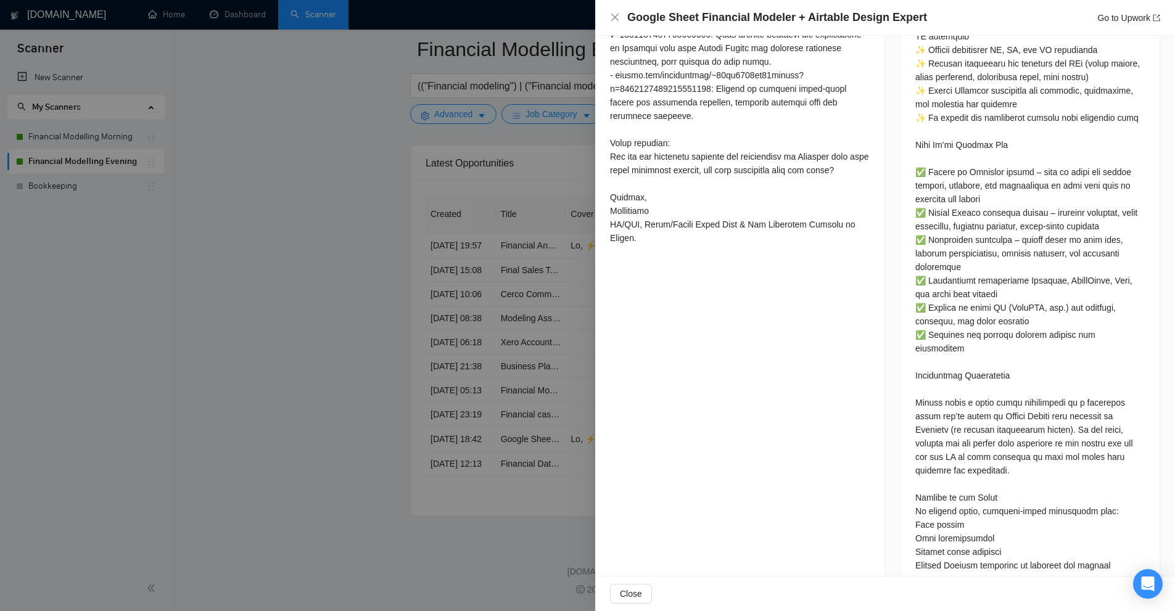
scroll to position [492, 0]
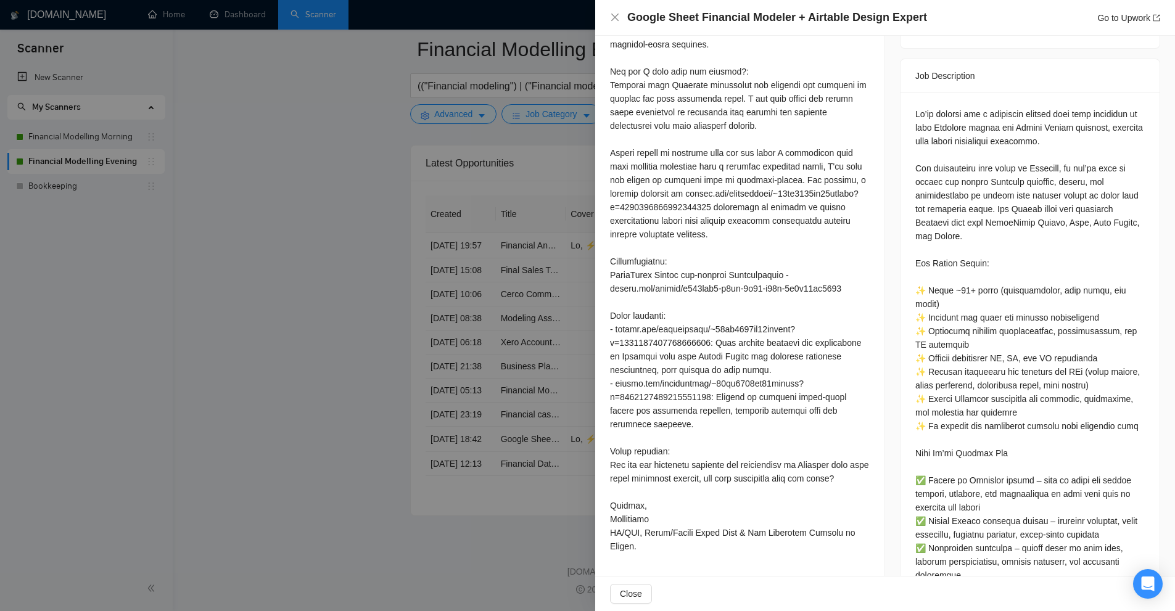
click at [665, 337] on div at bounding box center [740, 235] width 260 height 638
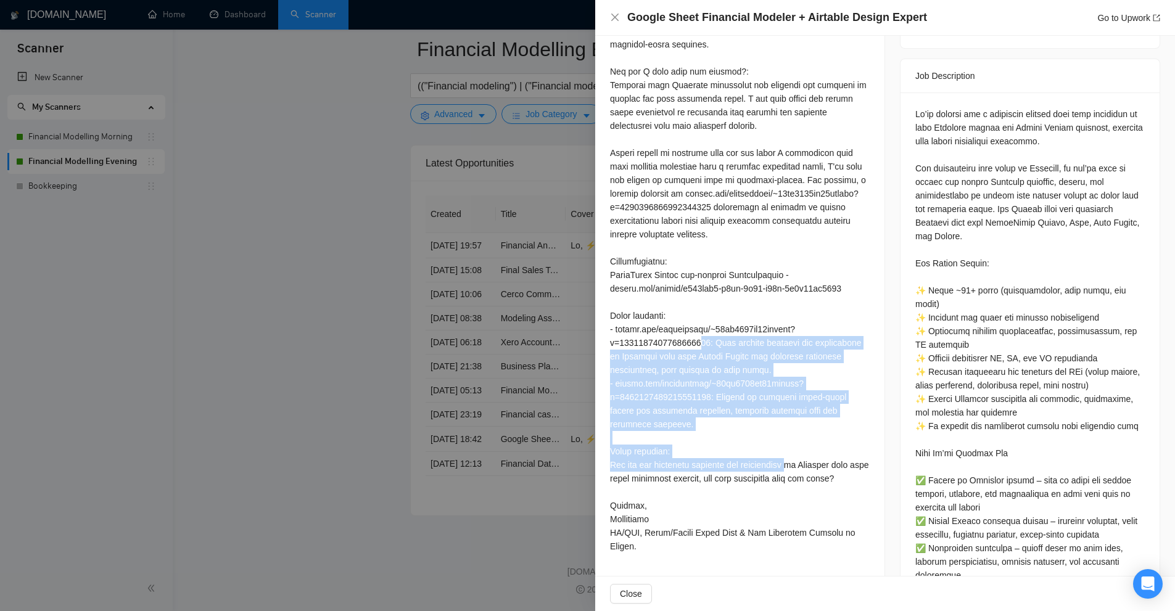
drag, startPoint x: 665, startPoint y: 337, endPoint x: 673, endPoint y: 400, distance: 63.5
click at [673, 400] on div at bounding box center [740, 235] width 260 height 638
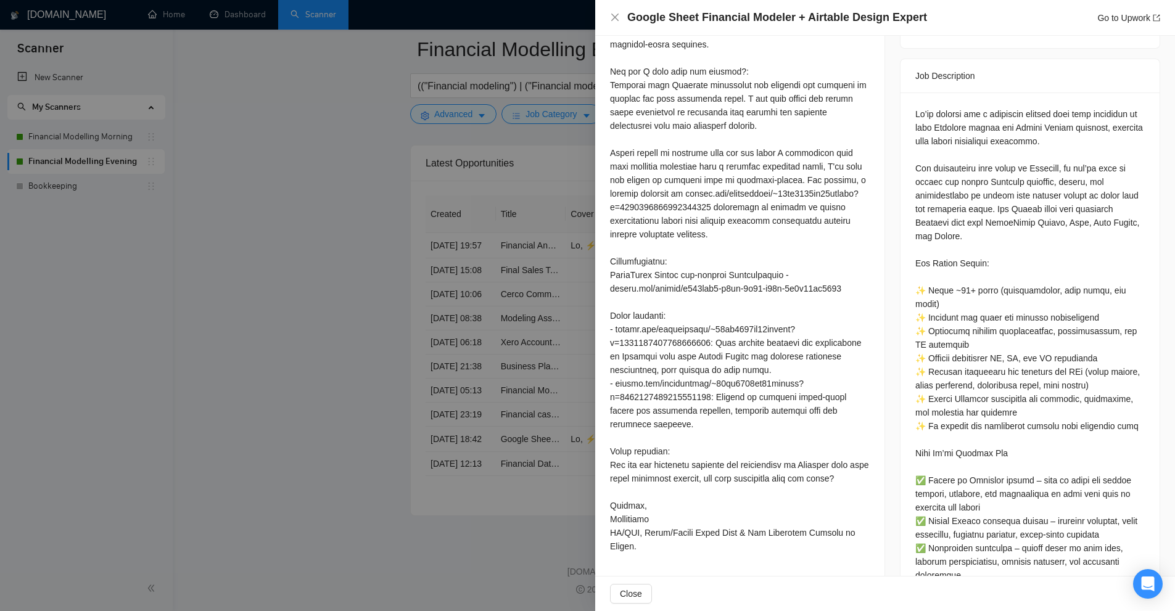
click at [640, 284] on div at bounding box center [740, 235] width 260 height 638
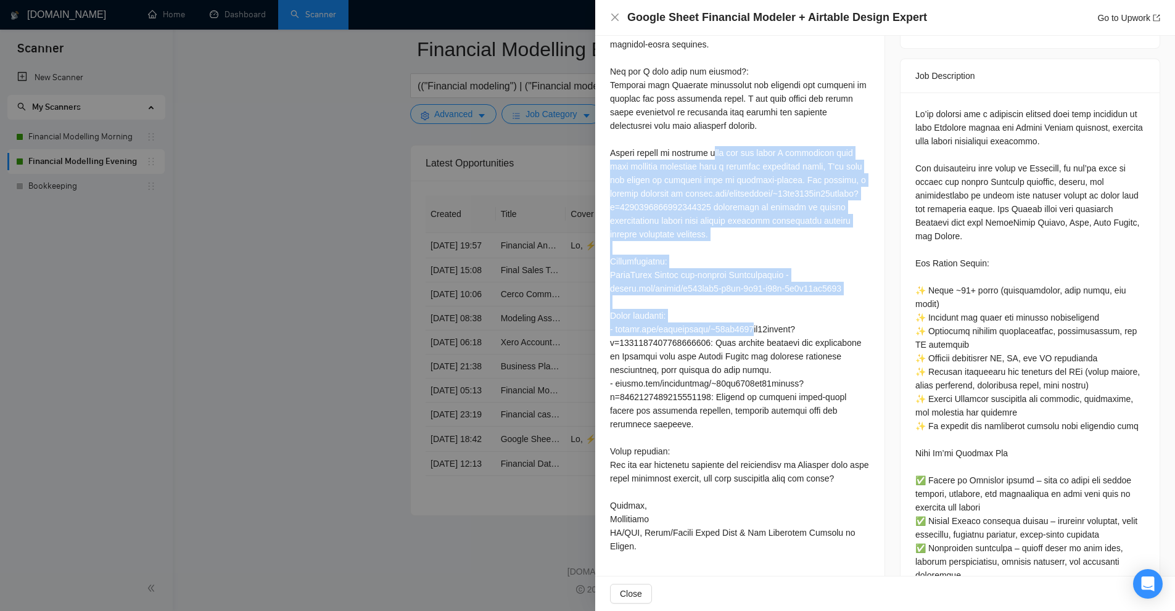
drag, startPoint x: 640, startPoint y: 284, endPoint x: 653, endPoint y: 142, distance: 142.4
click at [653, 142] on div at bounding box center [740, 235] width 260 height 638
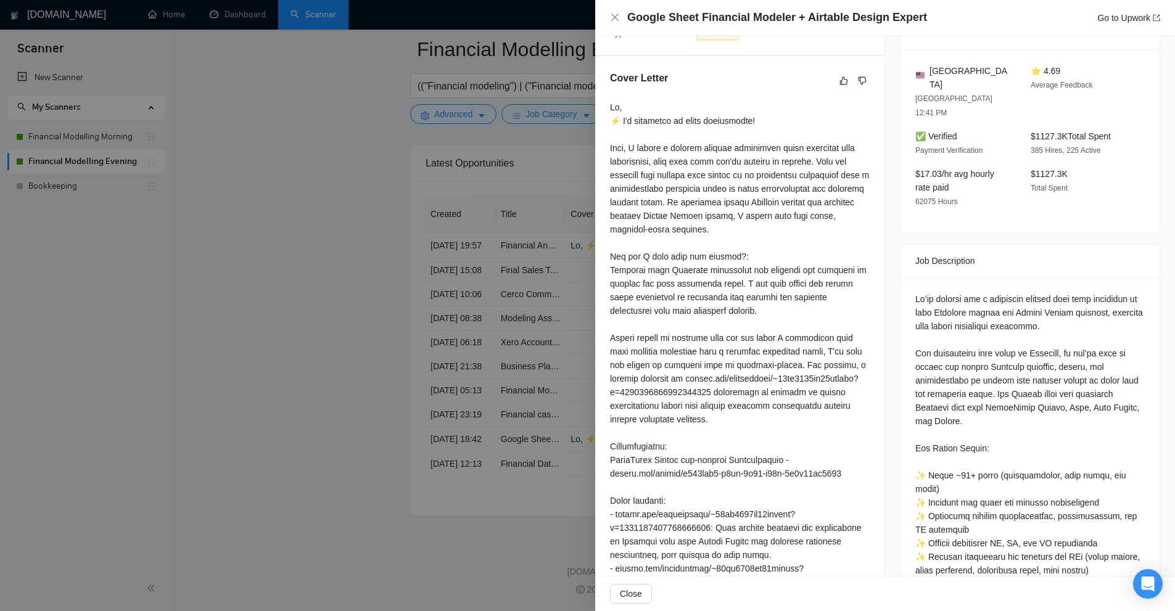
click at [644, 144] on div at bounding box center [740, 419] width 260 height 638
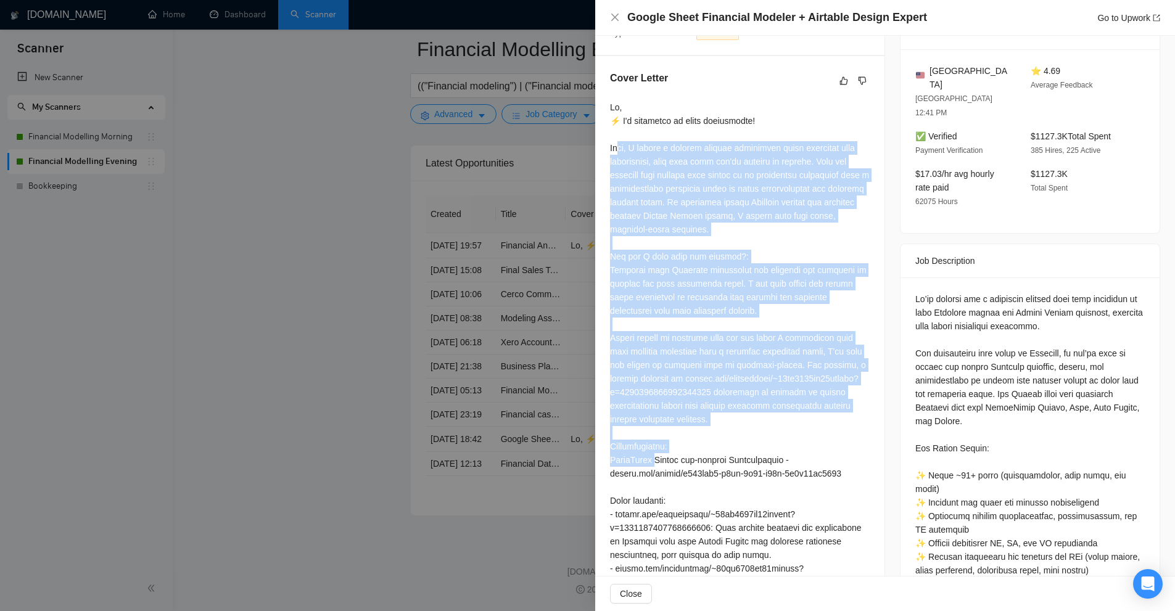
drag, startPoint x: 644, startPoint y: 144, endPoint x: 686, endPoint y: 443, distance: 301.3
click at [686, 443] on div at bounding box center [740, 419] width 260 height 638
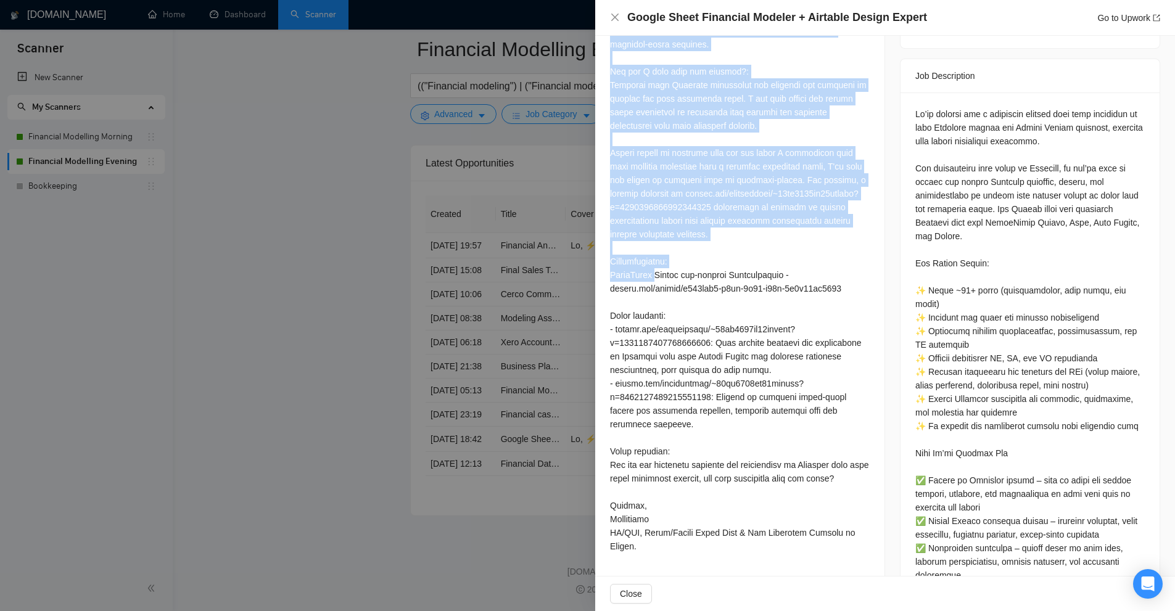
scroll to position [554, 0]
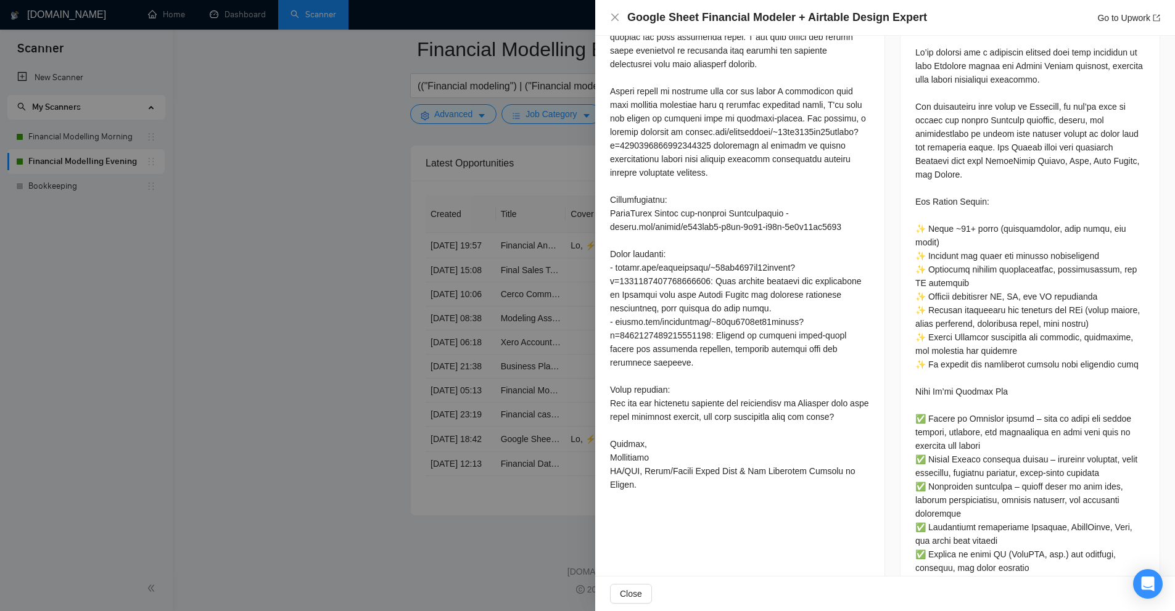
click at [724, 401] on div at bounding box center [740, 173] width 260 height 638
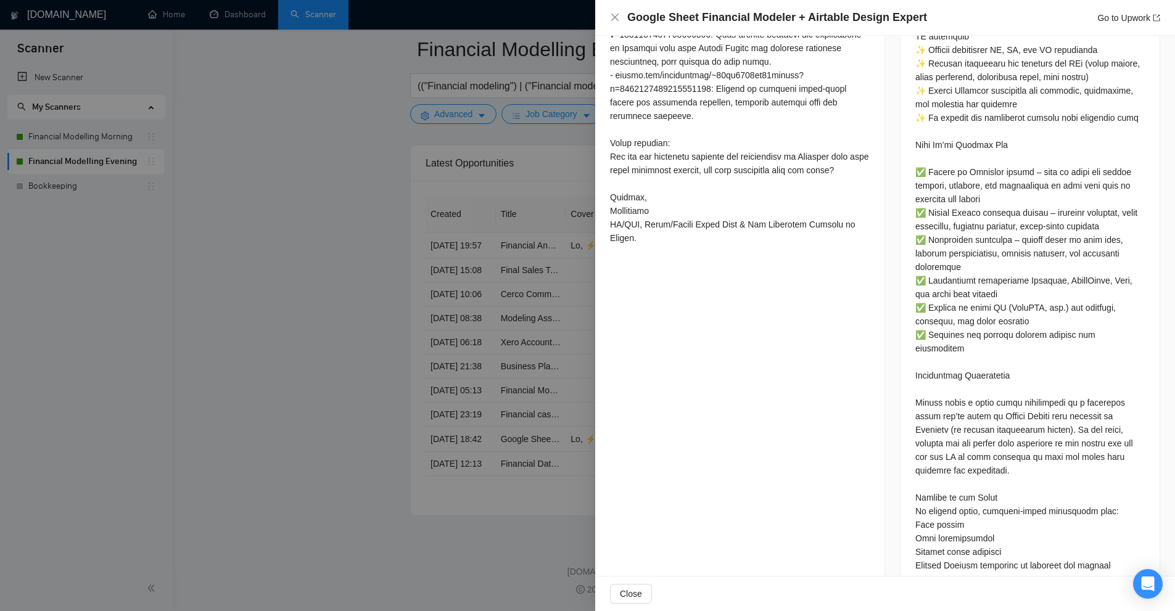
click at [567, 248] on div at bounding box center [587, 305] width 1175 height 611
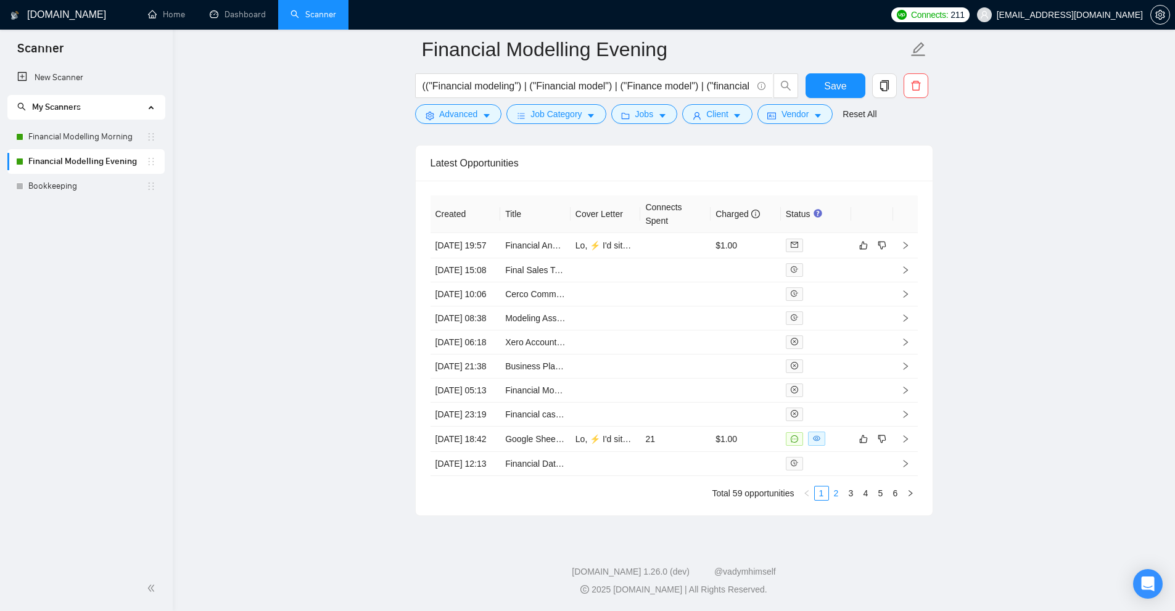
click at [837, 494] on link "2" at bounding box center [836, 493] width 14 height 14
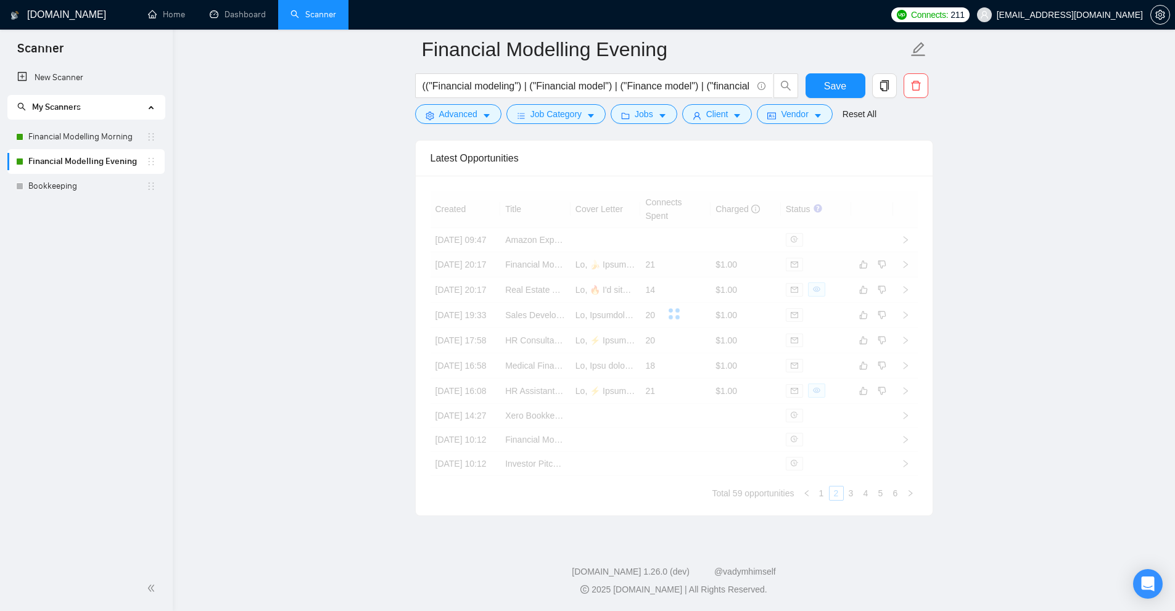
scroll to position [3363, 0]
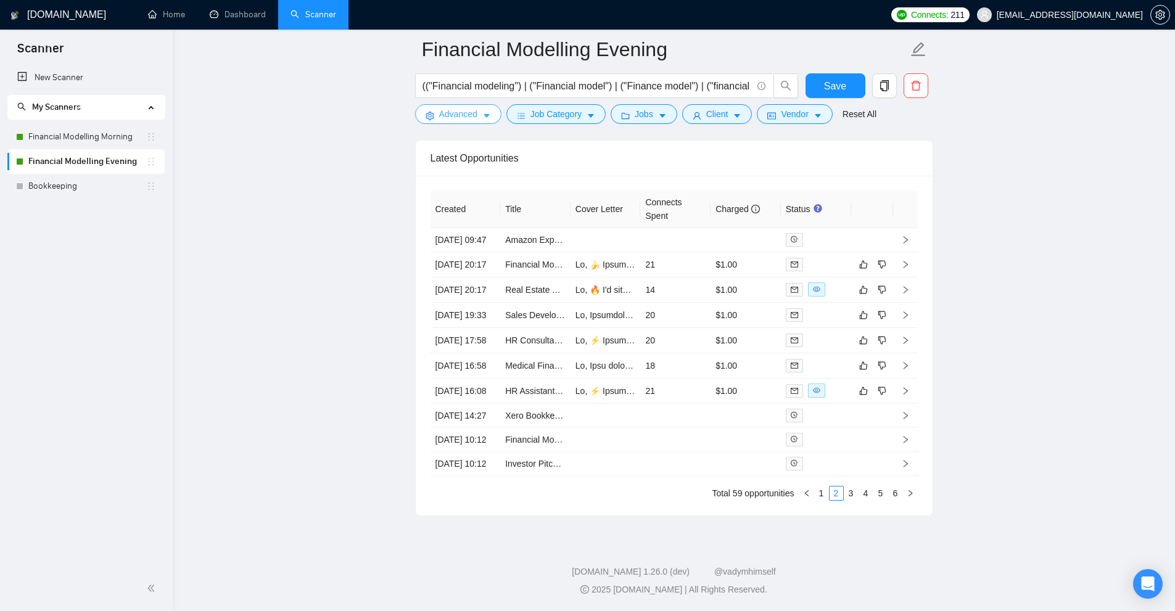
click at [490, 119] on button "Advanced" at bounding box center [458, 114] width 86 height 20
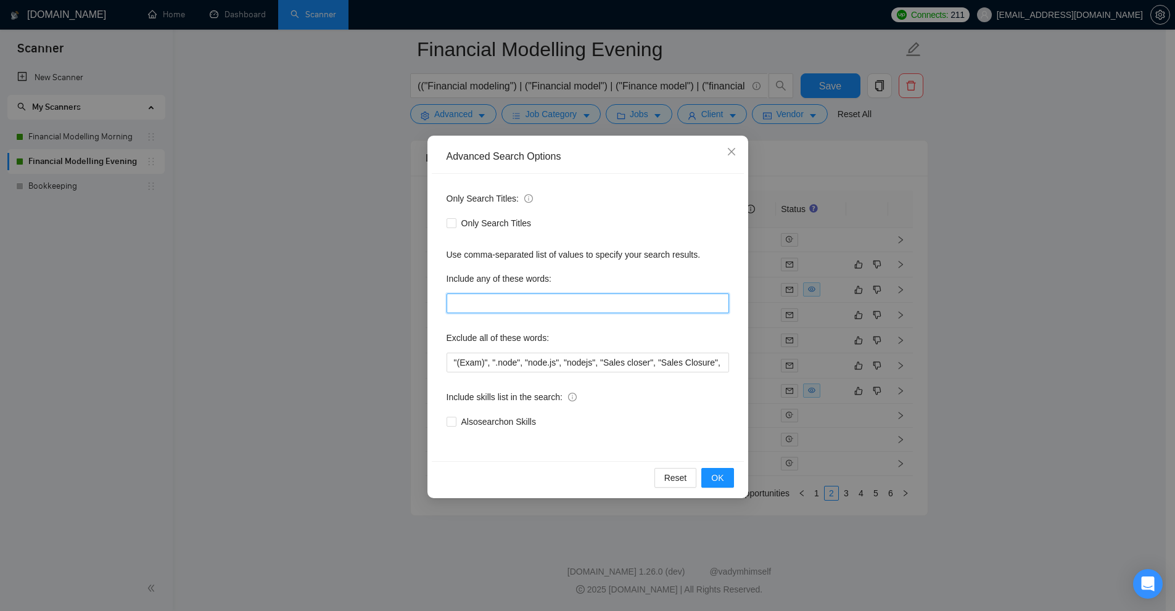
click at [505, 308] on input "text" at bounding box center [587, 303] width 282 height 20
paste input ""to apply", "please include", "please\, include", "if you are interested", "ple…"
type input ""to apply", "please include", "please\, include", "if you are interested", "ple…"
click at [912, 239] on div "Advanced Search Options Only Search Titles: Only Search Titles Use comma-separa…" at bounding box center [587, 305] width 1175 height 611
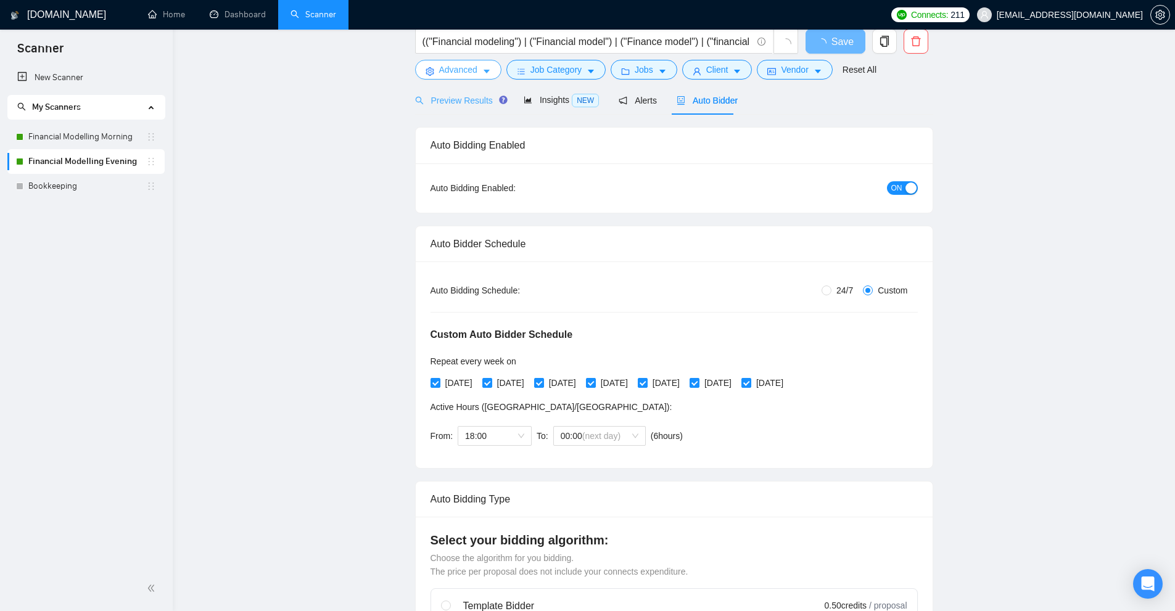
scroll to position [0, 0]
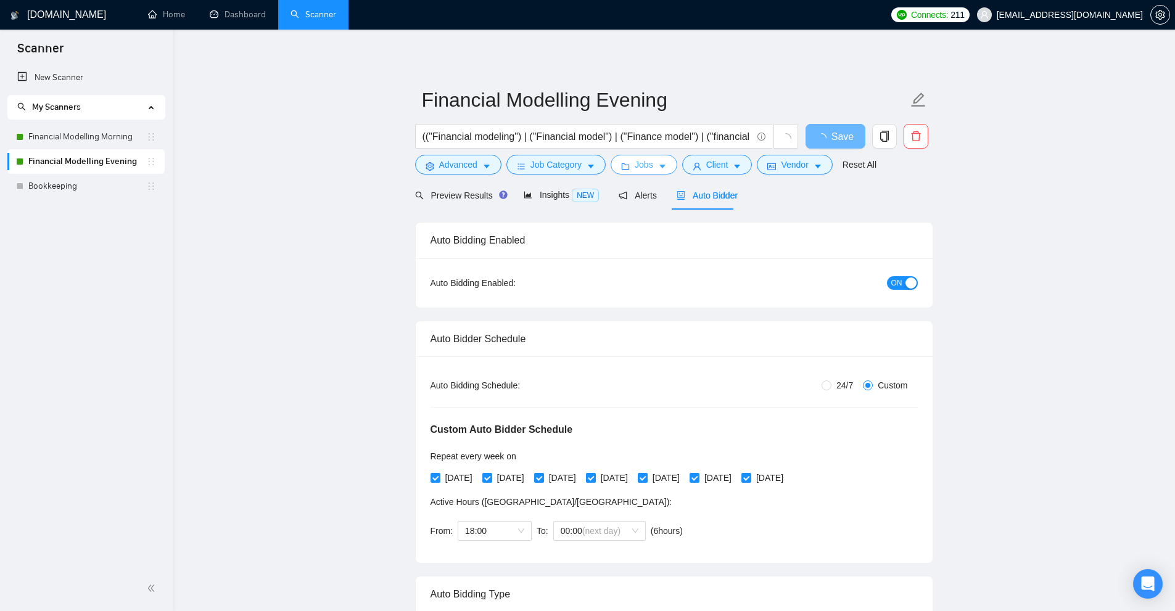
click at [642, 165] on span "Jobs" at bounding box center [643, 165] width 18 height 14
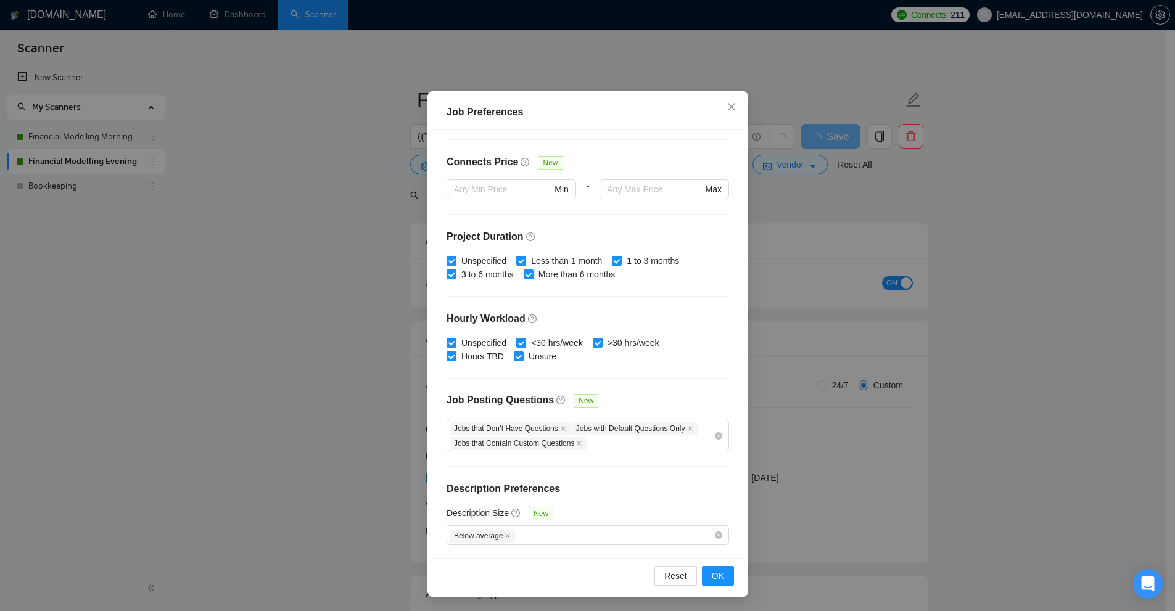
scroll to position [61, 0]
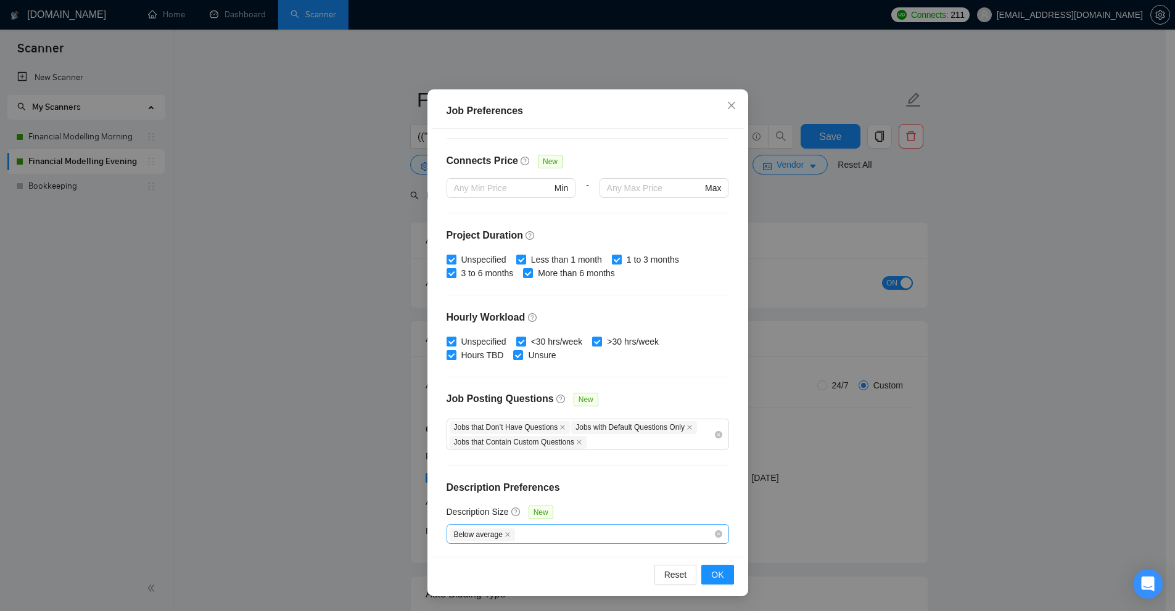
click at [505, 535] on span "Below average" at bounding box center [481, 534] width 65 height 13
click at [504, 535] on icon "close" at bounding box center [507, 534] width 6 height 6
click at [319, 451] on div "Job Preferences Budget Project Type All Fixed Price Hourly Rate Fixed Price Bud…" at bounding box center [587, 305] width 1175 height 611
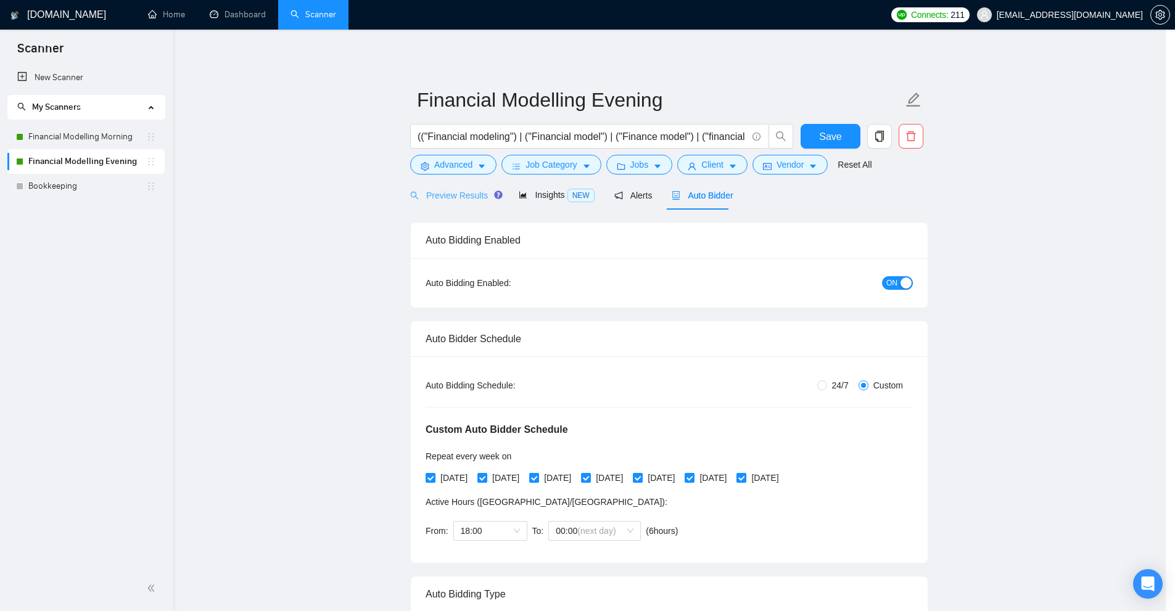
scroll to position [0, 0]
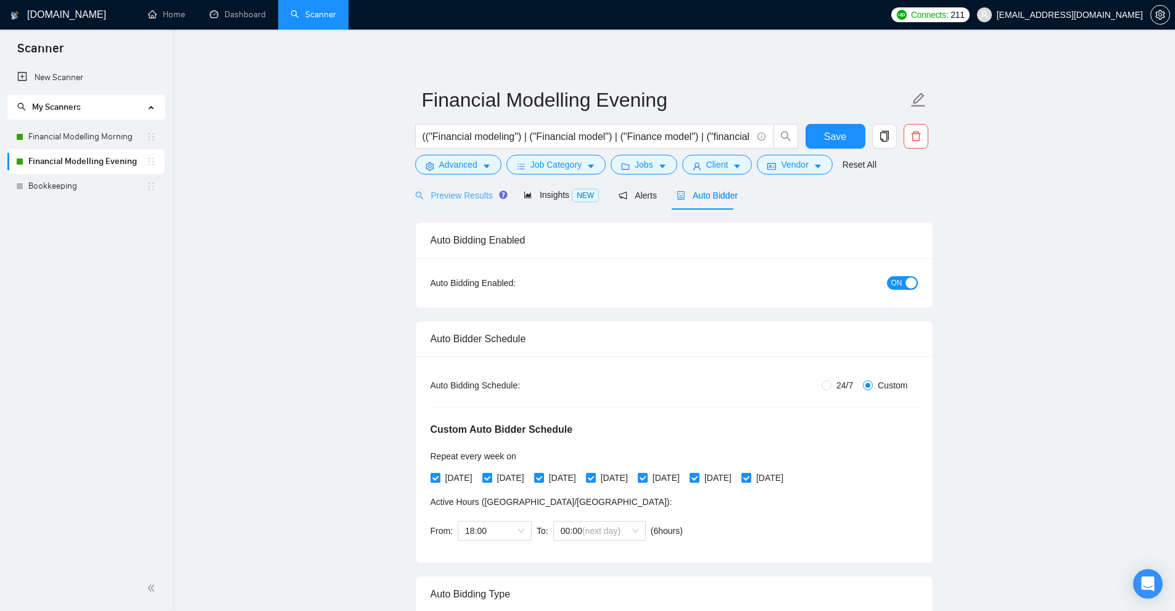
click at [454, 187] on div "Preview Results" at bounding box center [459, 195] width 89 height 29
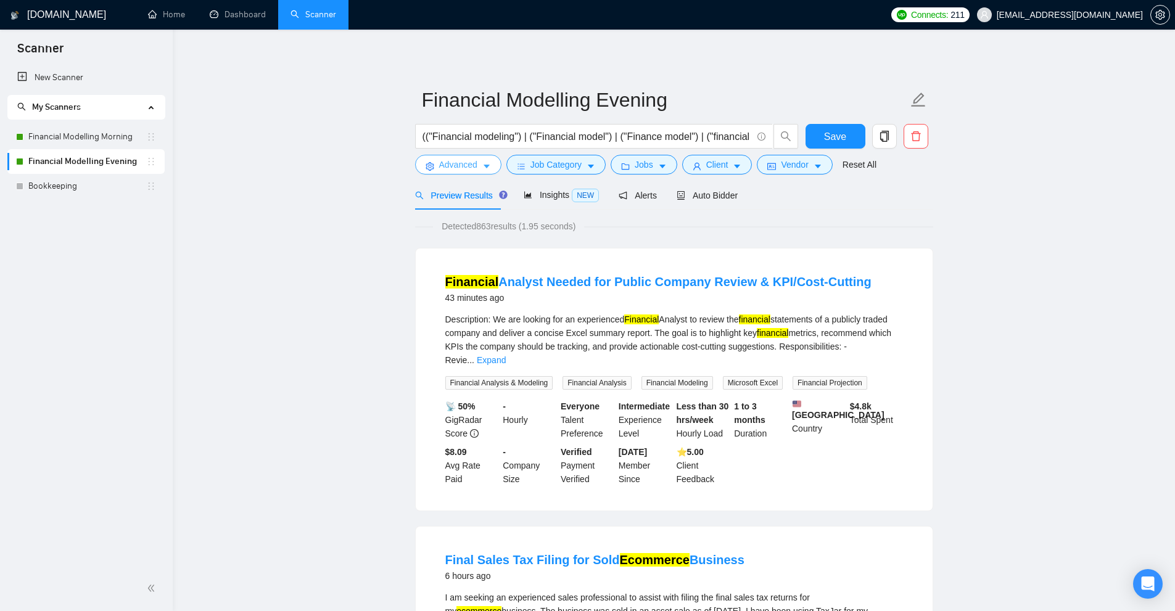
click at [458, 162] on span "Advanced" at bounding box center [458, 165] width 38 height 14
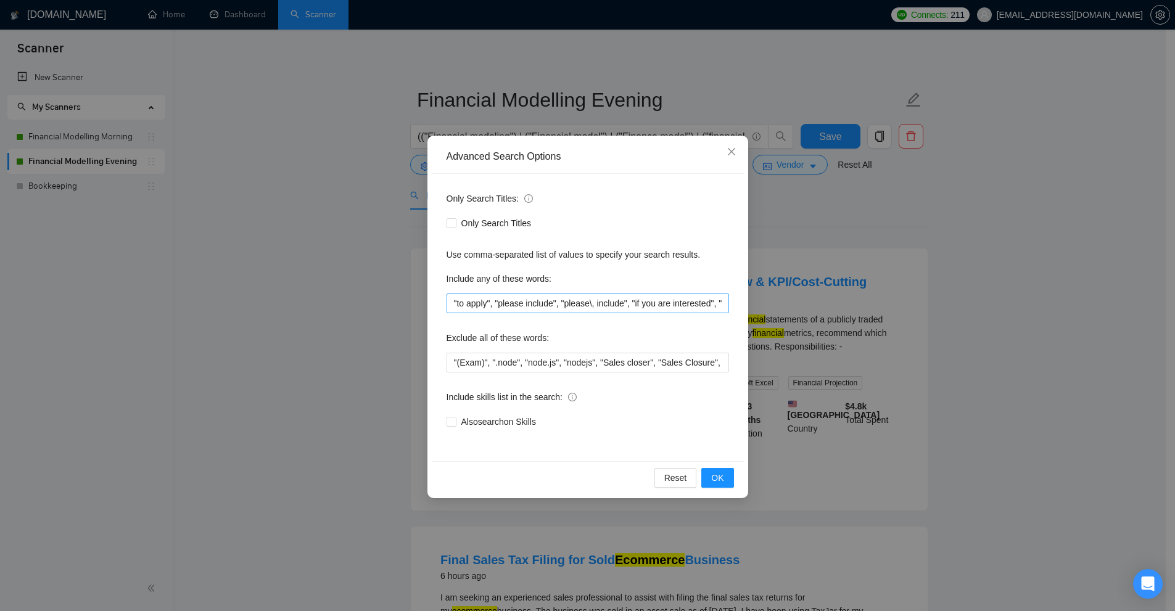
scroll to position [0, 617]
click at [1035, 344] on div "Advanced Search Options Only Search Titles: Only Search Titles Use comma-separa…" at bounding box center [587, 305] width 1175 height 611
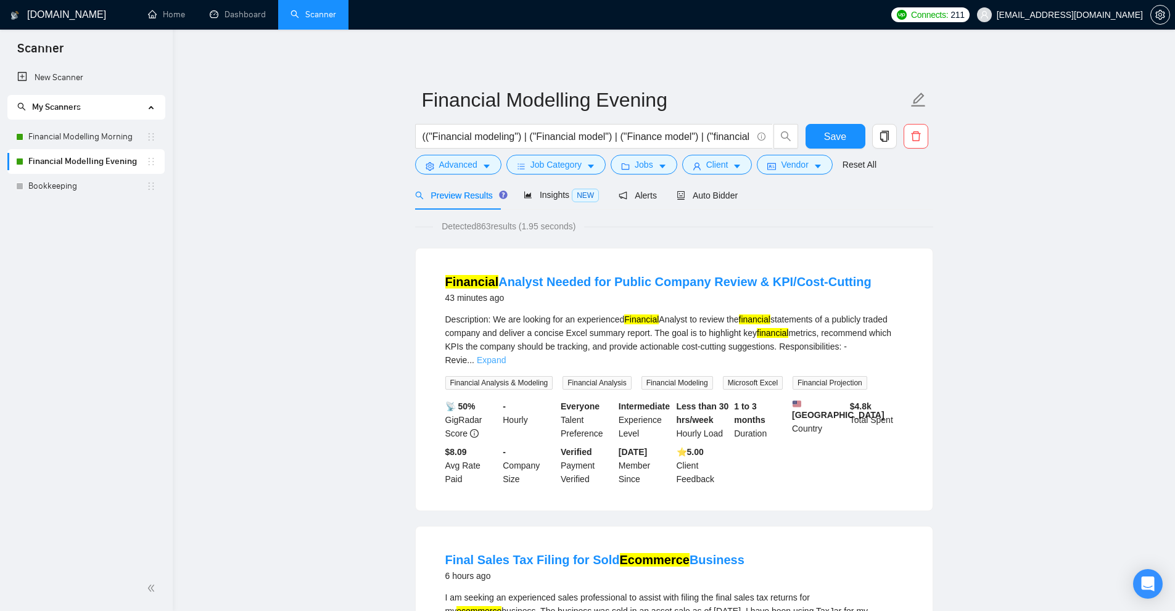
click at [506, 355] on link "Expand" at bounding box center [491, 360] width 29 height 10
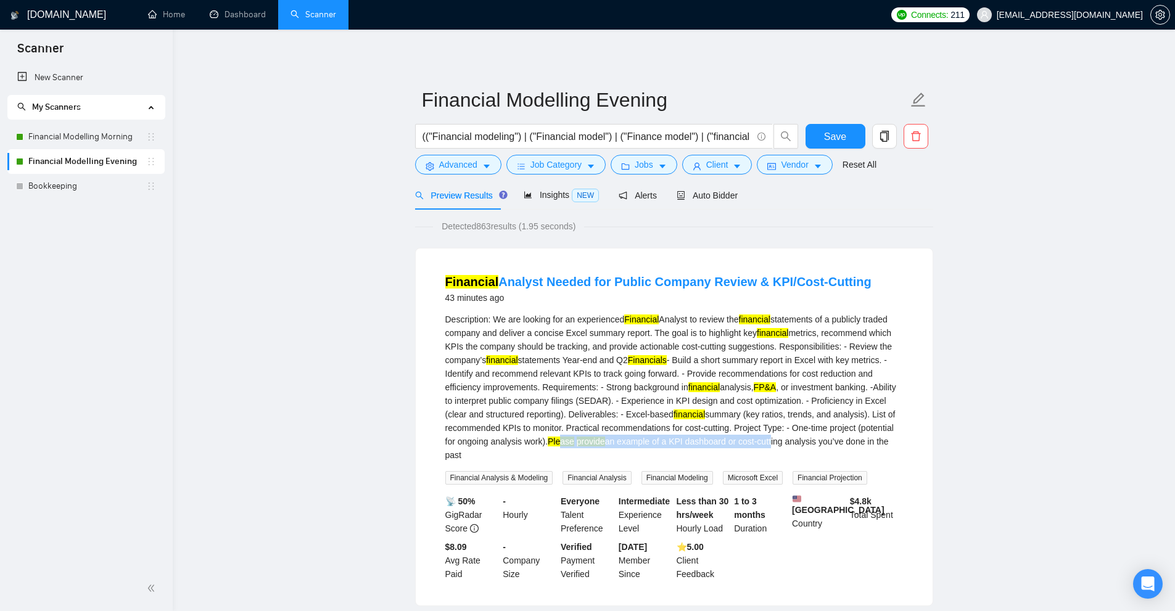
drag, startPoint x: 566, startPoint y: 439, endPoint x: 769, endPoint y: 442, distance: 202.9
click at [769, 442] on div "Description: We are looking for an experienced Financial Analyst to review the …" at bounding box center [673, 387] width 457 height 149
drag, startPoint x: 615, startPoint y: 432, endPoint x: 915, endPoint y: 433, distance: 299.7
click at [912, 433] on li "Financial Analyst Needed for Public Company Review & KPI/Cost-Cutting 43 minute…" at bounding box center [673, 426] width 487 height 327
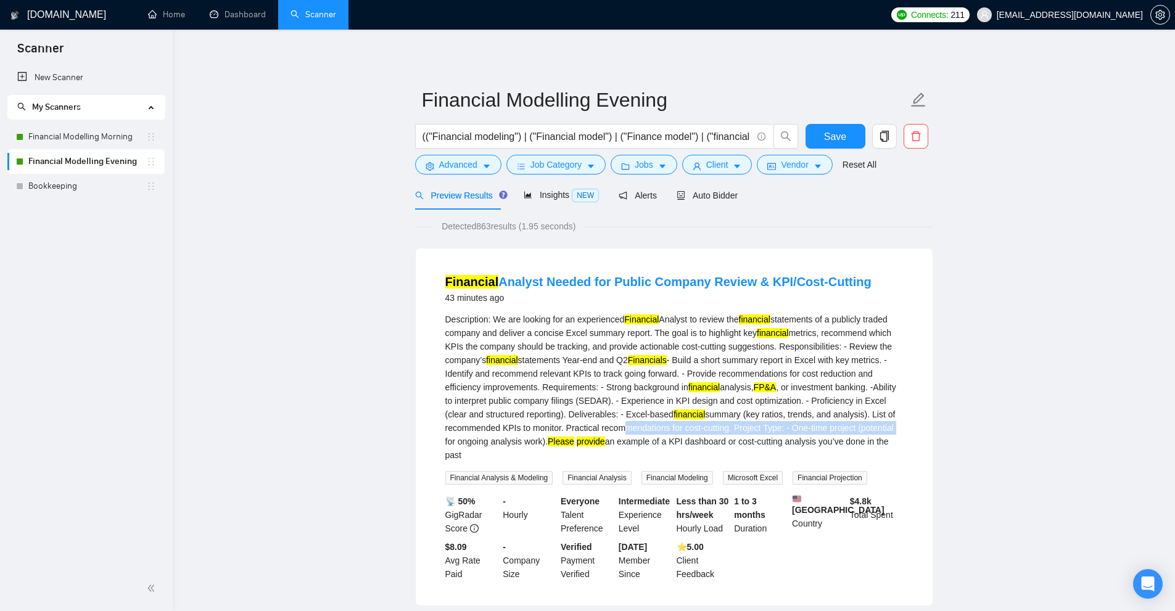
click at [915, 433] on li "Financial Analyst Needed for Public Company Review & KPI/Cost-Cutting 43 minute…" at bounding box center [673, 426] width 487 height 327
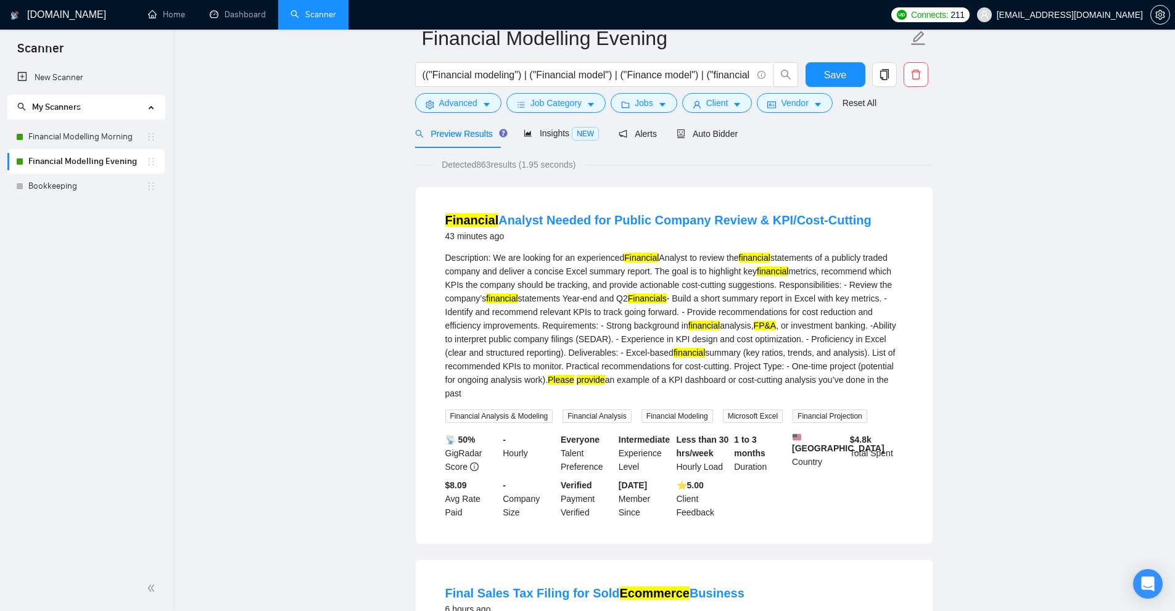
scroll to position [0, 0]
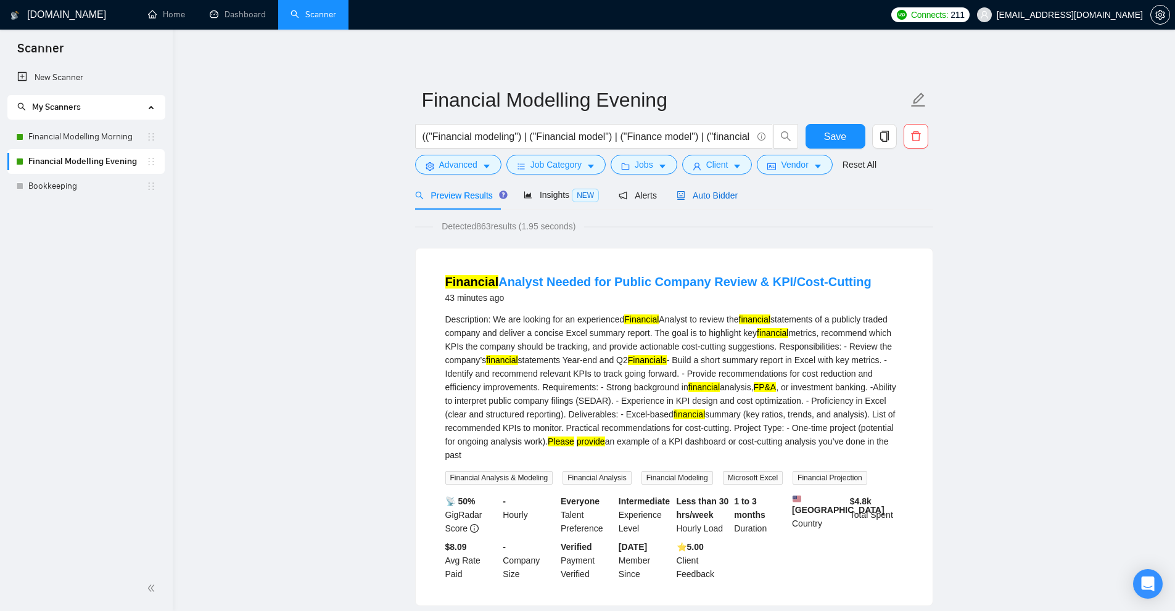
click at [705, 195] on span "Auto Bidder" at bounding box center [706, 196] width 61 height 10
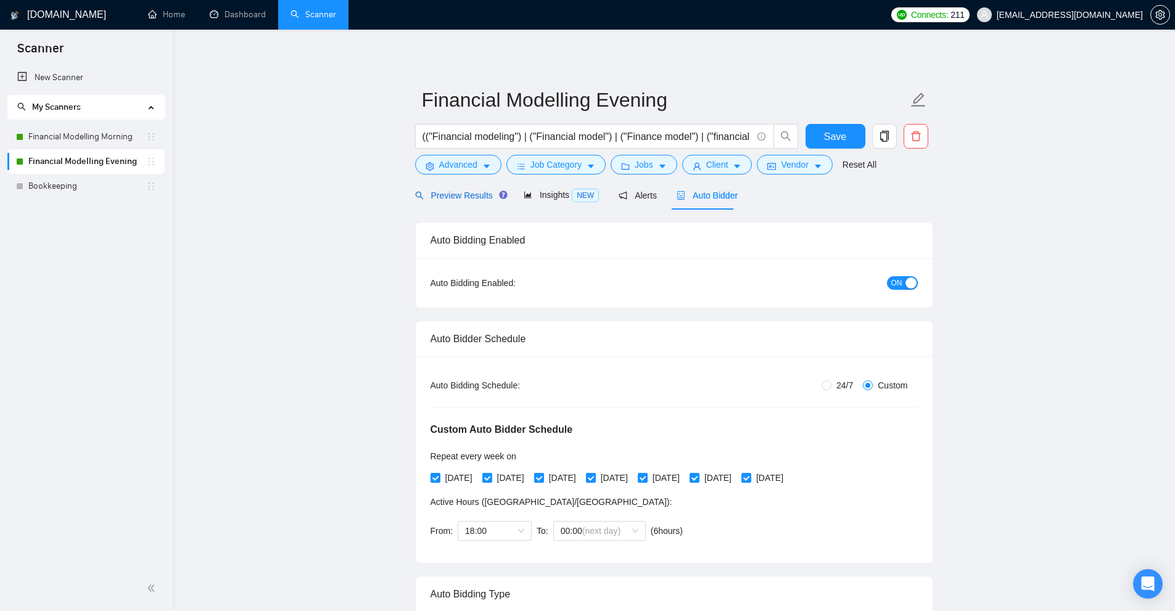
click at [472, 200] on span "Preview Results" at bounding box center [459, 196] width 89 height 10
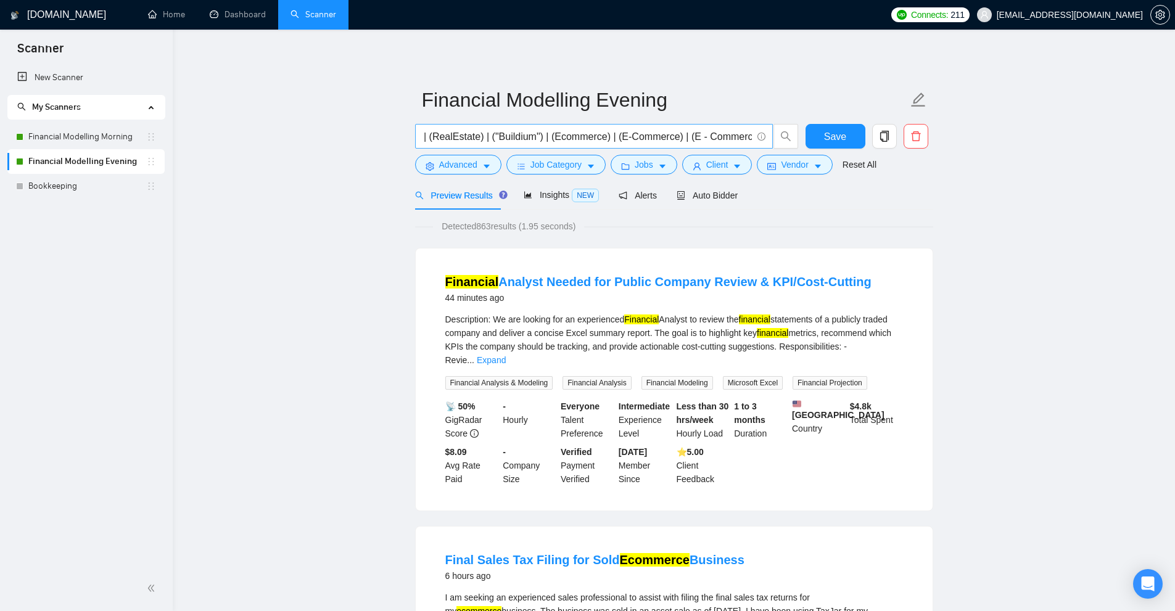
scroll to position [0, 3106]
click at [749, 135] on input "(("Financial modeling") | ("Financial model") | ("Finance model") | ("financial…" at bounding box center [586, 136] width 329 height 15
click at [751, 130] on input "(("Financial modeling") | ("Financial model") | ("Finance model") | ("financial…" at bounding box center [586, 136] width 329 height 15
drag, startPoint x: 587, startPoint y: 137, endPoint x: 652, endPoint y: 137, distance: 64.7
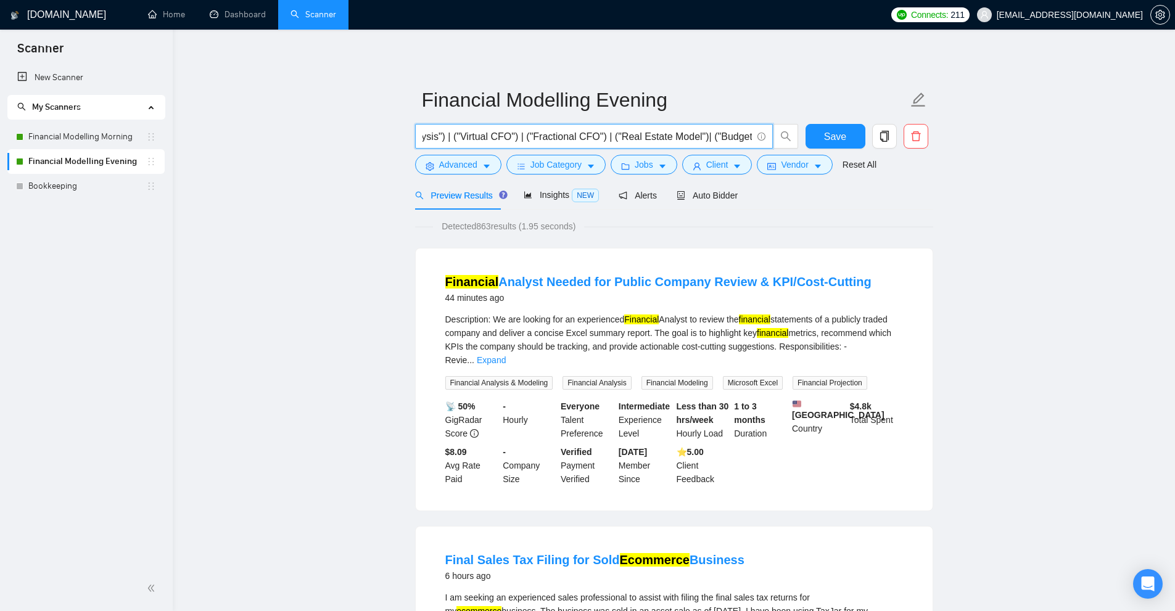
click at [652, 137] on input "(("Financial modeling") | ("Financial model") | ("Finance model") | ("financial…" at bounding box center [586, 136] width 329 height 15
drag, startPoint x: 652, startPoint y: 137, endPoint x: 596, endPoint y: 136, distance: 56.1
click at [596, 136] on input "(("Financial modeling") | ("Financial model") | ("Finance model") | ("financial…" at bounding box center [586, 136] width 329 height 15
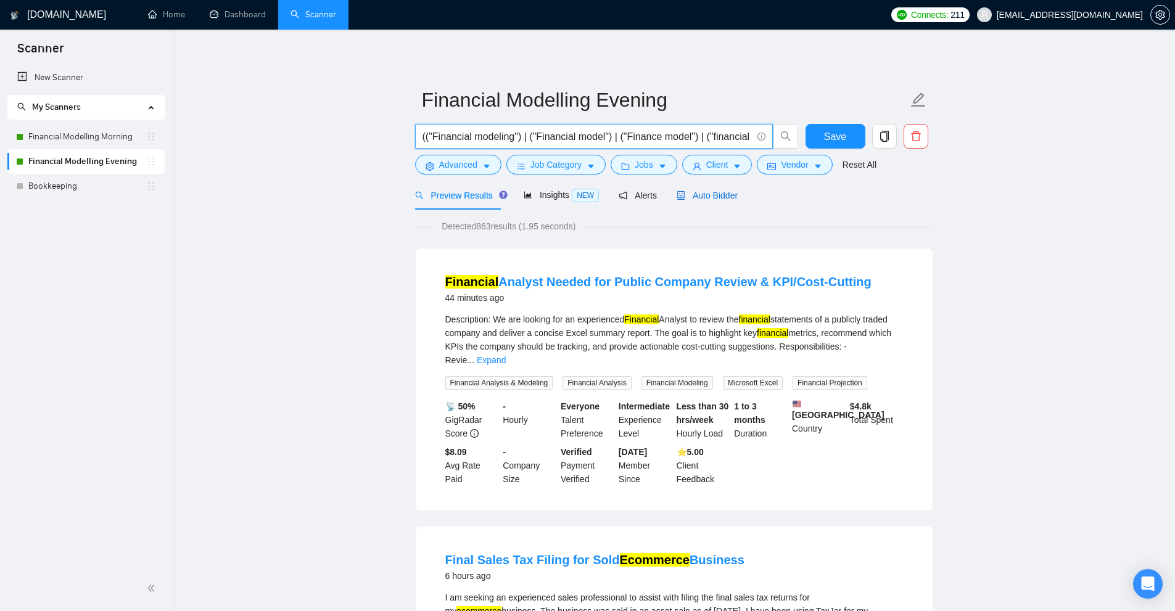
click at [718, 193] on span "Auto Bidder" at bounding box center [706, 196] width 61 height 10
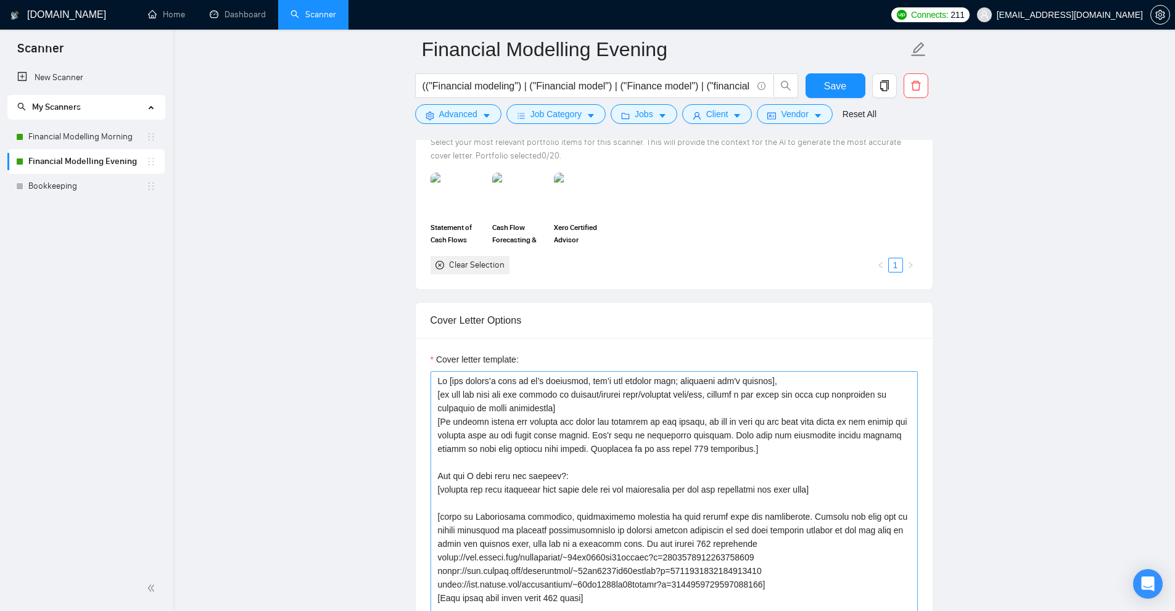
scroll to position [1603, 0]
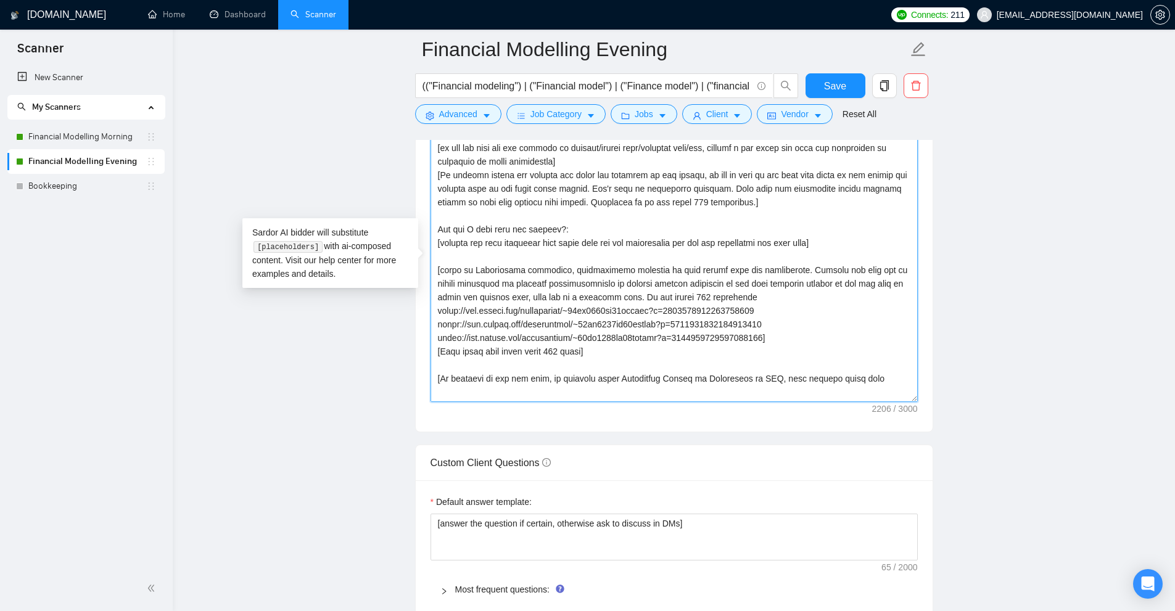
drag, startPoint x: 805, startPoint y: 338, endPoint x: 516, endPoint y: 319, distance: 289.2
click at [516, 319] on textarea "Cover letter template:" at bounding box center [673, 263] width 487 height 277
click at [512, 305] on textarea "Cover letter template:" at bounding box center [673, 263] width 487 height 277
drag, startPoint x: 512, startPoint y: 305, endPoint x: 799, endPoint y: 293, distance: 286.9
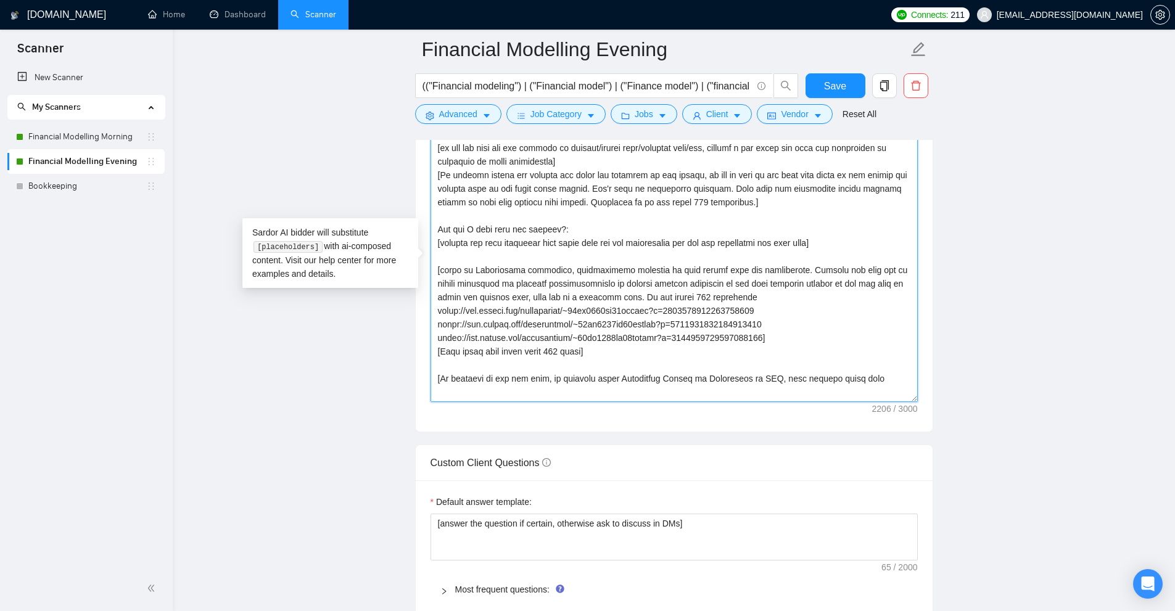
click at [604, 311] on textarea "Cover letter template:" at bounding box center [673, 263] width 487 height 277
click at [810, 310] on textarea "Cover letter template:" at bounding box center [673, 263] width 487 height 277
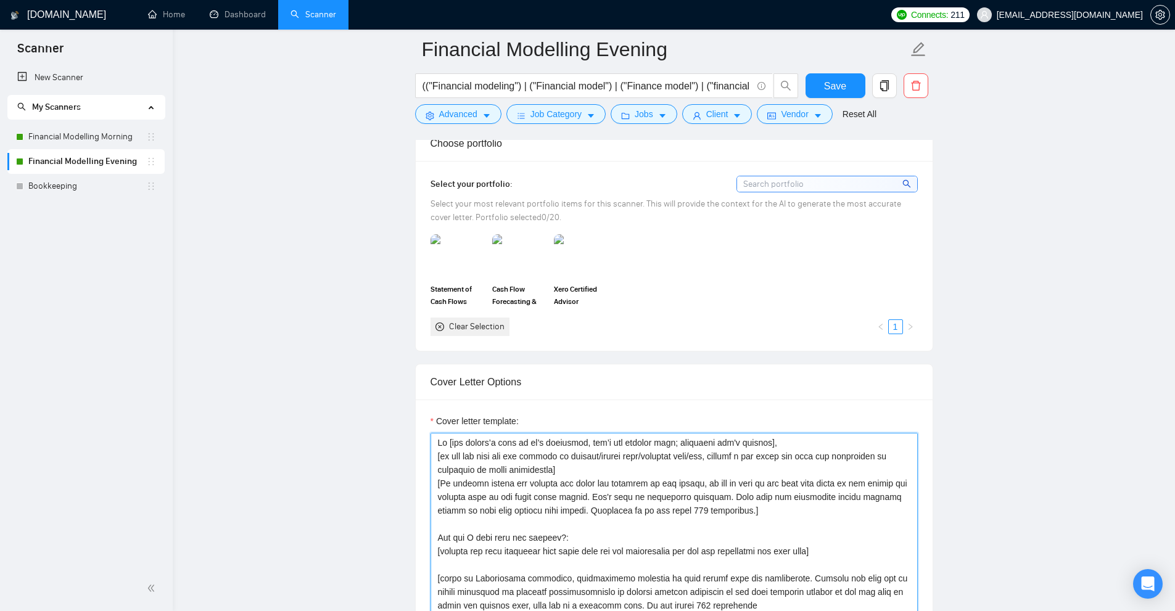
scroll to position [1480, 0]
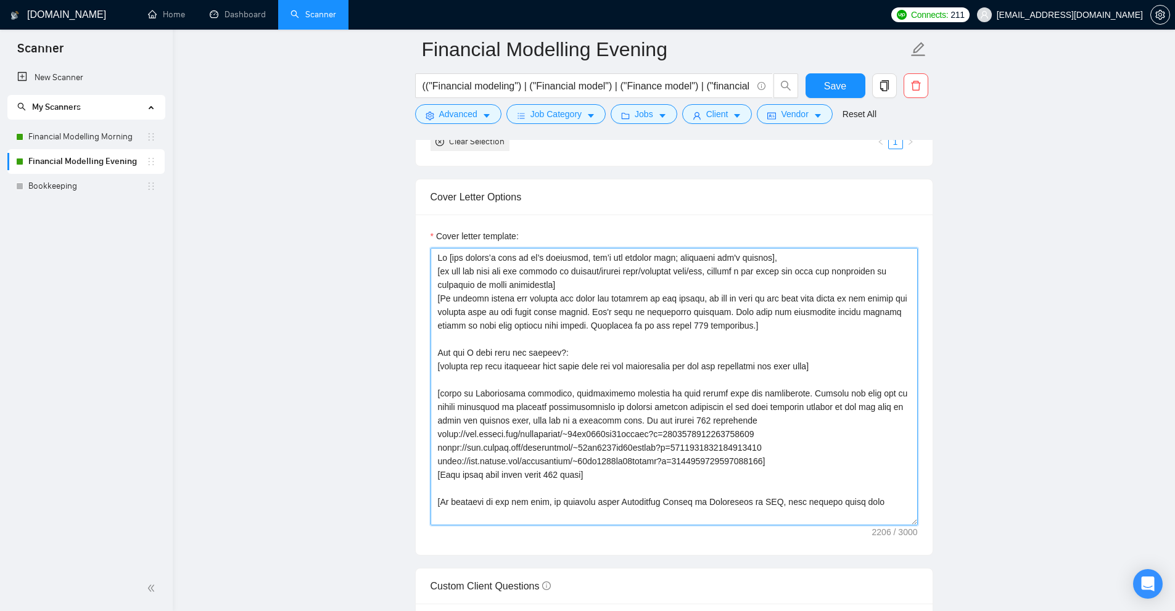
click at [502, 433] on textarea "Cover letter template:" at bounding box center [673, 386] width 487 height 277
click at [498, 444] on textarea "Cover letter template:" at bounding box center [673, 386] width 487 height 277
drag, startPoint x: 488, startPoint y: 433, endPoint x: 432, endPoint y: 437, distance: 56.8
click at [432, 437] on textarea "Cover letter template:" at bounding box center [673, 386] width 487 height 277
drag, startPoint x: 488, startPoint y: 448, endPoint x: 437, endPoint y: 449, distance: 51.2
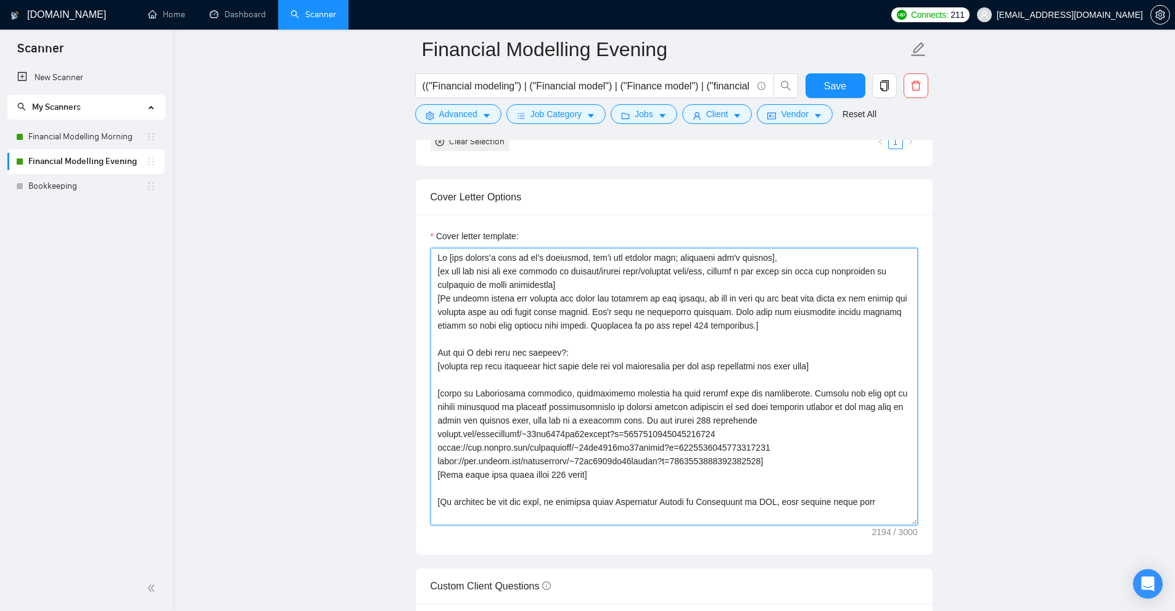
click at [437, 449] on textarea "Cover letter template:" at bounding box center [673, 386] width 487 height 277
drag, startPoint x: 486, startPoint y: 462, endPoint x: 433, endPoint y: 460, distance: 53.7
click at [433, 460] on textarea "Cover letter template:" at bounding box center [673, 386] width 487 height 277
click at [734, 458] on textarea "Cover letter template:" at bounding box center [673, 386] width 487 height 277
click at [721, 462] on textarea "Cover letter template:" at bounding box center [673, 386] width 487 height 277
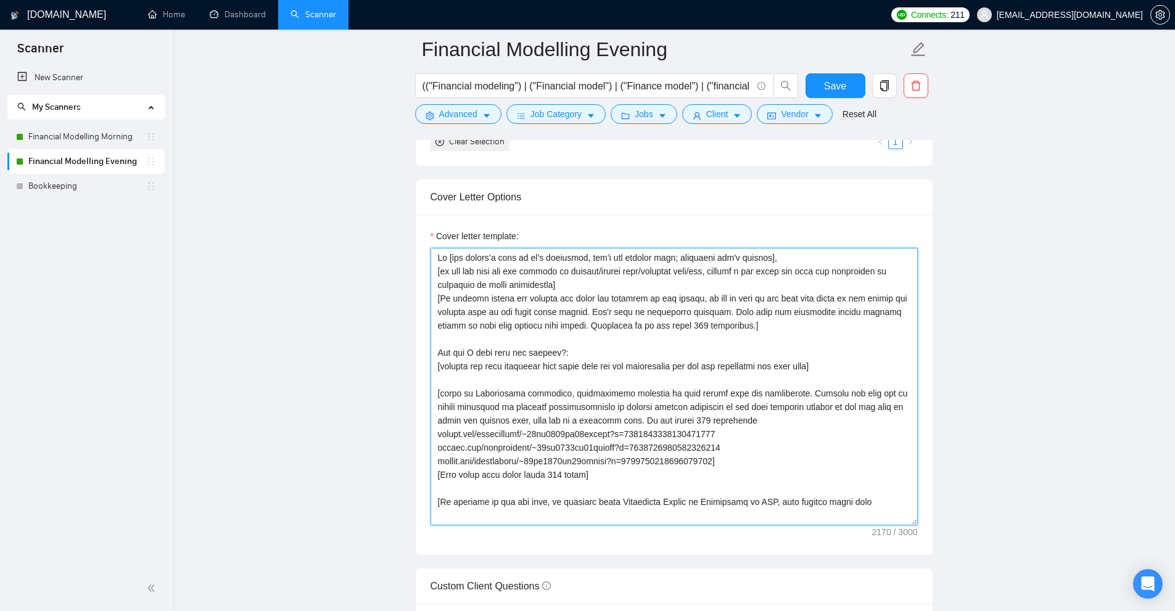
click at [728, 434] on textarea "Cover letter template:" at bounding box center [673, 386] width 487 height 277
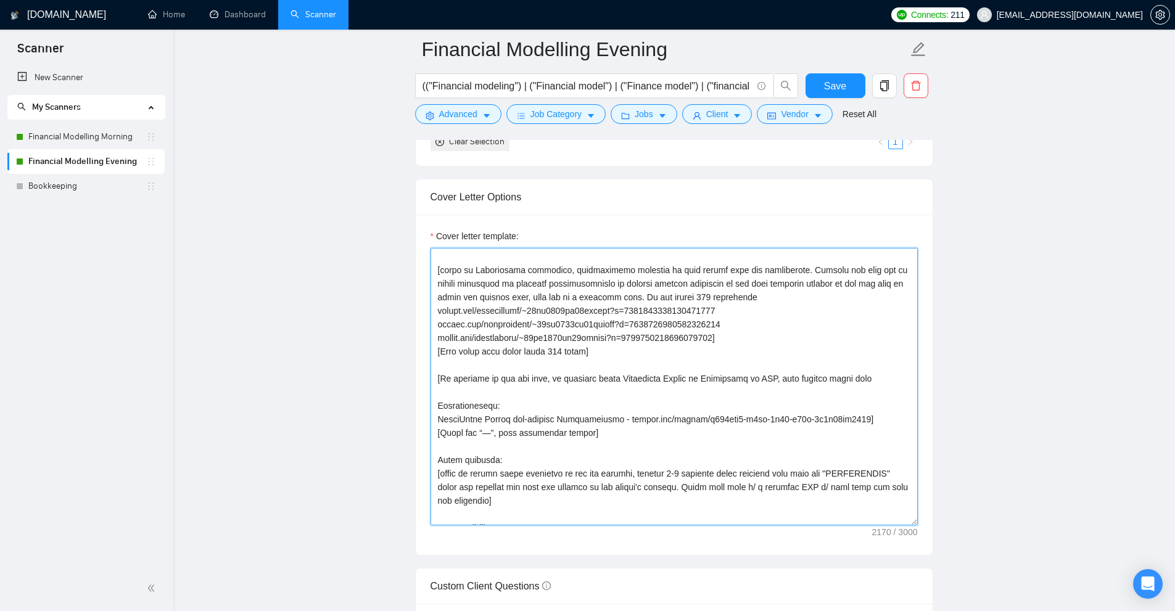
click at [737, 313] on textarea "Cover letter template:" at bounding box center [673, 386] width 487 height 277
click at [451, 307] on textarea "Cover letter template:" at bounding box center [673, 386] width 487 height 277
drag, startPoint x: 451, startPoint y: 307, endPoint x: 697, endPoint y: 305, distance: 246.0
click at [697, 305] on textarea "Cover letter template:" at bounding box center [673, 386] width 487 height 277
type textarea "𝑯𝒊 [use 𝒄𝒍𝒊𝒆𝒏𝒕’𝒔 𝒏𝒂𝒎𝒆 if it’s mentioned, don’t use company name; otherwise don'…"
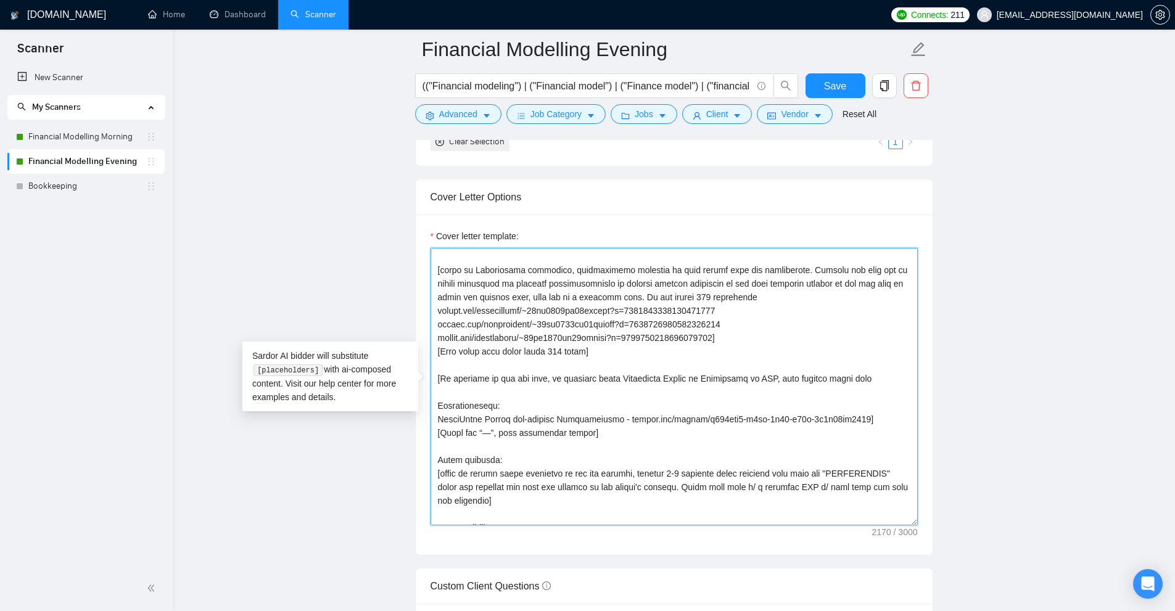
drag, startPoint x: 741, startPoint y: 308, endPoint x: 380, endPoint y: 304, distance: 360.7
click at [380, 304] on main "Financial Modelling Evening (("Financial modeling") | ("Financial model") | ("F…" at bounding box center [673, 402] width 962 height 3665
click at [646, 293] on textarea "Cover letter template:" at bounding box center [673, 386] width 487 height 277
drag, startPoint x: 724, startPoint y: 310, endPoint x: 409, endPoint y: 308, distance: 314.4
click at [409, 308] on main "Financial Modelling Evening (("Financial modeling") | ("Financial model") | ("F…" at bounding box center [673, 402] width 962 height 3665
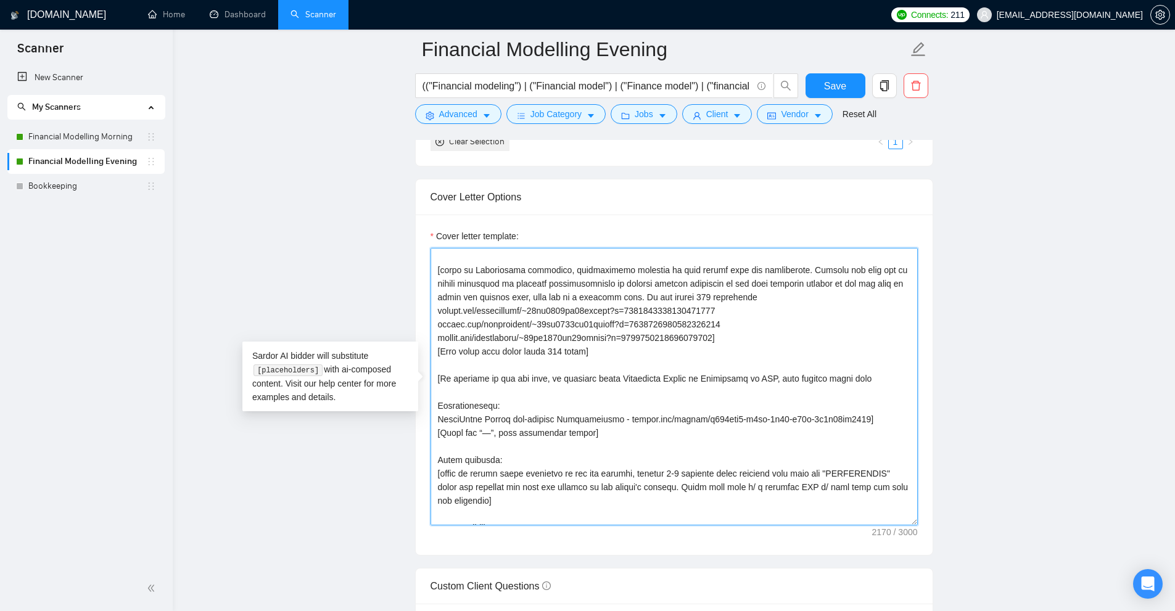
click at [756, 334] on textarea "Cover letter template:" at bounding box center [673, 386] width 487 height 277
drag, startPoint x: 734, startPoint y: 310, endPoint x: 774, endPoint y: 310, distance: 40.7
click at [774, 310] on textarea "Cover letter template:" at bounding box center [673, 386] width 487 height 277
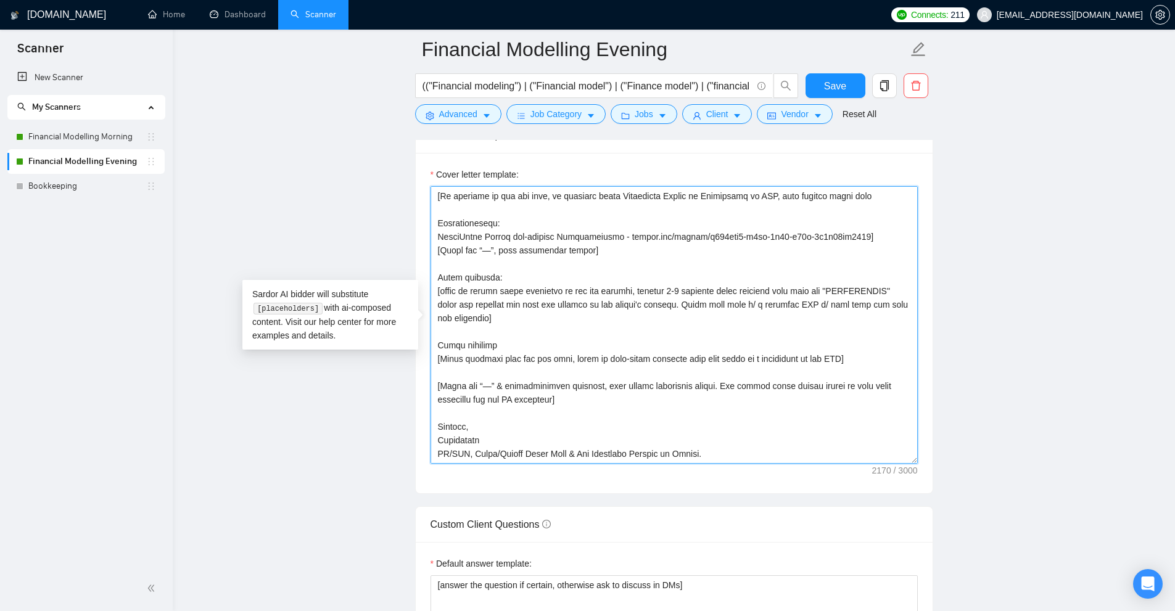
scroll to position [196, 0]
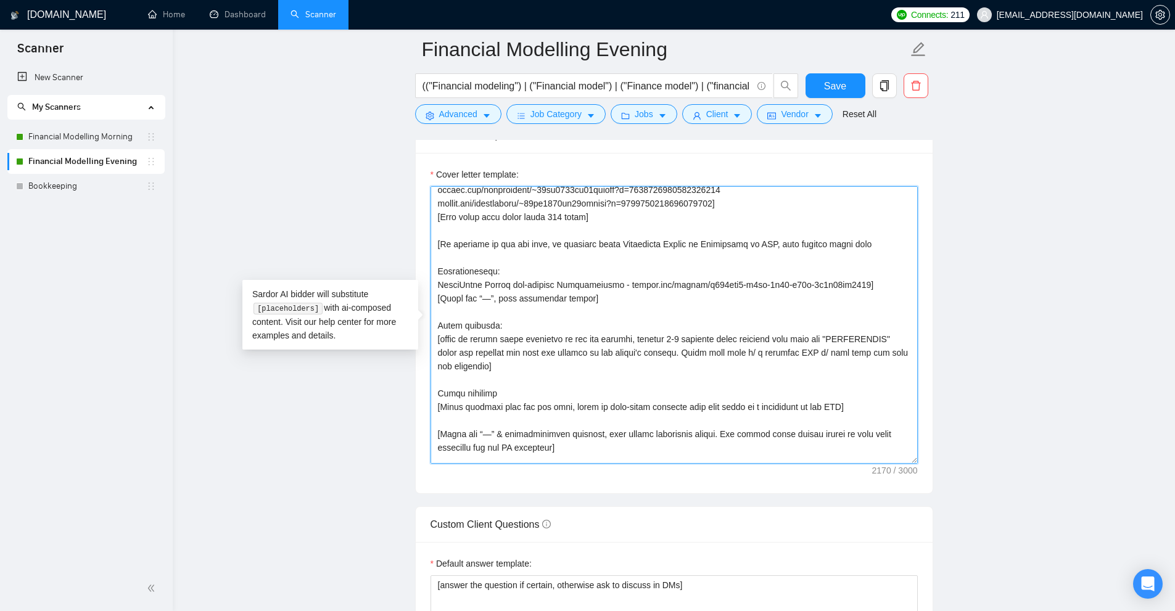
drag, startPoint x: 622, startPoint y: 282, endPoint x: 782, endPoint y: 363, distance: 179.2
click at [864, 286] on textarea "Cover letter template:" at bounding box center [673, 324] width 487 height 277
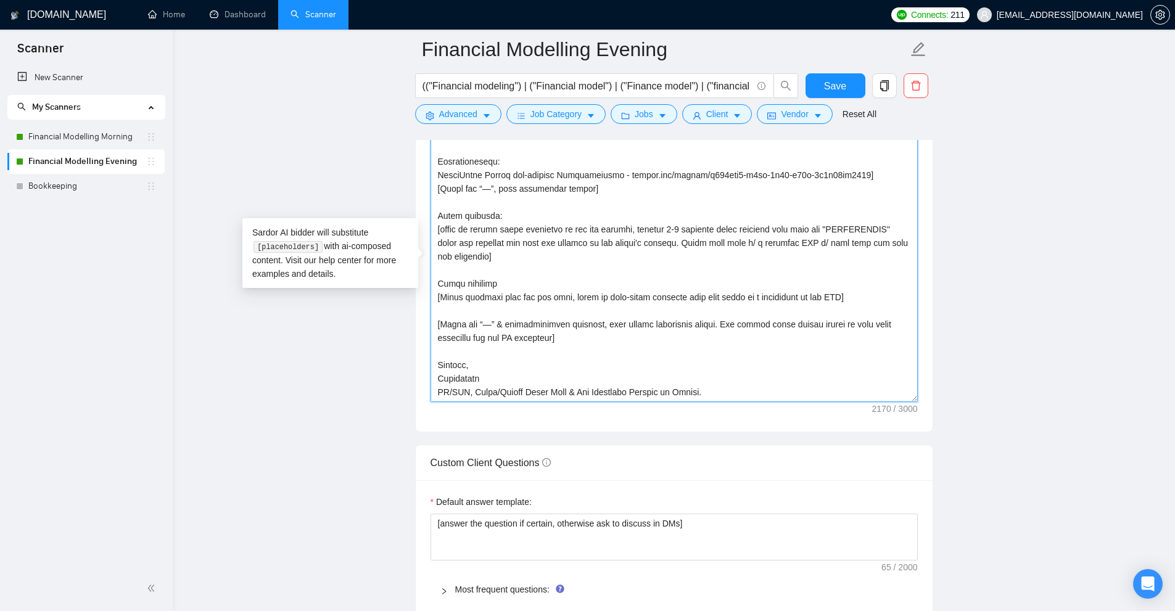
scroll to position [1973, 0]
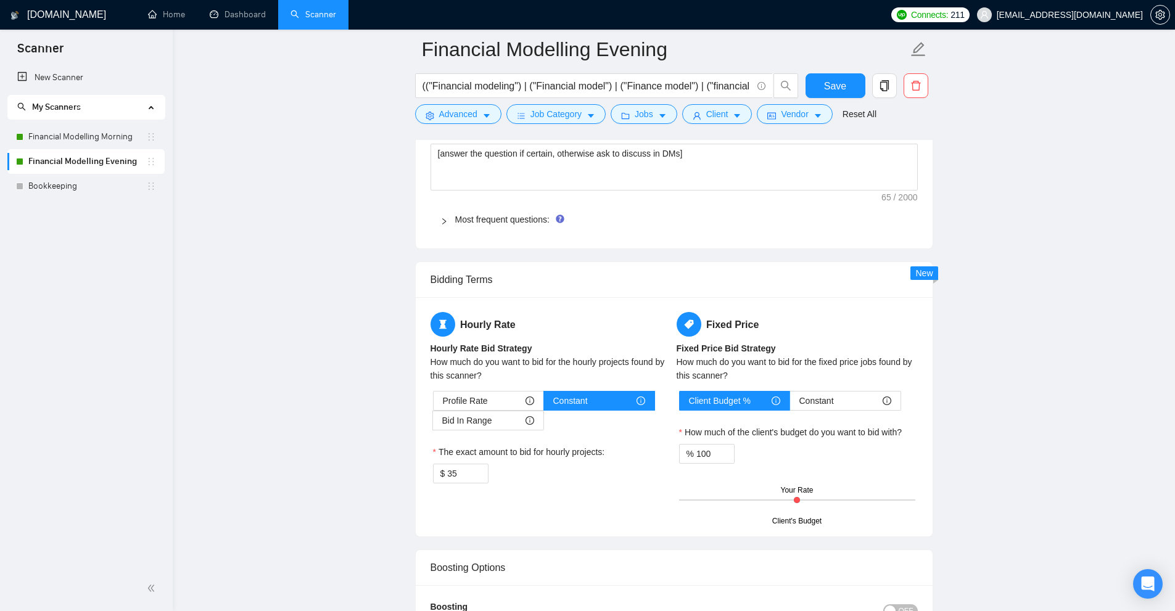
click at [439, 217] on div "Most frequent questions:" at bounding box center [673, 219] width 487 height 28
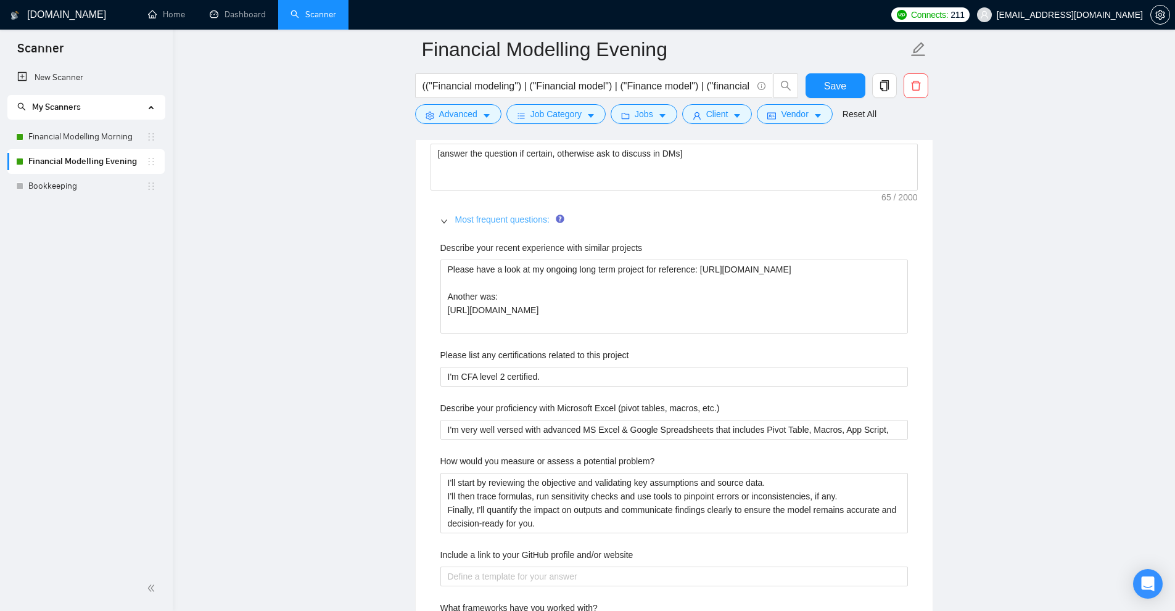
click at [456, 220] on link "Most frequent questions:" at bounding box center [502, 220] width 94 height 10
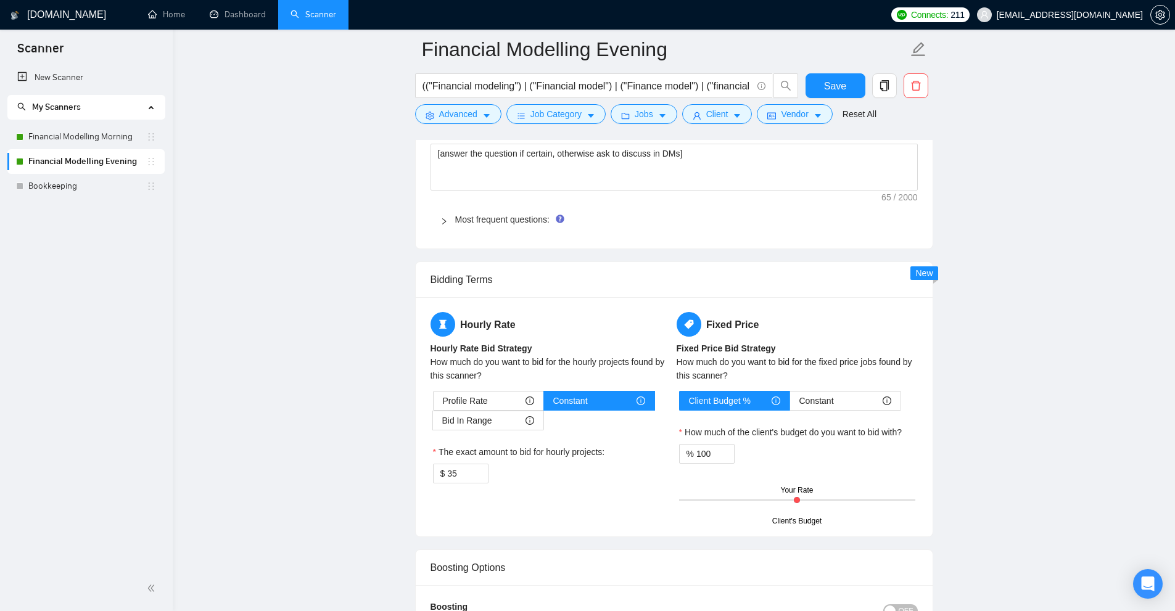
click at [453, 223] on div at bounding box center [447, 220] width 15 height 14
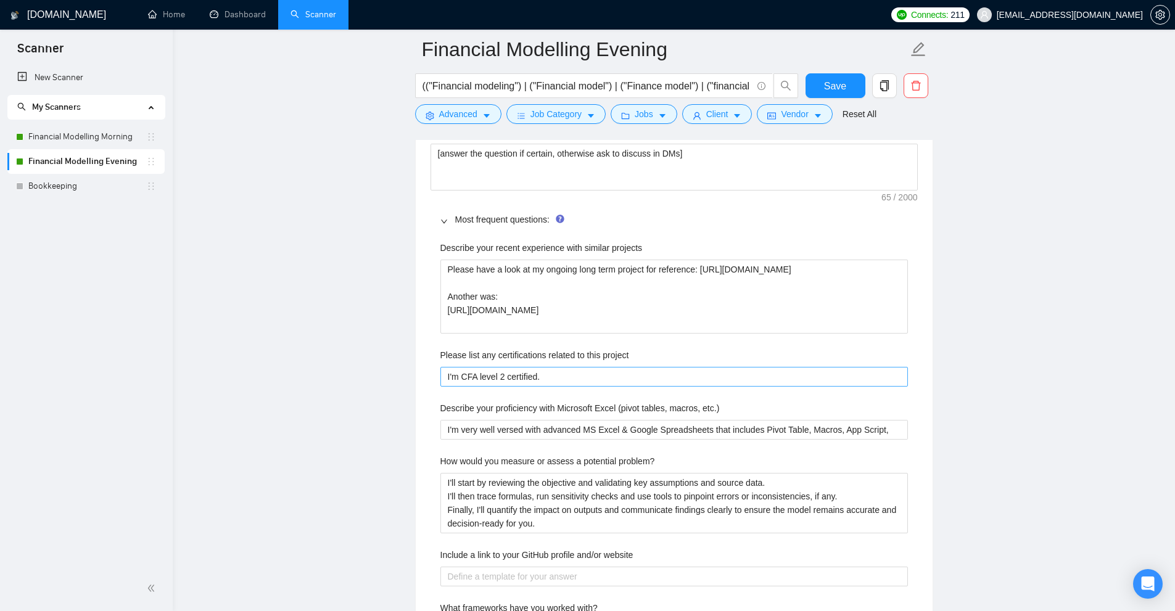
drag, startPoint x: 457, startPoint y: 376, endPoint x: 601, endPoint y: 382, distance: 143.8
drag, startPoint x: 601, startPoint y: 382, endPoint x: 391, endPoint y: 378, distance: 209.7
click at [391, 378] on main "Financial Modelling Evening (("Financial modeling") | ("Financial model") | ("F…" at bounding box center [673, 314] width 962 height 4477
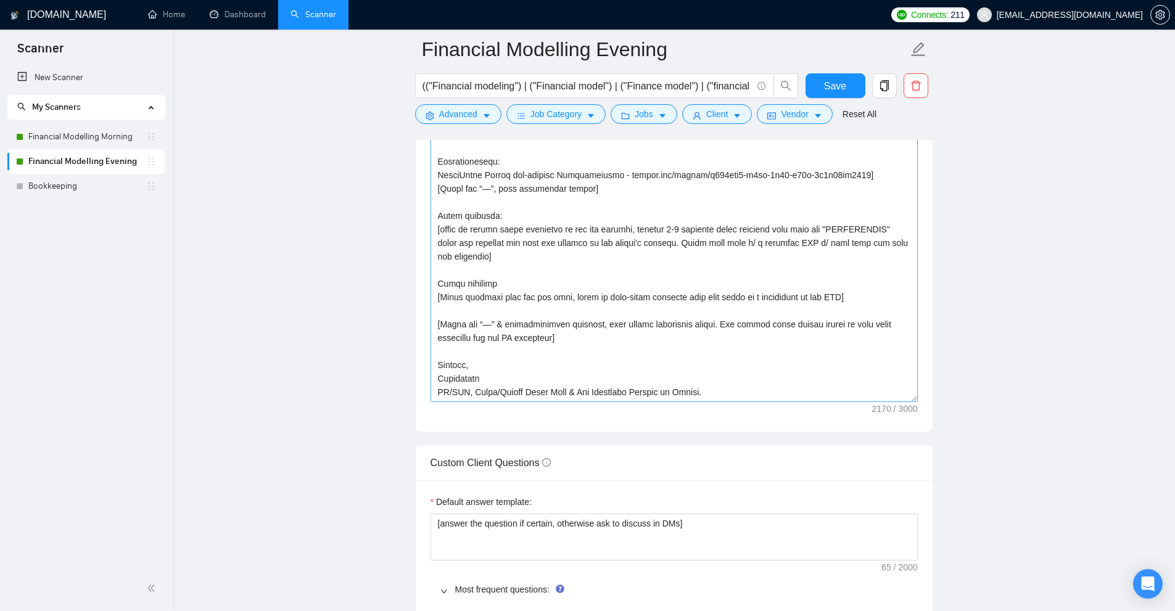
scroll to position [1541, 0]
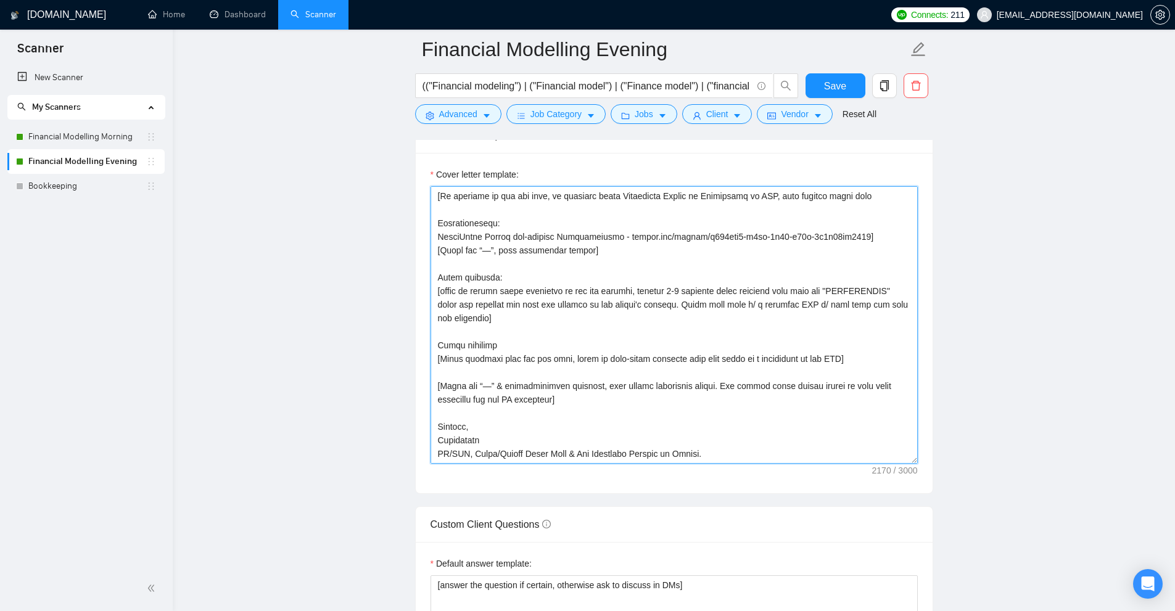
drag, startPoint x: 624, startPoint y: 228, endPoint x: 867, endPoint y: 226, distance: 242.9
click at [867, 226] on textarea "Cover letter template:" at bounding box center [673, 324] width 487 height 277
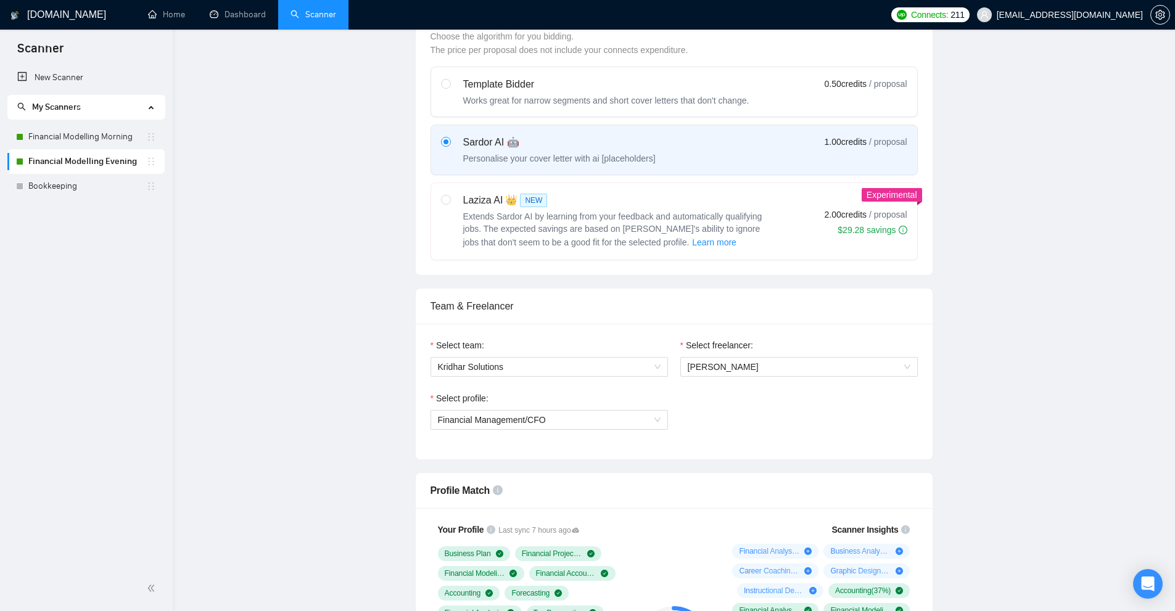
scroll to position [0, 0]
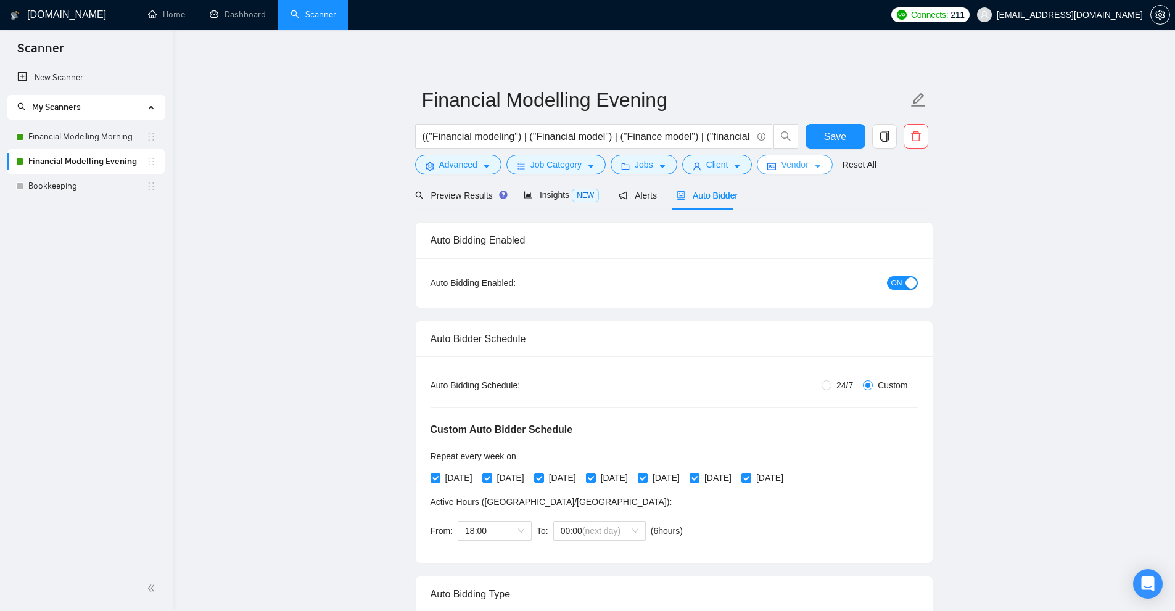
click at [790, 167] on span "Vendor" at bounding box center [794, 165] width 27 height 14
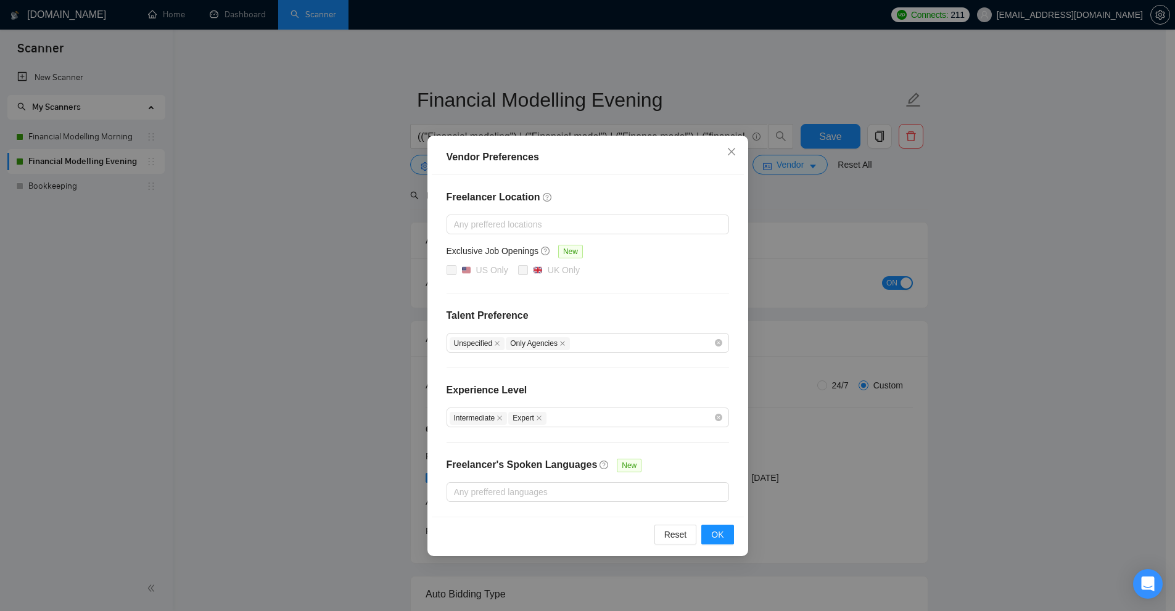
click at [959, 236] on div "Vendor Preferences Freelancer Location Any preffered locations Exclusive Job Op…" at bounding box center [587, 305] width 1175 height 611
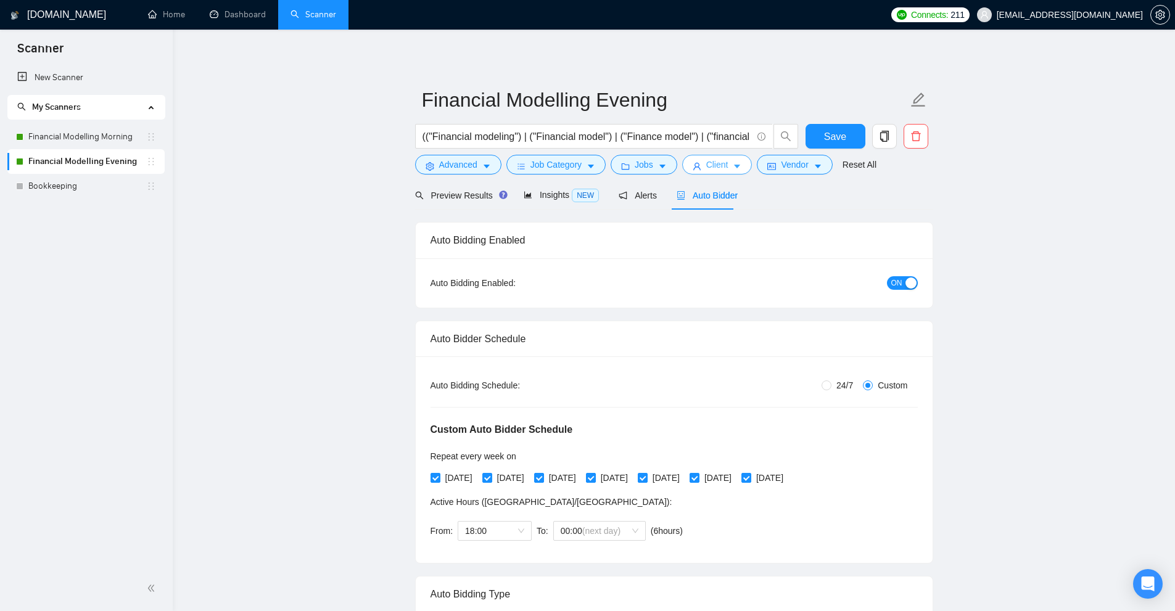
click at [724, 166] on button "Client" at bounding box center [717, 165] width 70 height 20
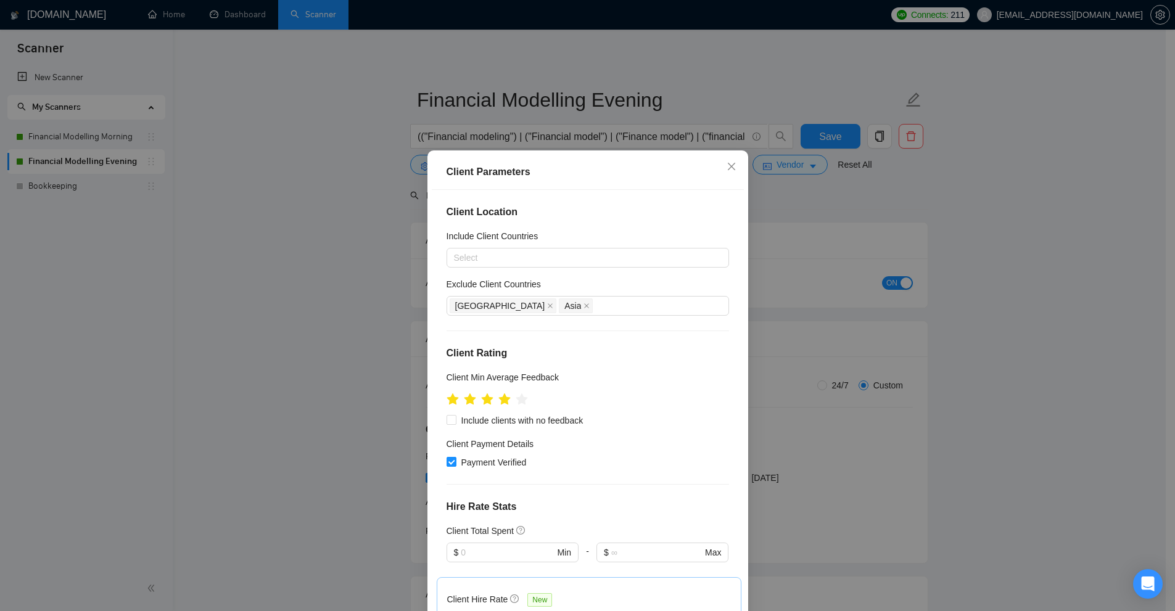
click at [903, 271] on div "Client Parameters Client Location Include Client Countries Select Exclude Clien…" at bounding box center [587, 305] width 1175 height 611
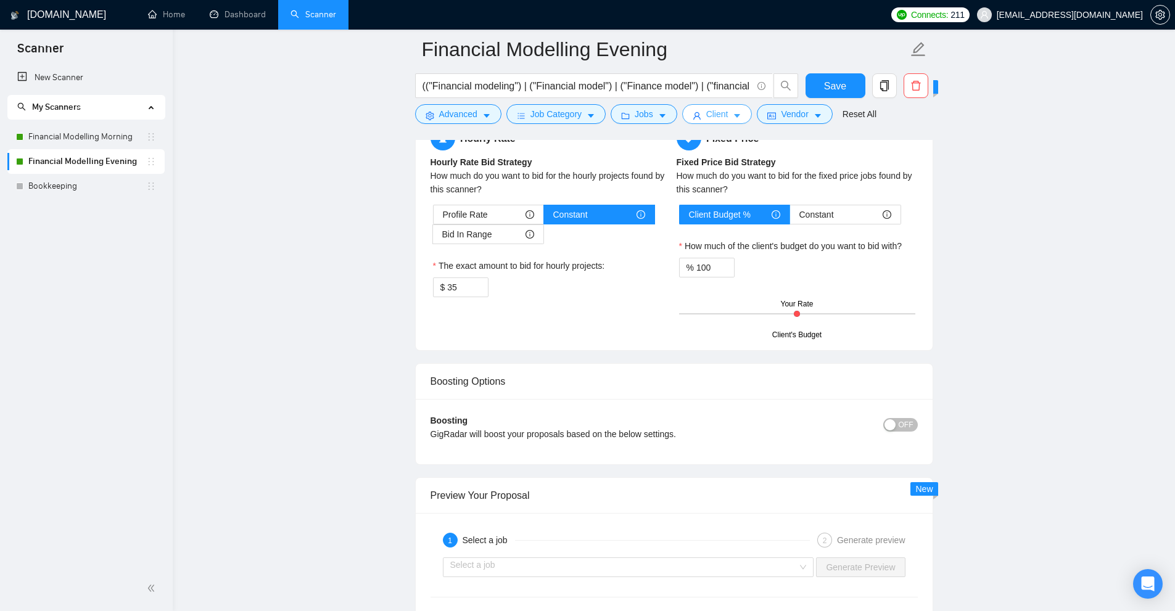
scroll to position [3465, 0]
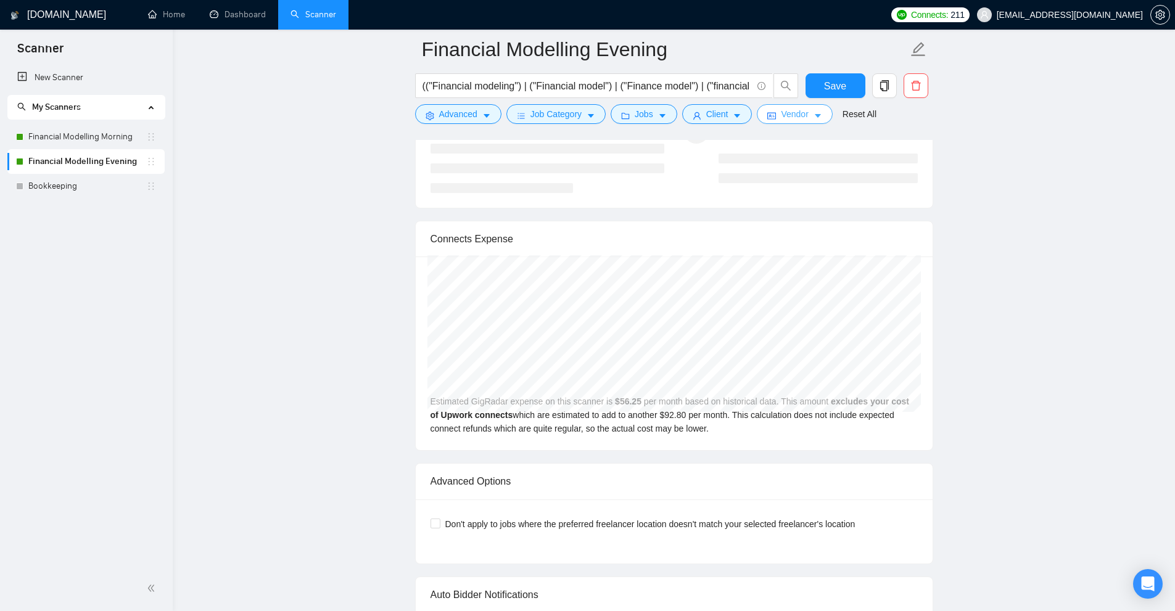
click at [787, 105] on button "Vendor" at bounding box center [794, 114] width 75 height 20
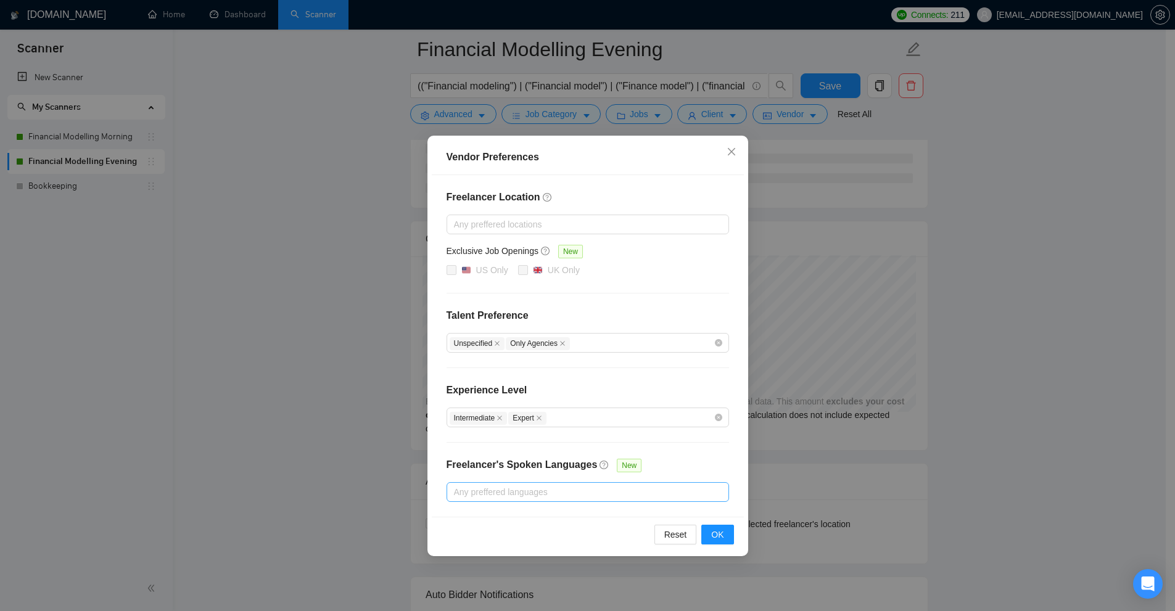
click at [543, 482] on div "Any preffered languages" at bounding box center [587, 492] width 282 height 20
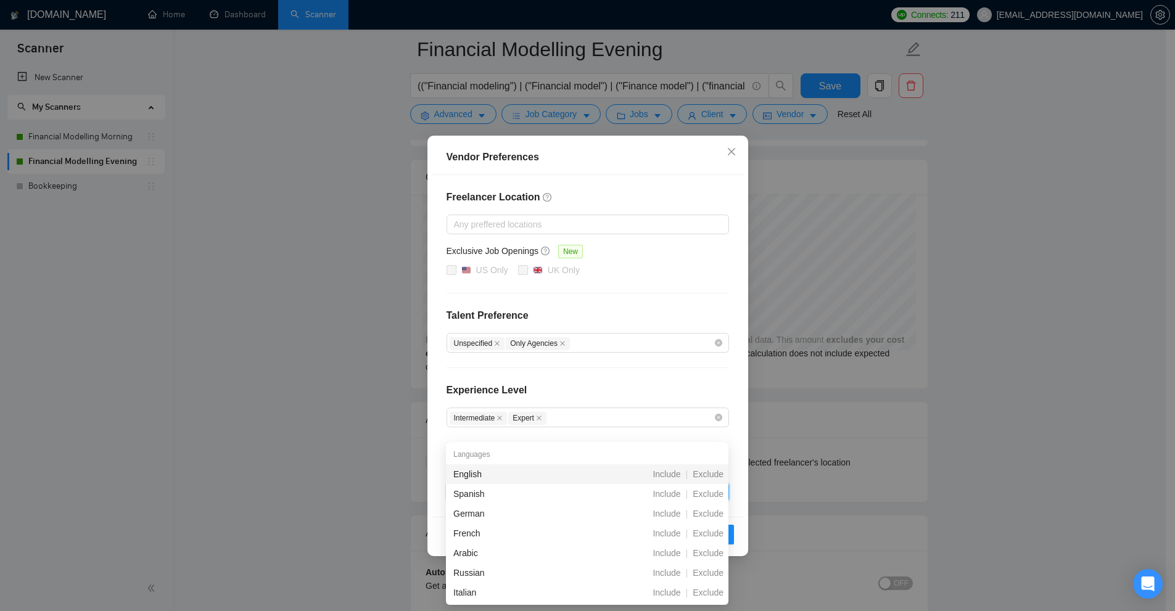
scroll to position [3588, 0]
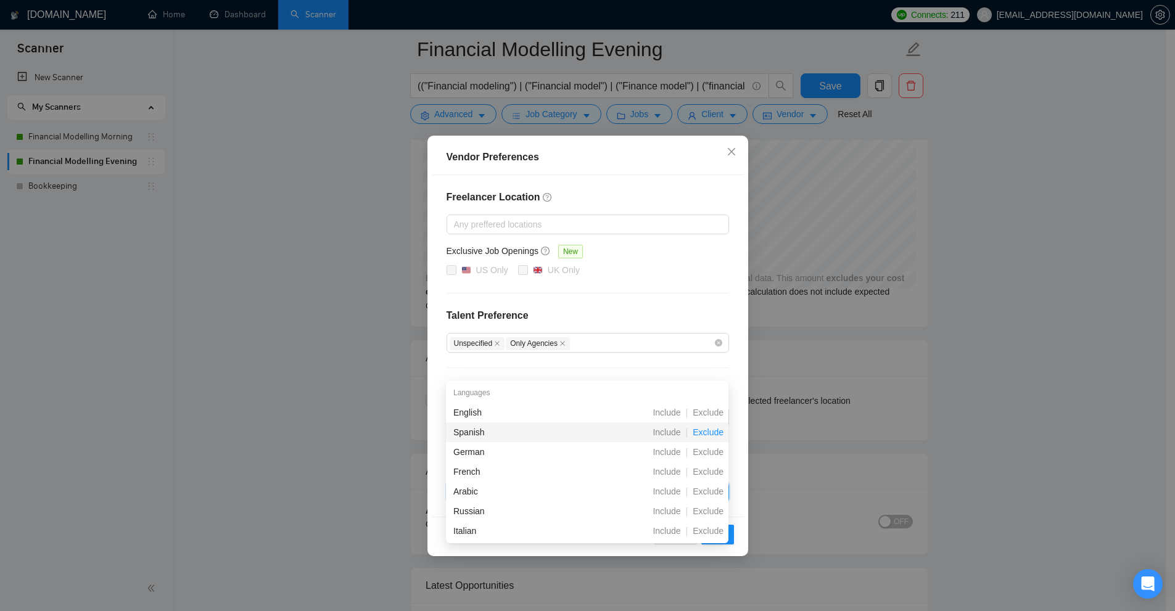
click at [703, 429] on span "Exclude" at bounding box center [707, 432] width 41 height 10
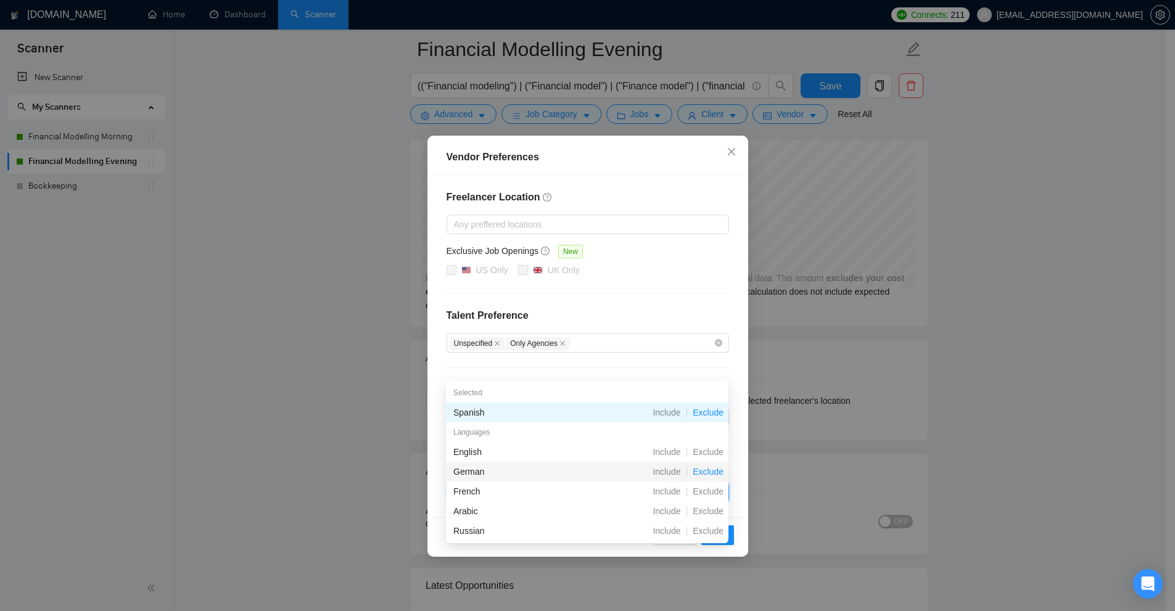
click at [712, 472] on span "Exclude" at bounding box center [707, 472] width 41 height 10
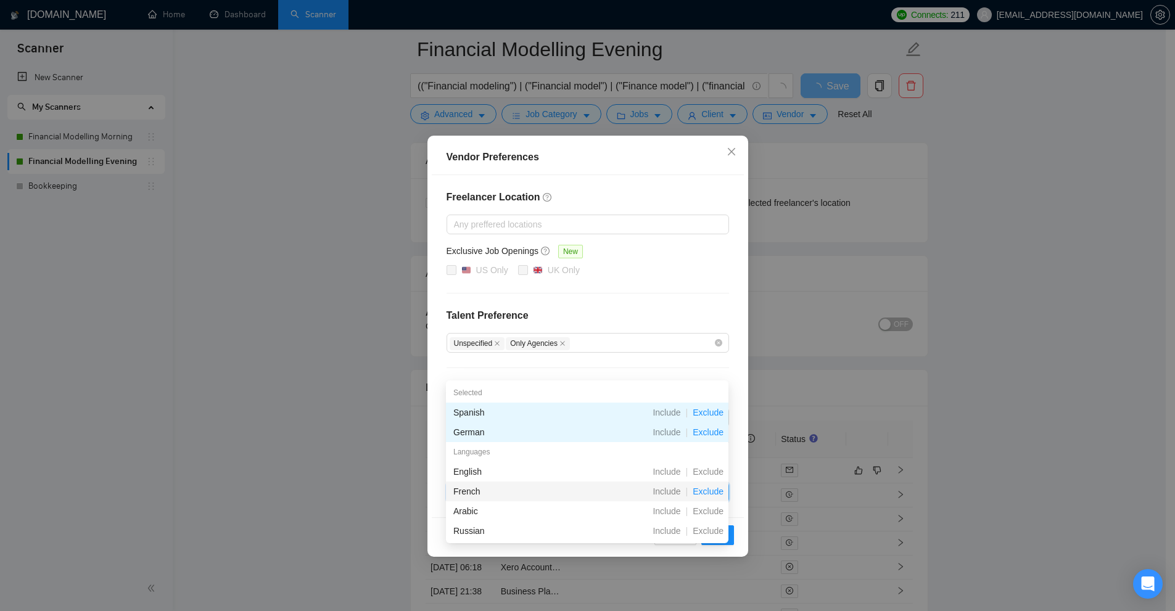
click at [710, 491] on span "Exclude" at bounding box center [707, 491] width 41 height 10
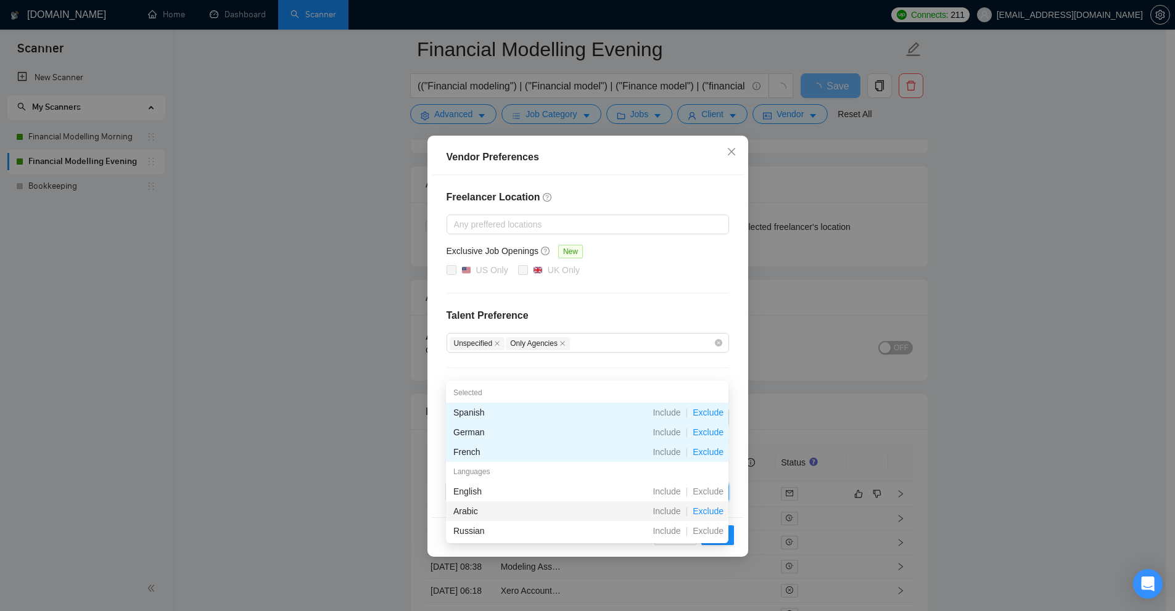
click at [711, 510] on span "Exclude" at bounding box center [707, 511] width 41 height 10
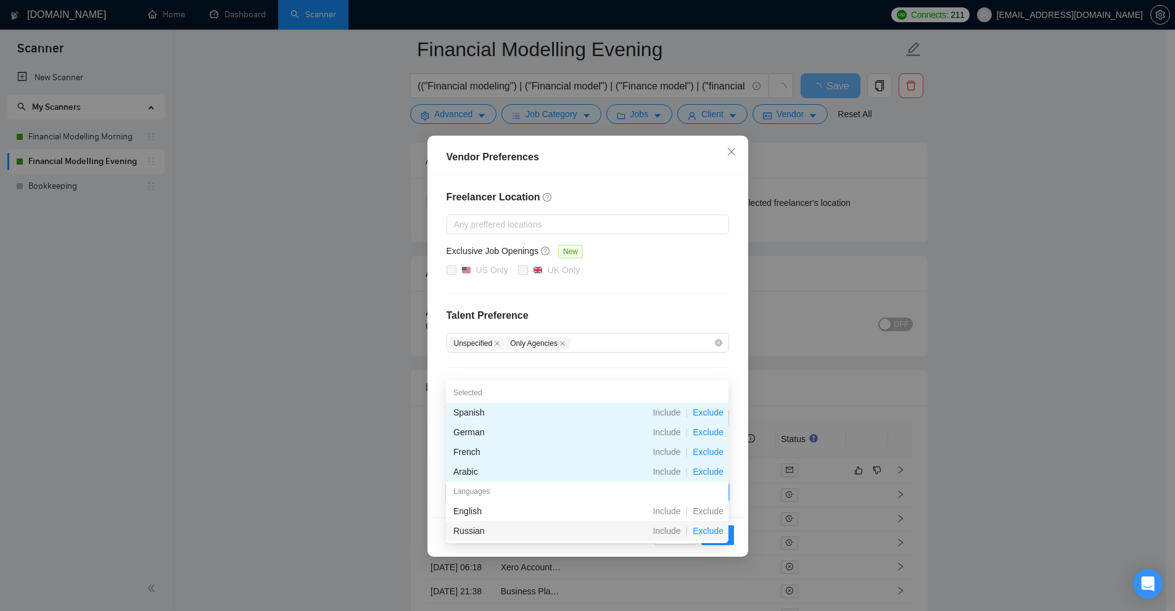
click at [713, 532] on span "Exclude" at bounding box center [707, 531] width 41 height 10
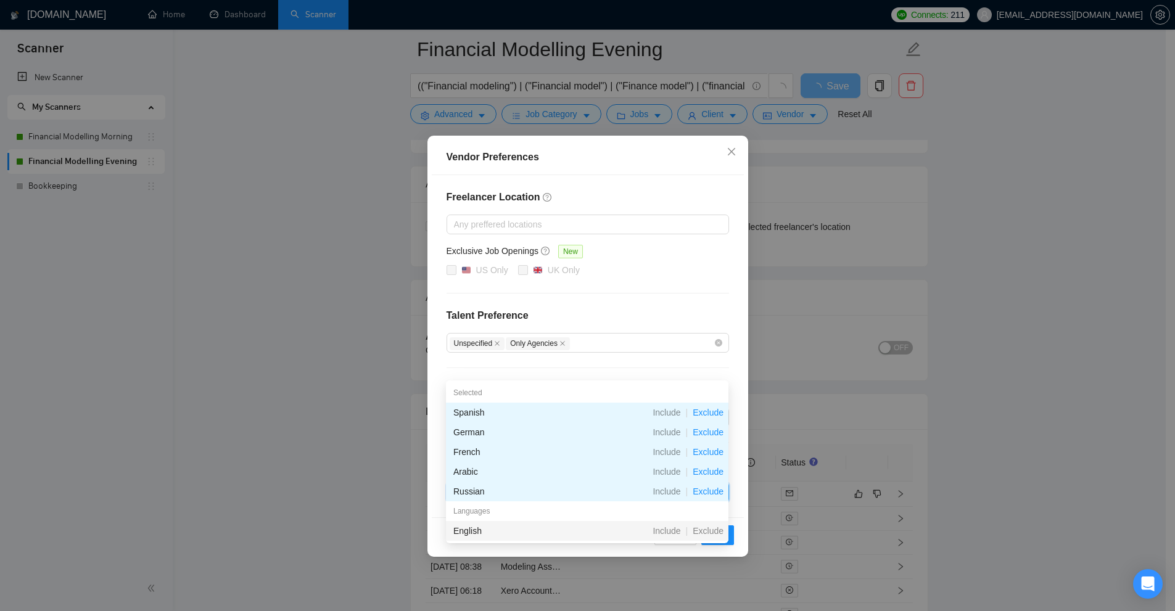
drag, startPoint x: 658, startPoint y: 283, endPoint x: 654, endPoint y: 291, distance: 9.1
click at [658, 284] on div "Freelancer Location Any preffered locations Exclusive Job Openings New US Only …" at bounding box center [588, 346] width 312 height 342
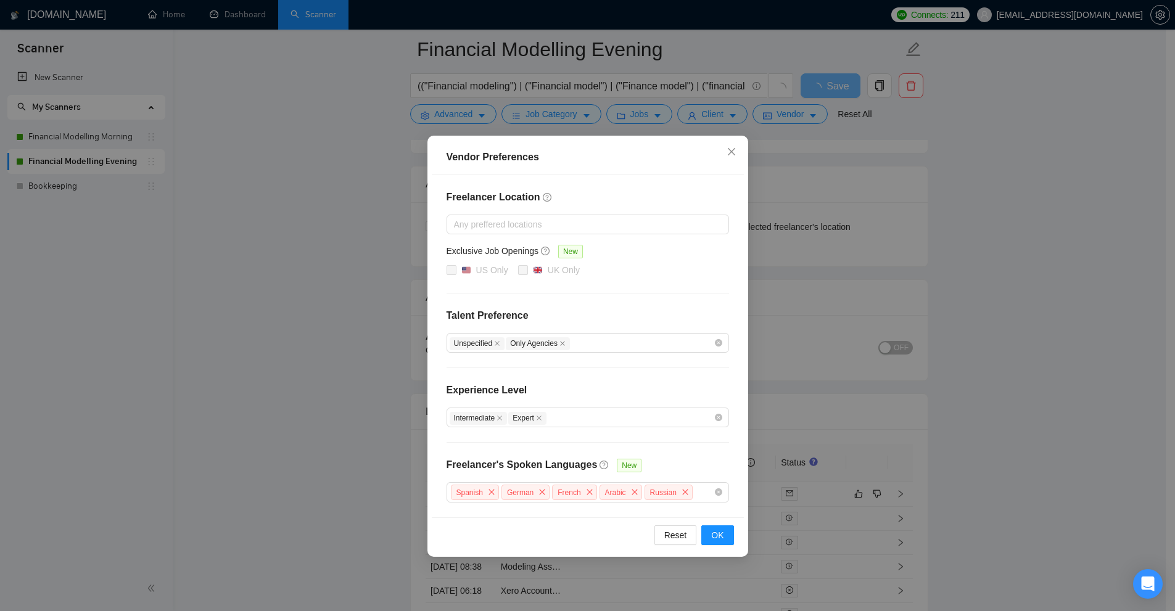
click at [805, 355] on div "Vendor Preferences Freelancer Location Any preffered locations Exclusive Job Op…" at bounding box center [587, 305] width 1175 height 611
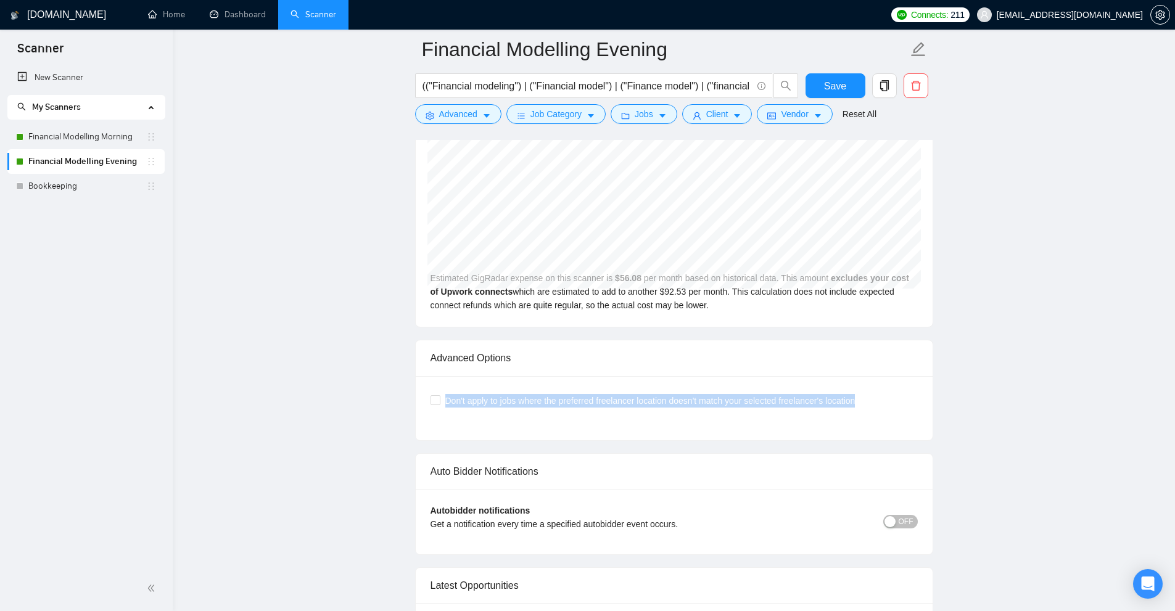
drag, startPoint x: 444, startPoint y: 388, endPoint x: 932, endPoint y: 400, distance: 488.5
click at [932, 400] on div "Advanced Options Don't apply to jobs where the preferred freelancer location do…" at bounding box center [674, 390] width 518 height 100
click at [882, 403] on div "Don't apply to jobs where the preferred freelancer location doesn't match your …" at bounding box center [673, 401] width 487 height 14
drag, startPoint x: 485, startPoint y: 404, endPoint x: 914, endPoint y: 399, distance: 429.2
click at [914, 399] on div "Don't apply to jobs where the preferred freelancer location doesn't match your …" at bounding box center [673, 401] width 487 height 14
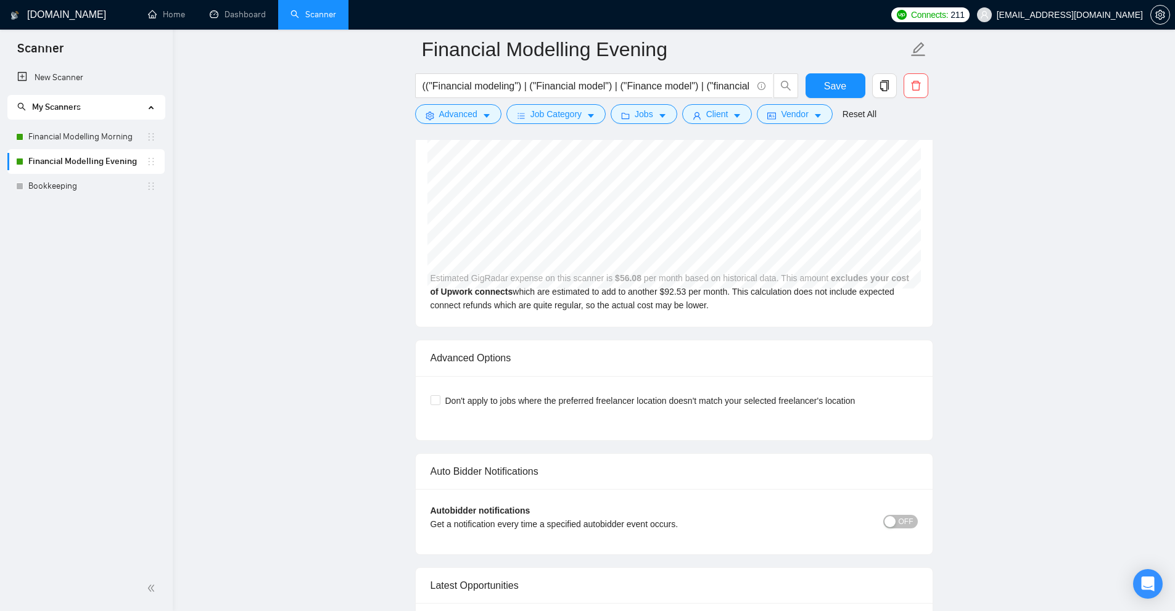
click at [461, 401] on span "Don't apply to jobs where the preferred freelancer location doesn't match your …" at bounding box center [650, 401] width 420 height 14
click at [439, 401] on input "Don't apply to jobs where the preferred freelancer location doesn't match your …" at bounding box center [434, 399] width 9 height 9
checkbox input "true"
drag, startPoint x: 865, startPoint y: 409, endPoint x: 895, endPoint y: 408, distance: 29.6
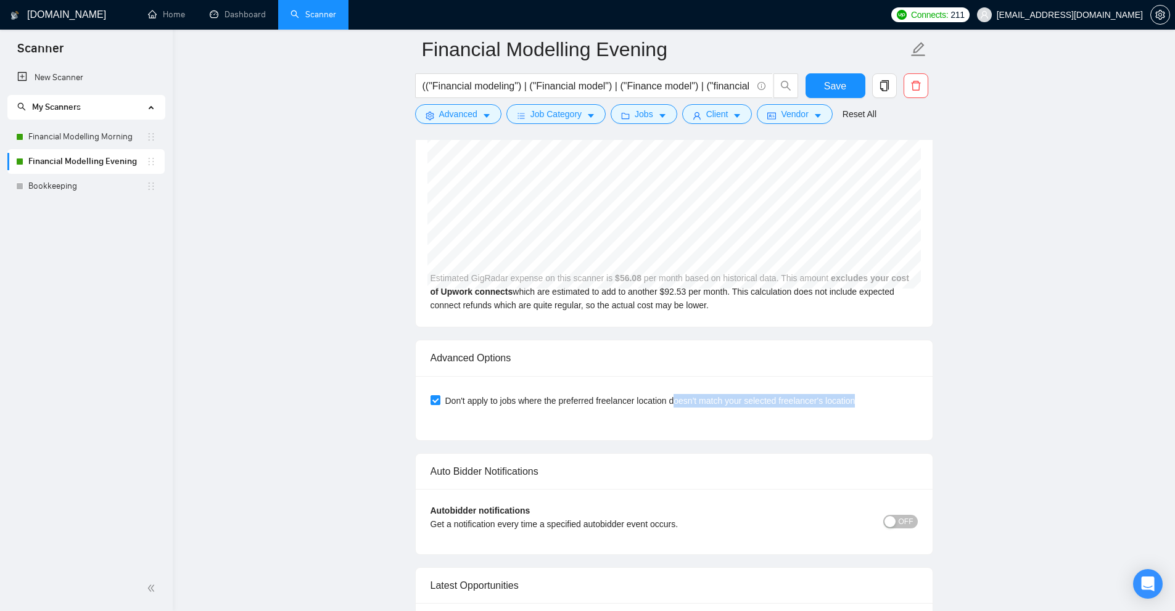
click at [895, 408] on div "Don't apply to jobs where the preferred freelancer location doesn't match your …" at bounding box center [673, 401] width 487 height 20
drag, startPoint x: 878, startPoint y: 401, endPoint x: 436, endPoint y: 397, distance: 442.1
click at [435, 396] on div "Don't apply to jobs where the preferred freelancer location doesn't match your …" at bounding box center [673, 401] width 487 height 14
drag, startPoint x: 643, startPoint y: 438, endPoint x: 743, endPoint y: 431, distance: 100.2
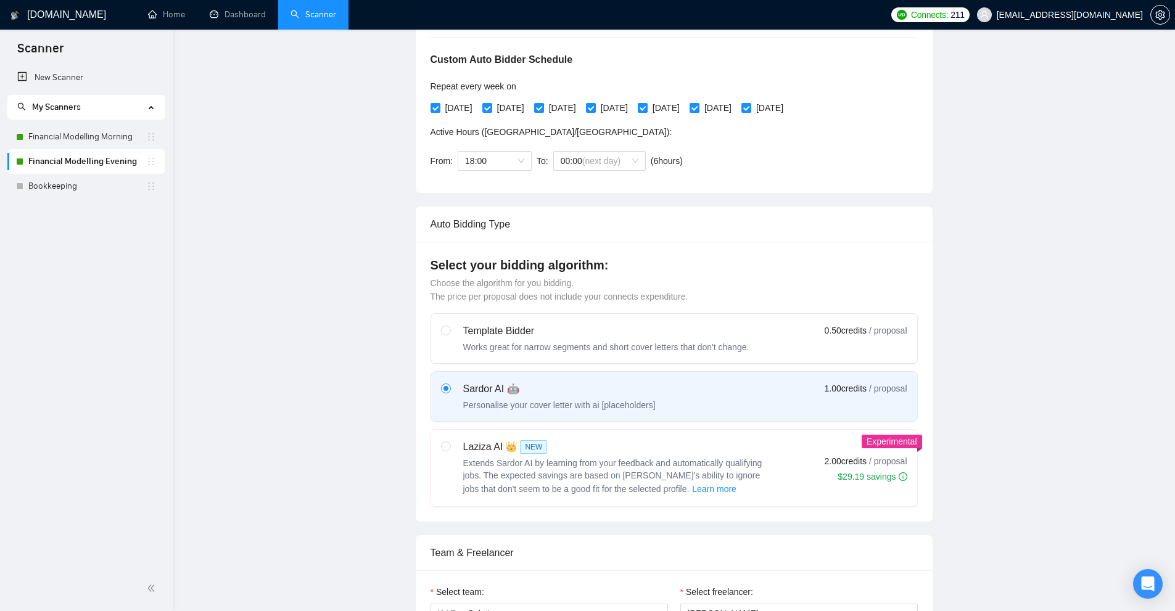
scroll to position [0, 0]
